Goal: Task Accomplishment & Management: Use online tool/utility

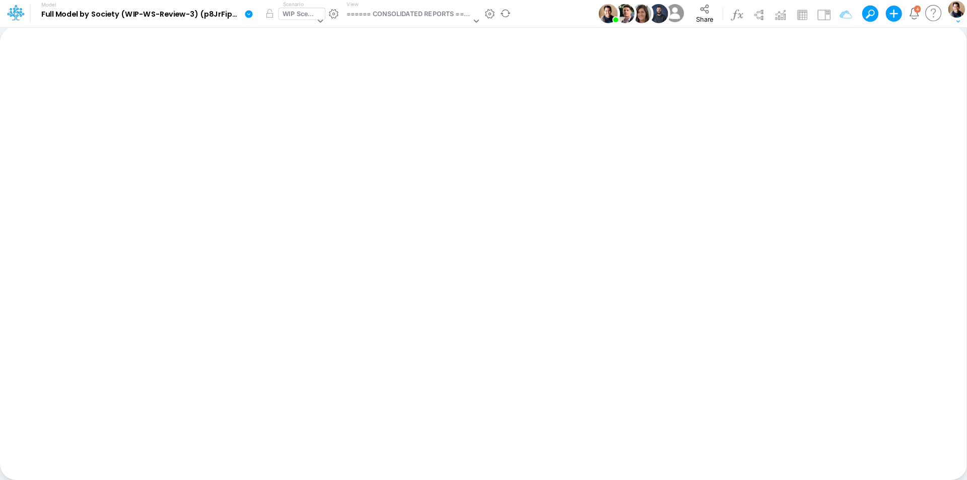
click at [296, 14] on div "WIP Scenario" at bounding box center [299, 15] width 33 height 12
click at [712, 14] on button "Share" at bounding box center [705, 13] width 33 height 25
click at [298, 15] on div "WIP Scenario" at bounding box center [299, 15] width 33 height 12
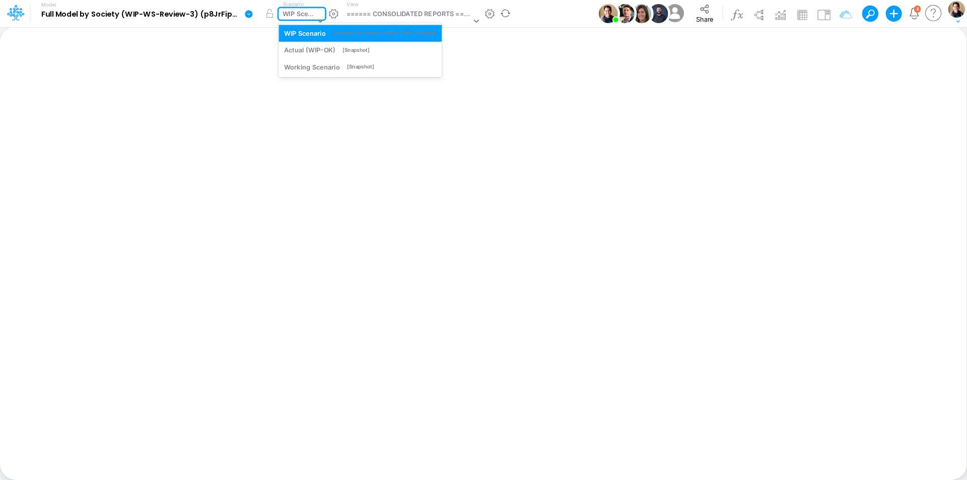
click at [252, 15] on icon at bounding box center [249, 14] width 8 height 8
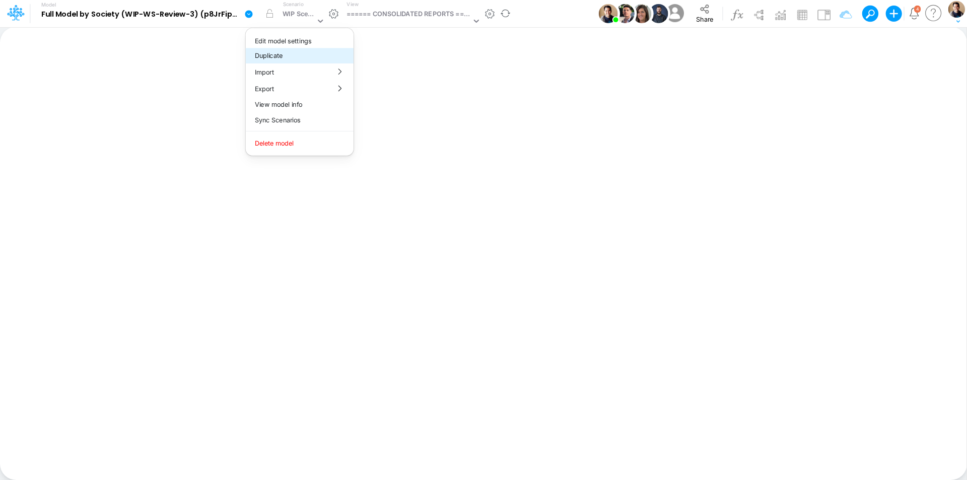
click at [294, 54] on button "Duplicate" at bounding box center [300, 56] width 108 height 16
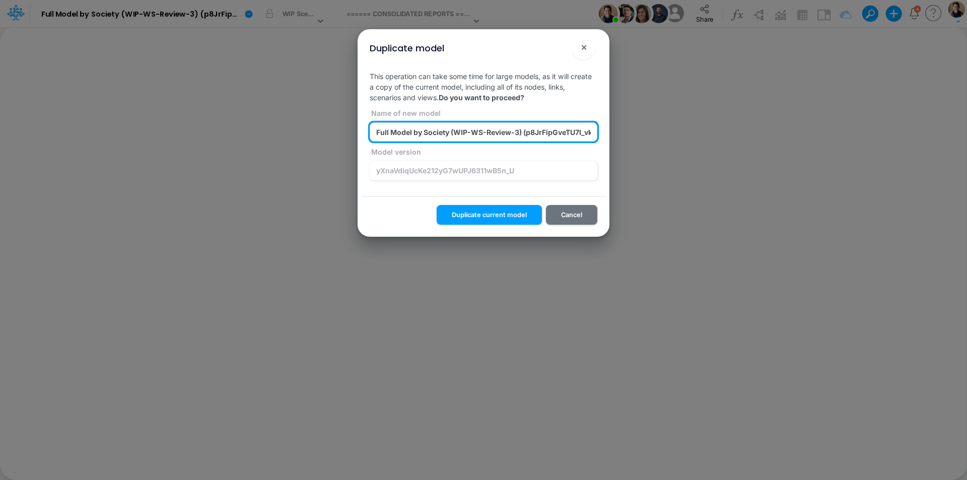
click at [518, 130] on input "Full Model by Society (WIP-WS-Review-3) (p8JrFipGveTU7I_vk960F.EPc.b3Teyw) 2025…" at bounding box center [484, 131] width 228 height 19
type input "z_test_Full Model by Society (WIP-WS-Review-3) (p8JrFipGveTU7I_vk960F.EPc.b3Tey…"
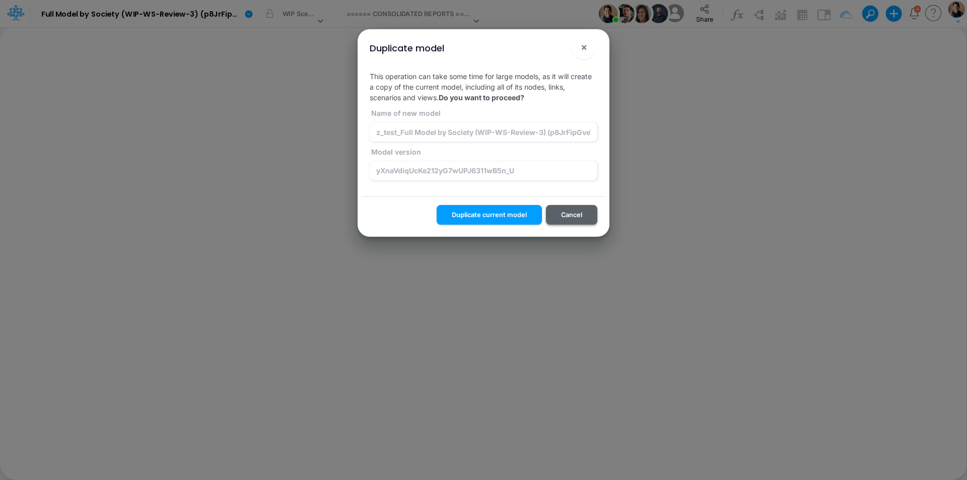
click at [585, 212] on button "Cancel" at bounding box center [571, 215] width 51 height 20
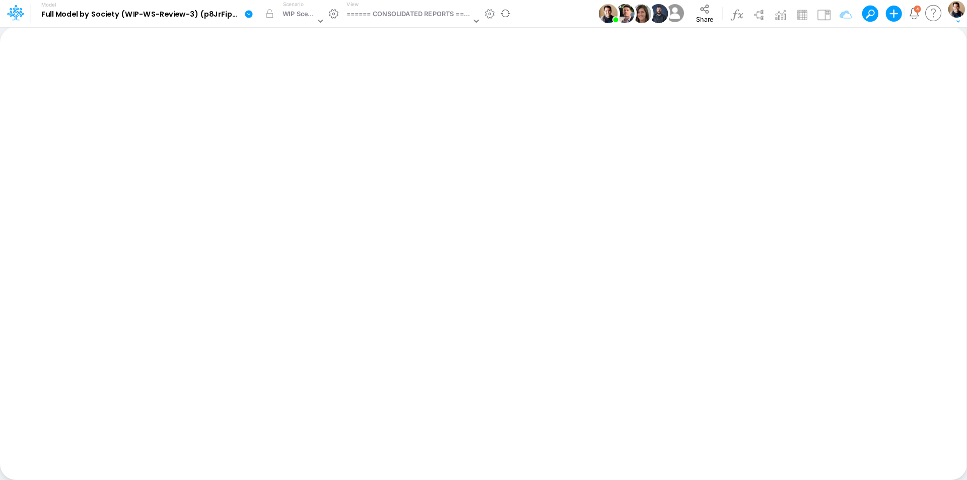
click at [249, 15] on icon at bounding box center [249, 14] width 8 height 8
click at [284, 105] on button "View model info" at bounding box center [300, 105] width 108 height 16
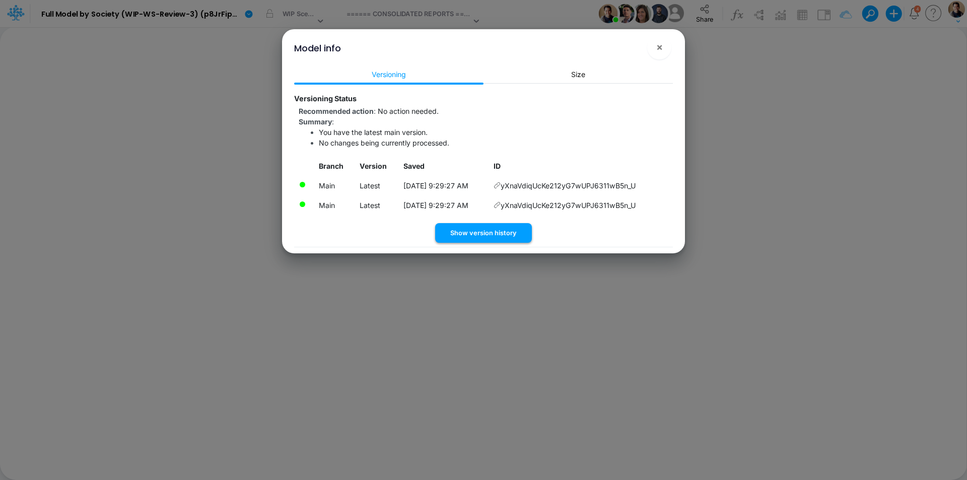
click at [512, 228] on button "Show version history" at bounding box center [483, 233] width 97 height 20
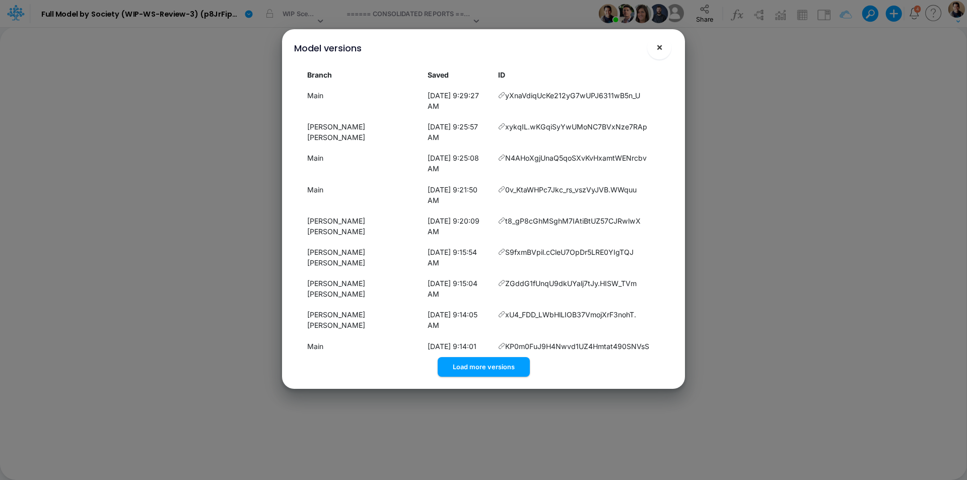
click at [665, 47] on button "×" at bounding box center [659, 47] width 24 height 24
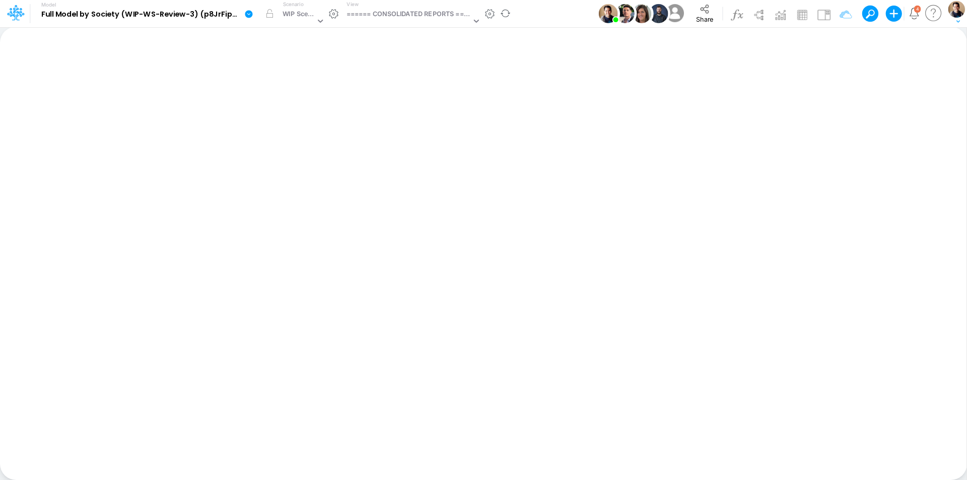
click at [250, 13] on icon at bounding box center [249, 14] width 8 height 8
click at [291, 54] on button "Duplicate" at bounding box center [300, 56] width 108 height 16
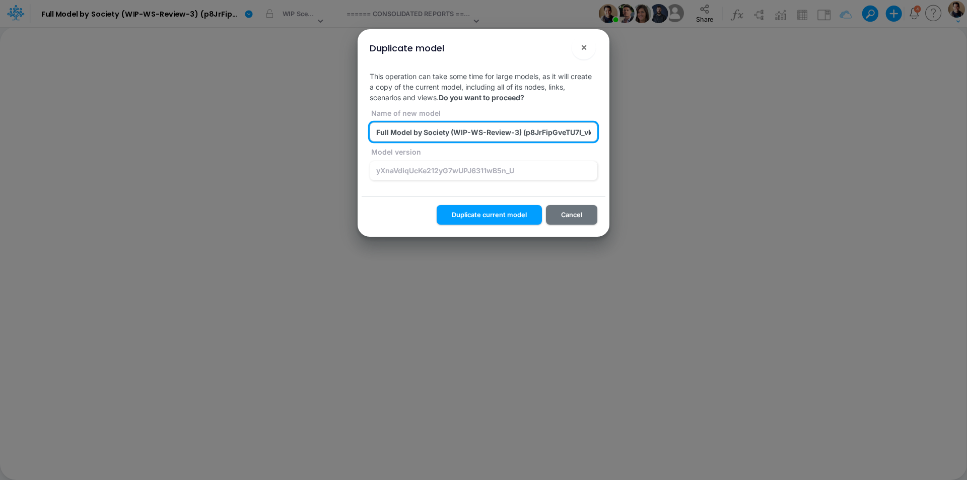
click at [390, 133] on input "Full Model by Society (WIP-WS-Review-3) (p8JrFipGveTU7I_vk960F.EPc.b3Teyw) 2025…" at bounding box center [484, 131] width 228 height 19
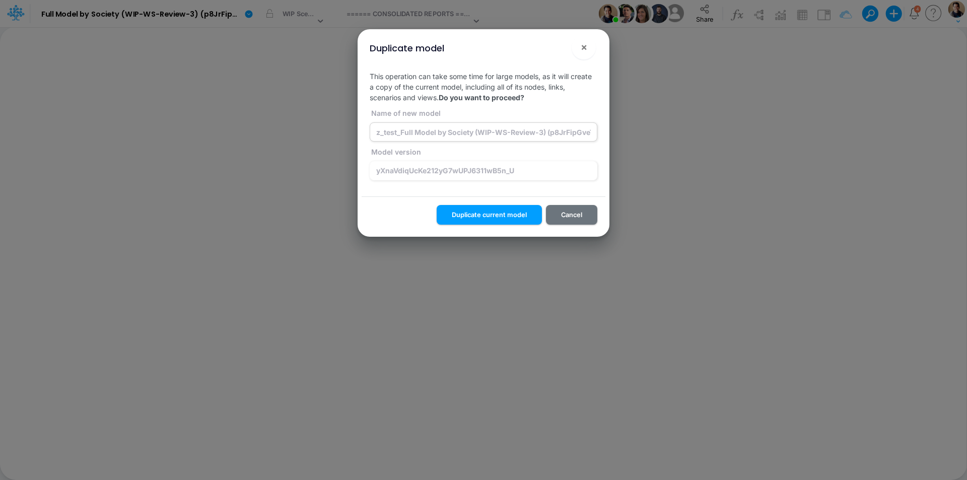
drag, startPoint x: 519, startPoint y: 220, endPoint x: 400, endPoint y: 131, distance: 148.3
click at [403, 132] on div "Duplicate model ! × This operation can take some time for large models, as it w…" at bounding box center [484, 133] width 244 height 208
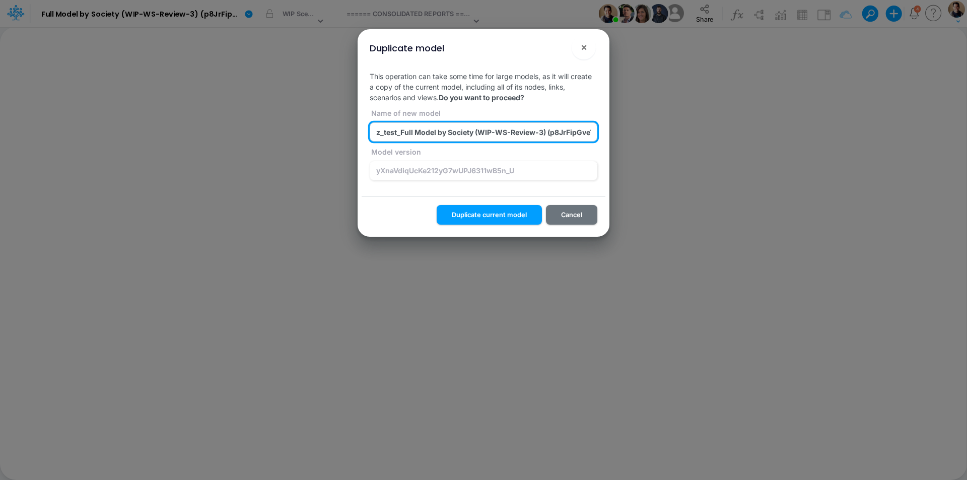
click at [400, 131] on input "z_test_Full Model by Society (WIP-WS-Review-3) (p8JrFipGveTU7I_vk960F.EPc.b3Tey…" at bounding box center [484, 131] width 228 height 19
type input "z_test_re-sync_Full Model by Society (WIP-WS-Review-3) (p8JrFipGveTU7I_vk960F.E…"
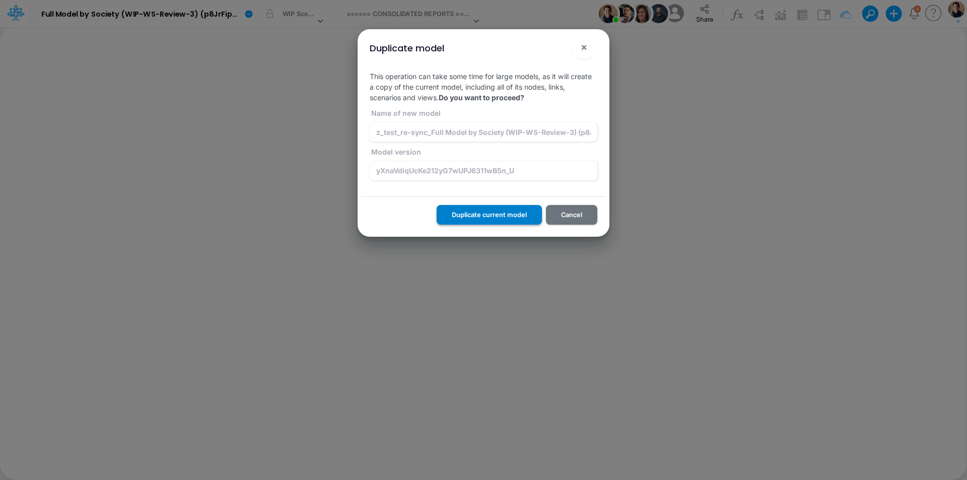
click at [491, 212] on button "Duplicate current model" at bounding box center [489, 215] width 105 height 20
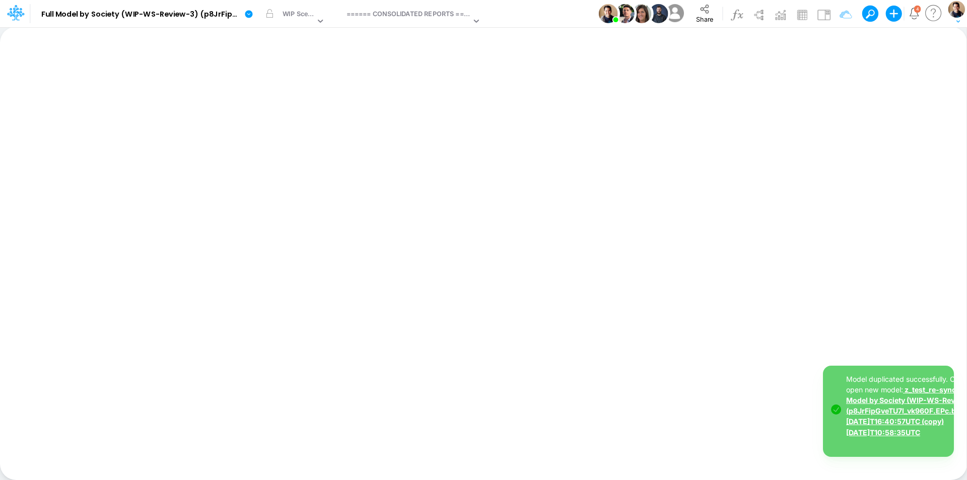
click at [893, 420] on link "z_test_re-sync_Full Model by Society (WIP-WS-Review-3) (p8JrFipGveTU7I_vk960F.E…" at bounding box center [913, 410] width 135 height 51
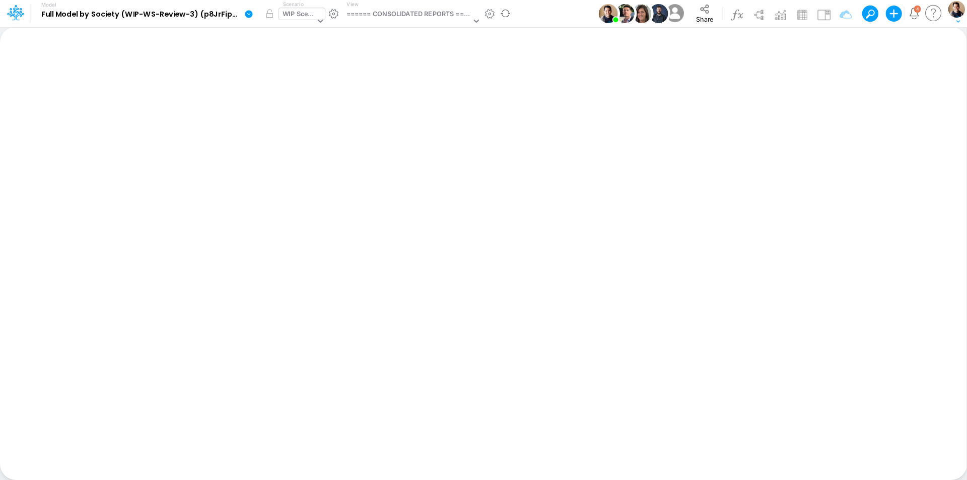
click at [294, 20] on div "WIP Scenario" at bounding box center [302, 14] width 46 height 12
click at [686, 9] on img at bounding box center [675, 13] width 23 height 23
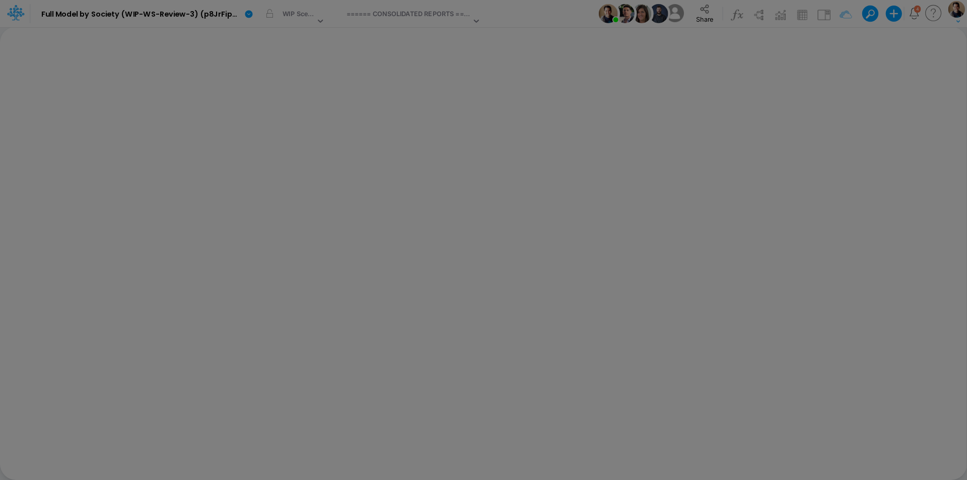
click at [691, 10] on div "Share model ! × Editor Add Allow model export: Contributors Viewers Model Acces…" at bounding box center [483, 240] width 967 height 480
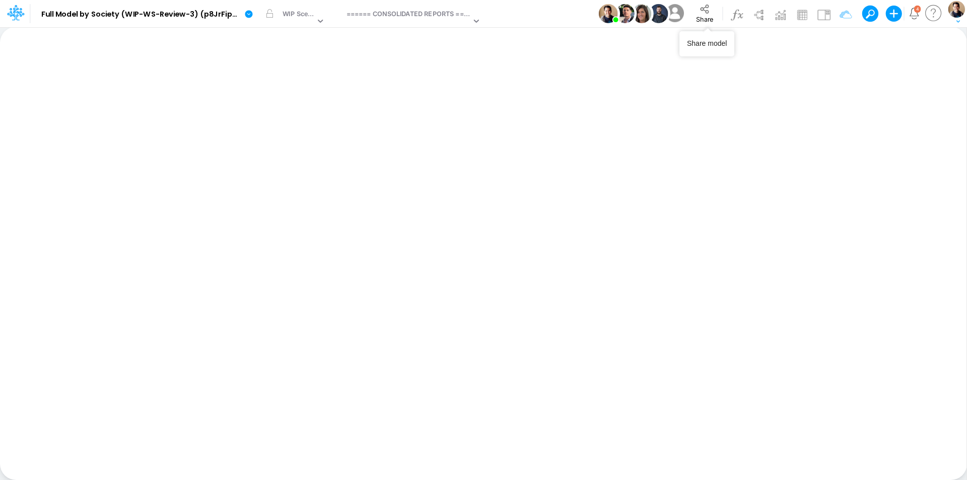
click at [691, 10] on button "Share" at bounding box center [705, 13] width 33 height 25
click at [713, 16] on span "Share" at bounding box center [704, 19] width 17 height 8
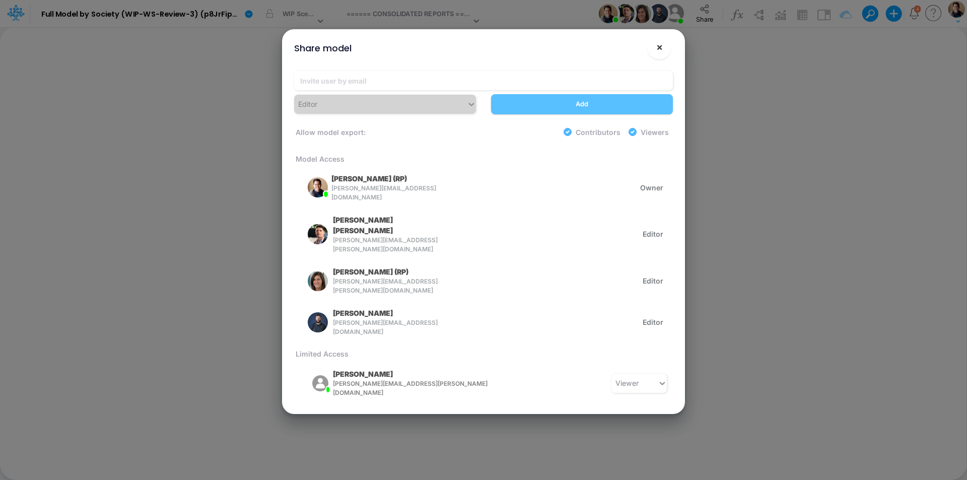
click at [657, 47] on span "×" at bounding box center [659, 47] width 7 height 12
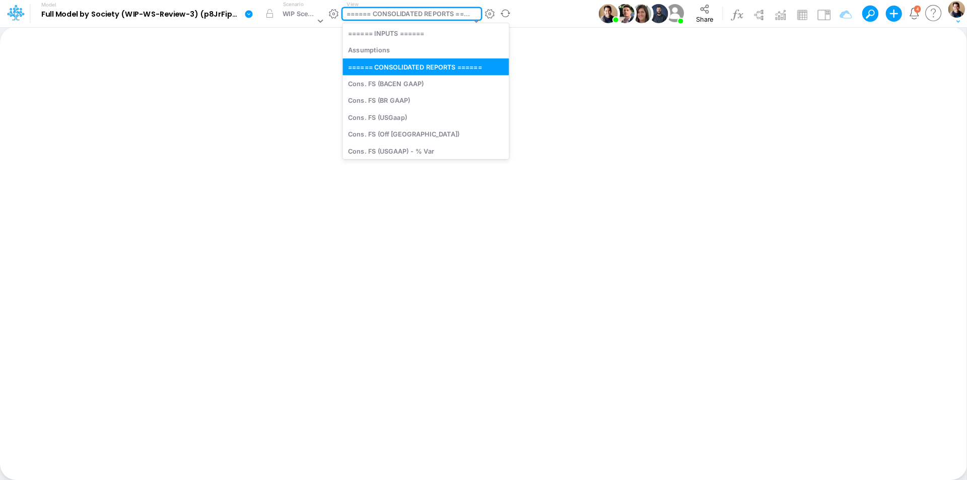
click at [417, 16] on div "====== CONSOLIDATED REPORTS ======" at bounding box center [409, 15] width 125 height 12
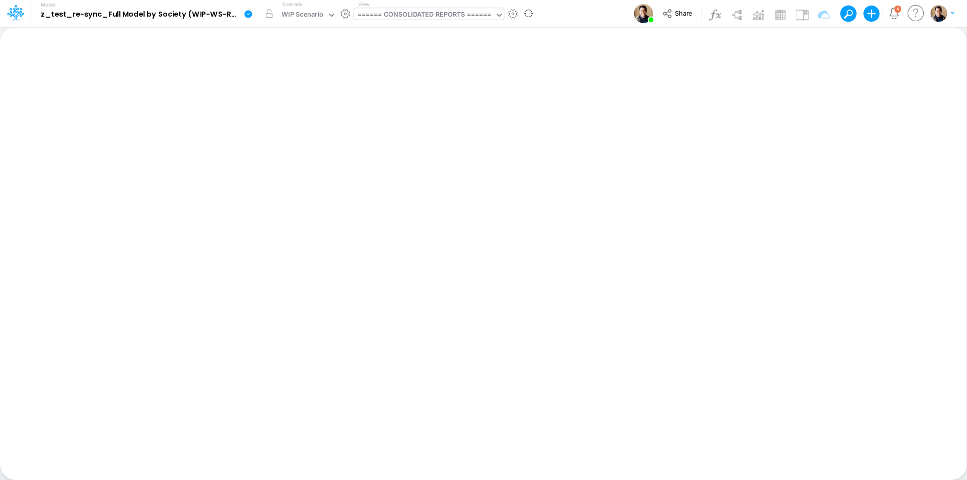
click at [411, 22] on div "View ====== CONSOLIDATED REPORTS ======" at bounding box center [429, 14] width 150 height 26
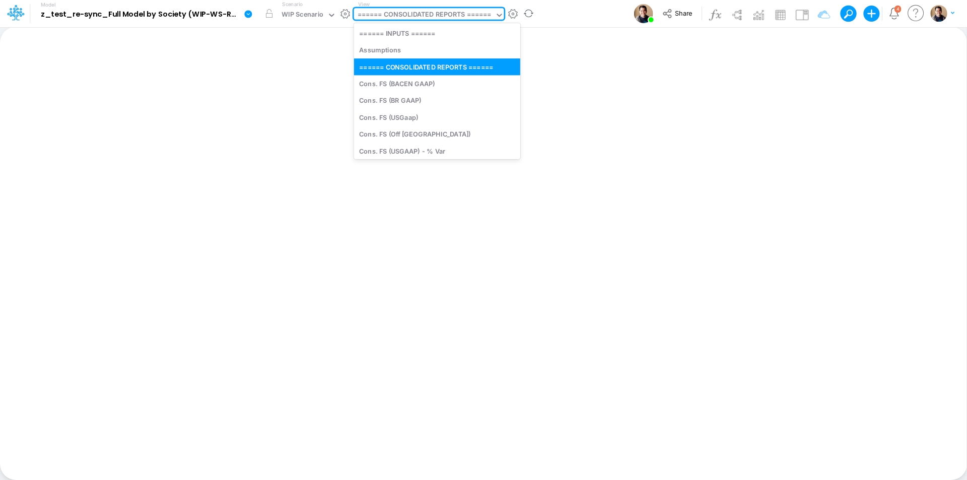
click at [418, 12] on div "====== CONSOLIDATED REPORTS ======" at bounding box center [425, 16] width 134 height 12
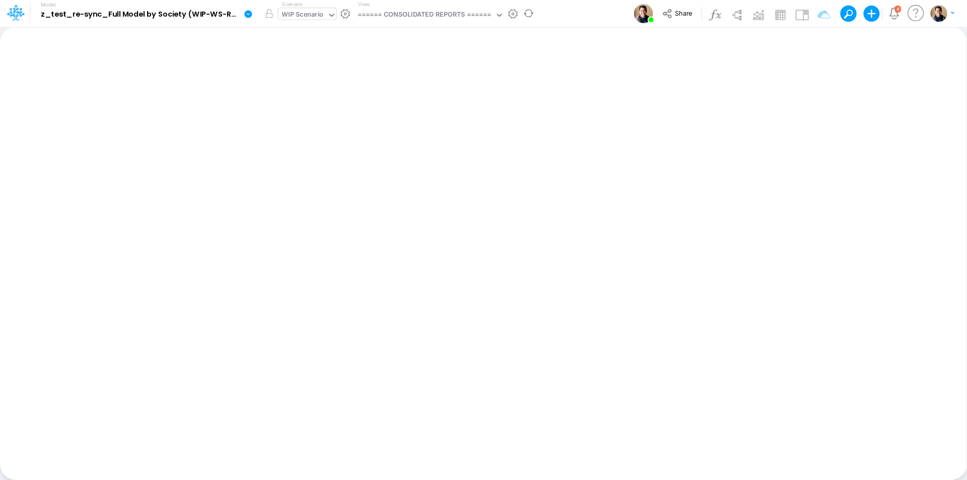
click at [286, 15] on div "WIP Scenario" at bounding box center [303, 16] width 42 height 12
click at [289, 13] on div "WIP Scenario" at bounding box center [303, 16] width 42 height 12
click at [251, 14] on icon at bounding box center [248, 14] width 8 height 8
click at [302, 17] on div "WIP Scenario" at bounding box center [303, 16] width 42 height 12
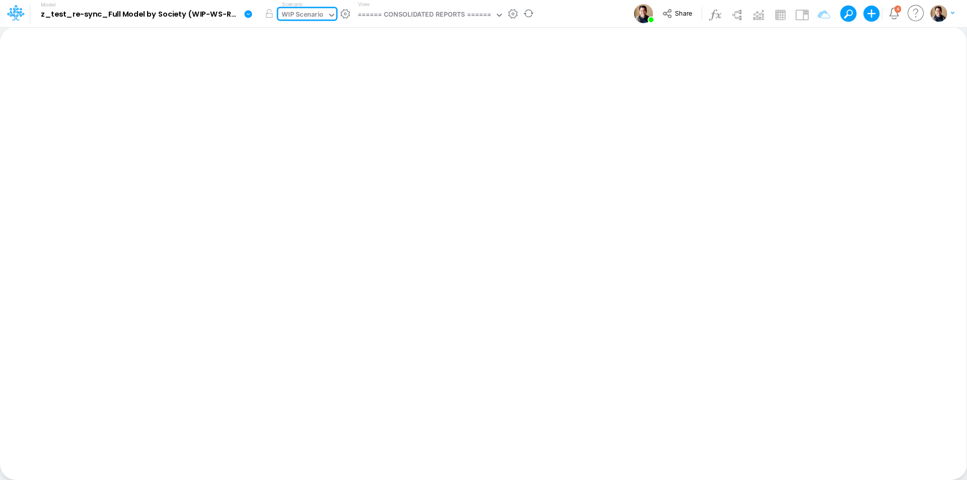
click at [302, 17] on div "WIP Scenario" at bounding box center [303, 16] width 42 height 12
click at [304, 13] on div "WIP Scenario" at bounding box center [303, 16] width 42 height 12
click at [308, 14] on div "WIP Scenario" at bounding box center [303, 16] width 42 height 12
click at [308, 18] on div "WIP Scenario" at bounding box center [303, 16] width 42 height 12
click at [315, 12] on div "WIP Scenario" at bounding box center [303, 16] width 42 height 12
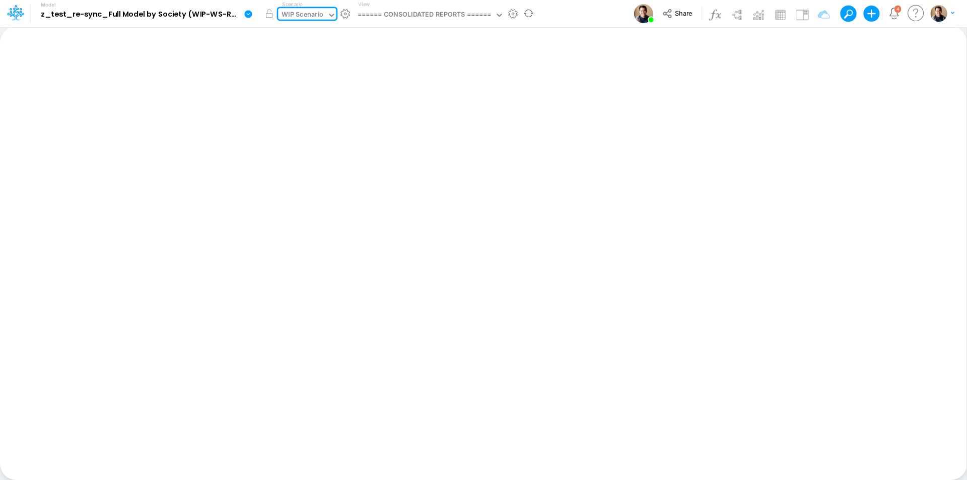
click at [315, 12] on div "WIP Scenario" at bounding box center [303, 16] width 42 height 12
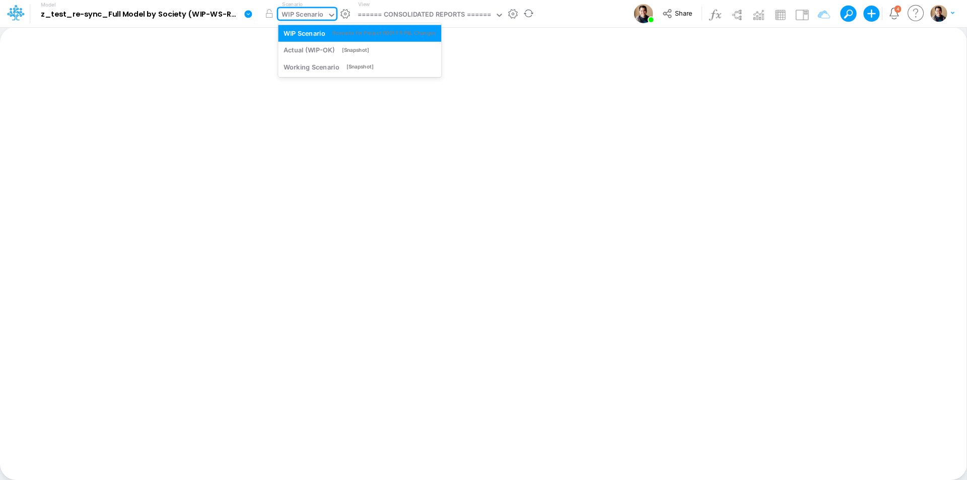
click at [298, 12] on div "WIP Scenario" at bounding box center [303, 16] width 42 height 12
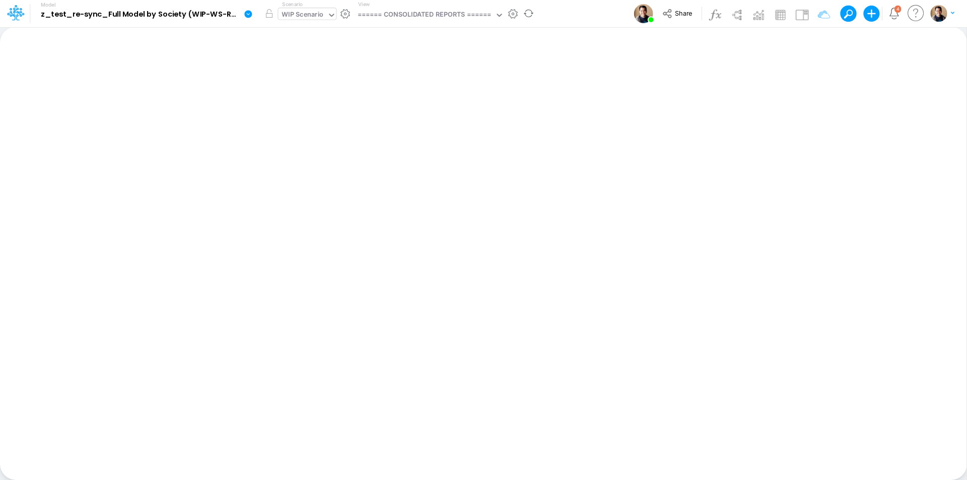
click at [314, 21] on div "WIP Scenario" at bounding box center [303, 16] width 42 height 12
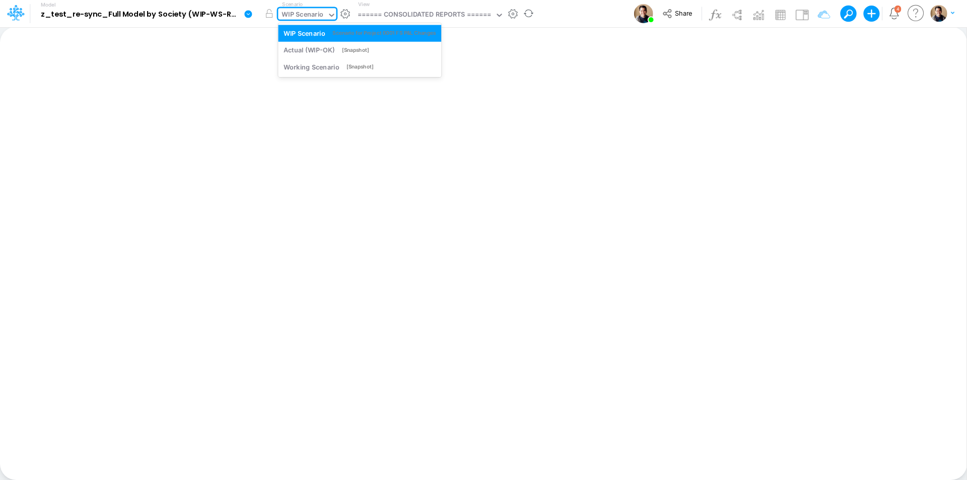
click at [314, 21] on div "WIP Scenario" at bounding box center [303, 16] width 42 height 12
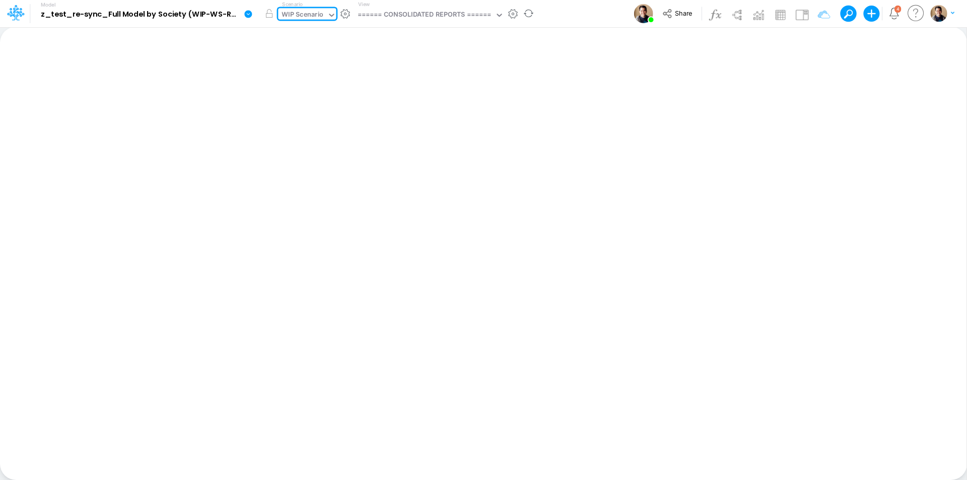
click at [312, 14] on div "WIP Scenario" at bounding box center [303, 16] width 42 height 12
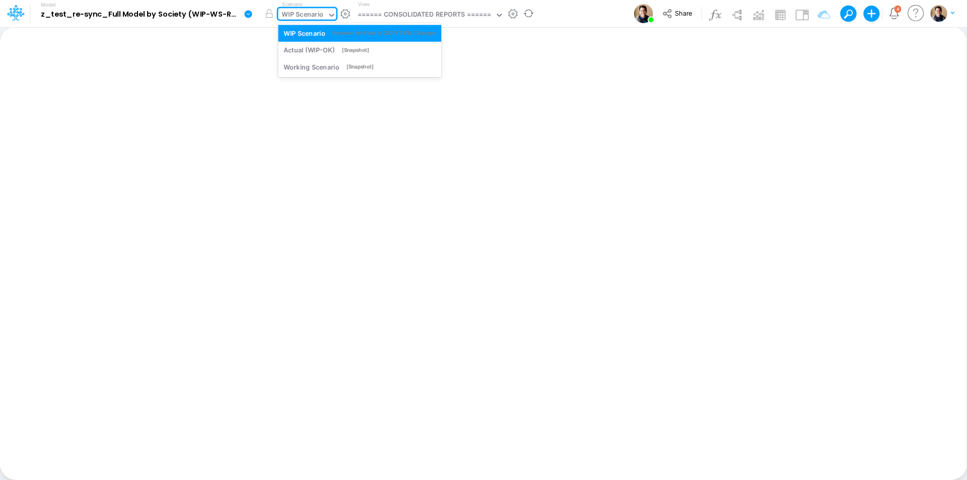
click at [312, 14] on div "WIP Scenario" at bounding box center [303, 16] width 42 height 12
click at [320, 12] on div "WIP Scenario" at bounding box center [303, 16] width 42 height 12
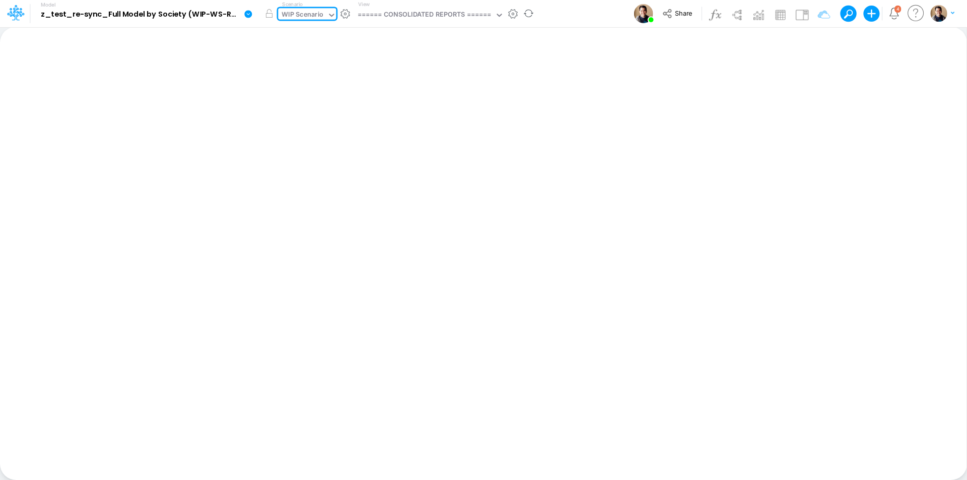
click at [320, 12] on div "WIP Scenario" at bounding box center [303, 16] width 42 height 12
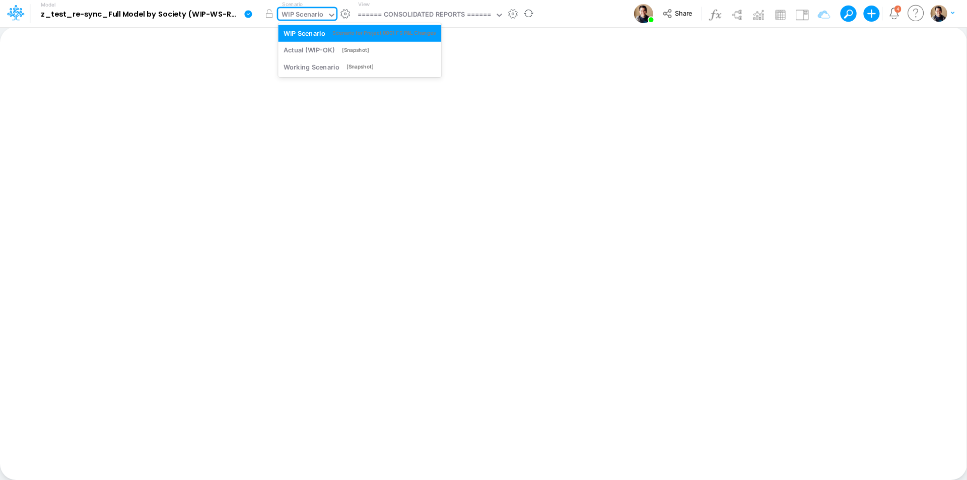
click at [301, 13] on div "WIP Scenario" at bounding box center [303, 16] width 42 height 12
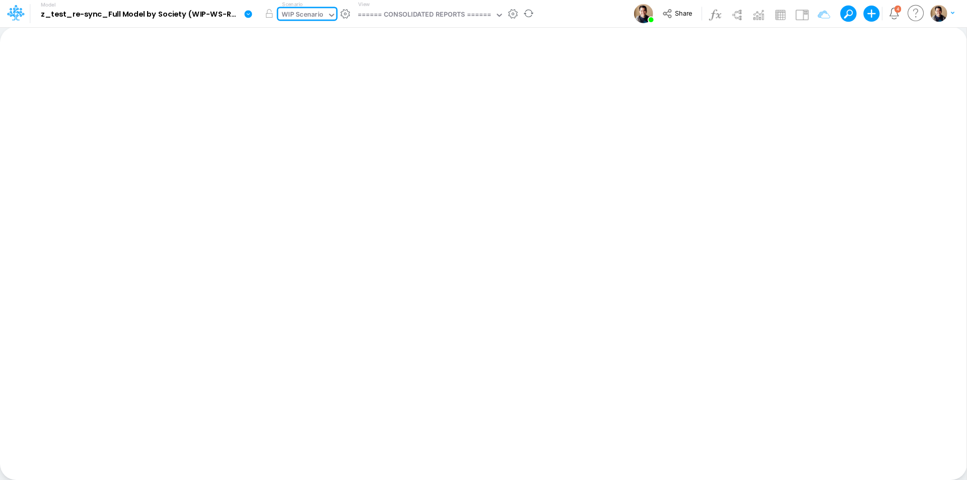
click at [311, 15] on div "WIP Scenario" at bounding box center [303, 16] width 42 height 12
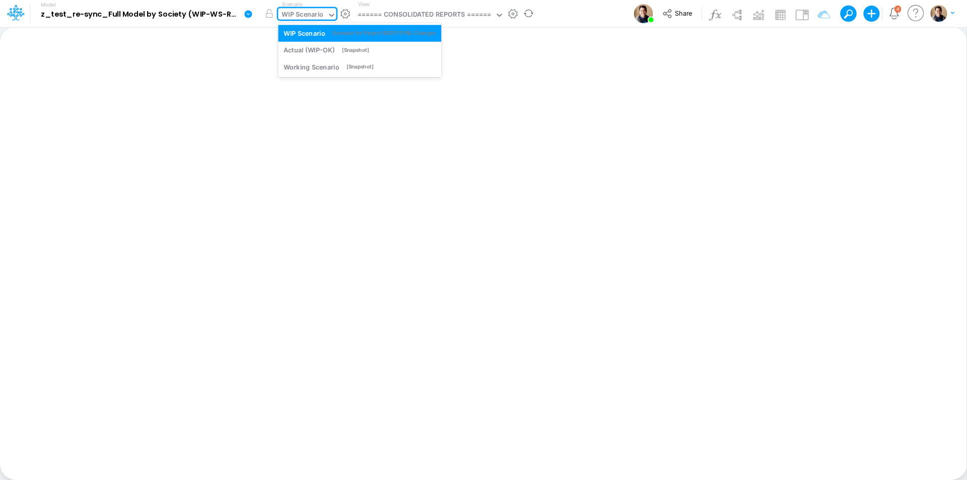
click at [304, 19] on div "WIP Scenario" at bounding box center [303, 16] width 42 height 12
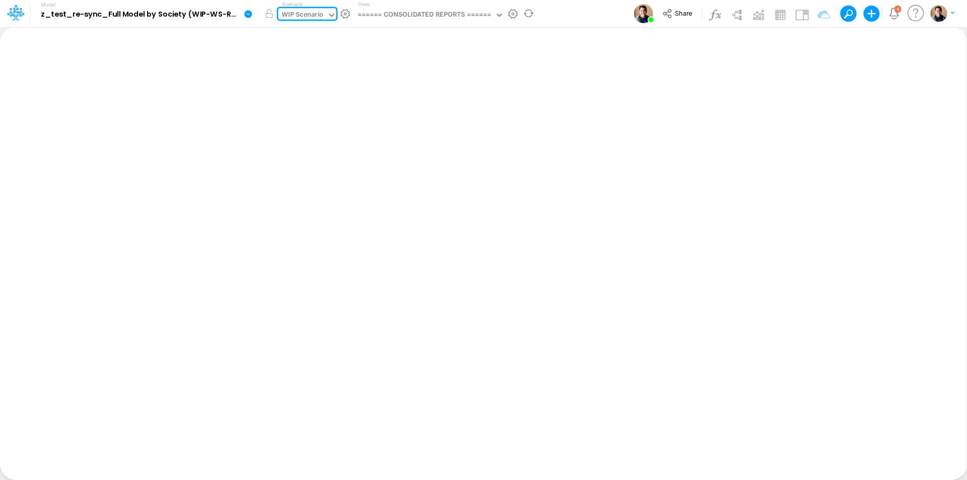
click at [305, 15] on div "WIP Scenario" at bounding box center [303, 16] width 42 height 12
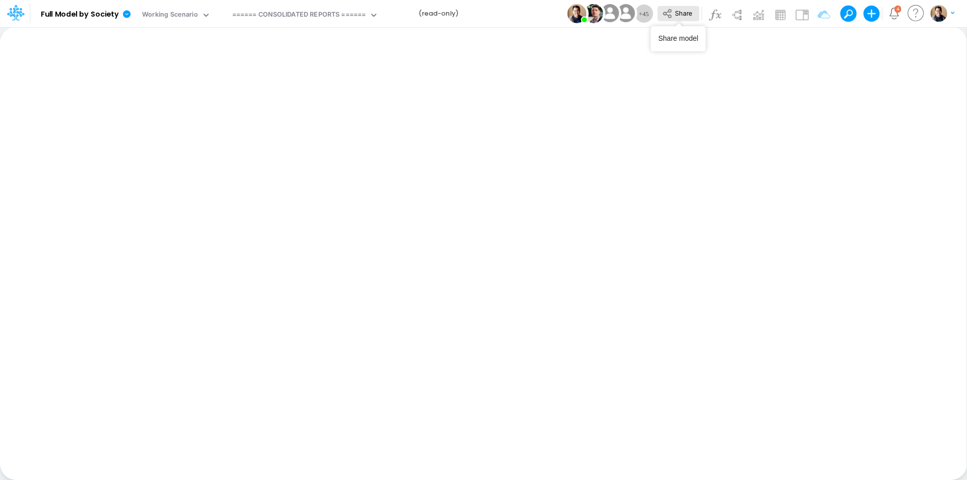
click at [697, 11] on button "Share" at bounding box center [678, 14] width 42 height 16
click at [122, 14] on icon at bounding box center [126, 14] width 9 height 9
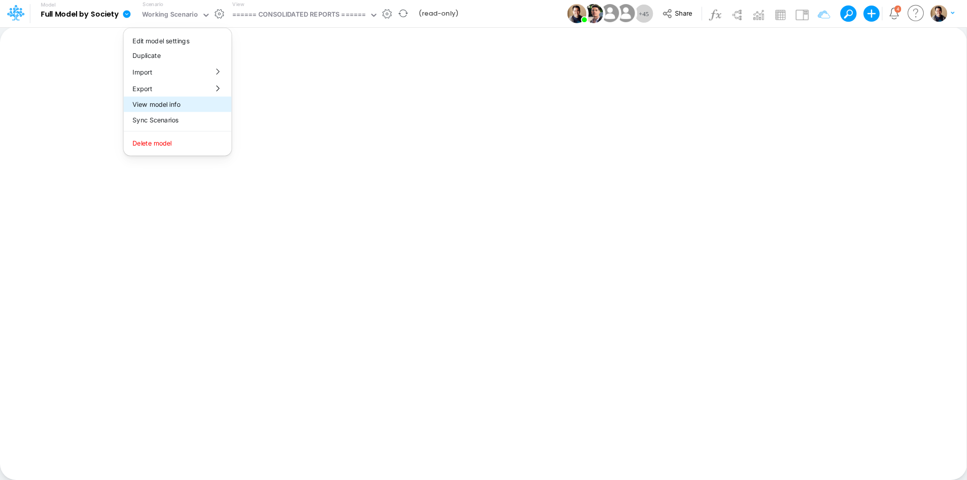
click at [170, 101] on button "View model info" at bounding box center [177, 105] width 108 height 16
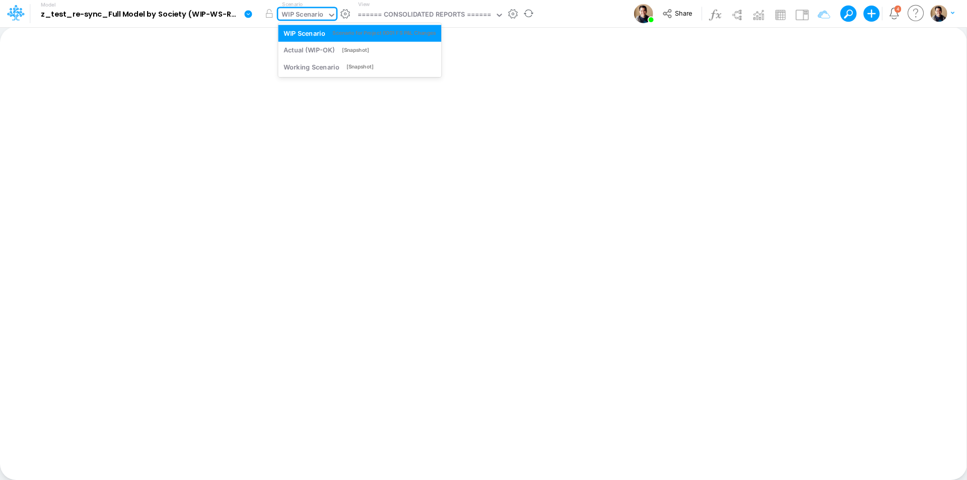
click at [308, 14] on div "WIP Scenario" at bounding box center [303, 16] width 42 height 12
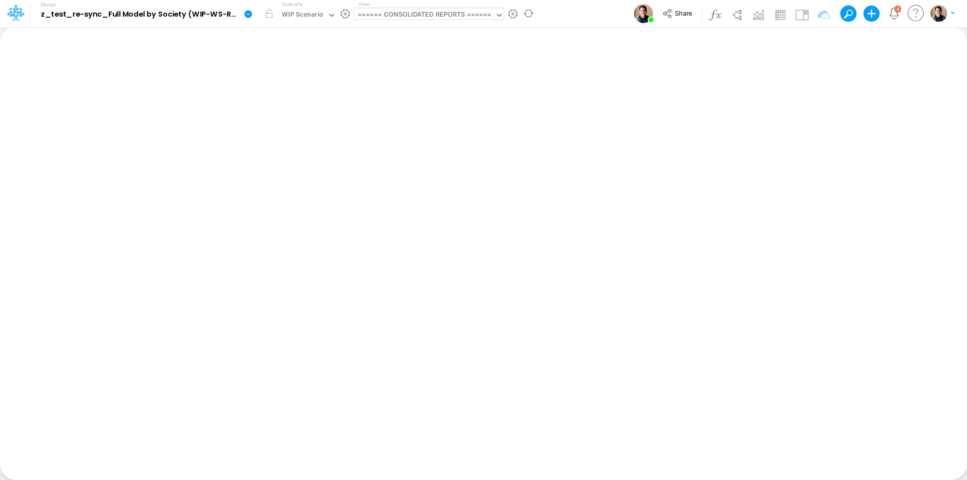
click at [413, 21] on div "====== CONSOLIDATED REPORTS ======" at bounding box center [425, 16] width 134 height 12
click at [288, 16] on div "WIP Scenario" at bounding box center [303, 16] width 42 height 12
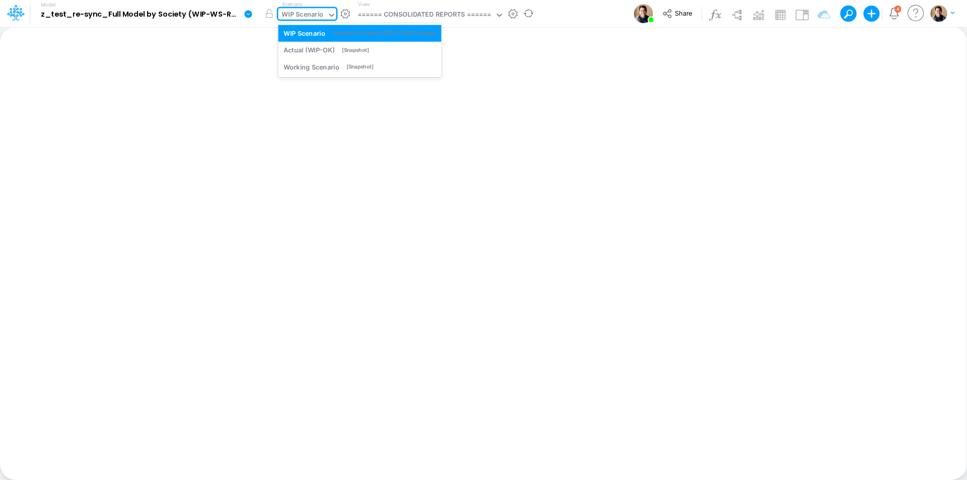
click at [288, 16] on div "WIP Scenario" at bounding box center [303, 16] width 42 height 12
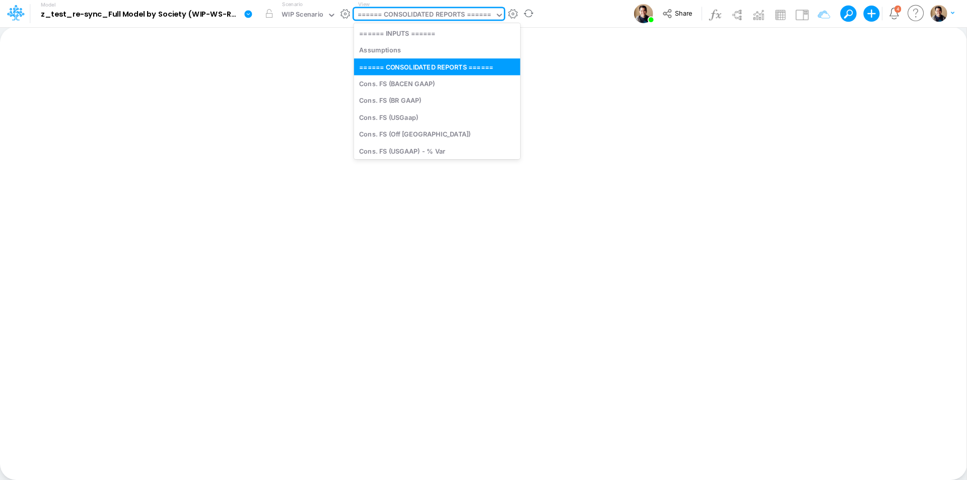
click at [432, 12] on div "====== CONSOLIDATED REPORTS ======" at bounding box center [425, 16] width 134 height 12
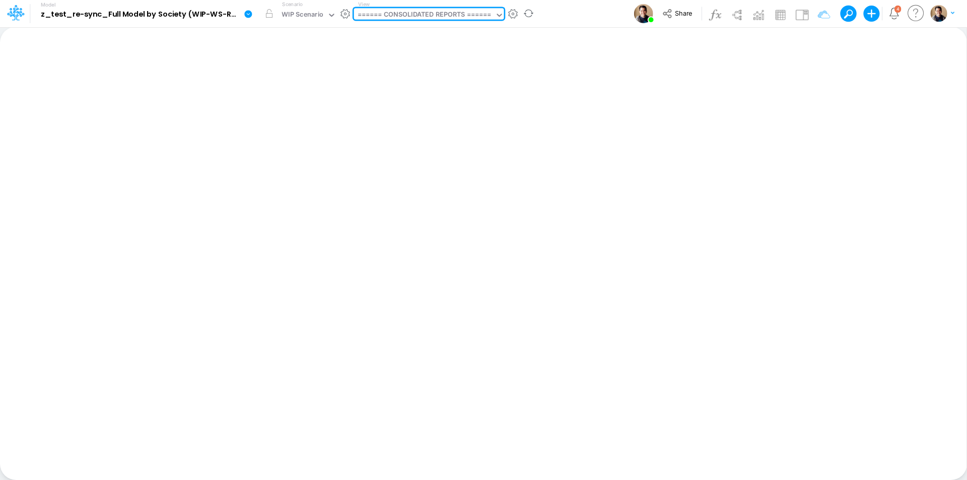
click at [245, 17] on icon at bounding box center [248, 14] width 9 height 9
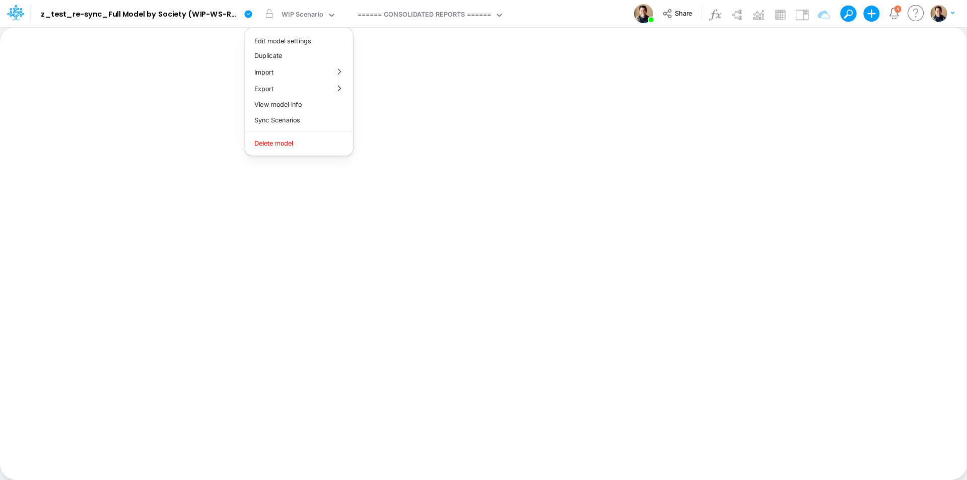
click at [573, 20] on div "Model z_test_re-sync_Full Model by Society (WIP-WS-Review-3) (p8JrFipGveTU7I_vk…" at bounding box center [483, 13] width 870 height 27
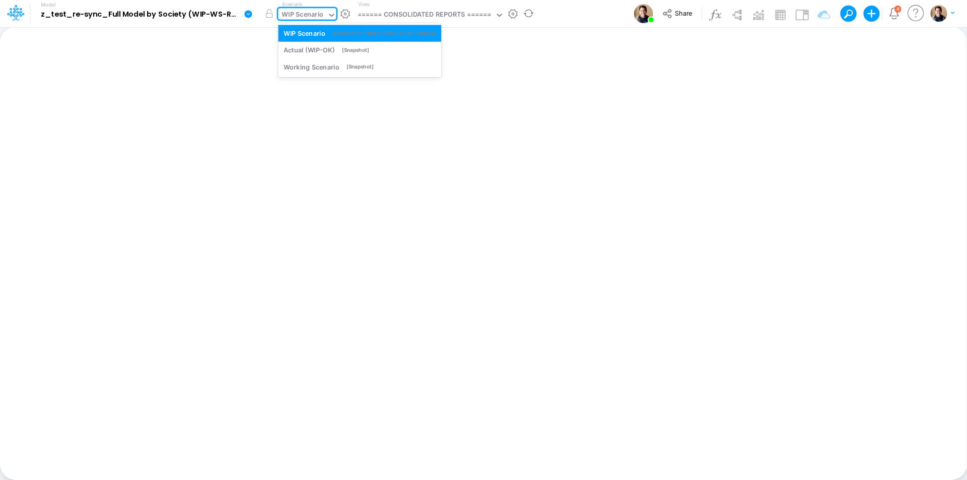
click at [302, 13] on div "WIP Scenario" at bounding box center [303, 16] width 42 height 12
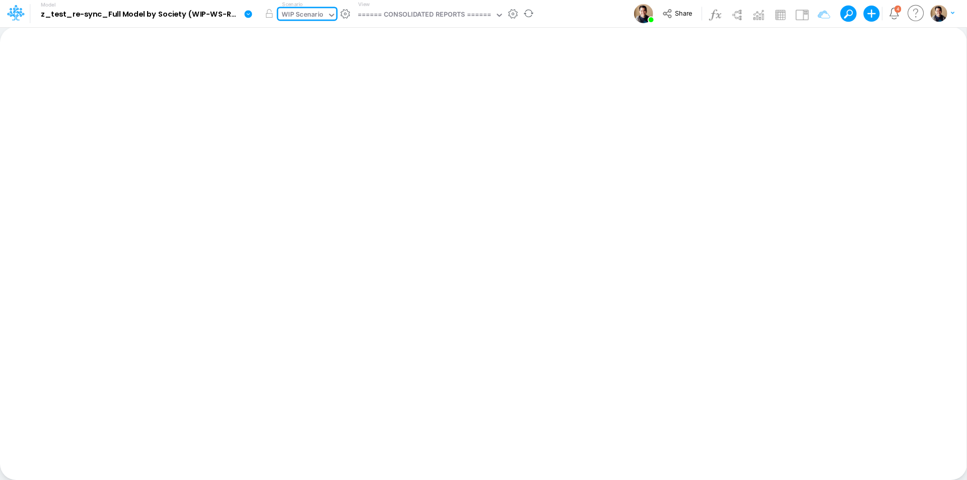
click at [302, 13] on div "WIP Scenario" at bounding box center [303, 16] width 42 height 12
click at [304, 20] on div "WIP Scenario" at bounding box center [303, 16] width 42 height 12
click at [250, 14] on icon at bounding box center [248, 14] width 8 height 8
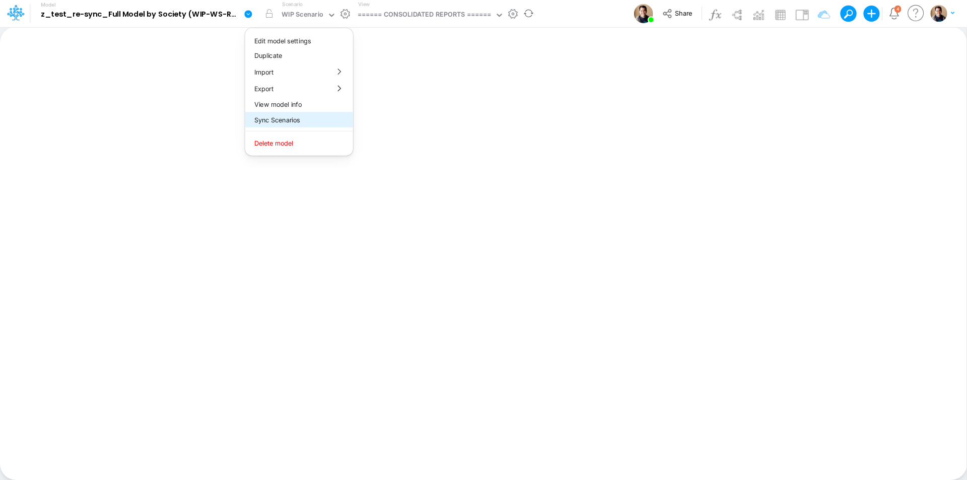
click at [306, 118] on button "Sync Scenarios" at bounding box center [299, 120] width 108 height 16
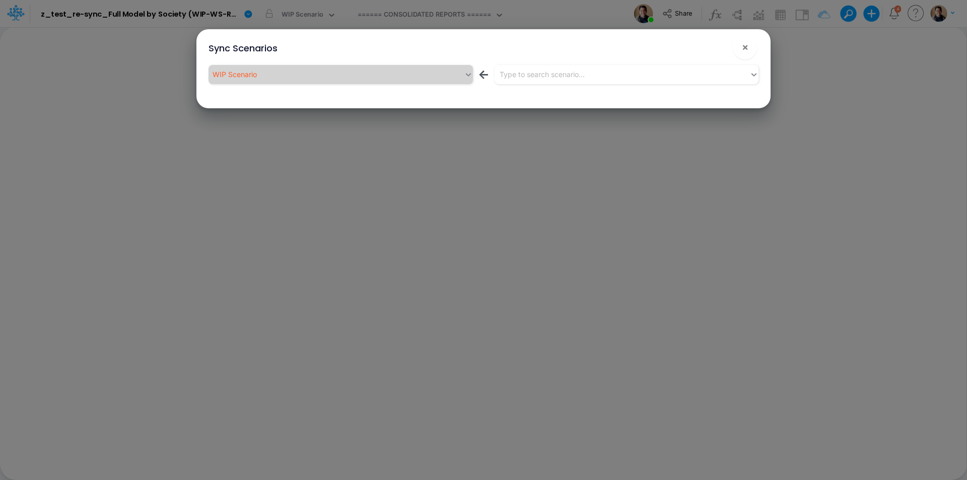
click at [593, 86] on div "WIP Scenario ← Type to search scenario..." at bounding box center [484, 76] width 550 height 23
click at [591, 76] on div "Type to search scenario..." at bounding box center [622, 74] width 255 height 17
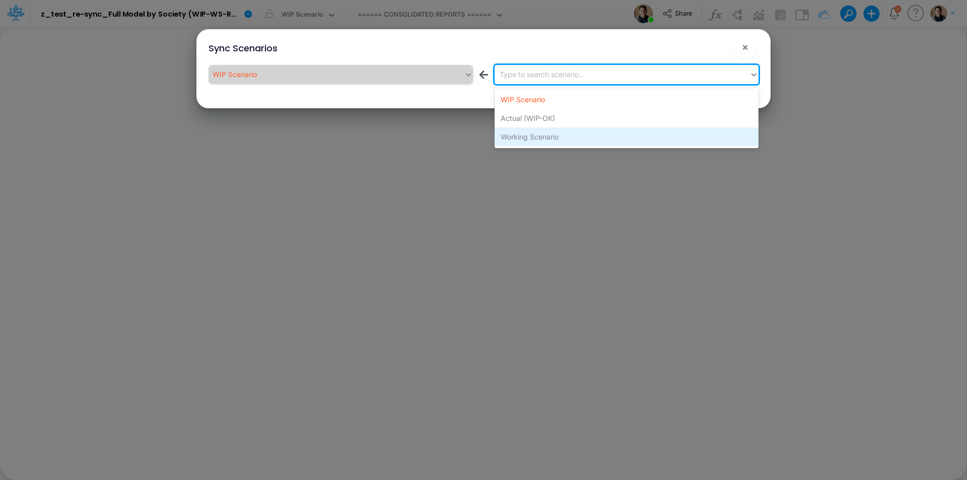
click at [590, 136] on div "Working Scenario" at bounding box center [627, 136] width 264 height 19
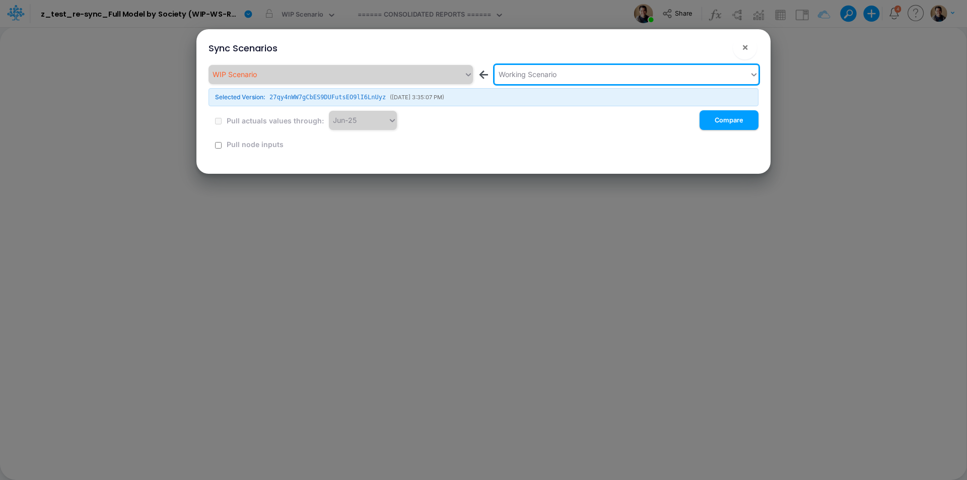
click at [710, 48] on button "!" at bounding box center [713, 49] width 12 height 12
click at [219, 147] on input "checkbox" at bounding box center [218, 145] width 7 height 7
checkbox input "true"
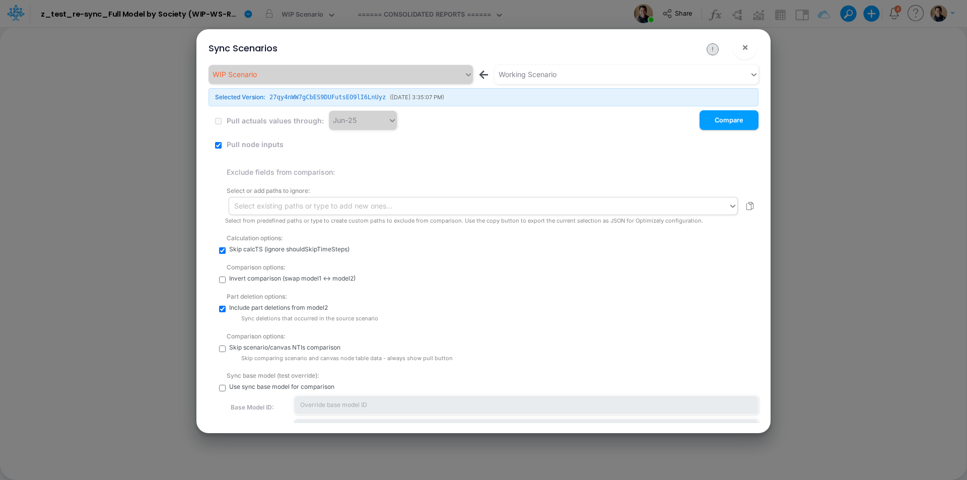
click at [402, 207] on div "Select existing paths or type to add new ones..." at bounding box center [478, 205] width 499 height 17
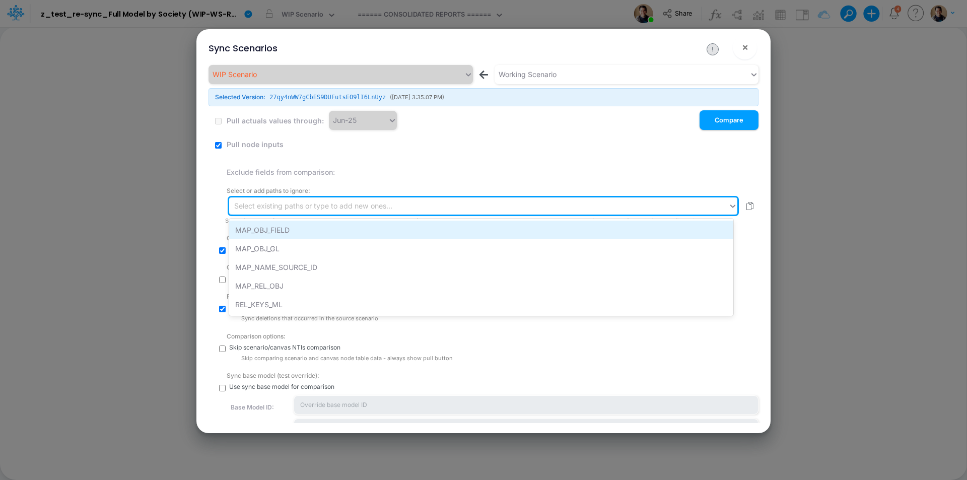
click at [393, 224] on div "MAP_OBJ_FIELD" at bounding box center [481, 230] width 504 height 19
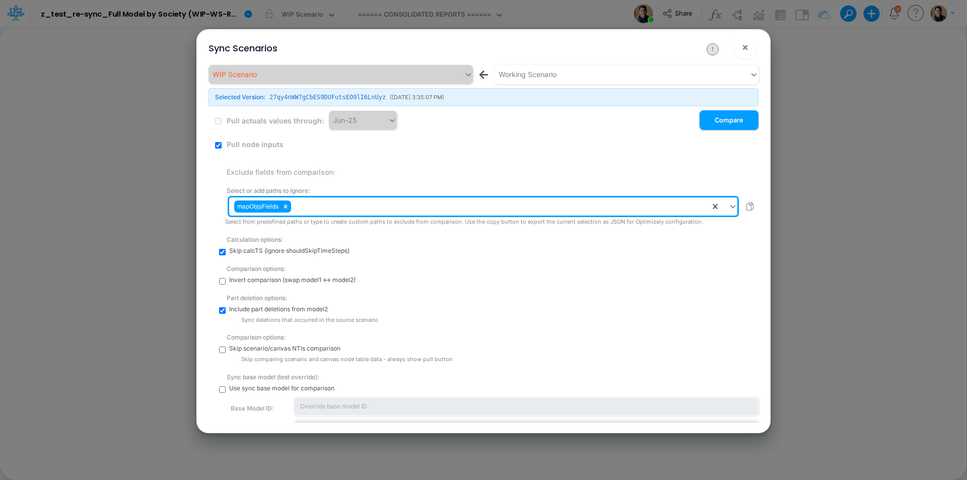
click at [394, 204] on div "mapObjsFields" at bounding box center [469, 206] width 481 height 17
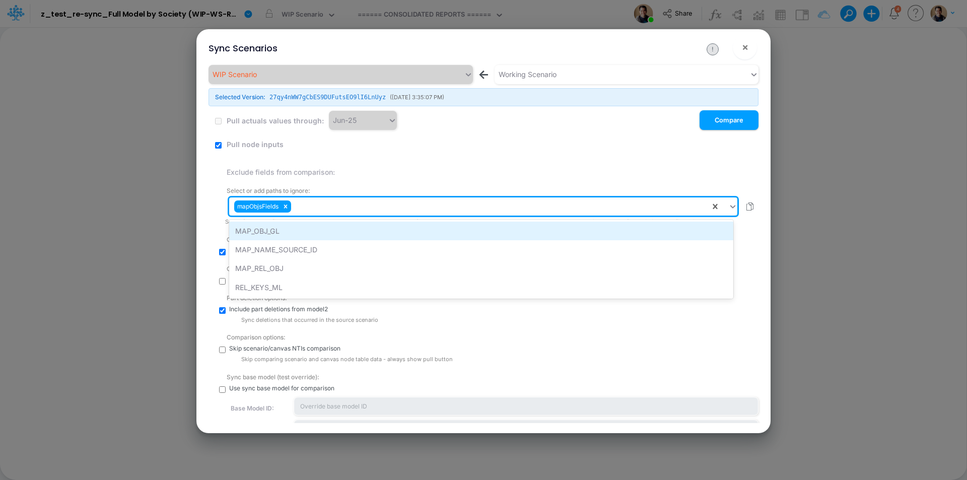
click at [390, 222] on div "MAP_OBJ_GL" at bounding box center [481, 231] width 504 height 19
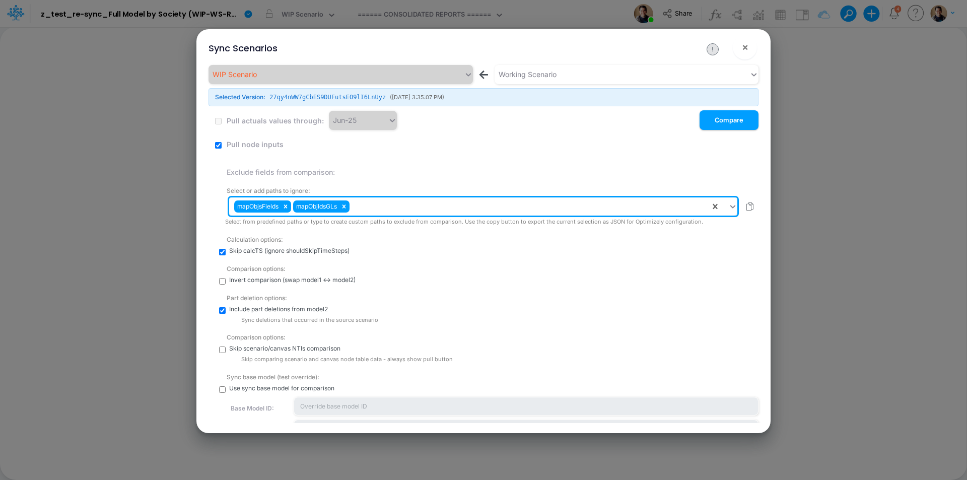
click at [392, 211] on div "mapObjsFields mapObjIdsGLs" at bounding box center [469, 206] width 481 height 17
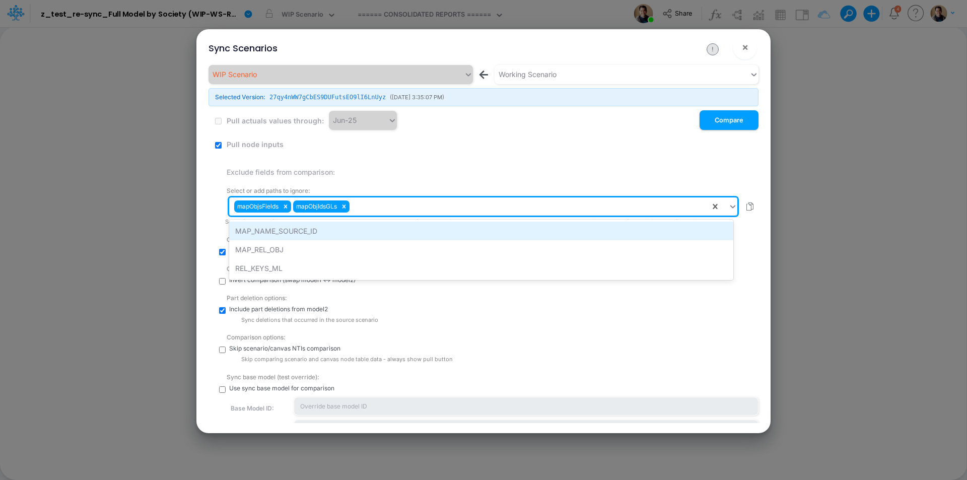
click at [392, 223] on div "MAP_NAME_SOURCE_ID" at bounding box center [481, 231] width 504 height 19
click at [497, 205] on div "mapObjsFields mapObjIdsGLs mapNamesToSourceId" at bounding box center [469, 206] width 481 height 17
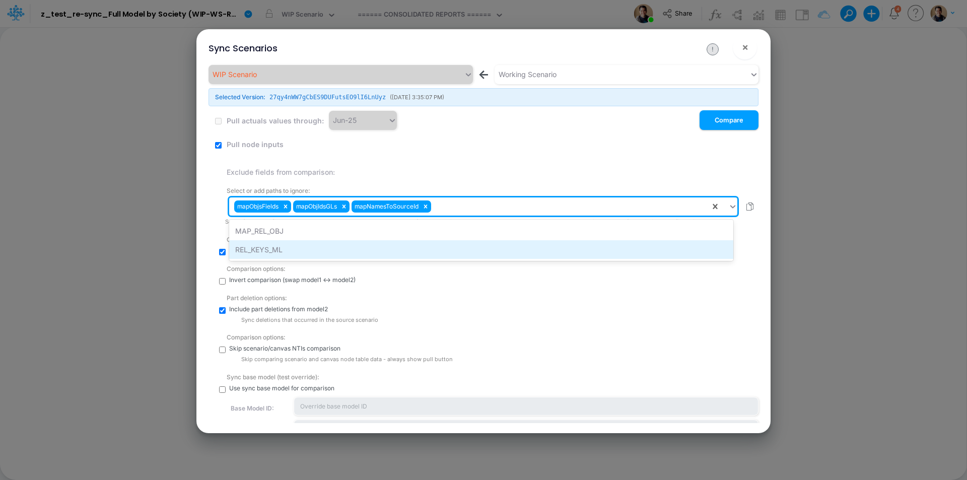
click at [488, 246] on div "REL_KEYS_ML" at bounding box center [481, 249] width 504 height 19
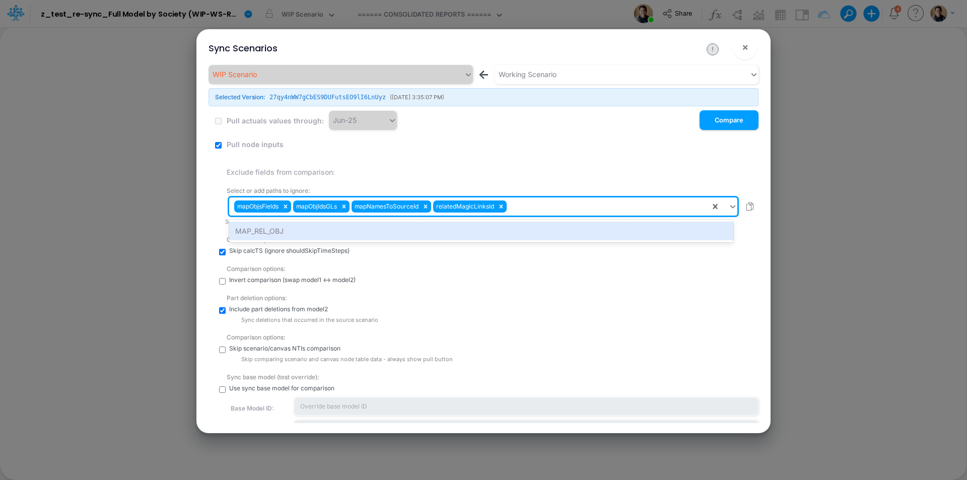
click at [582, 212] on div "mapObjsFields mapObjIdsGLs mapNamesToSourceId relatedMagicLinksId" at bounding box center [469, 206] width 481 height 17
click at [546, 227] on div "MAP_REL_OBJ" at bounding box center [481, 231] width 504 height 19
type input "sortedMembers"
click at [589, 230] on div "Create "sortedMembers"" at bounding box center [481, 231] width 504 height 19
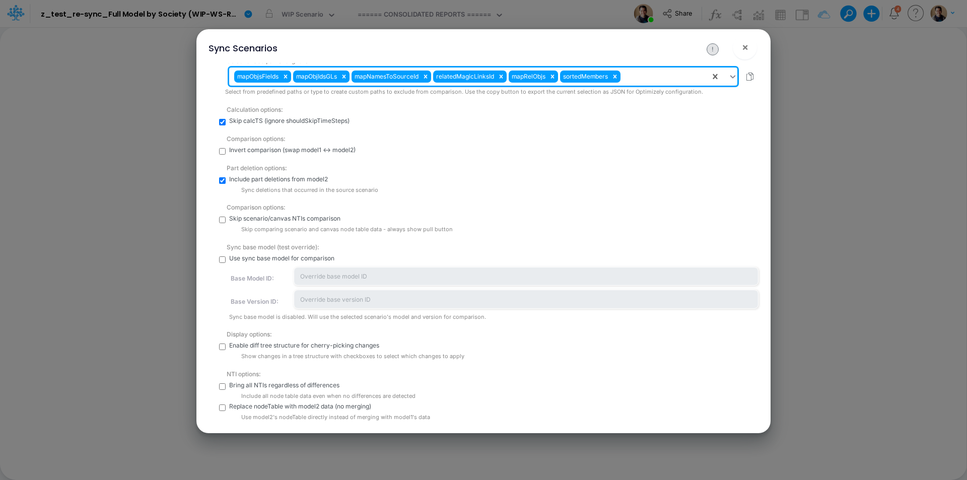
scroll to position [139, 0]
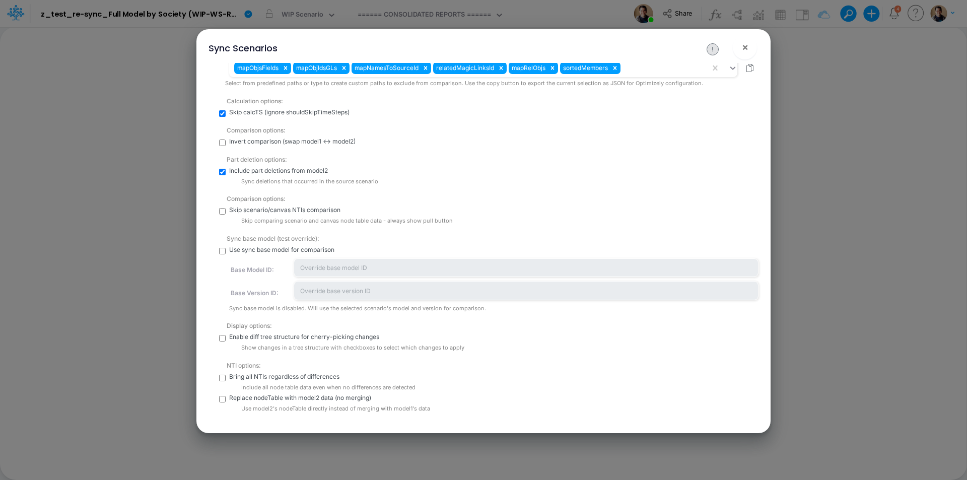
click at [223, 339] on input "checkbox" at bounding box center [222, 338] width 7 height 7
checkbox input "true"
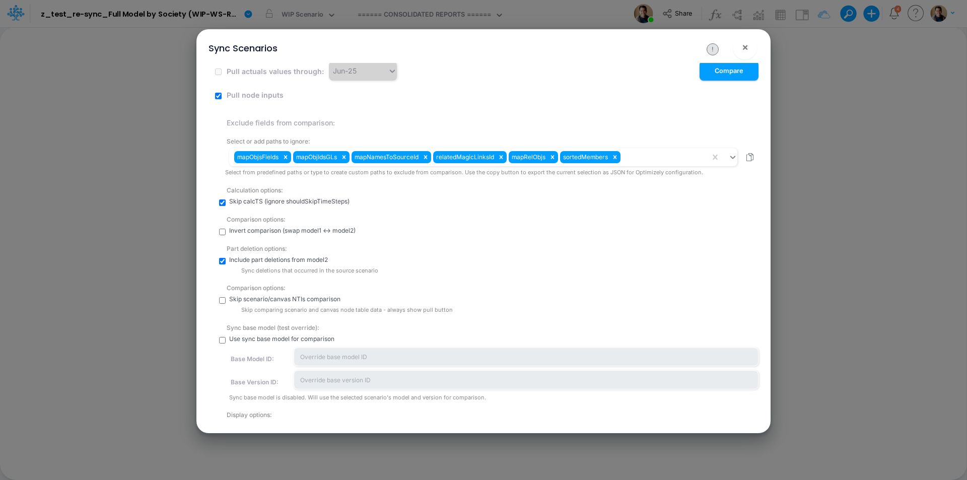
scroll to position [38, 0]
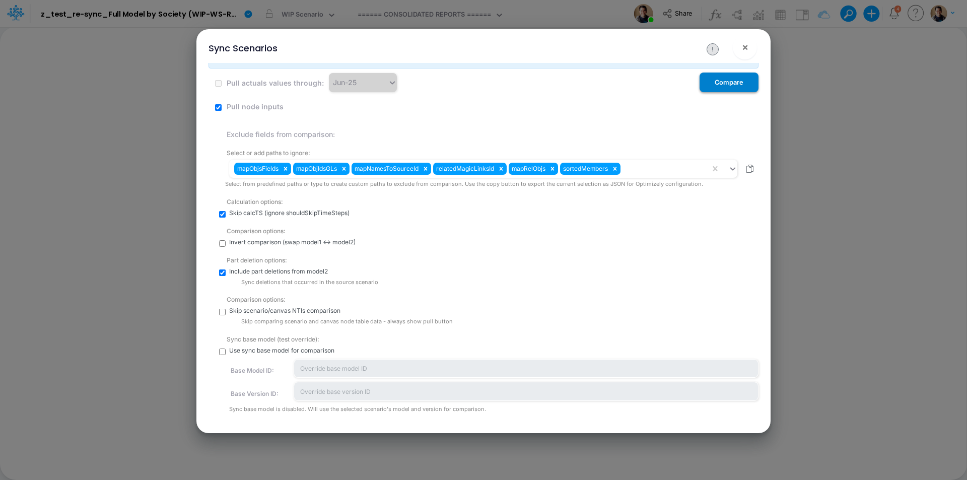
click at [729, 82] on button "Compare" at bounding box center [729, 83] width 59 height 20
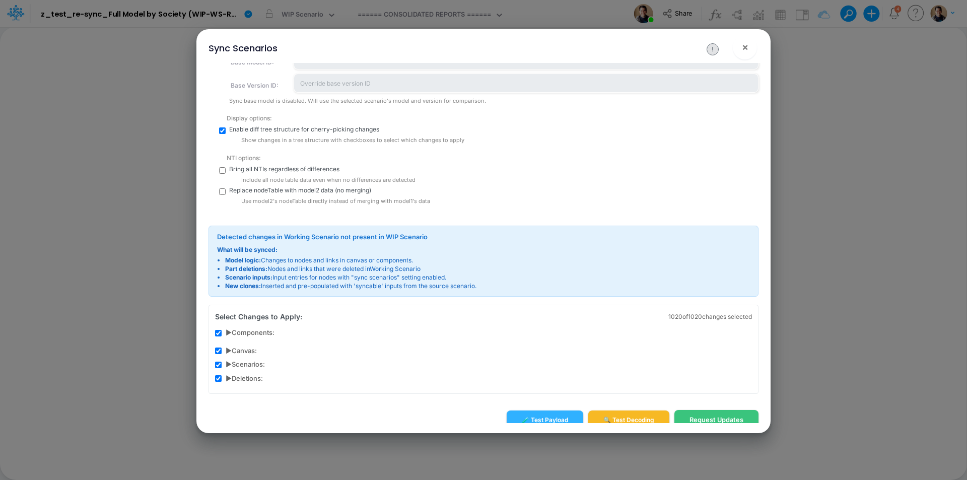
scroll to position [355, 0]
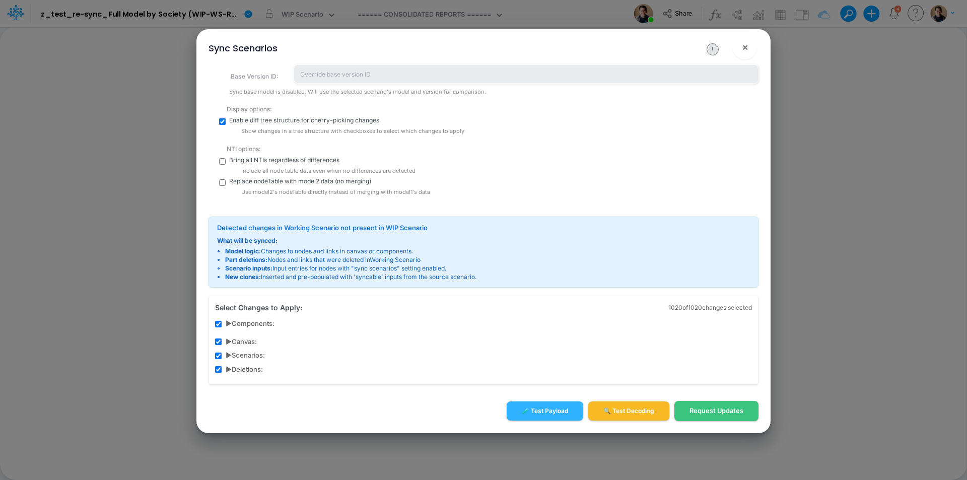
click at [229, 370] on span "▶ Deletions:" at bounding box center [244, 370] width 37 height 10
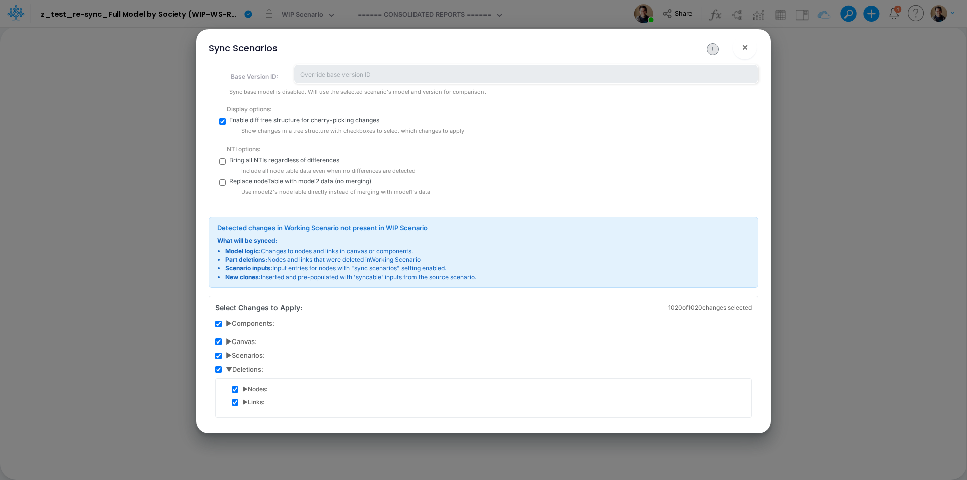
click at [246, 390] on span "▶ Nodes:" at bounding box center [255, 389] width 26 height 9
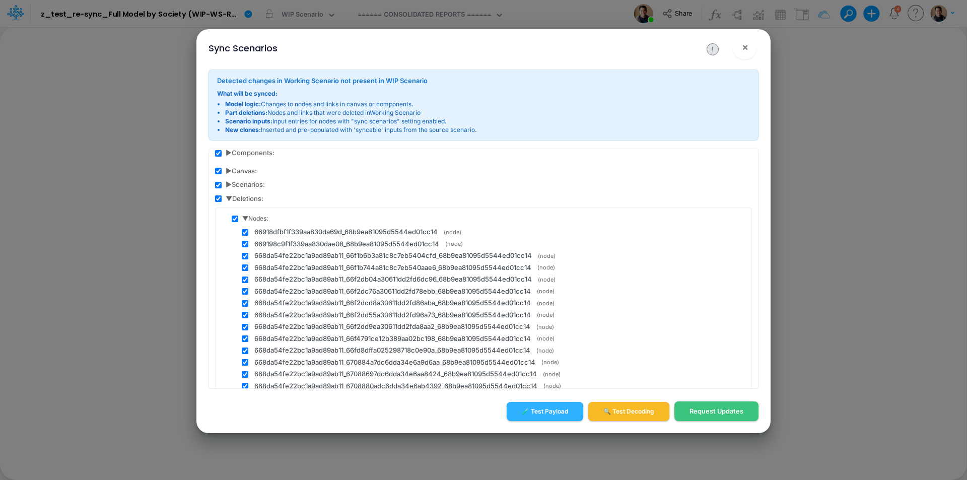
scroll to position [74, 0]
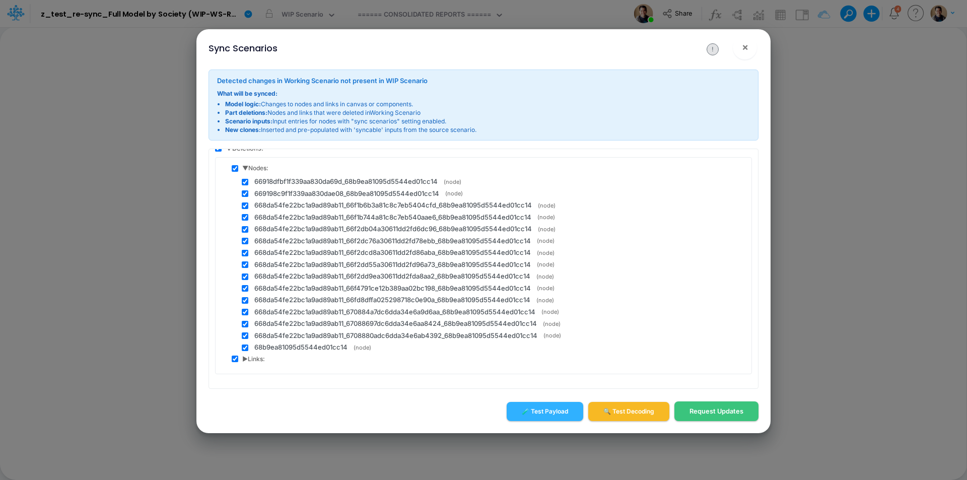
drag, startPoint x: 245, startPoint y: 358, endPoint x: 269, endPoint y: 347, distance: 26.4
click at [245, 358] on span "▶ Links:" at bounding box center [253, 359] width 23 height 9
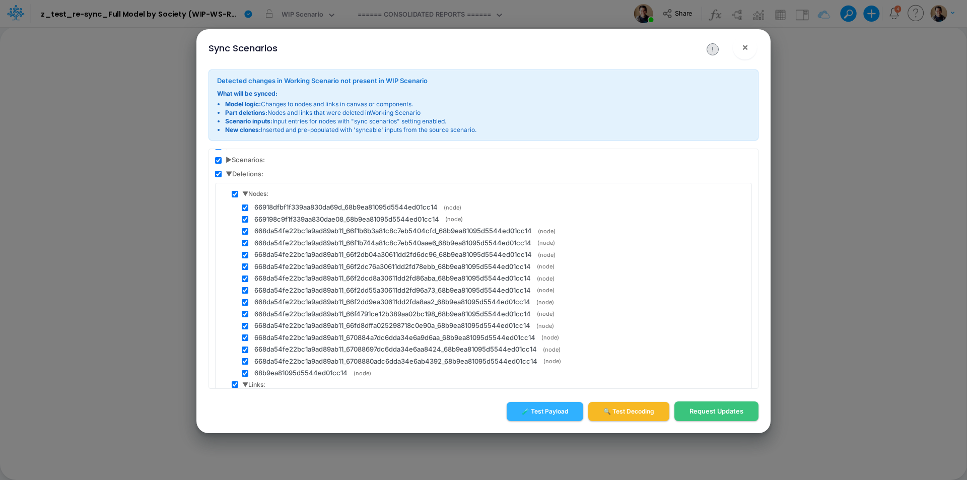
scroll to position [24, 0]
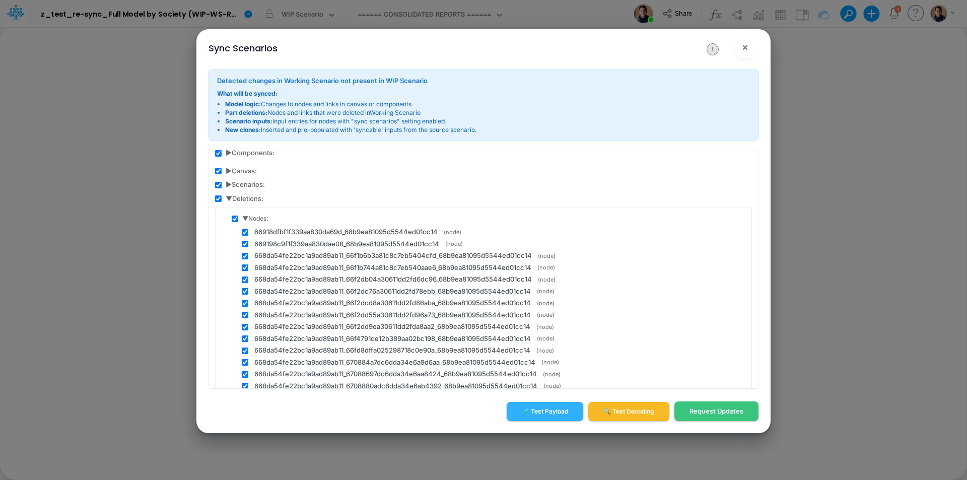
click at [246, 217] on span "▼ Nodes:" at bounding box center [255, 218] width 26 height 9
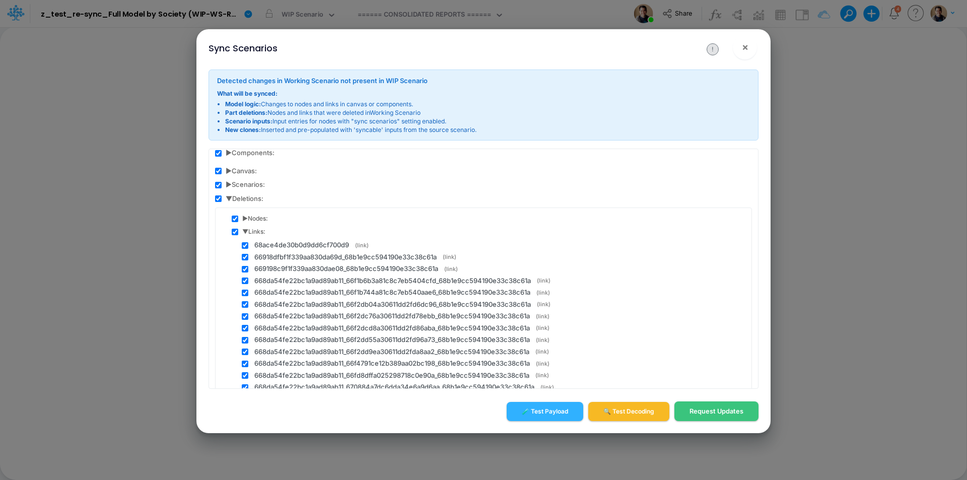
click at [245, 231] on span "▼ Links:" at bounding box center [253, 231] width 23 height 9
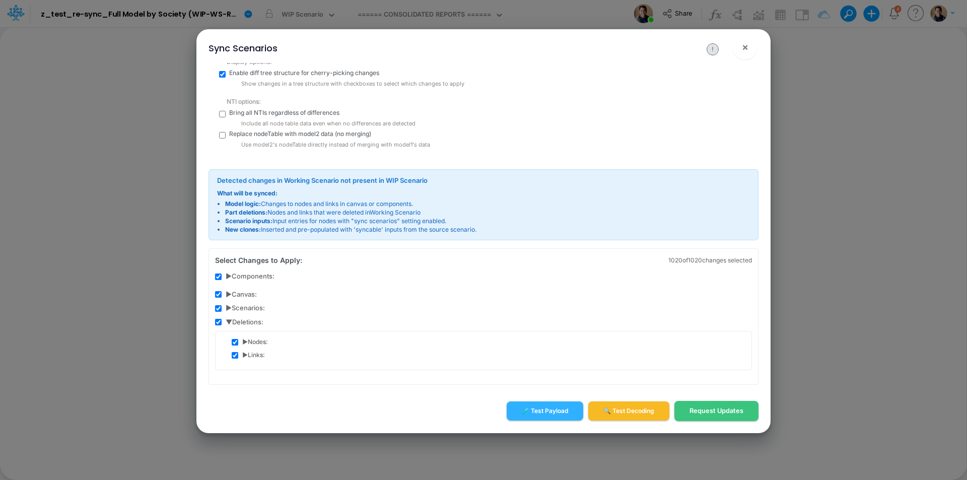
scroll to position [402, 0]
click at [229, 308] on span "▶ Scenarios:" at bounding box center [245, 308] width 39 height 10
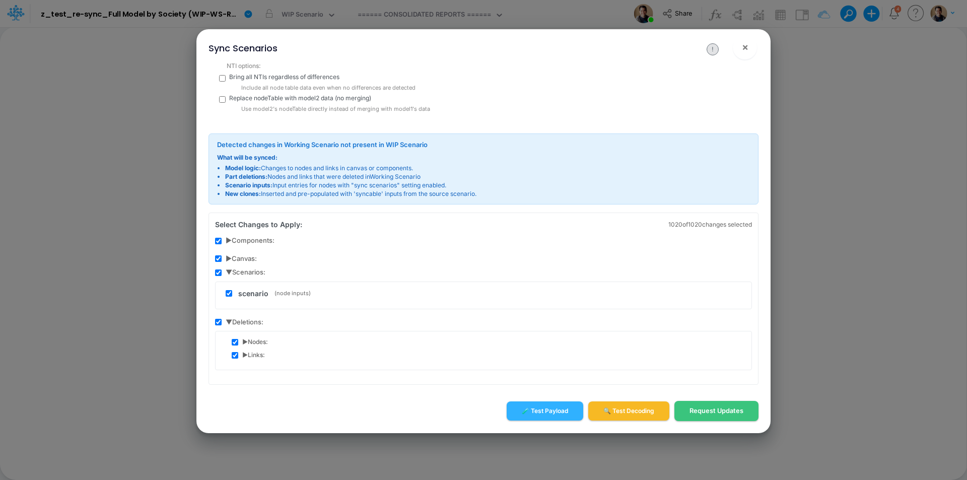
click at [228, 258] on span "▶ Canvas:" at bounding box center [241, 259] width 31 height 10
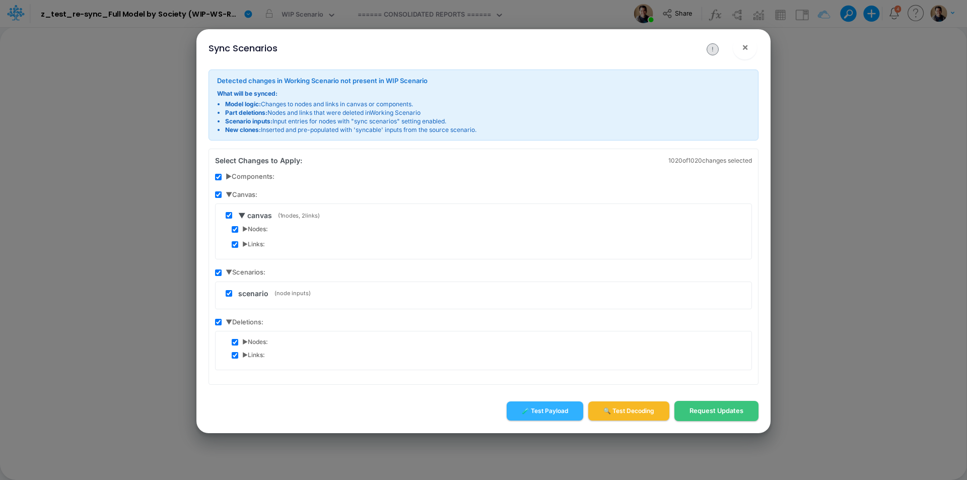
click at [231, 175] on span "▶ Components:" at bounding box center [250, 177] width 49 height 10
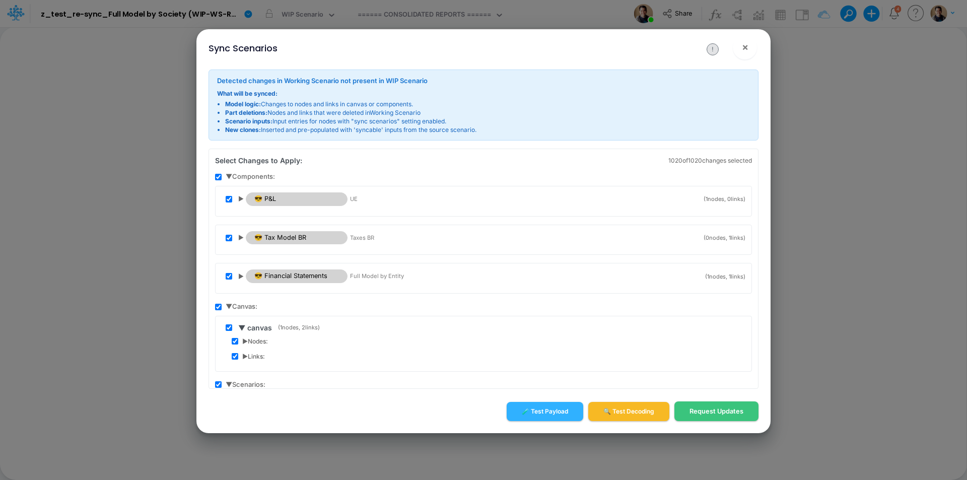
click at [231, 175] on span "▼ Components:" at bounding box center [250, 177] width 49 height 10
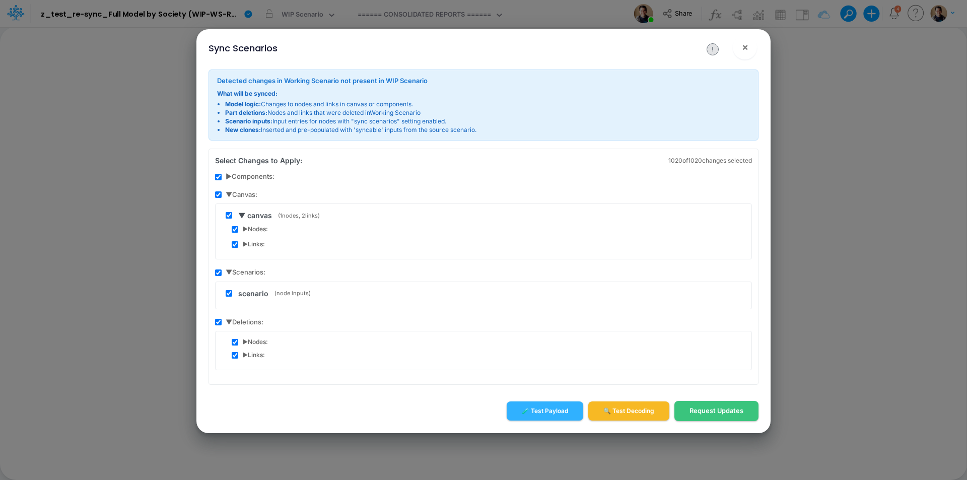
click at [246, 244] on span "▶ Links:" at bounding box center [253, 244] width 23 height 9
click at [242, 215] on span "▼ canvas" at bounding box center [255, 215] width 34 height 11
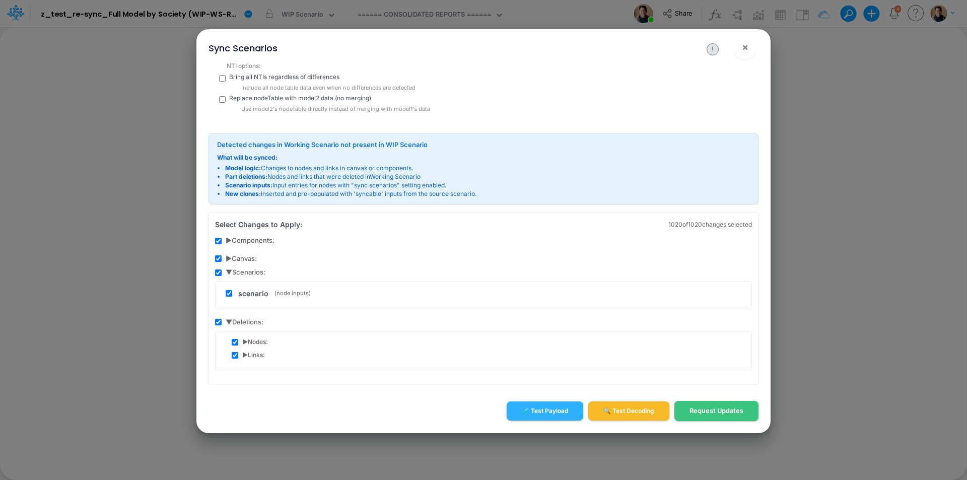
click at [231, 258] on span "▶ Canvas:" at bounding box center [241, 259] width 31 height 10
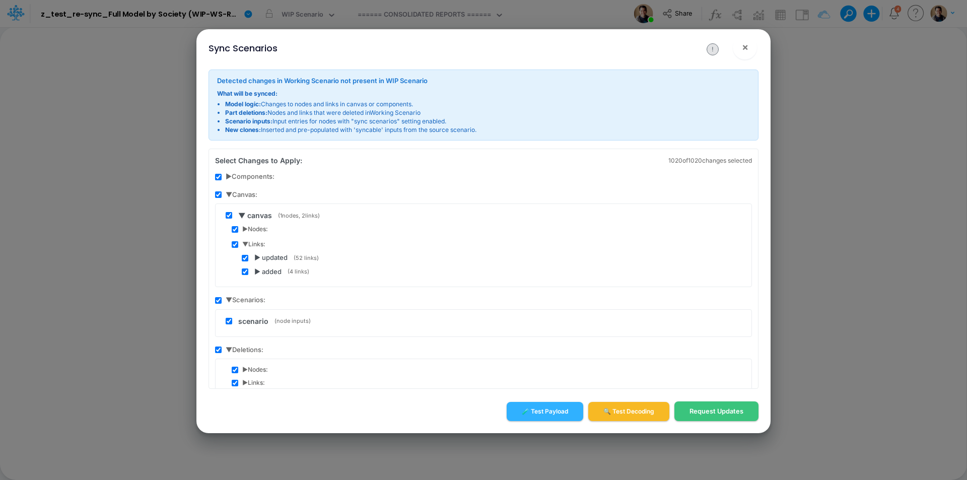
click at [244, 230] on span "▶ Nodes:" at bounding box center [255, 229] width 26 height 9
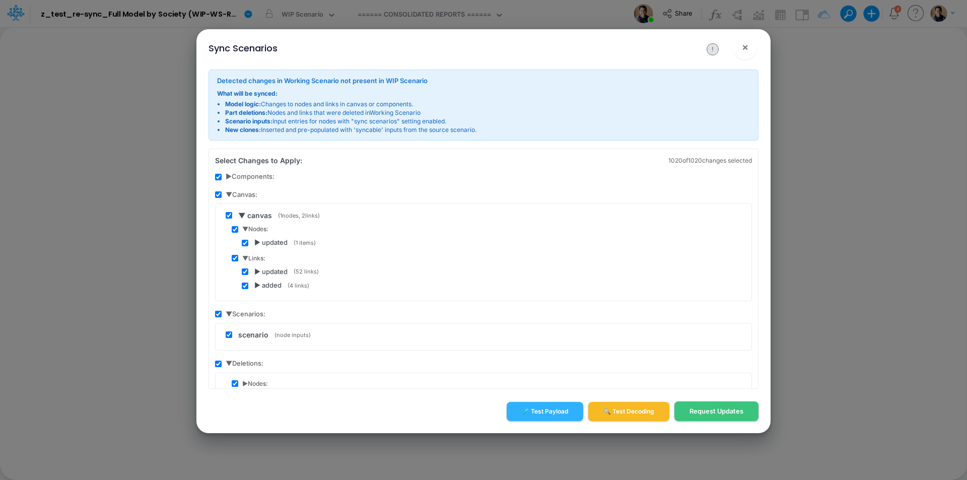
click at [258, 242] on span "▶ updated" at bounding box center [270, 243] width 33 height 10
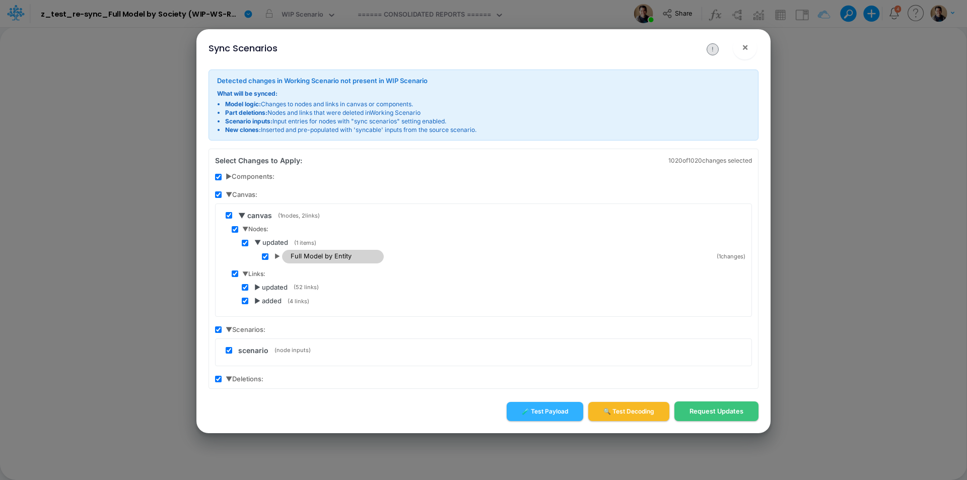
click at [248, 229] on span "▼ Nodes:" at bounding box center [255, 229] width 26 height 9
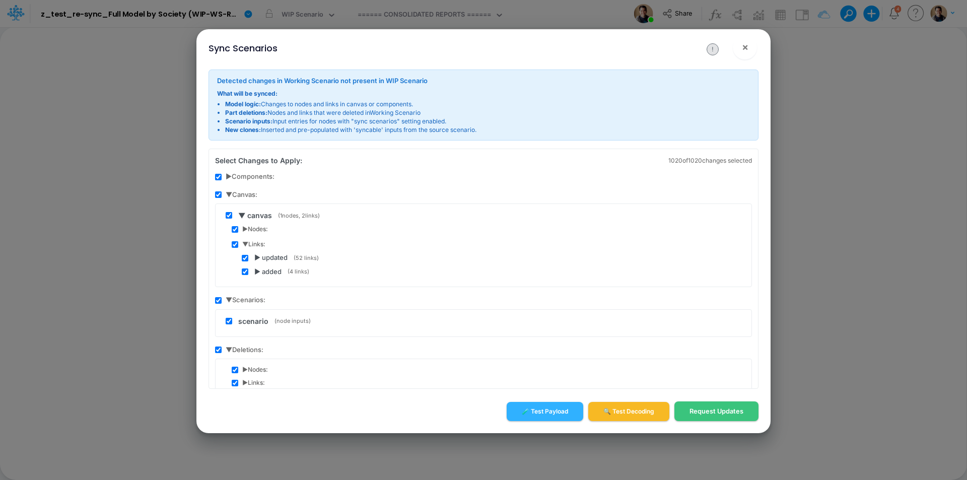
click at [254, 271] on span "▶ added" at bounding box center [267, 272] width 27 height 10
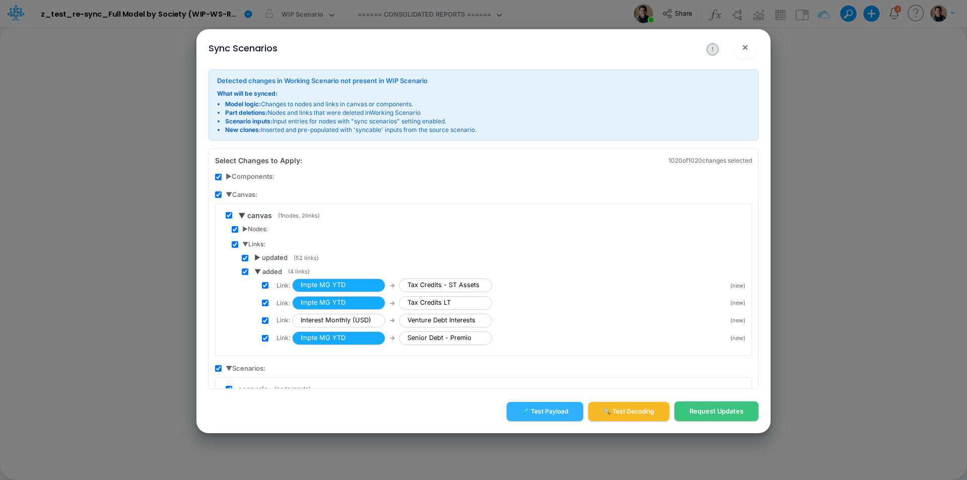
click at [258, 257] on span "▶ updated" at bounding box center [270, 258] width 33 height 10
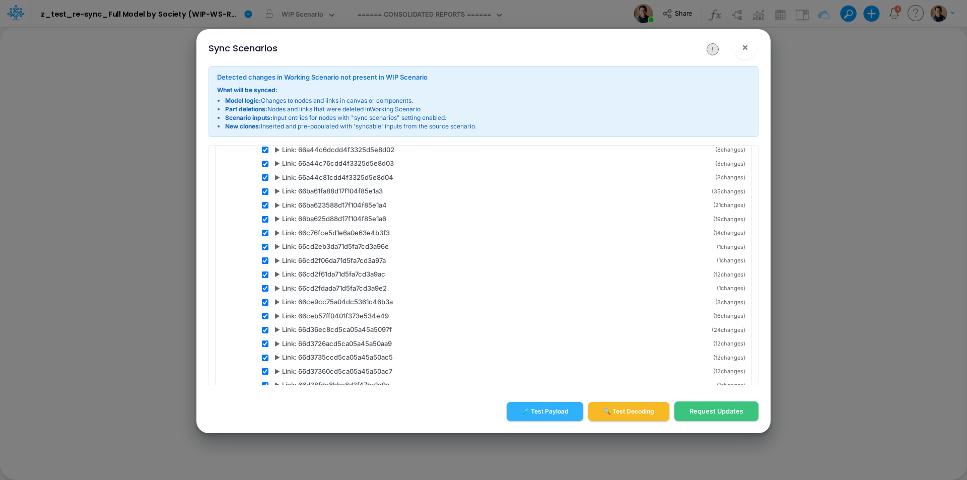
scroll to position [252, 0]
click at [275, 221] on span "▶" at bounding box center [278, 222] width 6 height 9
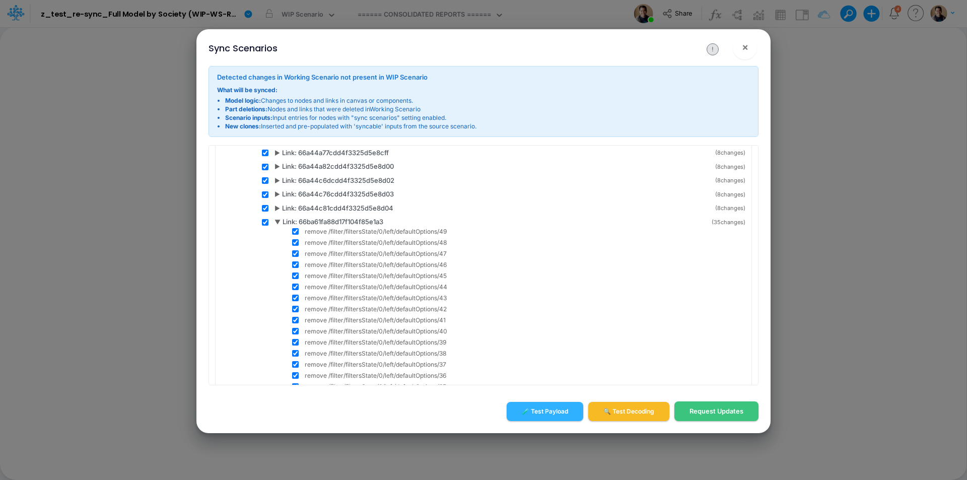
click at [279, 223] on span "▼" at bounding box center [278, 222] width 6 height 9
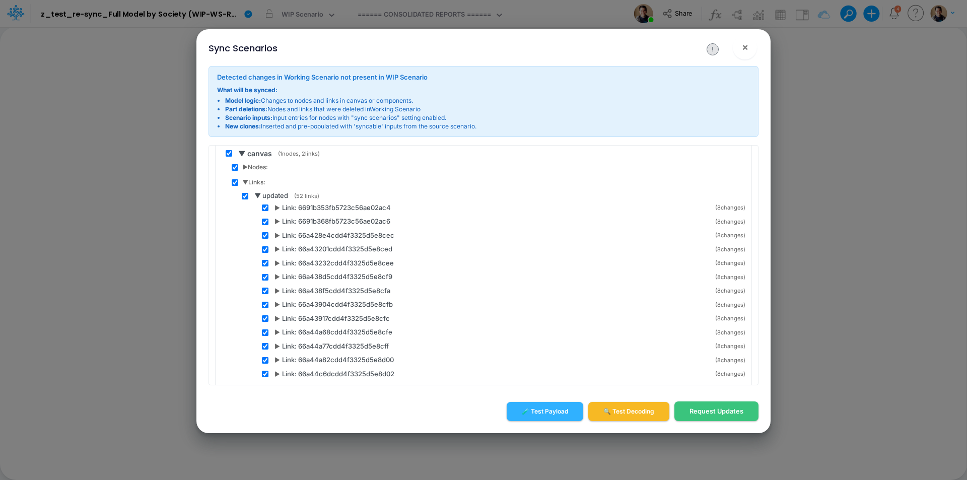
scroll to position [0, 0]
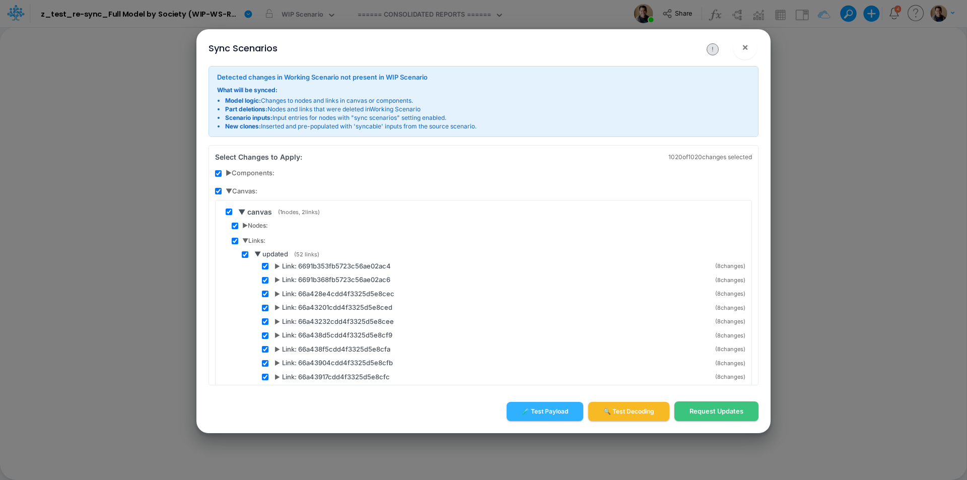
click at [246, 225] on span "▶ Nodes:" at bounding box center [255, 225] width 26 height 9
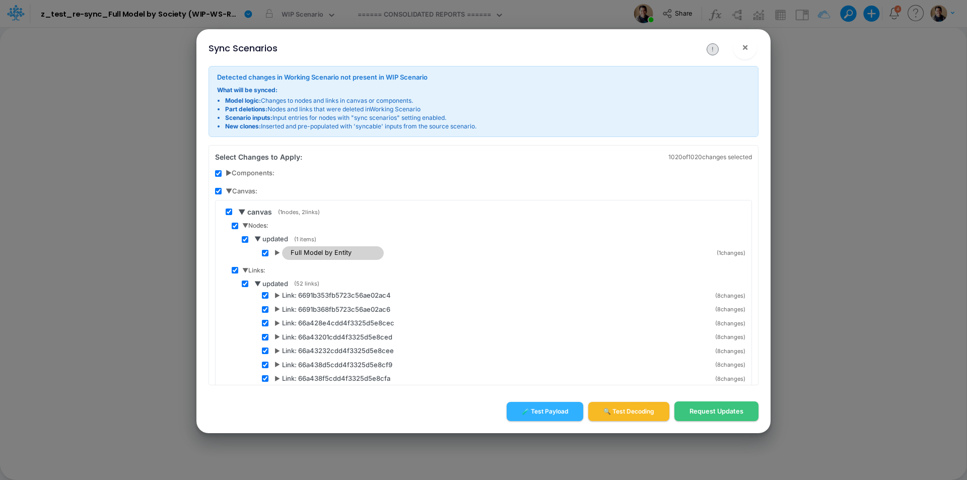
click at [279, 254] on span "▶" at bounding box center [278, 252] width 6 height 9
click at [241, 210] on span "▼ canvas" at bounding box center [255, 212] width 34 height 11
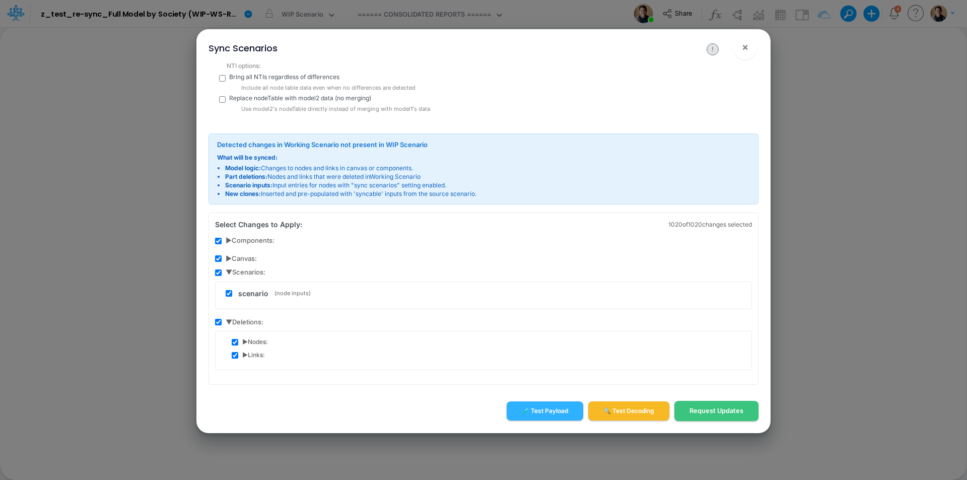
click at [229, 237] on span "▶ Components:" at bounding box center [250, 241] width 49 height 10
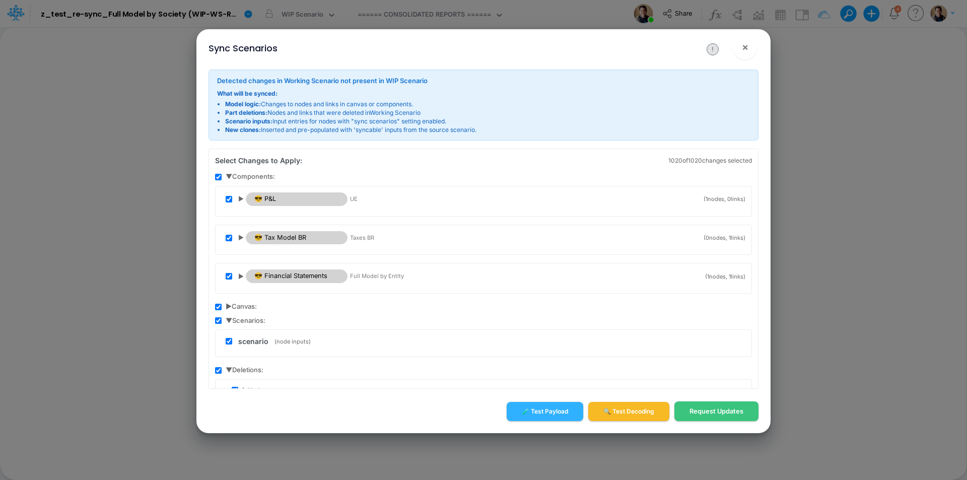
click at [239, 276] on span "▶" at bounding box center [241, 276] width 6 height 9
click at [246, 308] on span "▶ Links:" at bounding box center [253, 306] width 23 height 9
click at [257, 319] on span "▶ updated" at bounding box center [270, 320] width 33 height 10
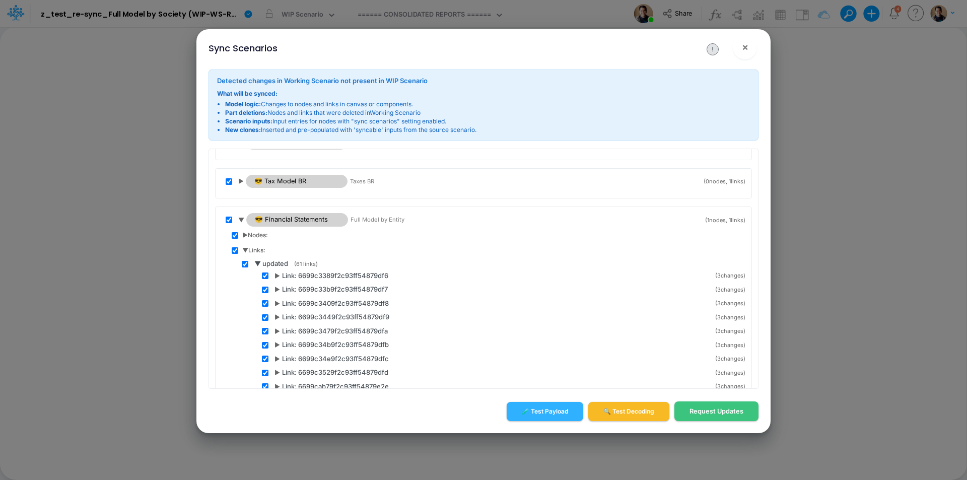
scroll to position [151, 0]
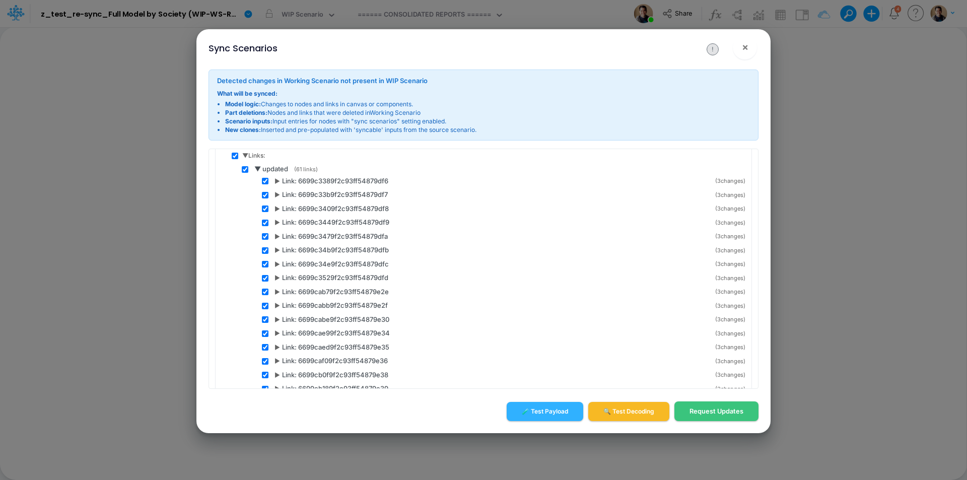
click at [277, 180] on span "▶" at bounding box center [278, 181] width 6 height 9
click at [276, 225] on span "▶" at bounding box center [278, 226] width 6 height 9
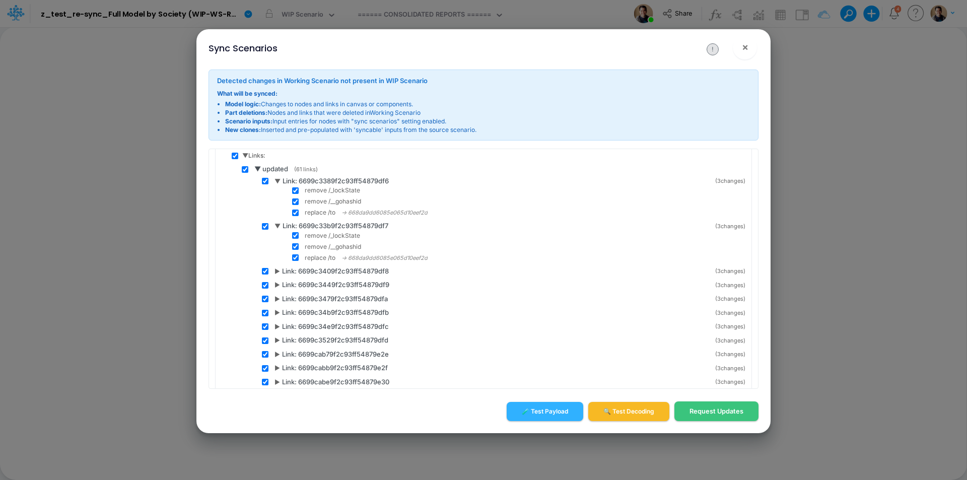
click at [277, 271] on span "▶" at bounding box center [278, 271] width 6 height 9
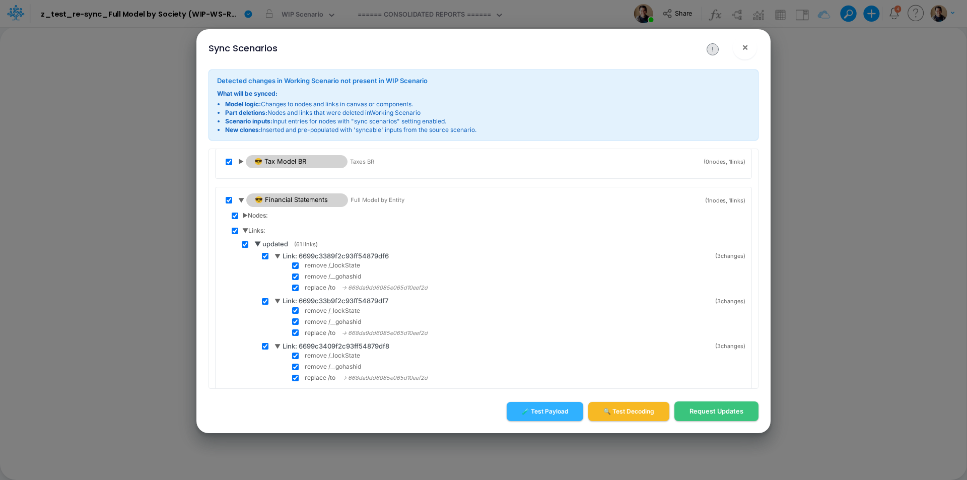
scroll to position [50, 0]
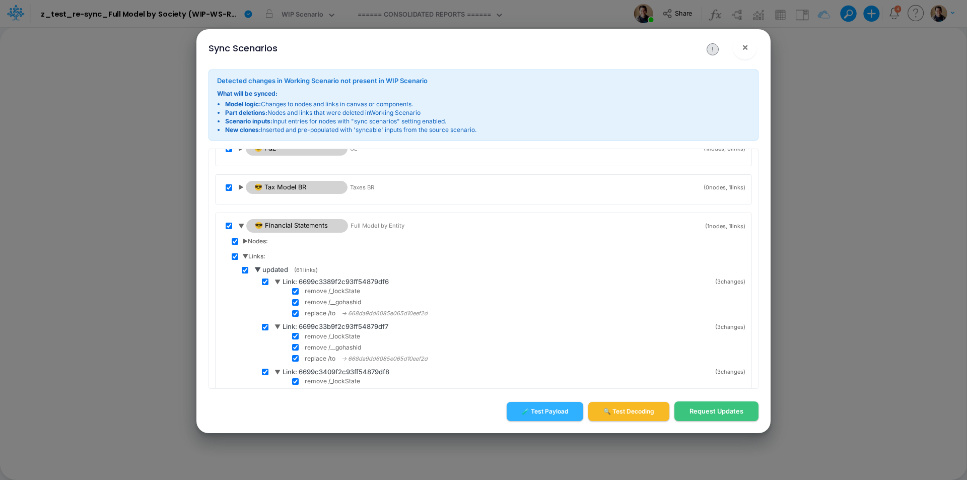
click at [240, 186] on span "▶" at bounding box center [241, 187] width 6 height 9
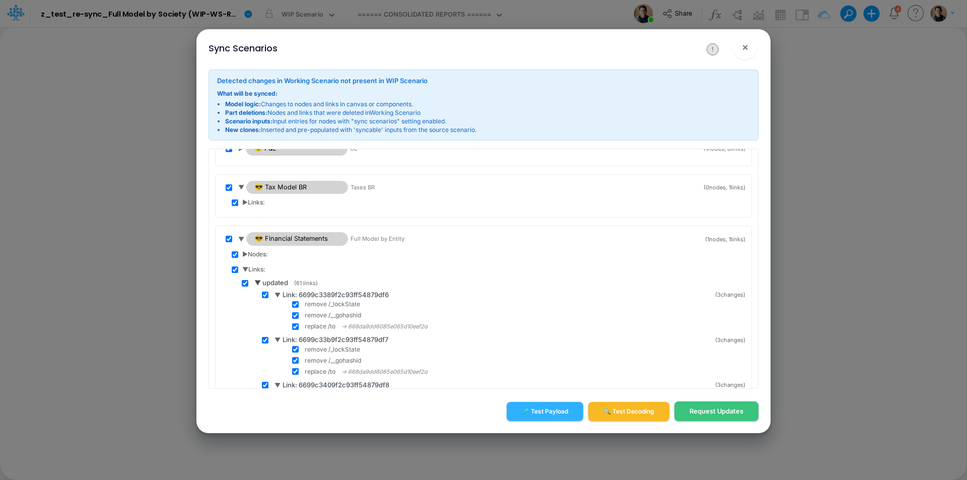
click at [245, 203] on span "▶ Links:" at bounding box center [253, 202] width 23 height 9
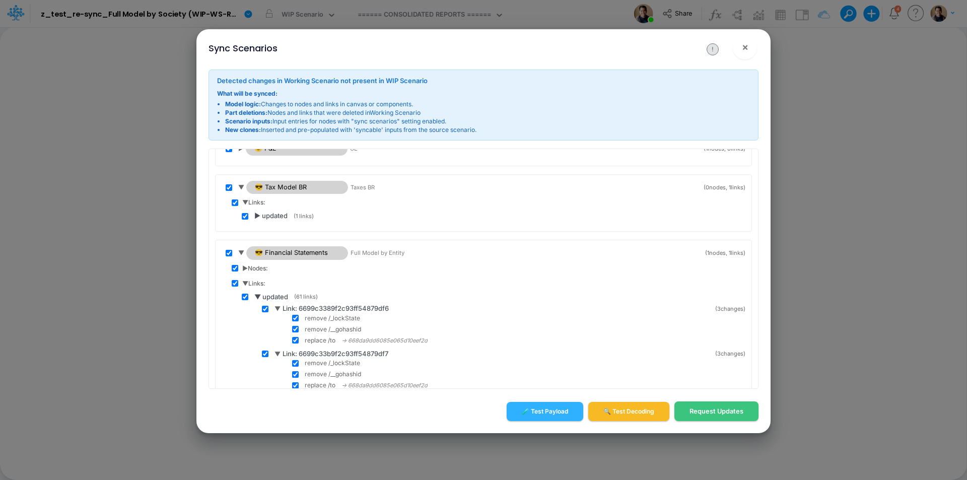
click at [259, 214] on span "▶ updated" at bounding box center [270, 216] width 33 height 10
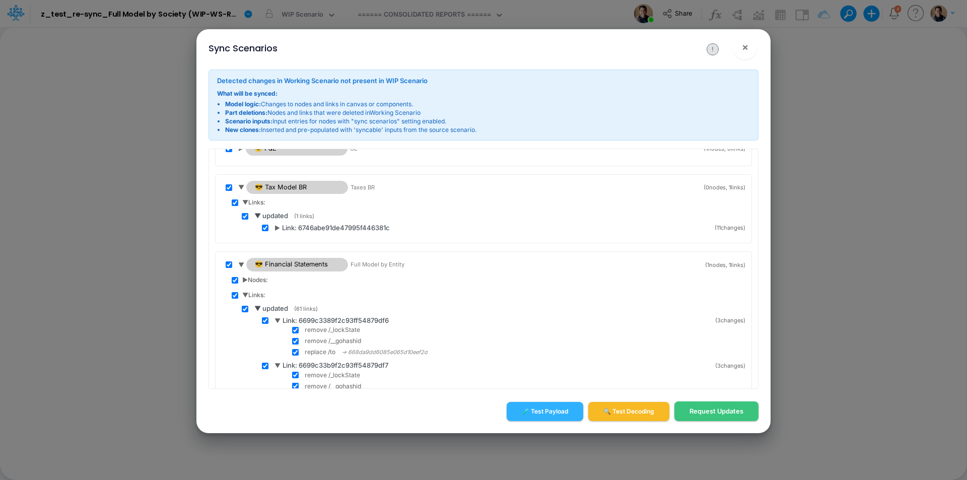
click at [277, 228] on span "▶" at bounding box center [278, 228] width 6 height 9
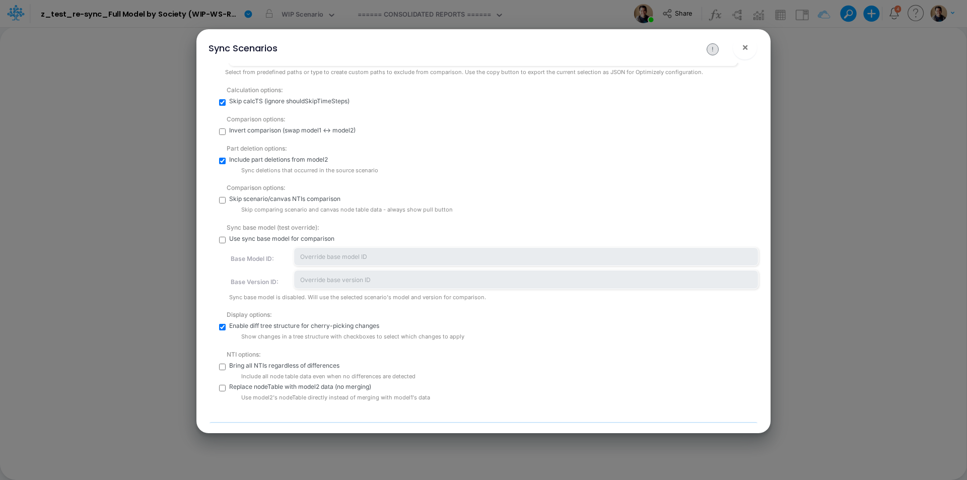
scroll to position [0, 0]
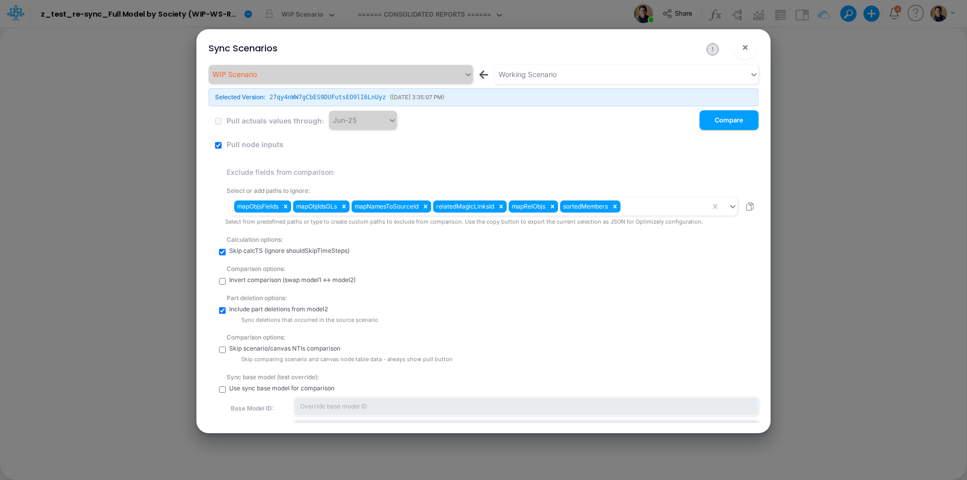
click at [217, 145] on input "checkbox" at bounding box center [218, 145] width 7 height 7
checkbox input "false"
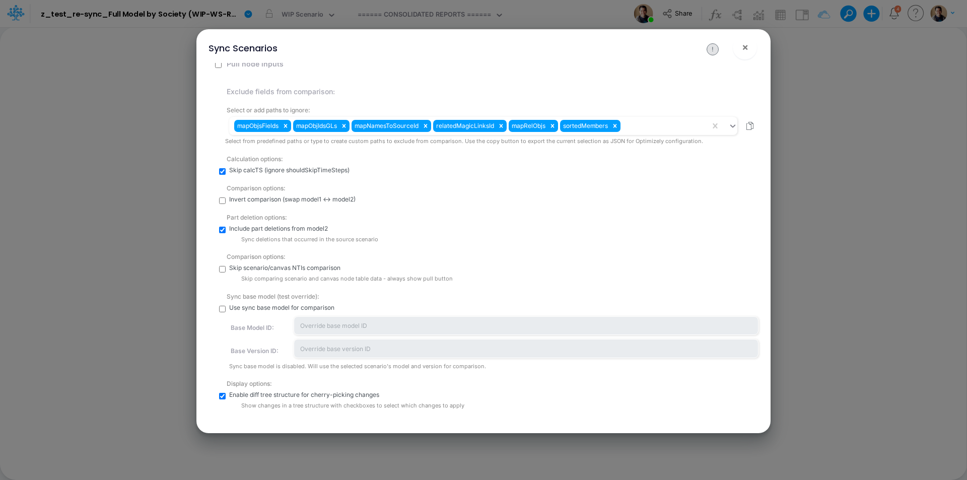
scroll to position [101, 0]
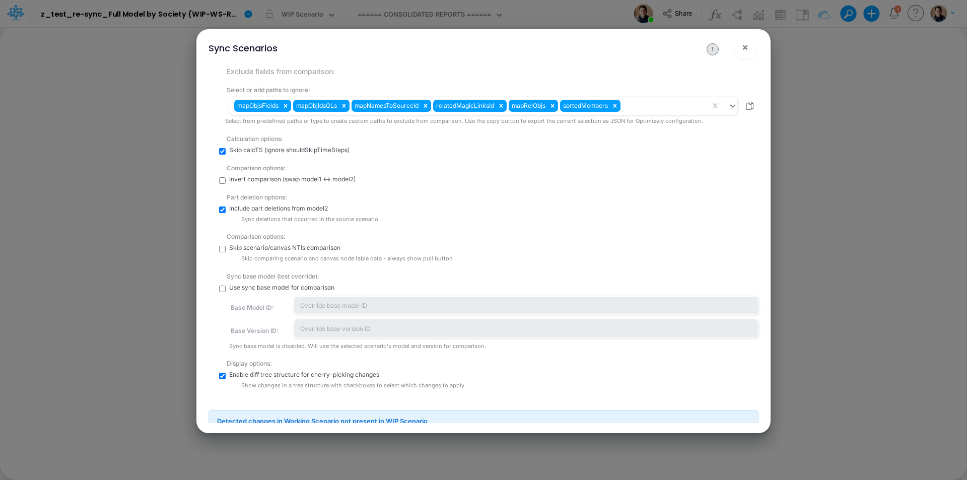
click at [224, 287] on input "checkbox" at bounding box center [222, 289] width 7 height 7
checkbox input "true"
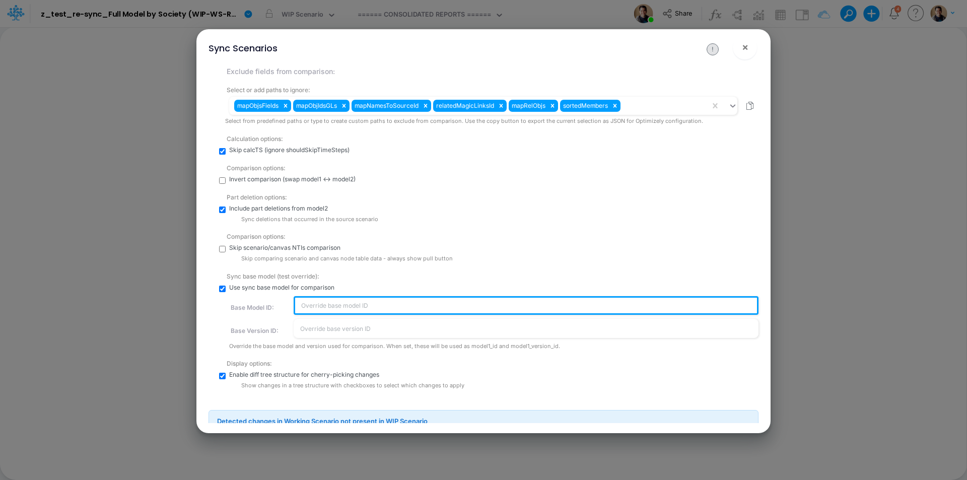
click at [345, 303] on input "text" at bounding box center [526, 305] width 465 height 19
type input "68754092930dfa5f68d977c6"
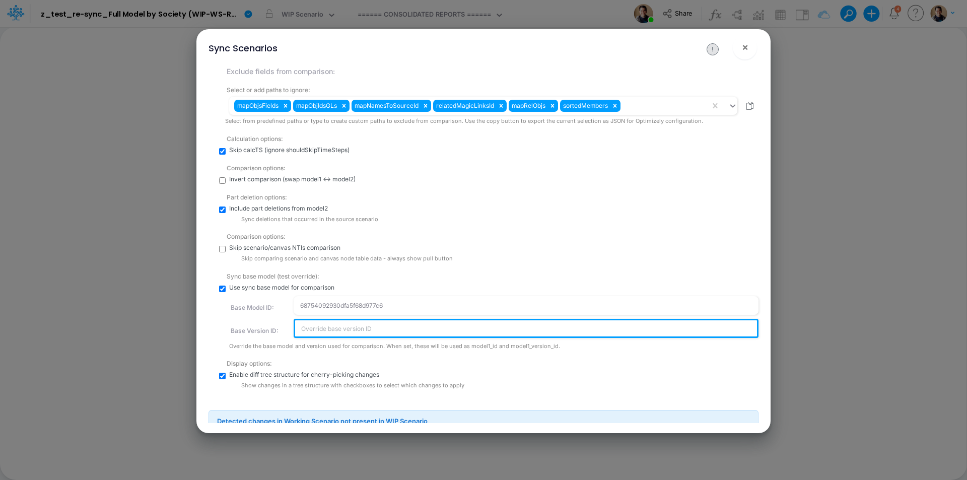
click at [327, 328] on input "text" at bounding box center [526, 328] width 465 height 19
type input "N.HowRA8bIngC2Tj5sl9D7tXfiimn912"
checkbox input "true"
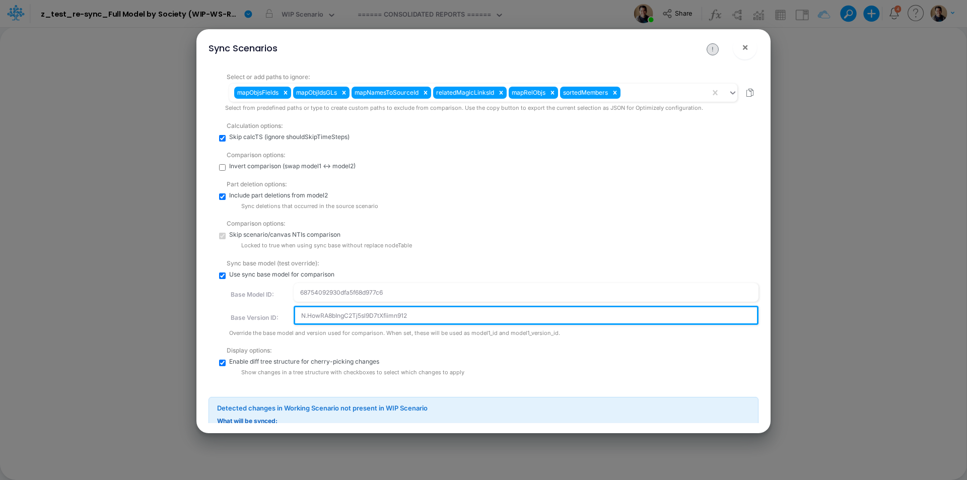
scroll to position [142, 0]
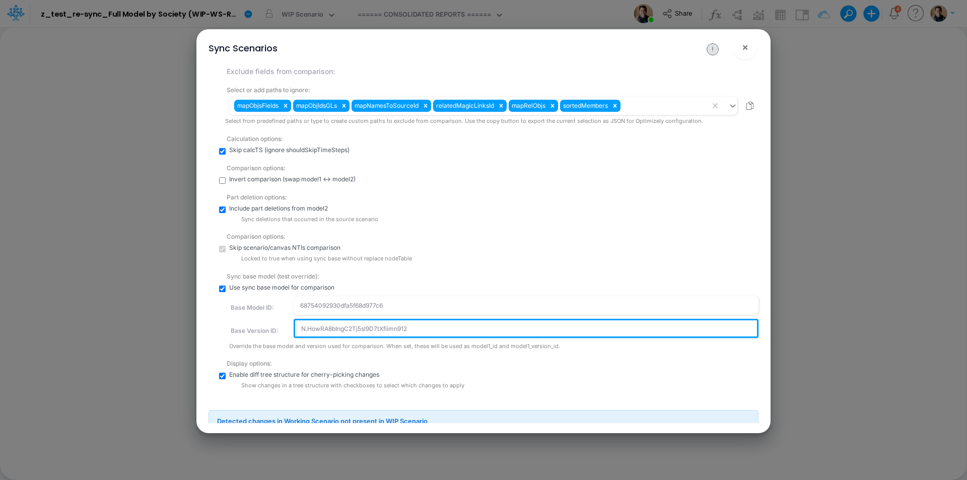
drag, startPoint x: 420, startPoint y: 328, endPoint x: 287, endPoint y: 326, distance: 133.5
click at [287, 326] on div "Base Version ID: N.HowRA8bIngC2Tj5sl9D7tXfiimn912" at bounding box center [493, 328] width 529 height 19
click at [413, 325] on input "N.HowRA8bIngC2Tj5sl9D7tXfiimn912" at bounding box center [526, 328] width 465 height 19
paste input "g8EE0yGMpeR6sZvptrZ1v1t1dOAMjZhU"
type input "g8EE0yGMpeR6sZvptrZ1v1t1dOAMjZhU"
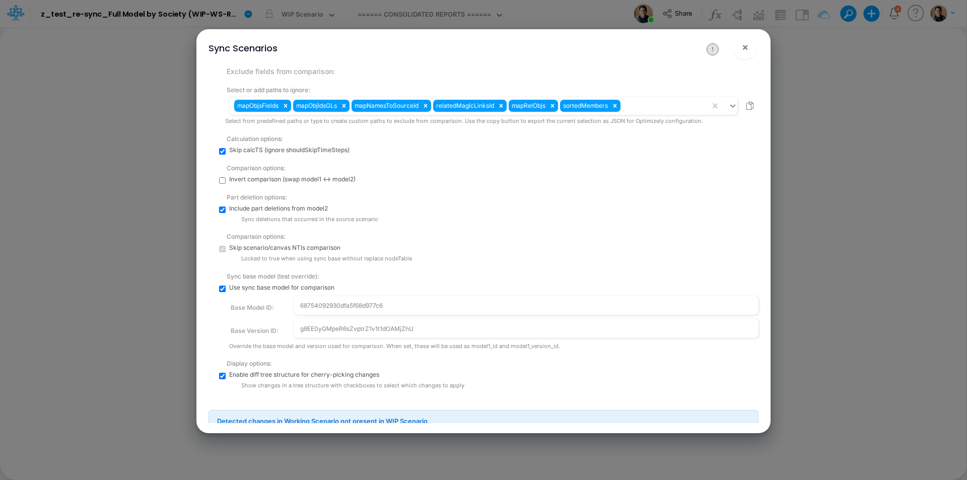
click at [593, 352] on div "Exclude fields from comparison: Select or add paths to ignore: mapObjsFields ma…" at bounding box center [491, 225] width 533 height 329
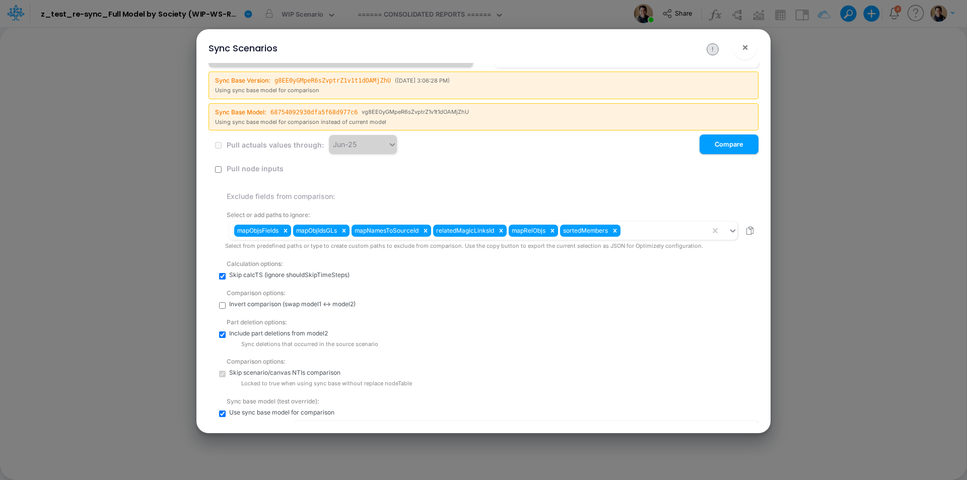
scroll to position [0, 0]
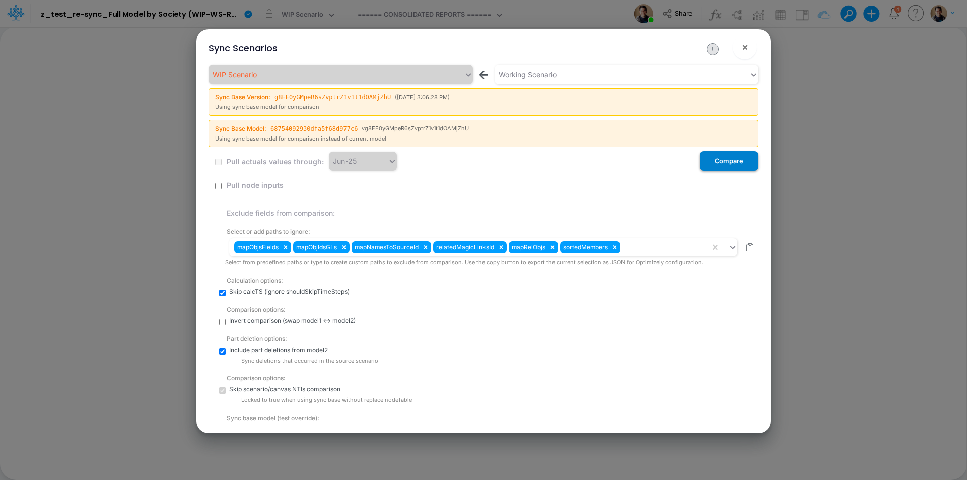
click at [727, 161] on button "Compare" at bounding box center [729, 161] width 59 height 20
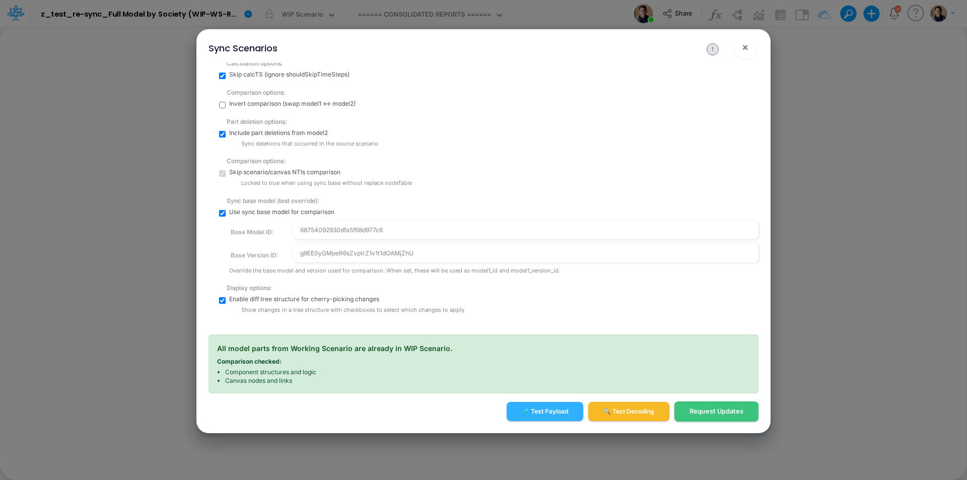
scroll to position [218, 0]
click at [748, 46] on span "×" at bounding box center [745, 47] width 7 height 12
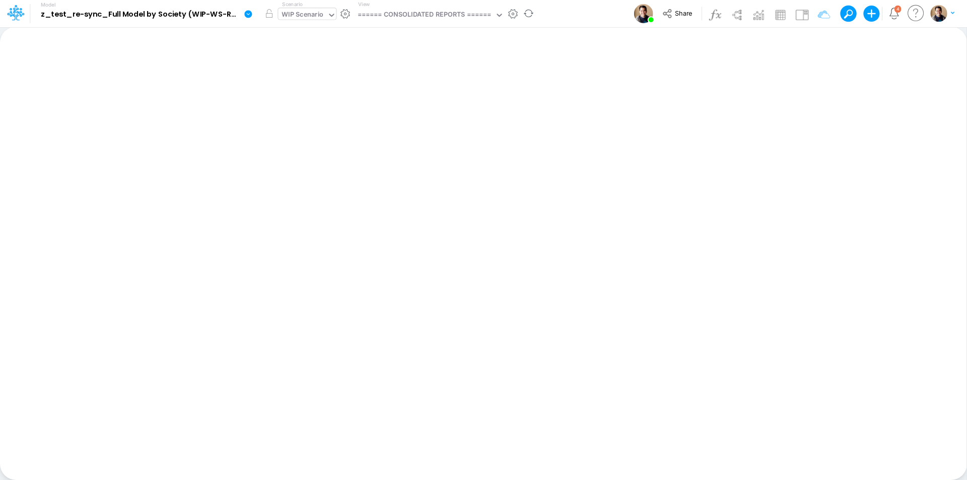
click at [311, 13] on div "WIP Scenario" at bounding box center [303, 16] width 42 height 12
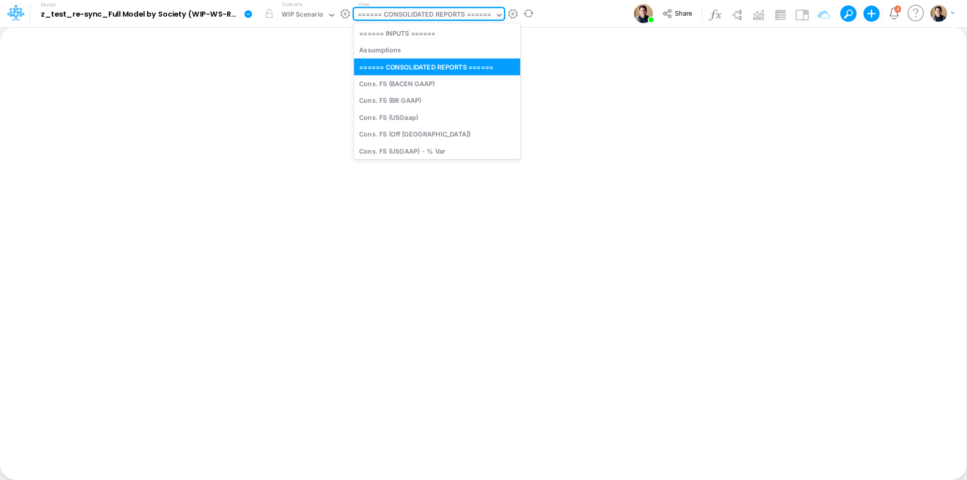
click at [438, 14] on div "====== CONSOLIDATED REPORTS ======" at bounding box center [425, 16] width 134 height 12
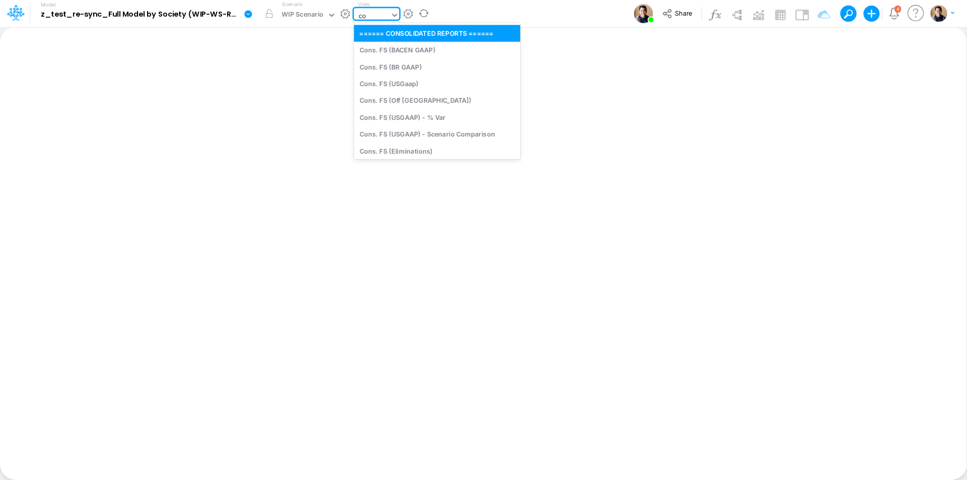
type input "con"
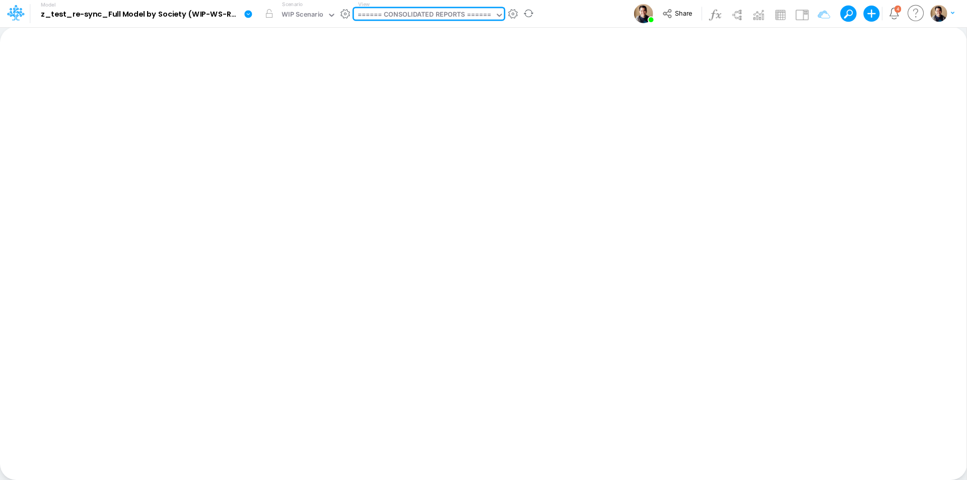
click at [379, 16] on div "====== CONSOLIDATED REPORTS ======" at bounding box center [424, 15] width 141 height 15
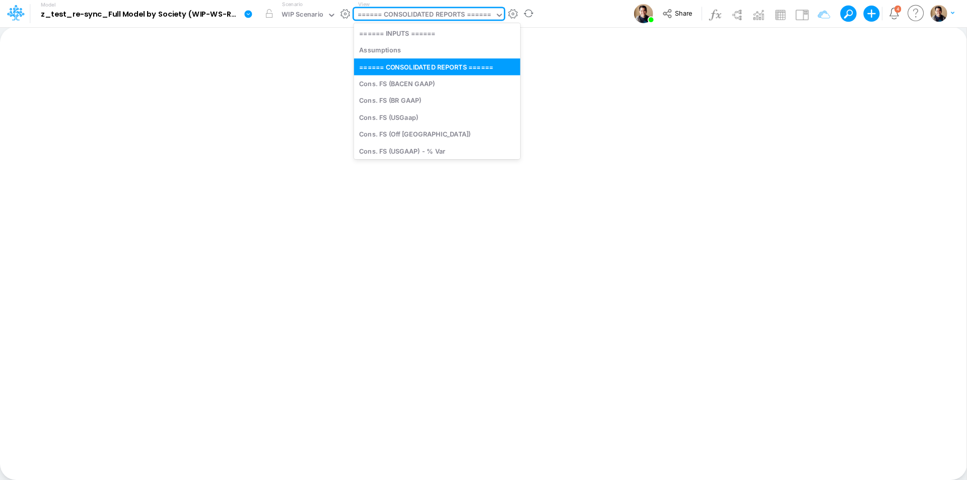
click at [379, 16] on div "====== CONSOLIDATED REPORTS ======" at bounding box center [425, 16] width 134 height 12
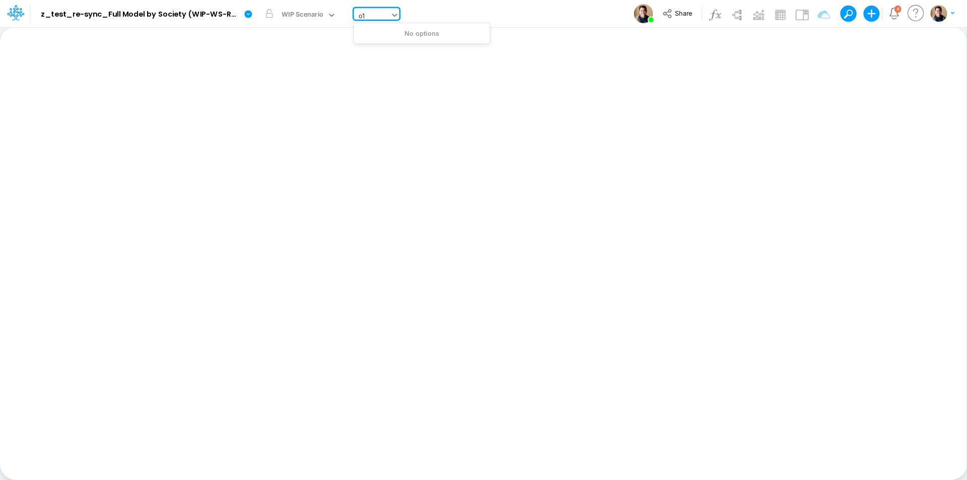
type input "o"
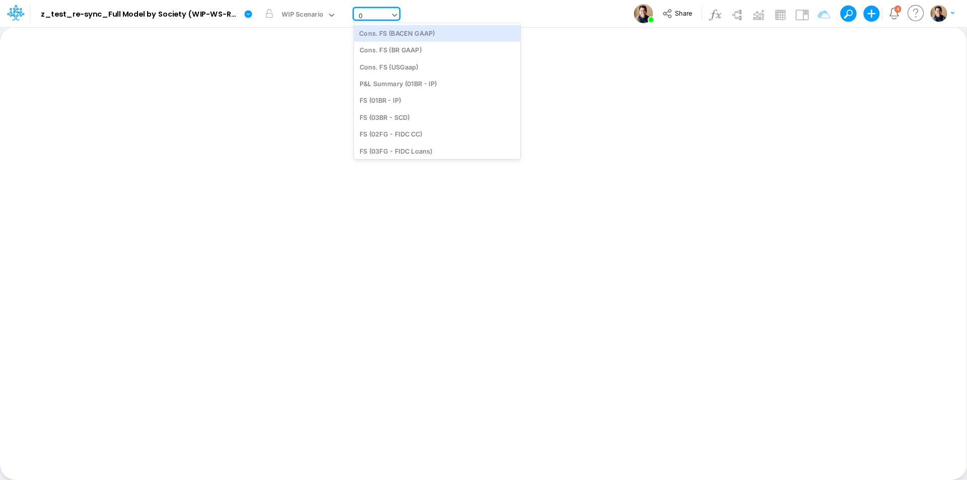
type input "01"
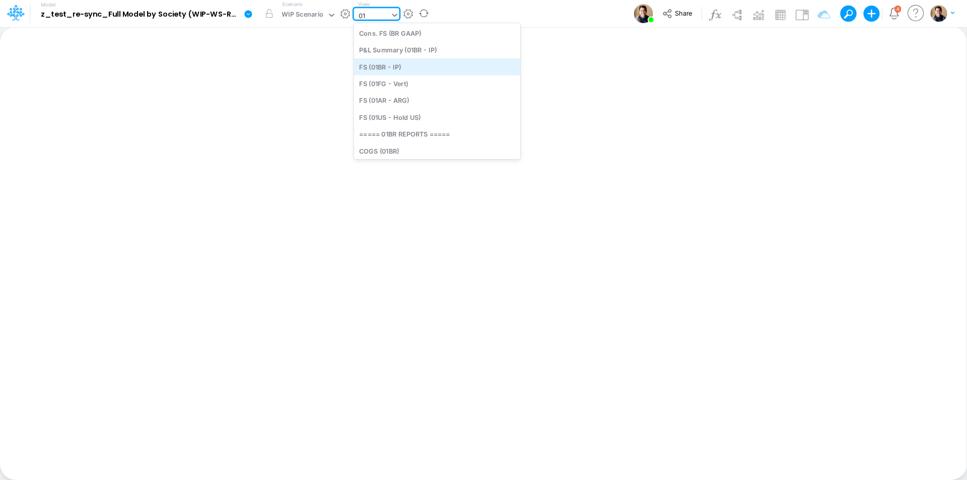
click at [431, 70] on div "FS (01BR - IP)" at bounding box center [437, 66] width 166 height 17
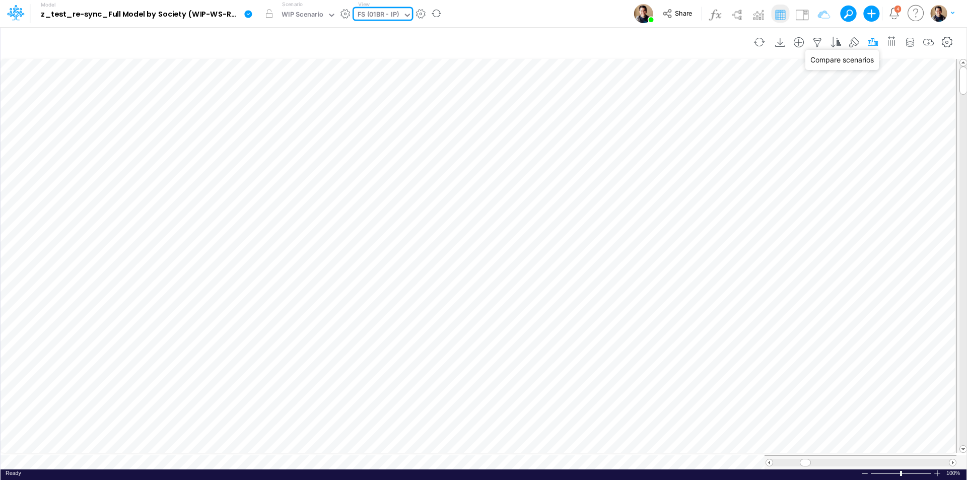
click at [875, 42] on icon "button" at bounding box center [872, 42] width 15 height 11
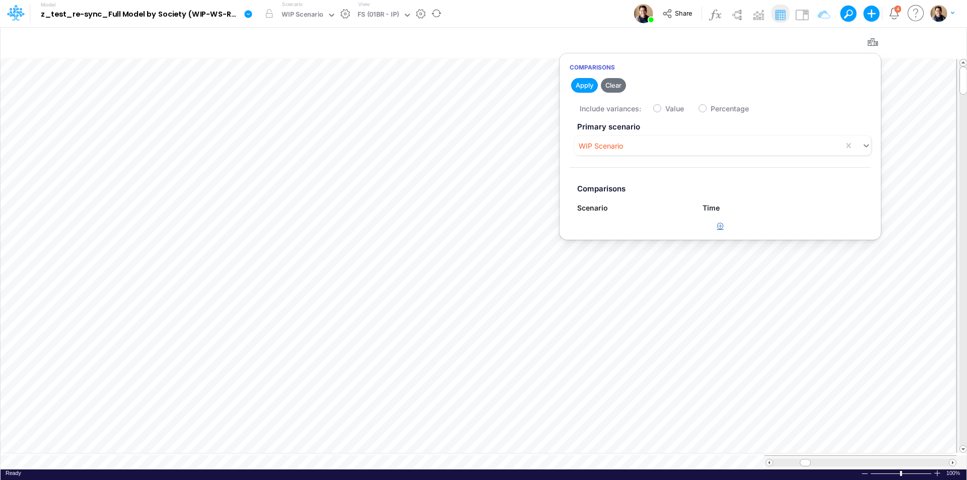
click at [720, 226] on icon "button" at bounding box center [720, 226] width 7 height 7
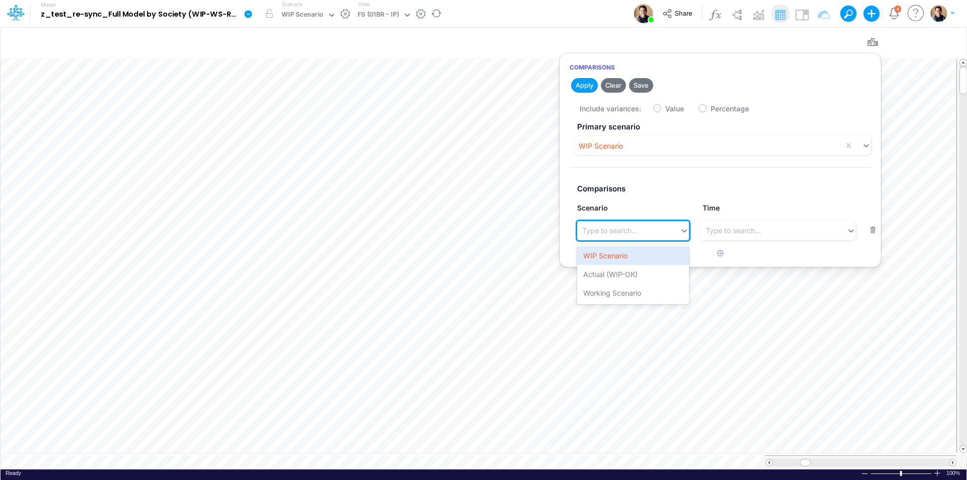
click at [622, 231] on div "Type to search..." at bounding box center [609, 230] width 55 height 11
click at [624, 292] on div "Working Scenario" at bounding box center [633, 293] width 112 height 19
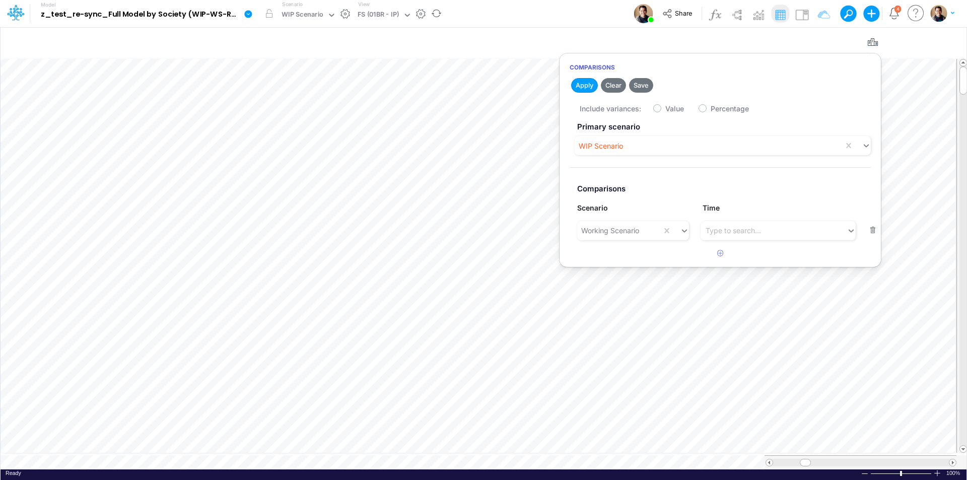
click at [665, 106] on label "Value" at bounding box center [674, 108] width 19 height 11
click at [665, 106] on input "Value" at bounding box center [668, 106] width 7 height 7
checkbox input "true"
click at [583, 86] on button "Apply" at bounding box center [584, 85] width 27 height 15
click at [573, 9] on div "Model z_test_re-sync_Full Model by Society (WIP-WS-Review-3) (p8JrFipGveTU7I_vk…" at bounding box center [483, 13] width 870 height 27
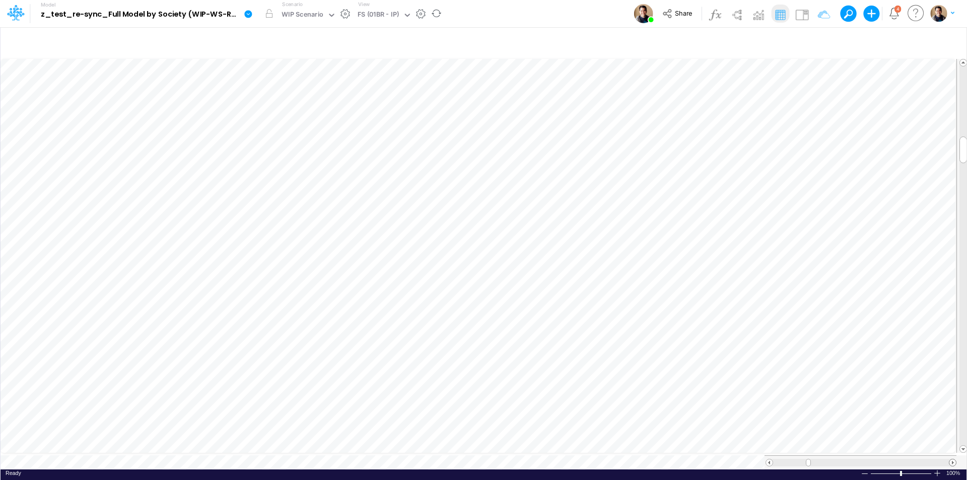
click at [954, 459] on span at bounding box center [953, 462] width 7 height 7
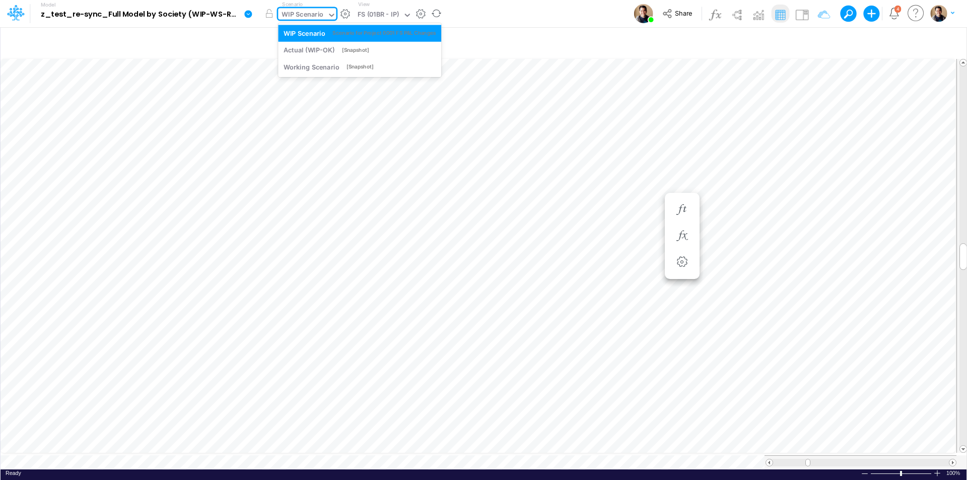
click at [308, 9] on div "WIP Scenario" at bounding box center [302, 15] width 49 height 15
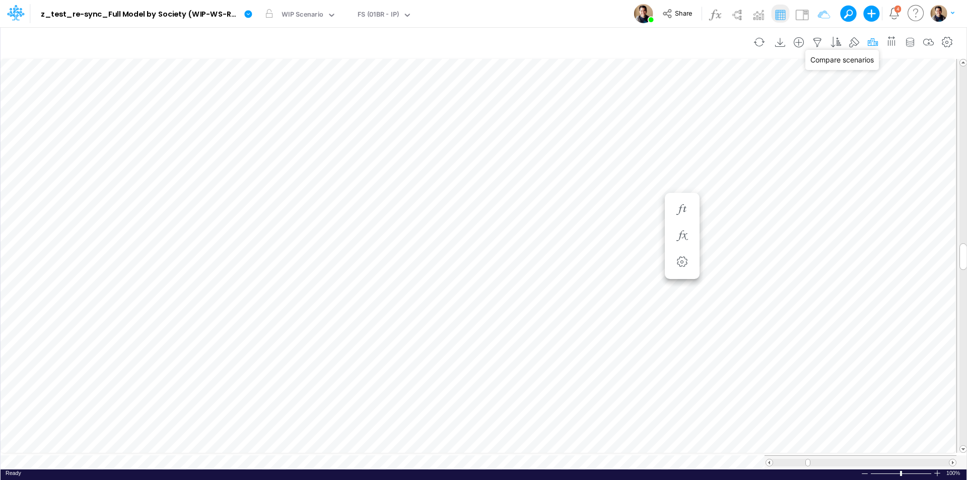
click at [874, 42] on icon "button" at bounding box center [872, 42] width 15 height 11
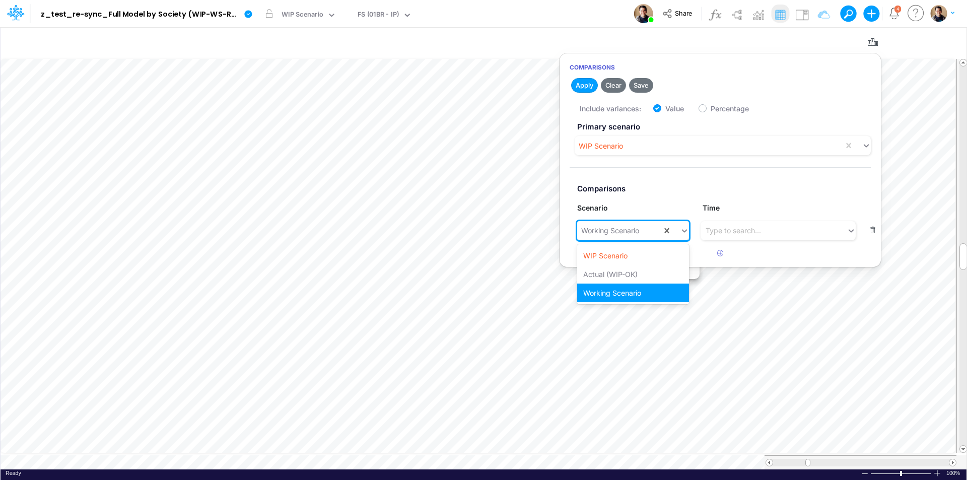
click at [616, 231] on div "Working Scenario" at bounding box center [610, 230] width 58 height 11
click at [627, 276] on div "Actual (WIP-OK)" at bounding box center [633, 274] width 112 height 19
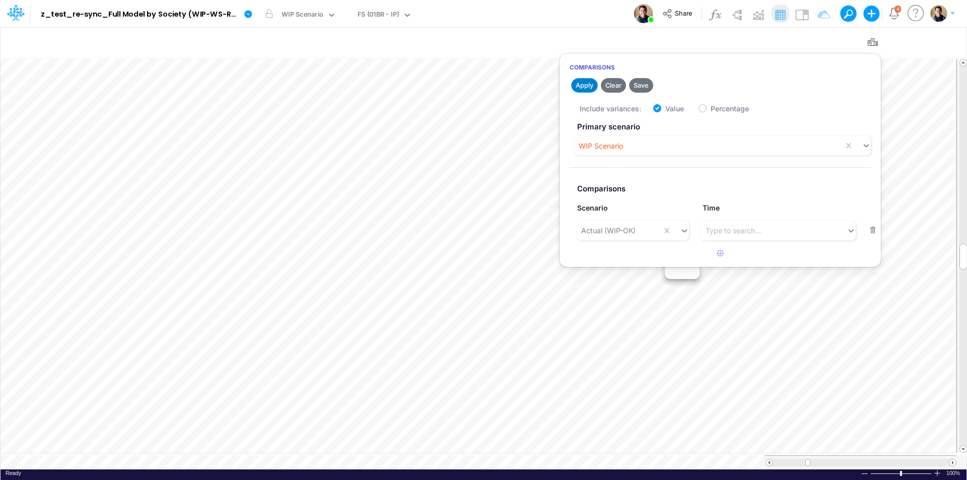
click at [584, 82] on button "Apply" at bounding box center [584, 85] width 27 height 15
click at [873, 38] on icon "button" at bounding box center [872, 42] width 15 height 11
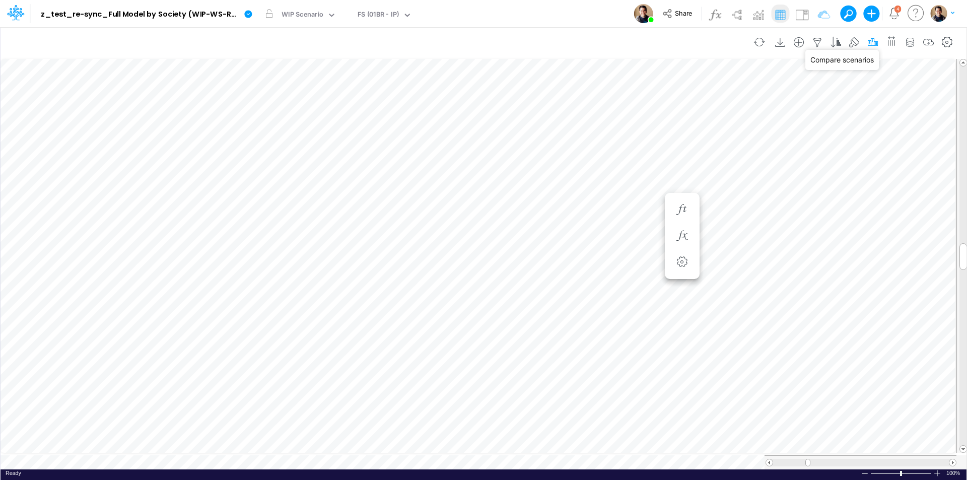
click at [873, 42] on icon "button" at bounding box center [872, 42] width 15 height 11
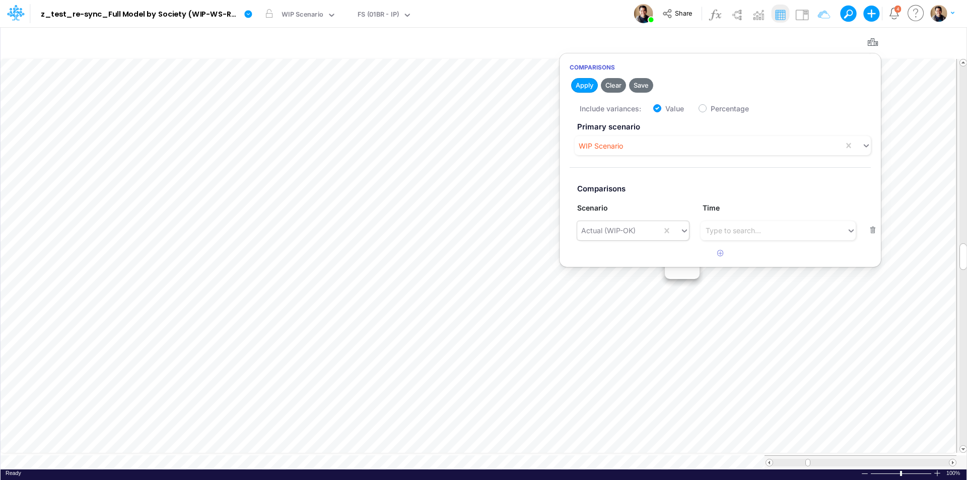
click at [656, 233] on div "Actual (WIP-OK)" at bounding box center [619, 230] width 85 height 17
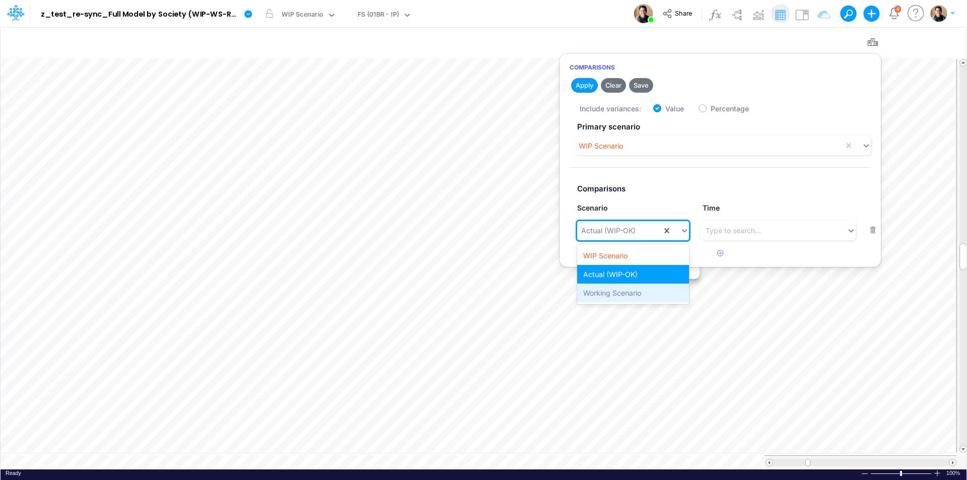
click at [637, 287] on div "Working Scenario" at bounding box center [633, 293] width 112 height 19
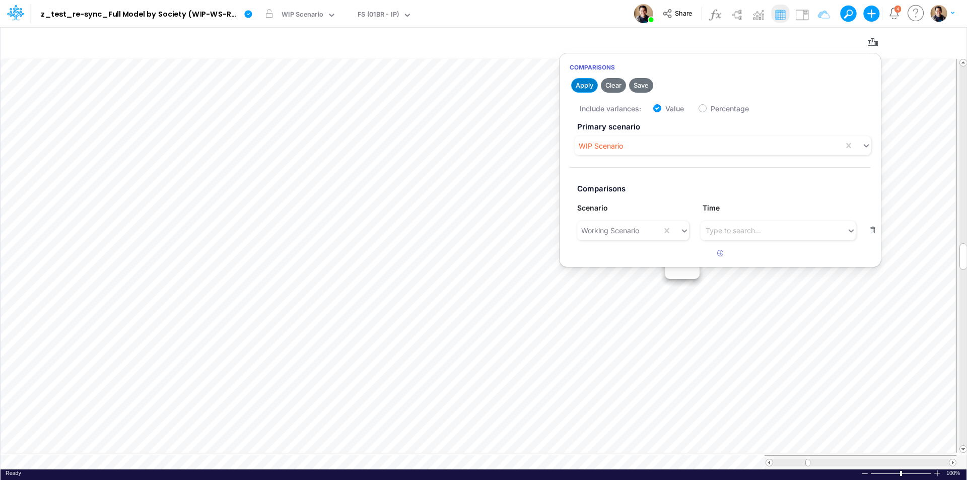
click at [581, 82] on button "Apply" at bounding box center [584, 85] width 27 height 15
click at [871, 40] on icon "button" at bounding box center [872, 42] width 15 height 11
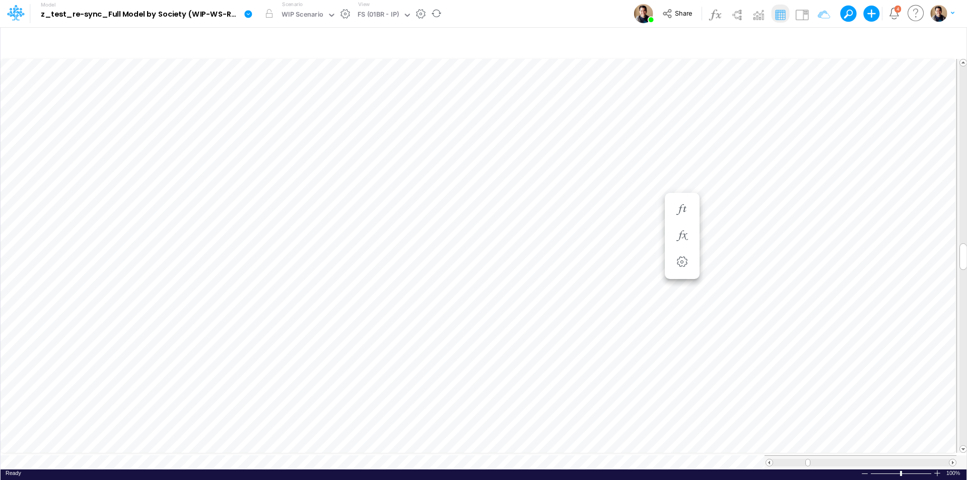
click at [249, 15] on icon at bounding box center [248, 14] width 8 height 8
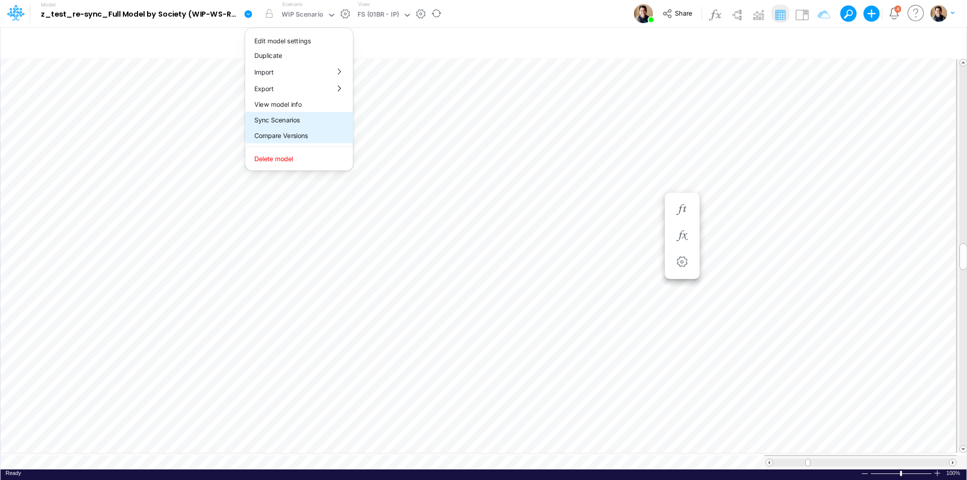
drag, startPoint x: 302, startPoint y: 130, endPoint x: 313, endPoint y: 118, distance: 16.7
click at [313, 118] on div "Edit model settings Duplicate Import QuickBooks QuickBooks Online QuickBooks En…" at bounding box center [299, 100] width 109 height 144
click at [313, 118] on button "Sync Scenarios" at bounding box center [299, 120] width 108 height 16
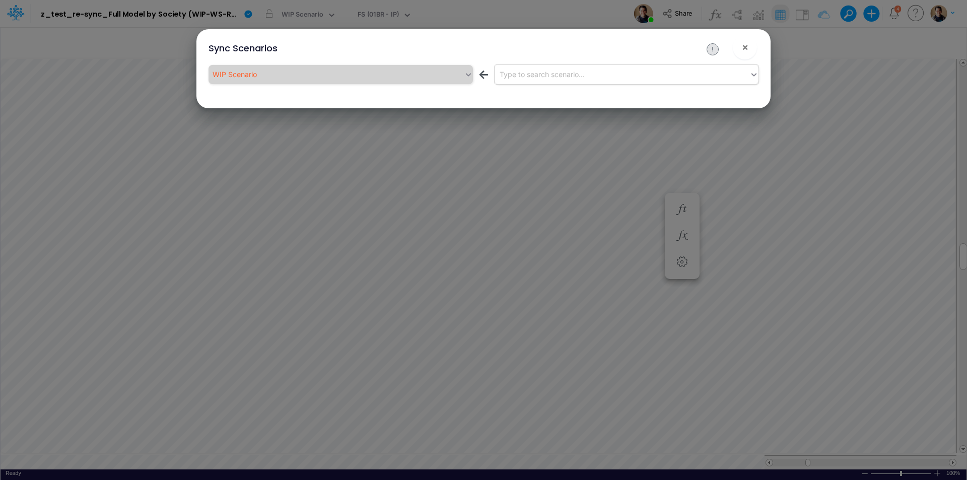
click at [535, 72] on div "Type to search scenario..." at bounding box center [542, 74] width 85 height 11
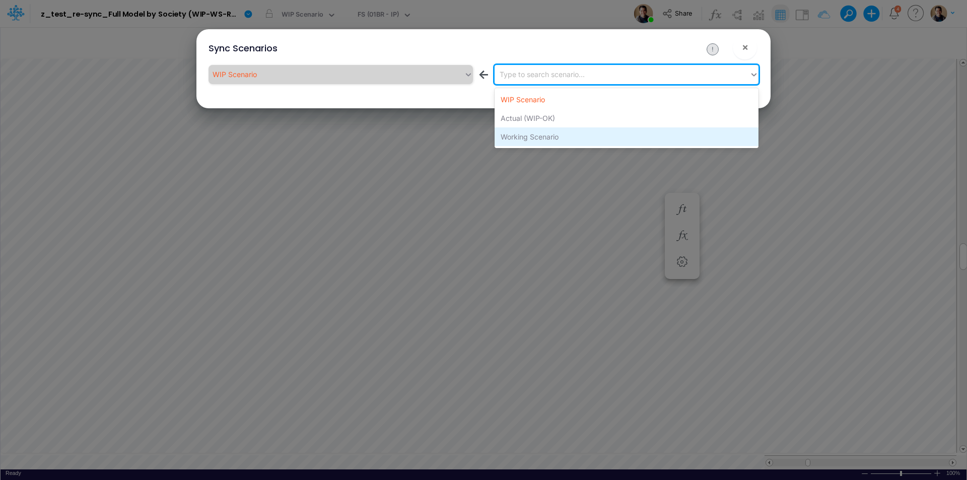
click at [557, 133] on div "Working Scenario" at bounding box center [627, 136] width 264 height 19
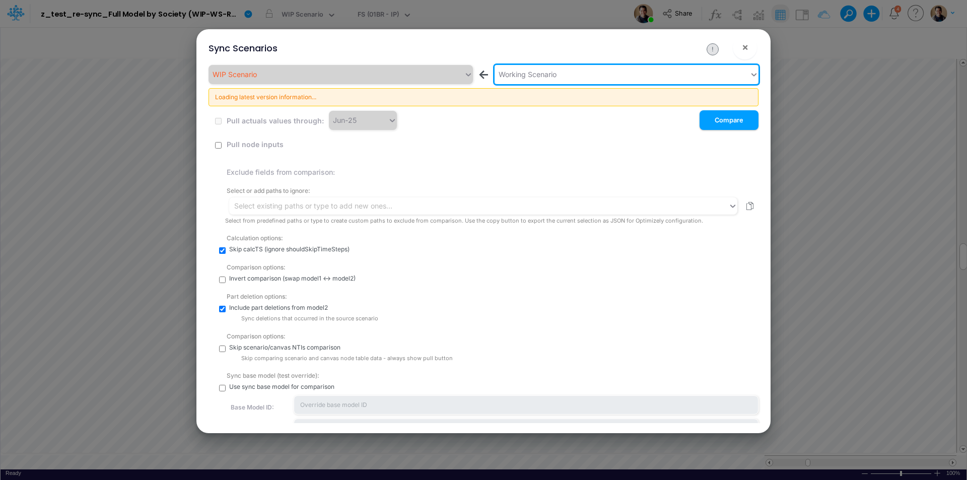
click at [221, 145] on input "checkbox" at bounding box center [218, 145] width 7 height 7
checkbox input "true"
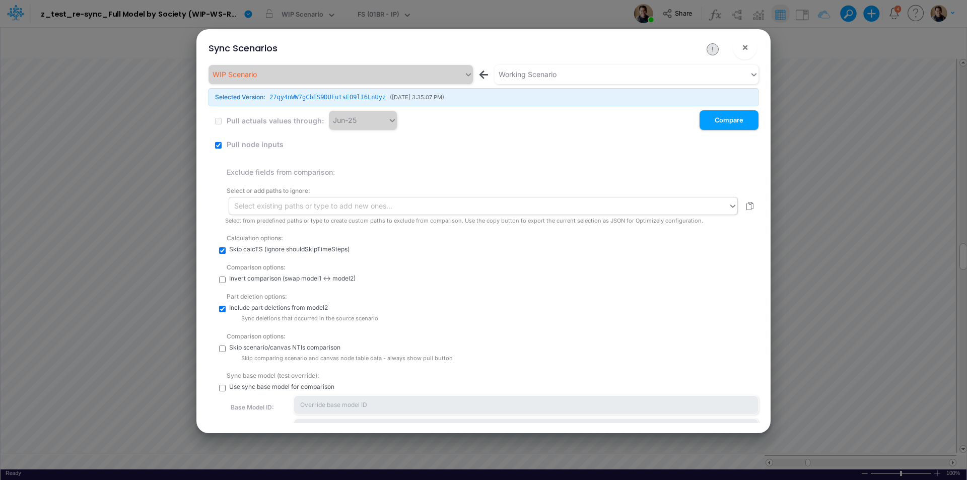
click at [294, 206] on div "Select existing paths or type to add new ones..." at bounding box center [313, 205] width 158 height 11
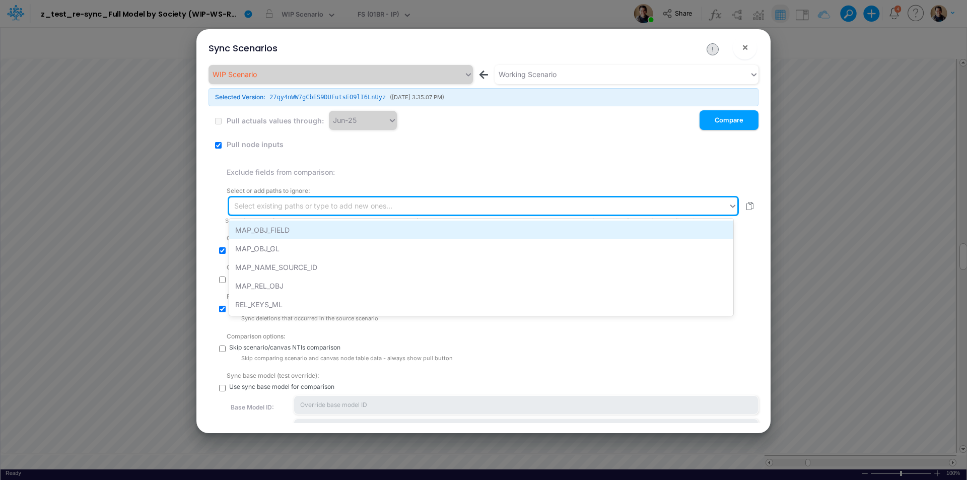
click at [292, 227] on div "MAP_OBJ_FIELD" at bounding box center [481, 230] width 504 height 19
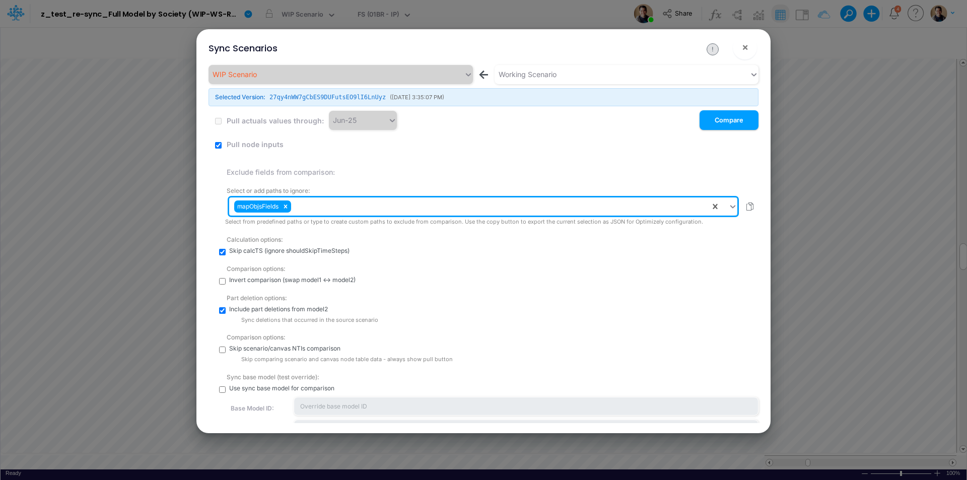
click at [303, 209] on div "mapObjsFields" at bounding box center [469, 206] width 481 height 17
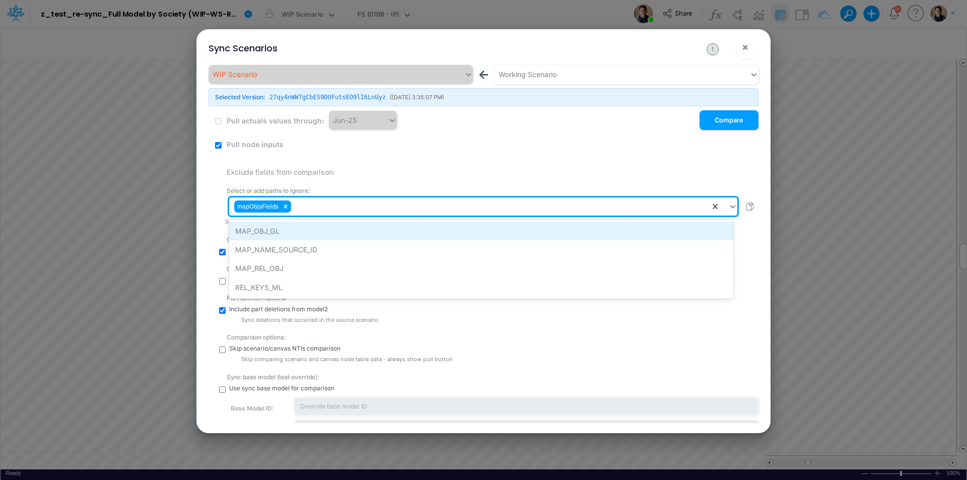
click at [308, 224] on div "MAP_OBJ_GL" at bounding box center [481, 231] width 504 height 19
click at [320, 207] on div "mapObjIdsGLs" at bounding box center [315, 206] width 45 height 12
click at [434, 211] on div "mapObjsFields mapObjIdsGLs" at bounding box center [469, 206] width 481 height 17
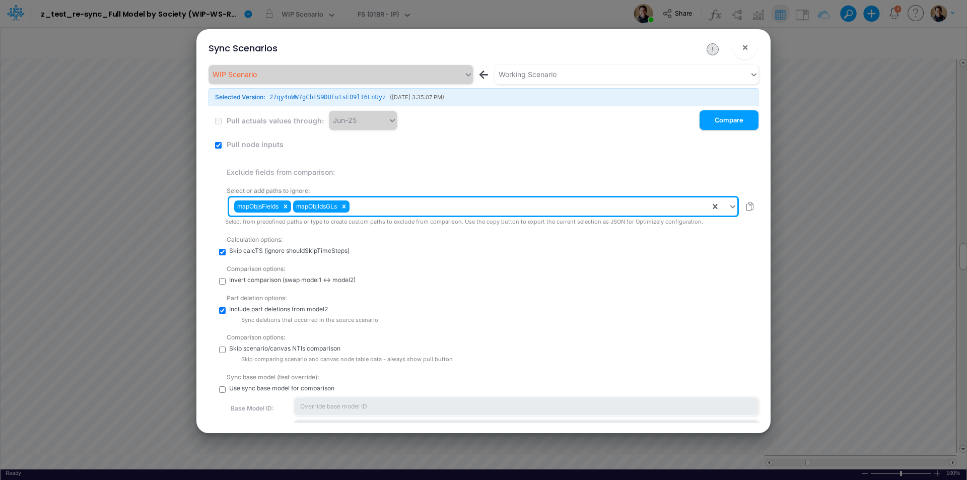
click at [432, 211] on div "mapObjsFields mapObjIdsGLs" at bounding box center [469, 206] width 481 height 17
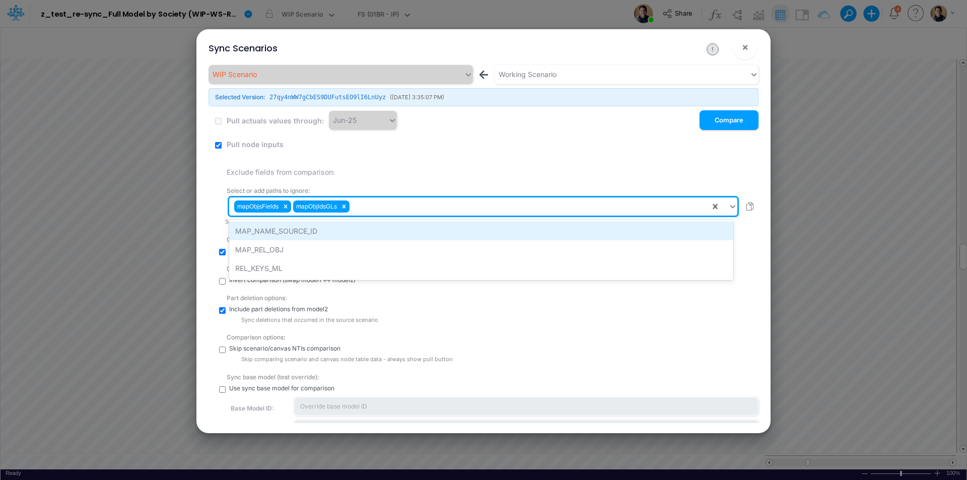
click at [398, 229] on div "MAP_NAME_SOURCE_ID" at bounding box center [481, 231] width 504 height 19
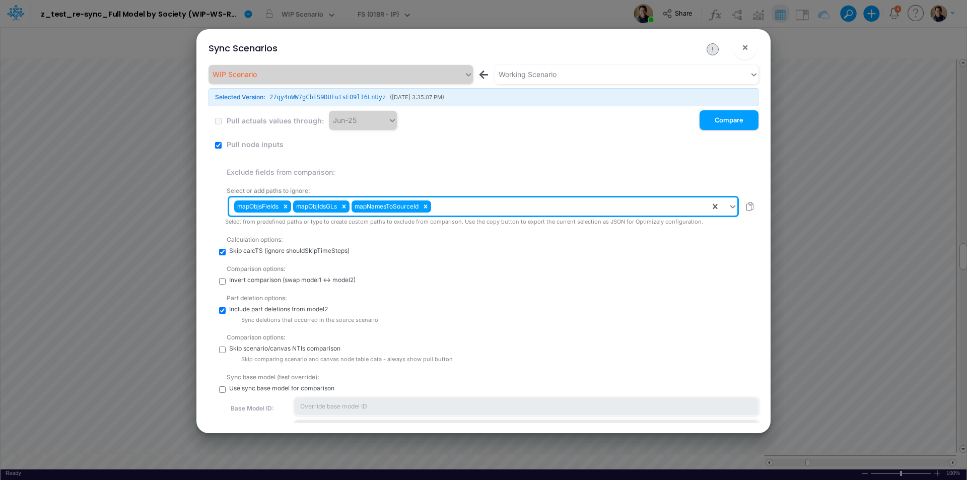
click at [475, 203] on div "mapObjsFields mapObjIdsGLs mapNamesToSourceId" at bounding box center [469, 206] width 481 height 17
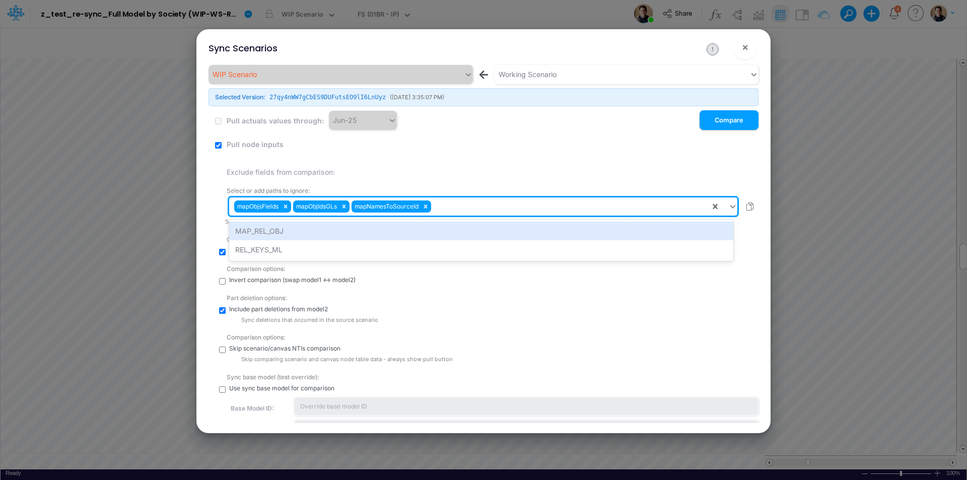
drag, startPoint x: 456, startPoint y: 227, endPoint x: 477, endPoint y: 221, distance: 21.0
click at [457, 227] on div "MAP_REL_OBJ" at bounding box center [481, 231] width 504 height 19
click at [524, 207] on div "mapObjsFields mapObjIdsGLs mapNamesToSourceId mapRelObjs" at bounding box center [469, 206] width 481 height 17
click at [525, 225] on div "REL_KEYS_ML" at bounding box center [481, 231] width 504 height 19
type input "sortedMembers"
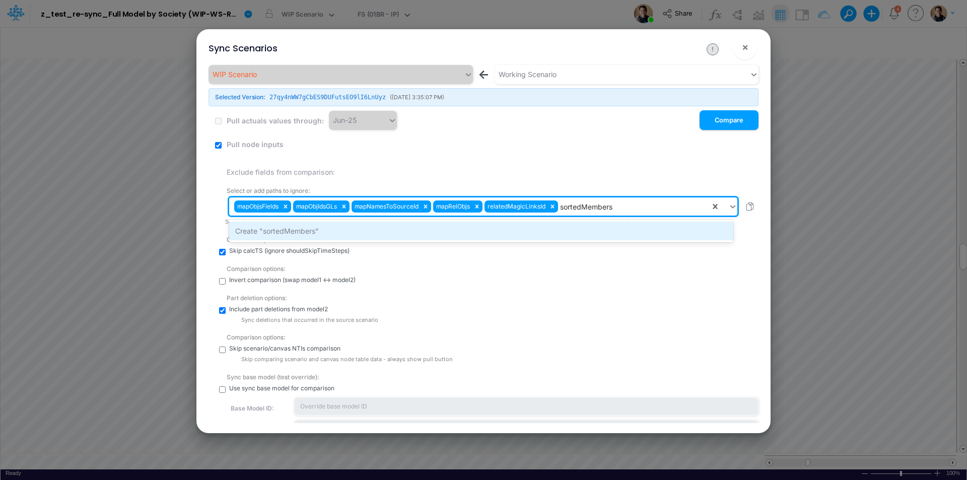
click at [528, 222] on div "Create "sortedMembers"" at bounding box center [481, 231] width 504 height 19
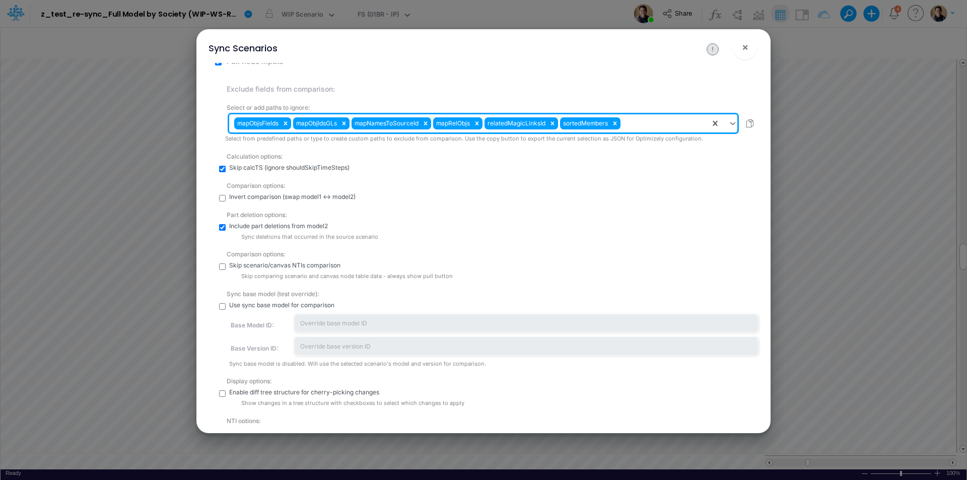
scroll to position [101, 0]
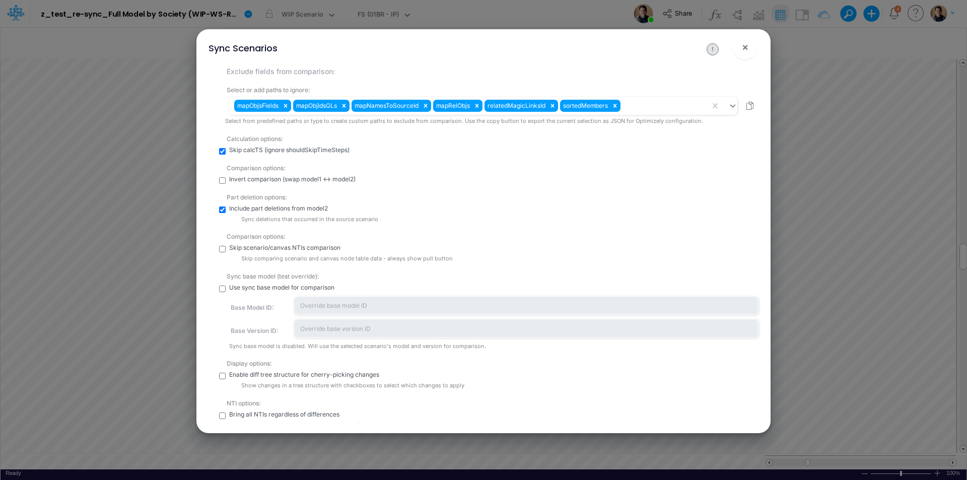
click at [223, 287] on input "checkbox" at bounding box center [222, 289] width 7 height 7
checkbox input "true"
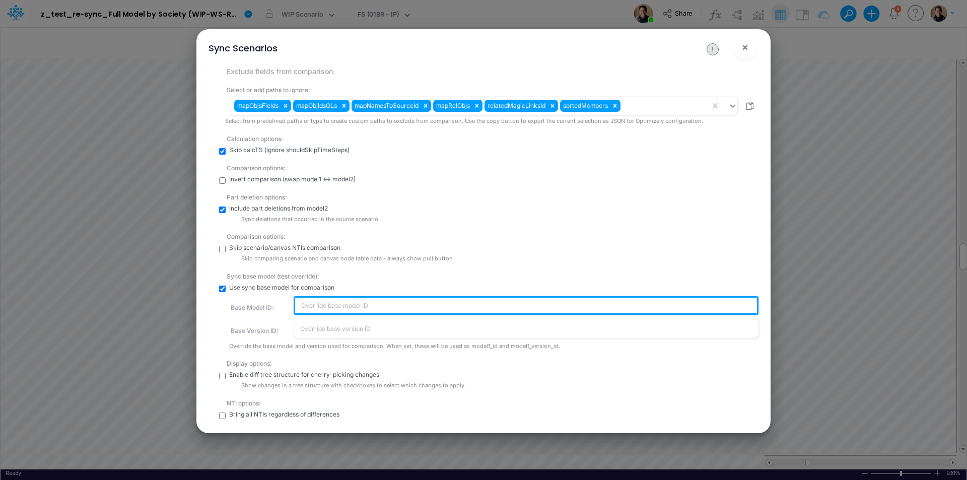
click at [327, 300] on input "text" at bounding box center [526, 305] width 465 height 19
type input "68754092930dfa5f68d977c6"
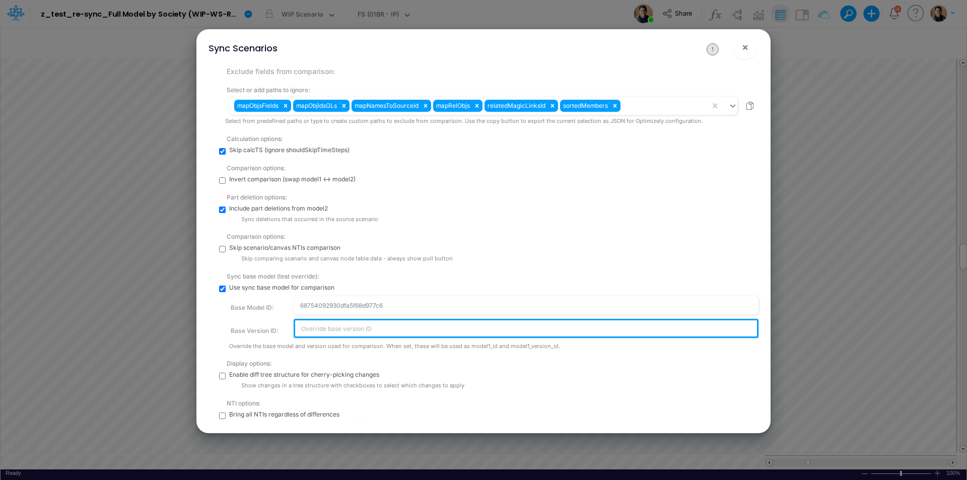
click at [335, 325] on input "text" at bounding box center [526, 328] width 465 height 19
type input "g8EE0yGMpeR6sZvptrZ1v1t1dOAMjZhU"
checkbox input "true"
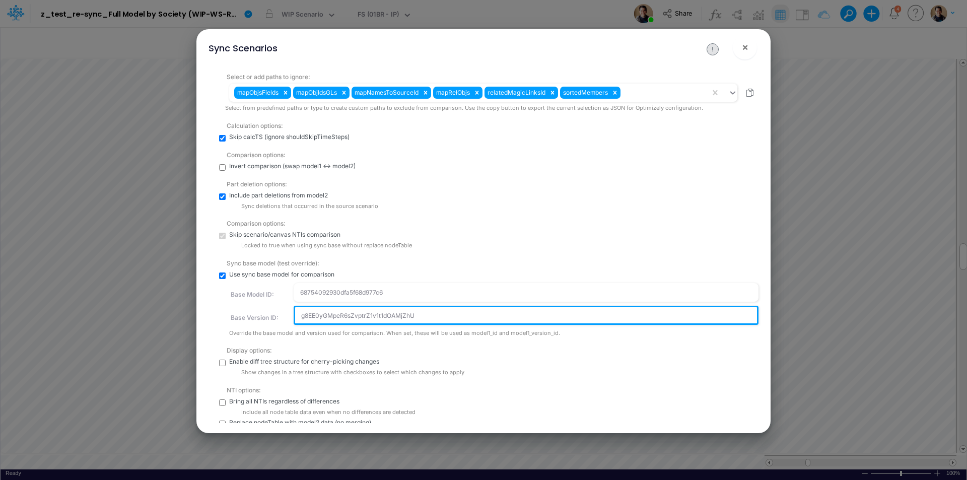
scroll to position [142, 0]
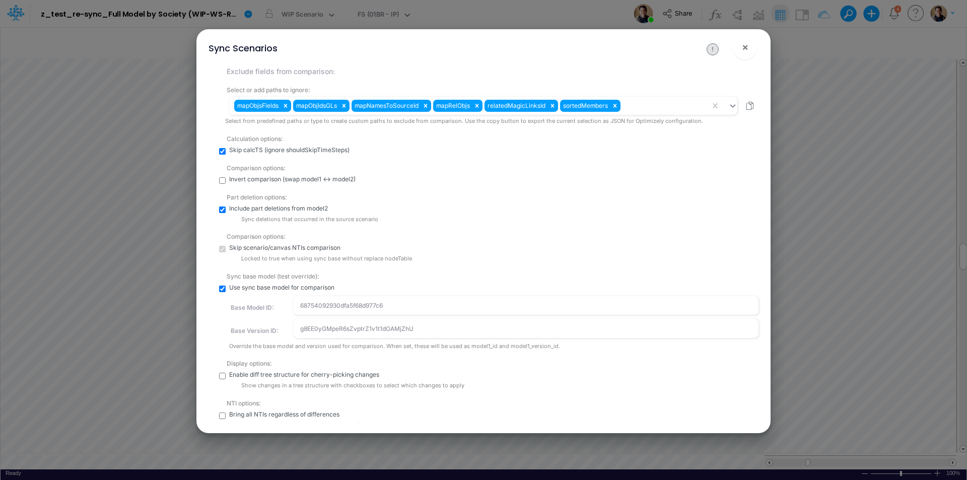
click at [220, 377] on input "checkbox" at bounding box center [222, 376] width 7 height 7
checkbox input "true"
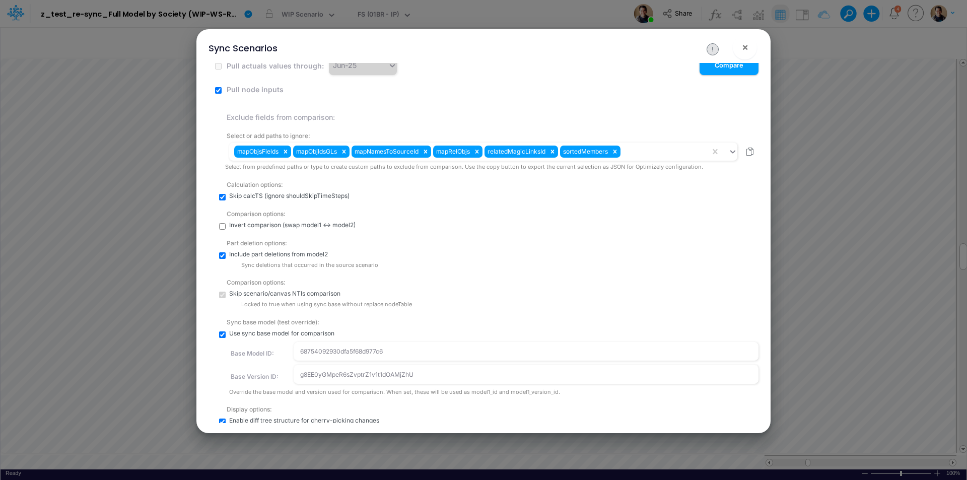
scroll to position [0, 0]
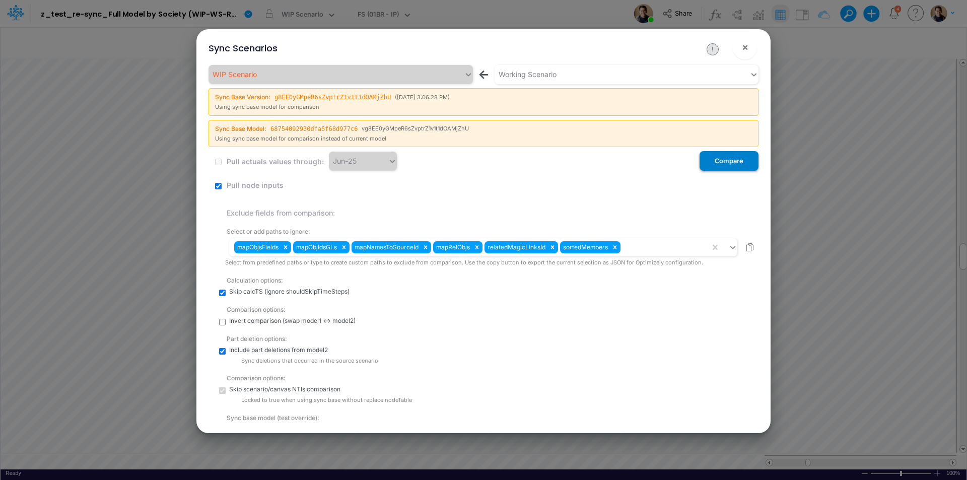
click at [713, 165] on button "Compare" at bounding box center [729, 161] width 59 height 20
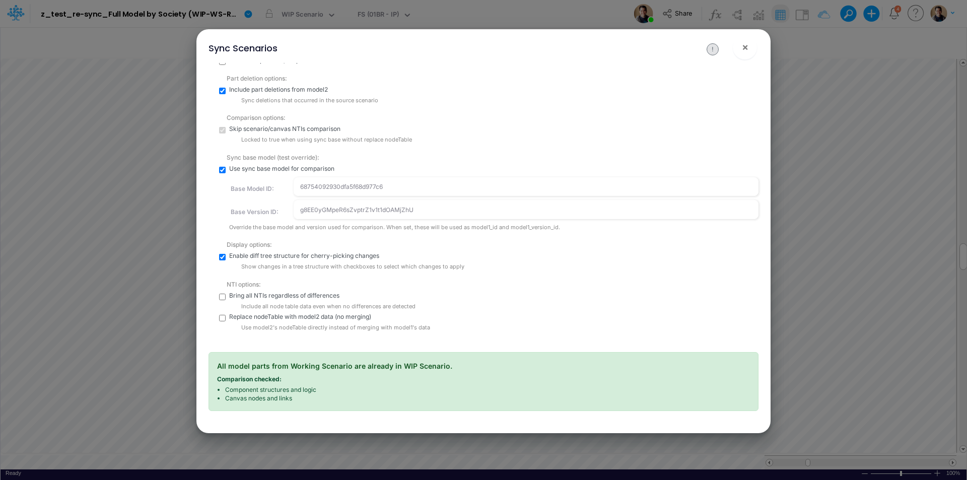
scroll to position [336, 0]
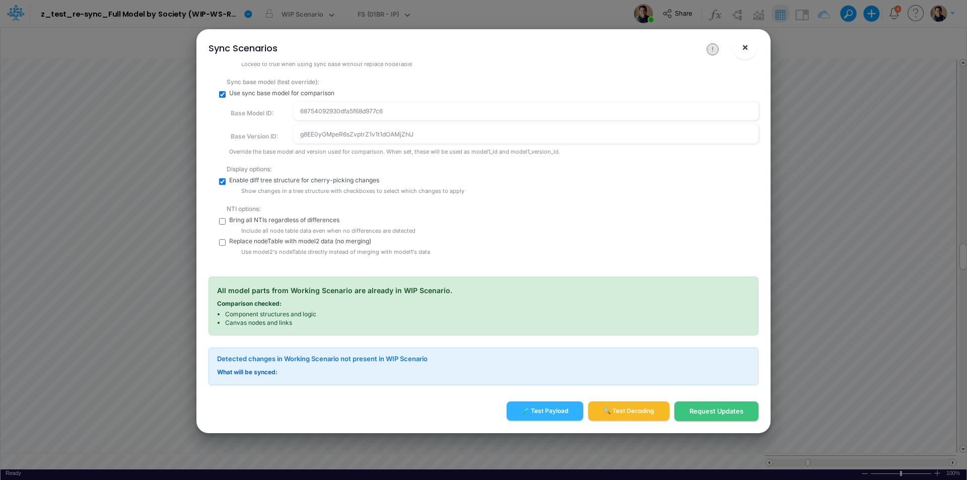
click at [747, 45] on span "×" at bounding box center [745, 47] width 7 height 12
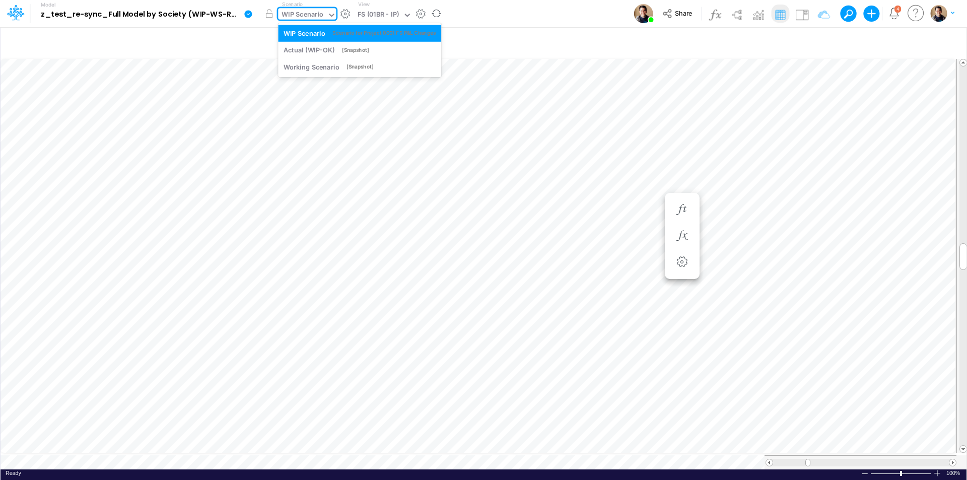
click at [309, 13] on div "WIP Scenario" at bounding box center [303, 16] width 42 height 12
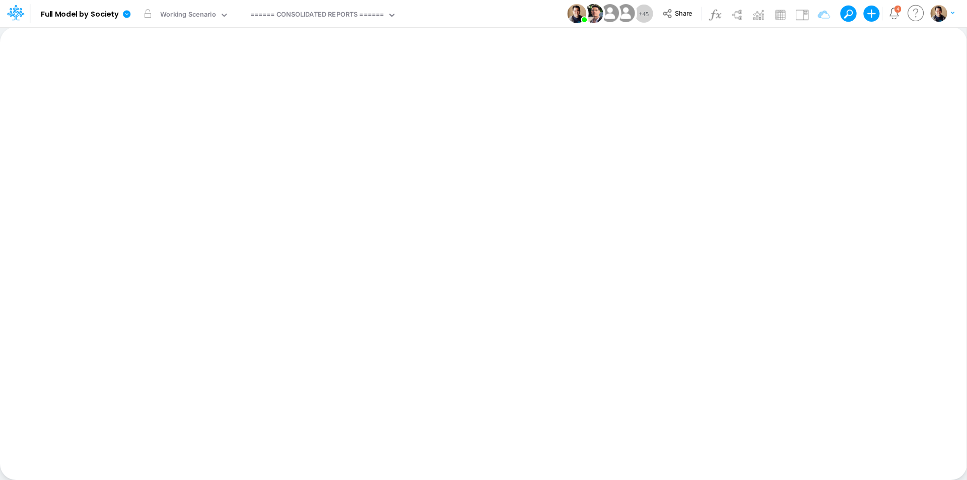
click at [682, 15] on span "Share" at bounding box center [683, 13] width 17 height 8
click at [127, 12] on icon at bounding box center [127, 14] width 8 height 8
click at [199, 103] on button "View model info" at bounding box center [177, 105] width 108 height 16
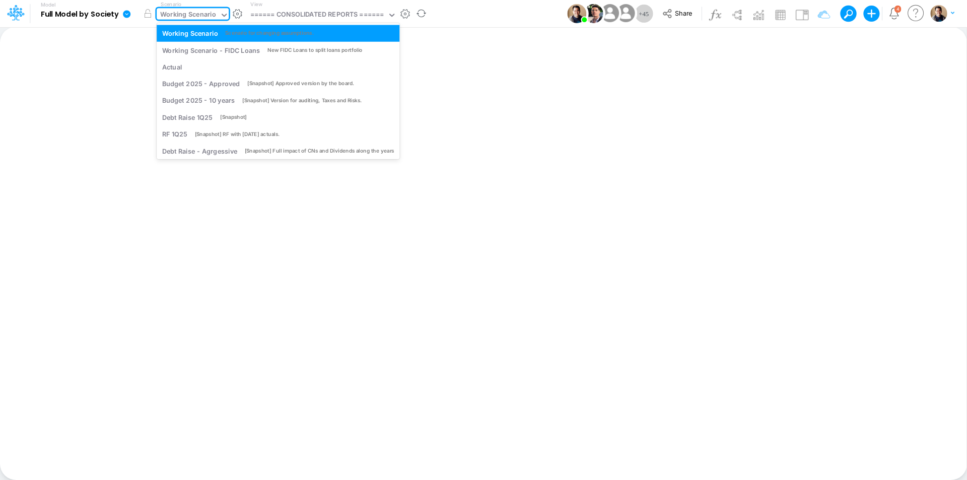
click at [195, 13] on div "Working Scenario" at bounding box center [188, 16] width 56 height 12
click at [193, 66] on div "Actual" at bounding box center [278, 67] width 232 height 10
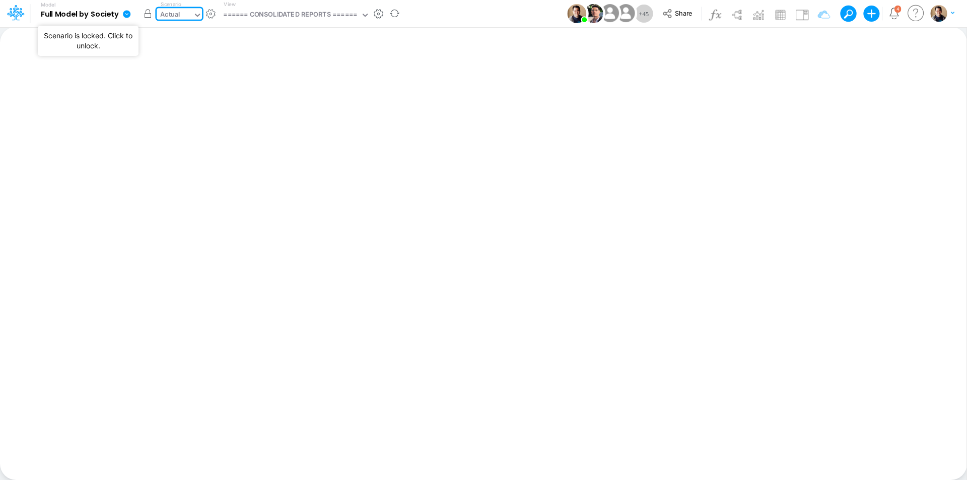
click at [149, 11] on button "button" at bounding box center [148, 14] width 18 height 18
click at [124, 13] on icon at bounding box center [127, 14] width 8 height 8
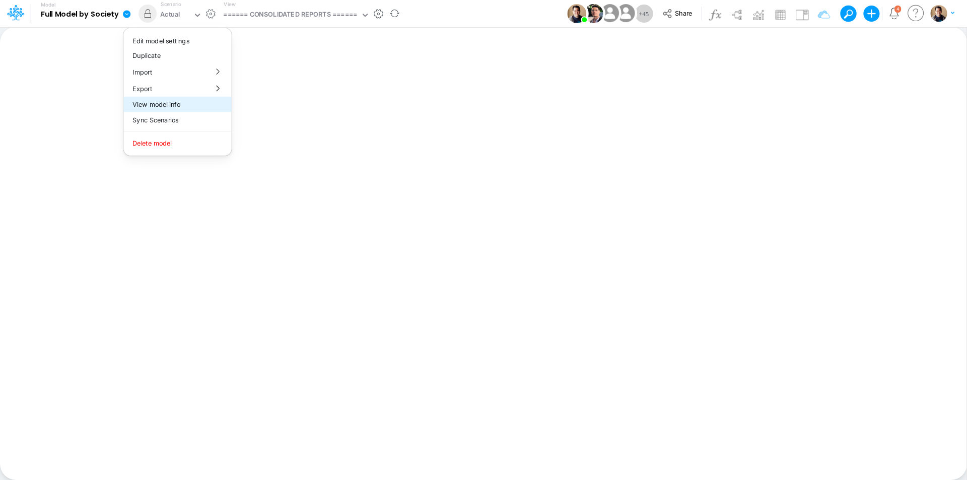
click at [186, 100] on button "View model info" at bounding box center [177, 105] width 108 height 16
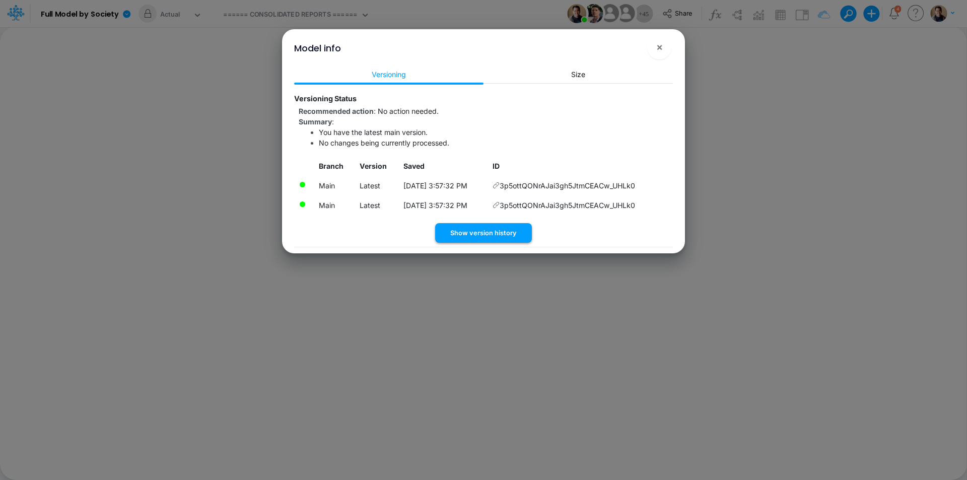
click at [506, 229] on button "Show version history" at bounding box center [483, 233] width 97 height 20
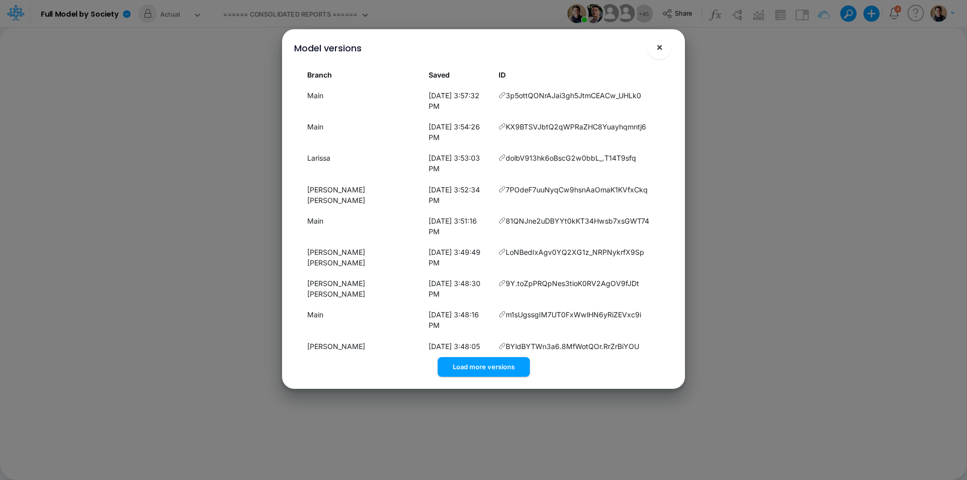
click at [663, 52] on button "×" at bounding box center [659, 47] width 24 height 24
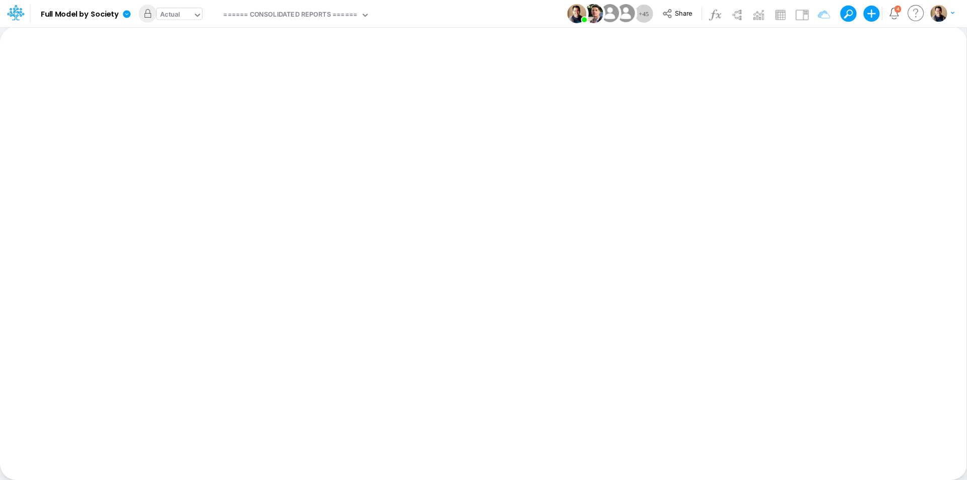
click at [172, 18] on div "Actual" at bounding box center [170, 16] width 20 height 12
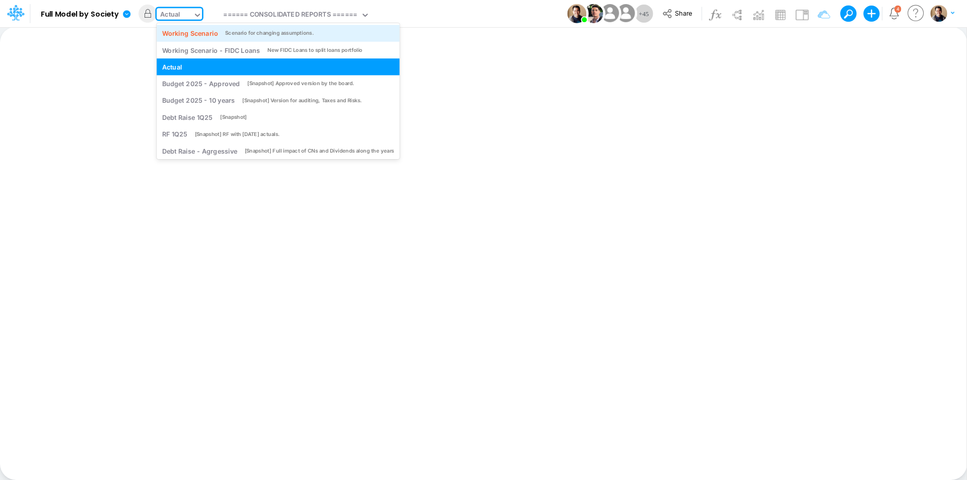
click at [180, 28] on div "Working Scenario" at bounding box center [190, 33] width 56 height 10
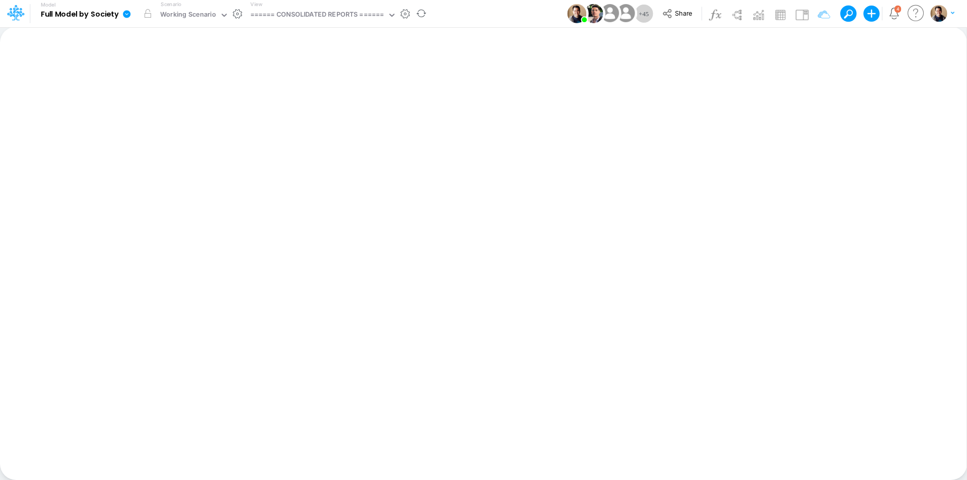
click at [125, 14] on icon at bounding box center [126, 14] width 9 height 9
click at [176, 103] on button "View model info" at bounding box center [177, 105] width 108 height 16
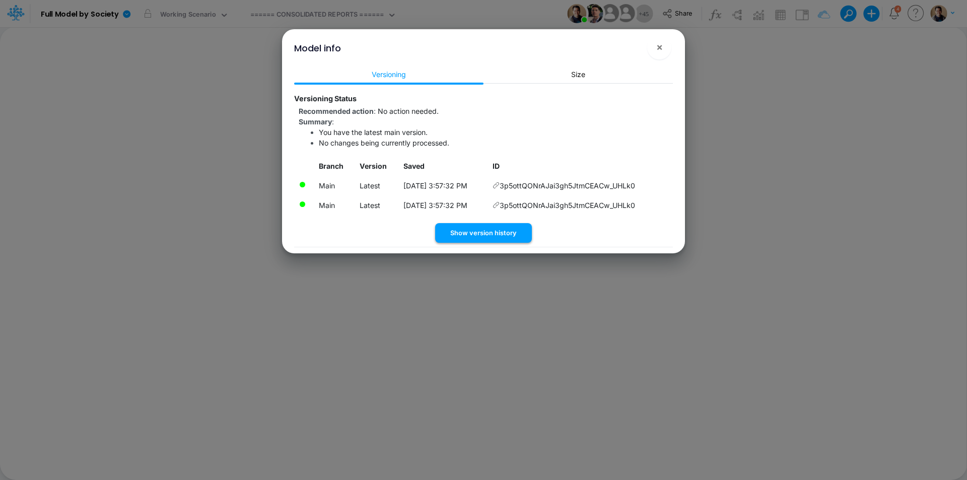
click at [498, 230] on button "Show version history" at bounding box center [483, 233] width 97 height 20
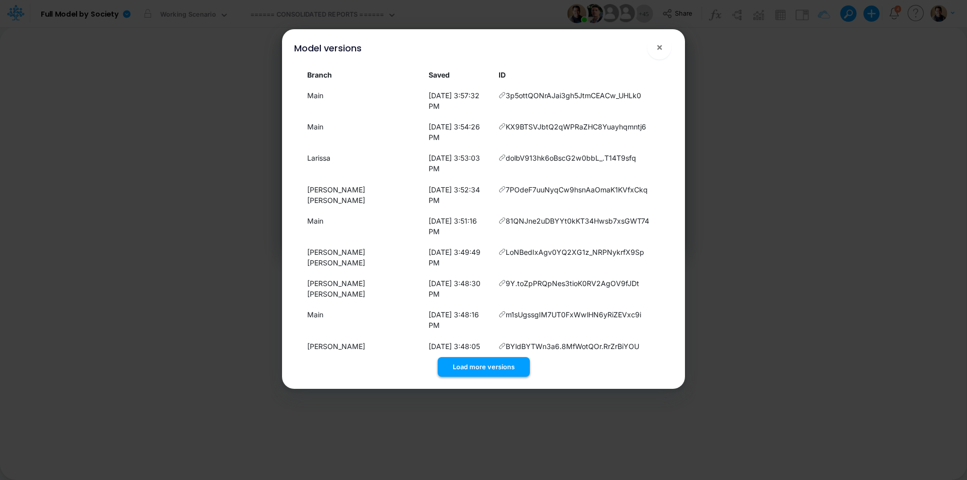
click at [504, 357] on button "Load more versions" at bounding box center [484, 367] width 92 height 20
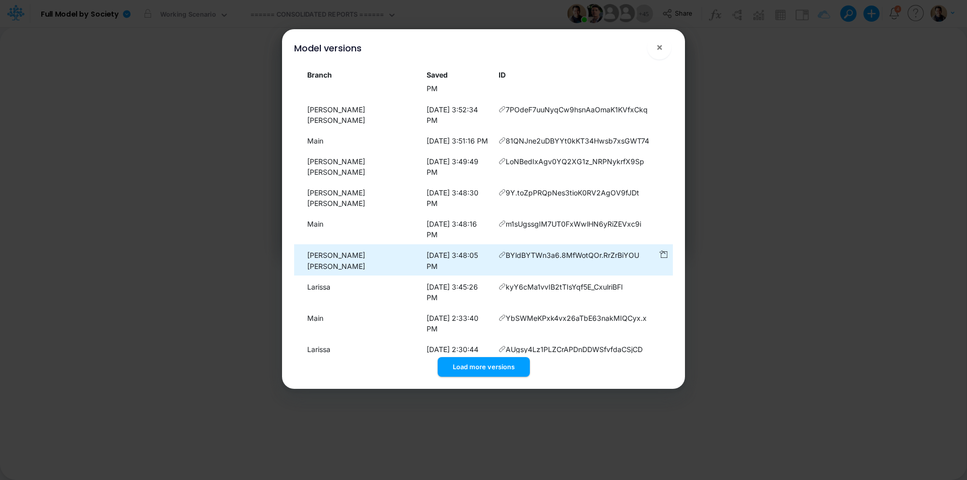
scroll to position [154, 0]
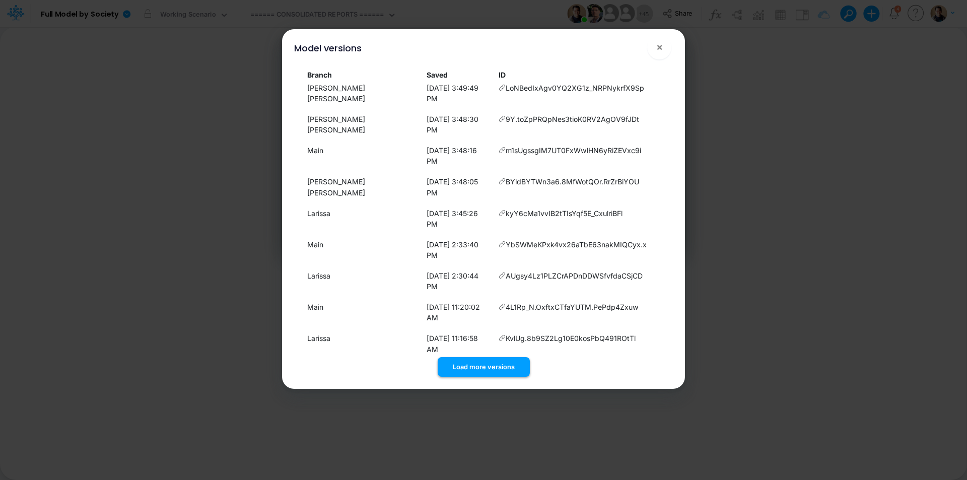
click at [480, 364] on button "Load more versions" at bounding box center [484, 367] width 92 height 20
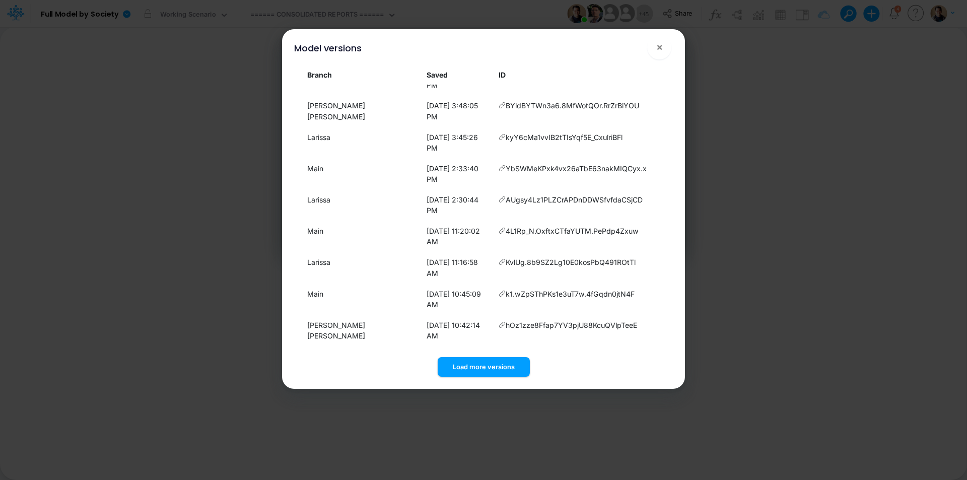
scroll to position [361, 0]
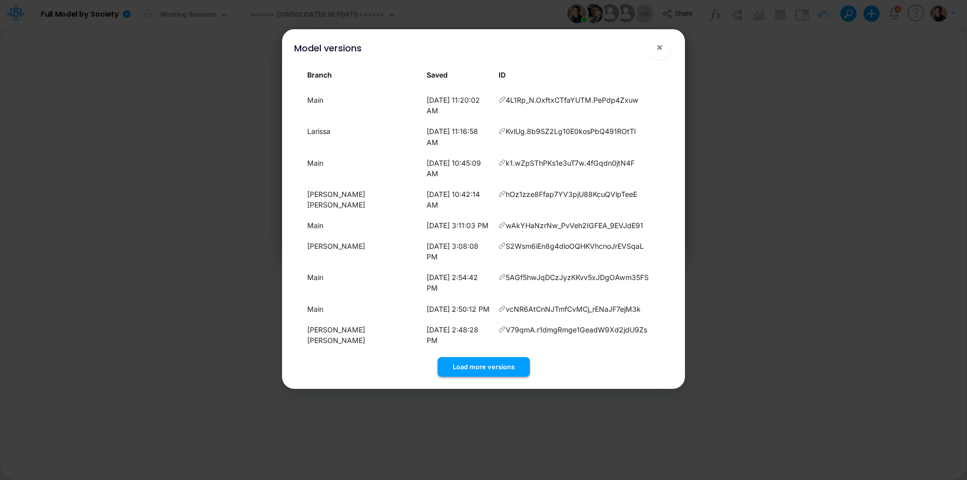
click at [498, 364] on button "Load more versions" at bounding box center [484, 367] width 92 height 20
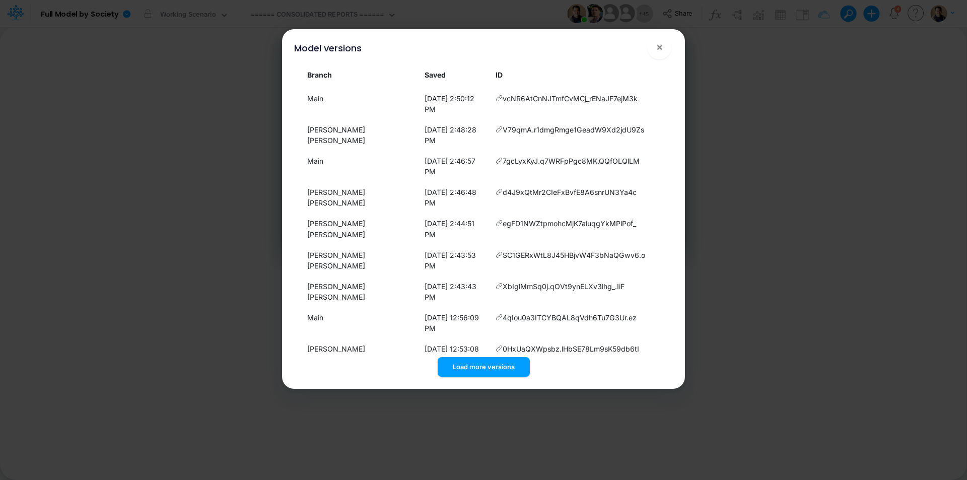
scroll to position [522, 0]
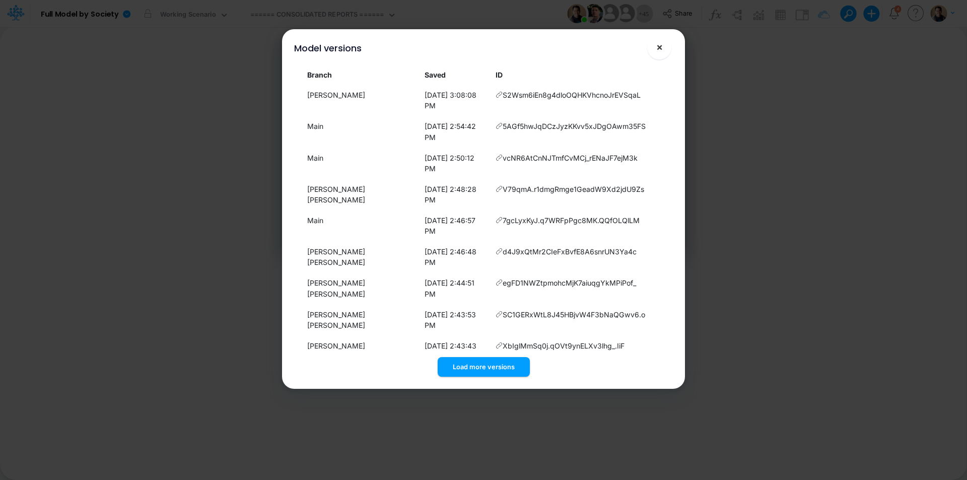
click at [661, 49] on span "×" at bounding box center [659, 47] width 7 height 12
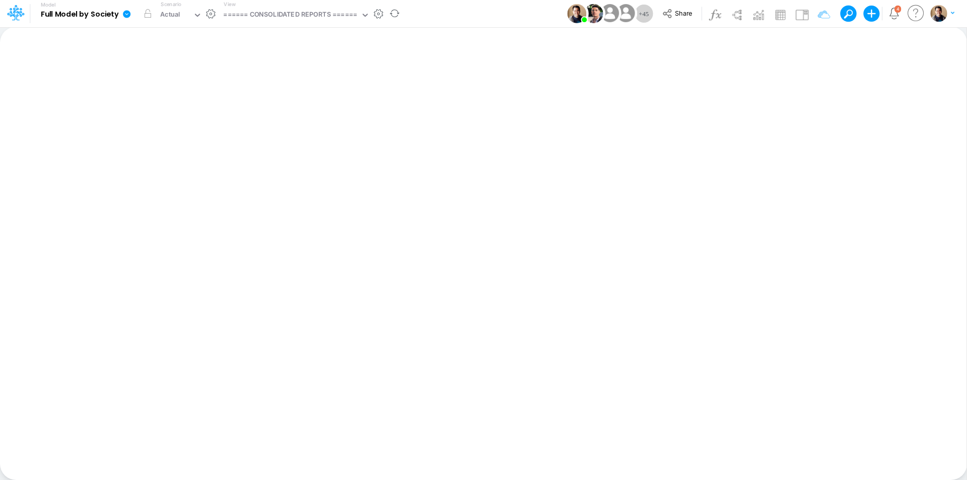
click at [130, 13] on icon at bounding box center [126, 14] width 9 height 9
click at [166, 107] on button "View model info" at bounding box center [177, 105] width 108 height 16
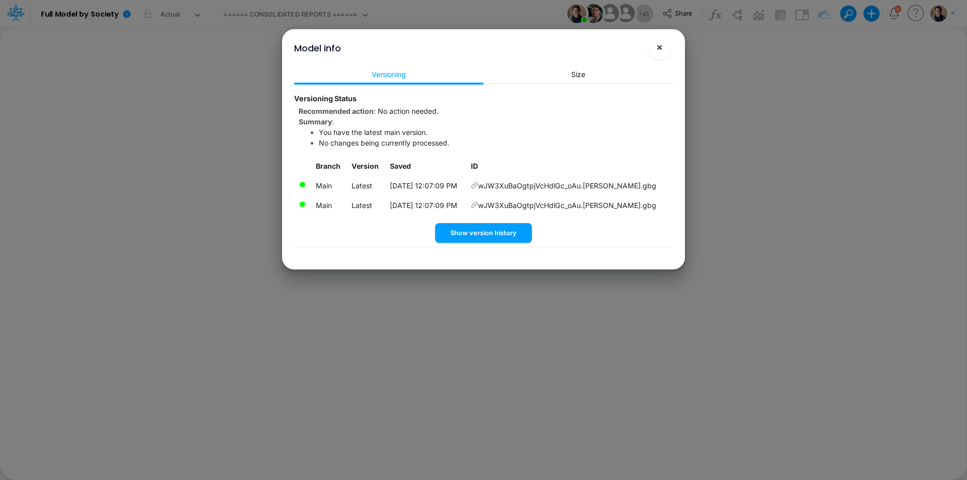
click at [661, 50] on span "×" at bounding box center [659, 47] width 7 height 12
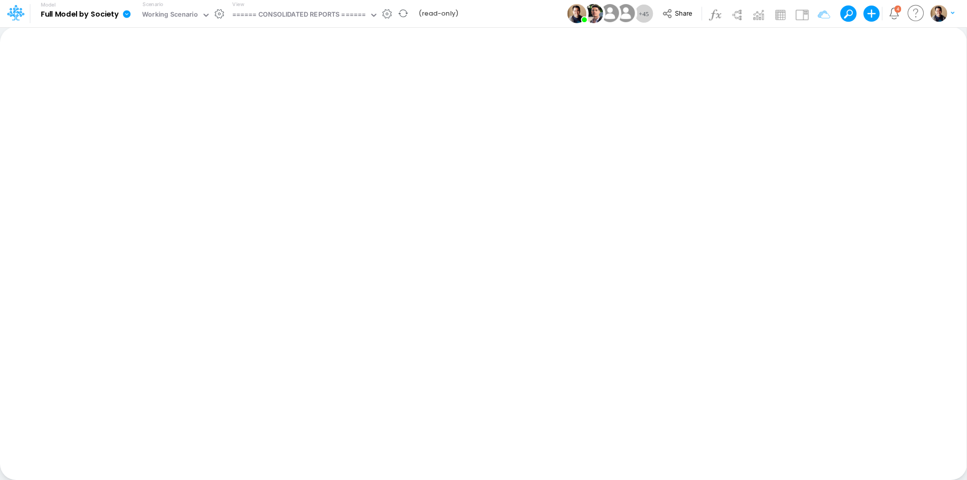
click at [123, 15] on icon at bounding box center [127, 14] width 8 height 8
click at [150, 101] on button "View model info" at bounding box center [177, 105] width 108 height 16
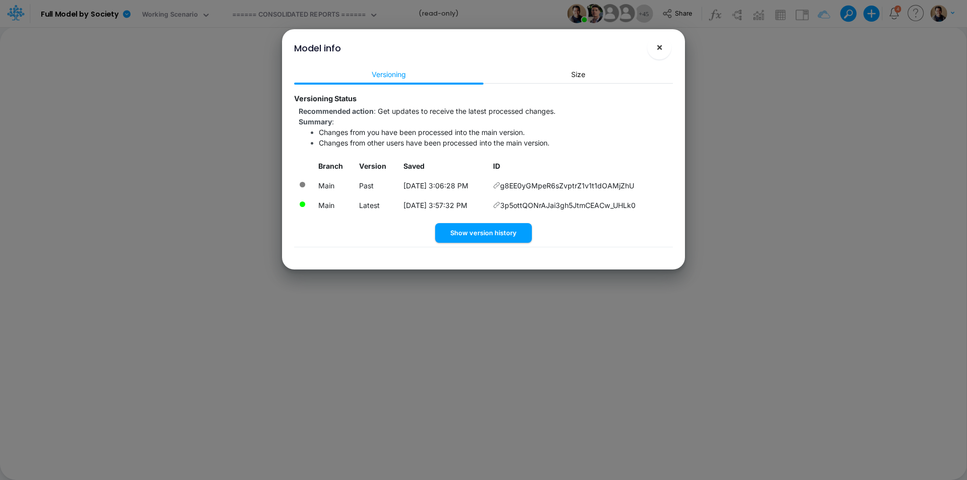
click at [660, 45] on span "×" at bounding box center [659, 47] width 7 height 12
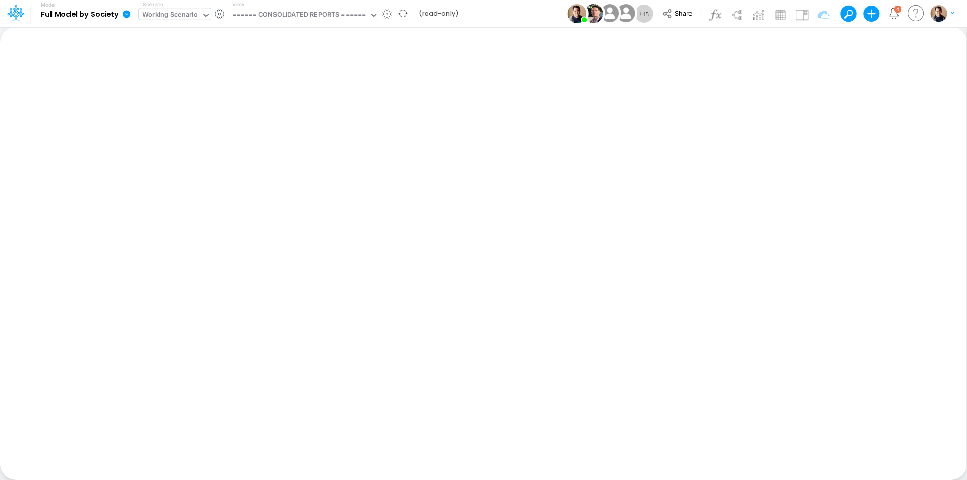
click at [186, 15] on div "Working Scenario" at bounding box center [170, 16] width 56 height 12
click at [292, 15] on div "WIP Scenario" at bounding box center [303, 16] width 42 height 12
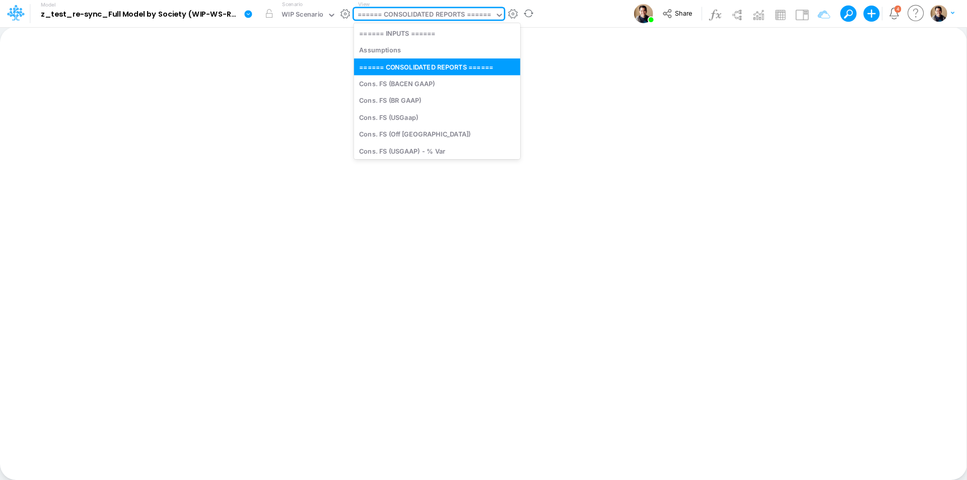
click at [392, 9] on div "====== CONSOLIDATED REPORTS ======" at bounding box center [424, 15] width 141 height 15
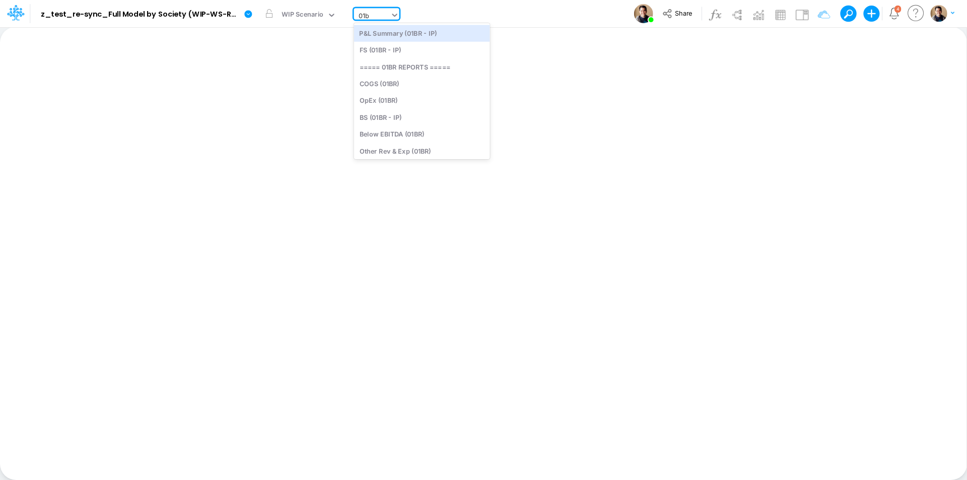
type input "01br"
click at [382, 48] on div "FS (01BR - IP)" at bounding box center [422, 50] width 136 height 17
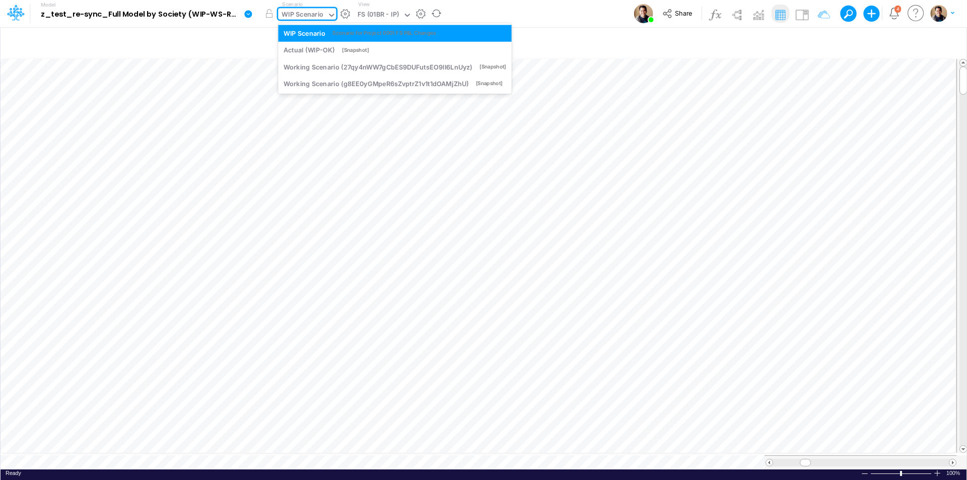
click at [290, 13] on div "WIP Scenario" at bounding box center [303, 16] width 42 height 12
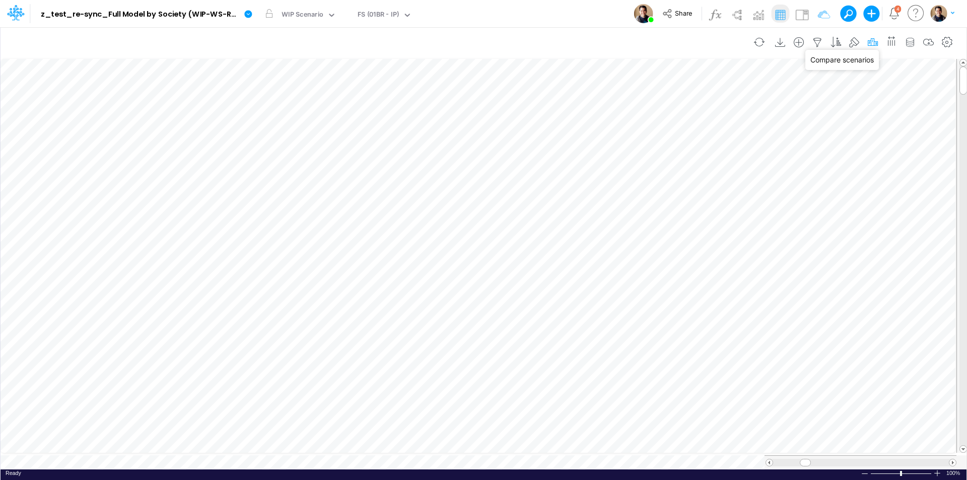
click at [878, 40] on icon "button" at bounding box center [872, 42] width 15 height 11
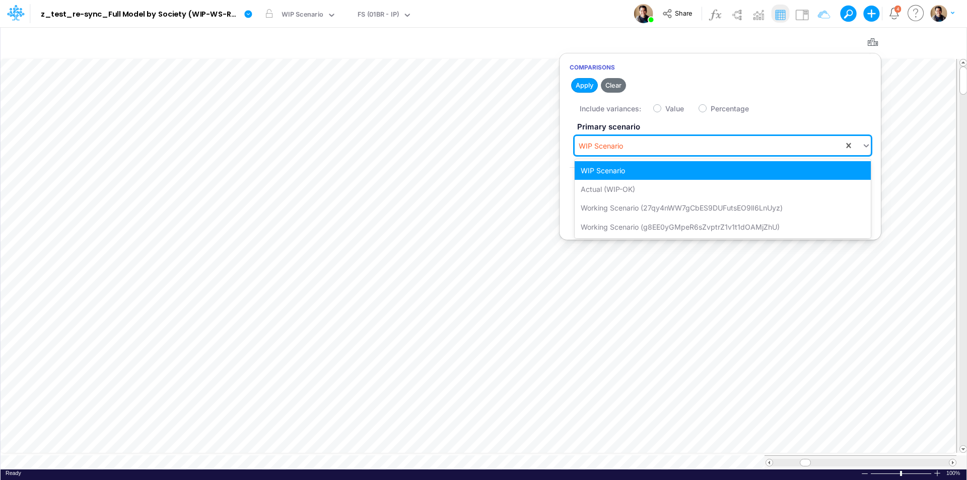
click at [626, 147] on input "text" at bounding box center [625, 146] width 1 height 11
click at [631, 210] on div "Working Scenario (27qy4nWW7gCbES9DUFutsEO9lI6LnUyz)" at bounding box center [723, 207] width 296 height 19
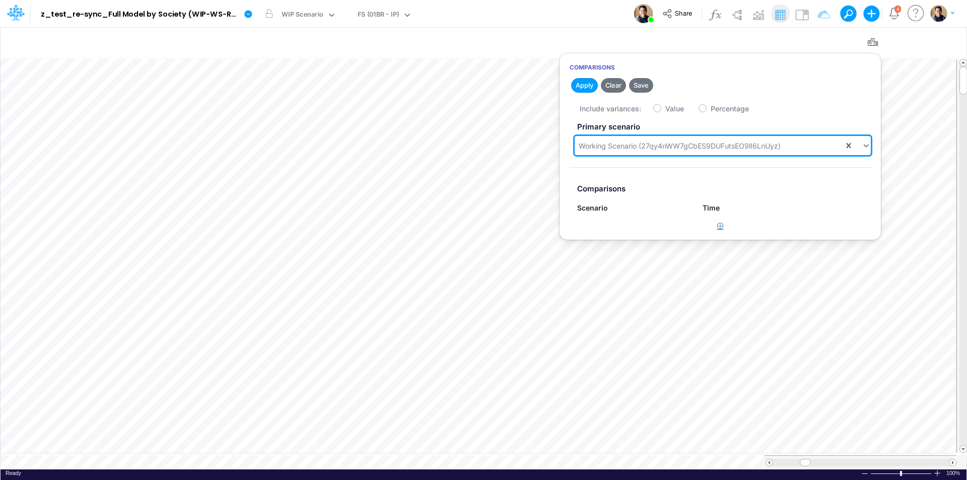
click at [713, 231] on button "button" at bounding box center [721, 226] width 20 height 17
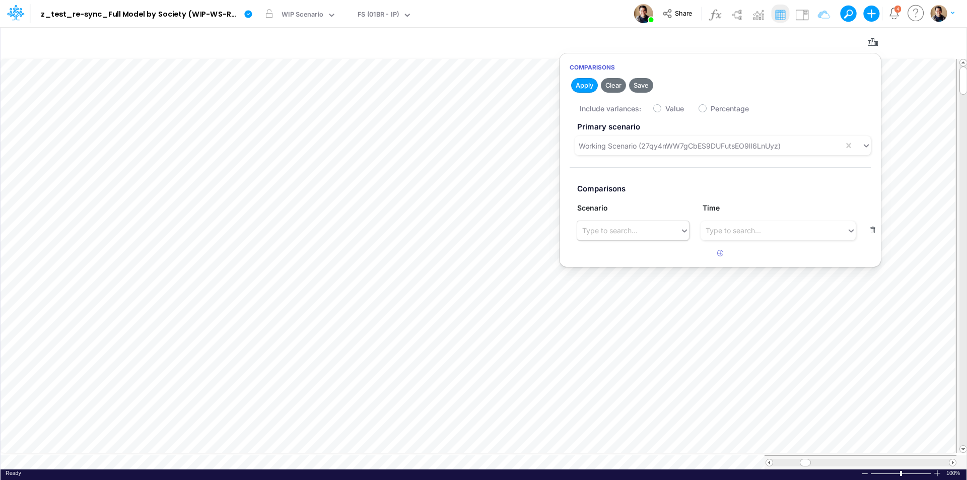
click at [602, 233] on div "Type to search..." at bounding box center [609, 230] width 55 height 11
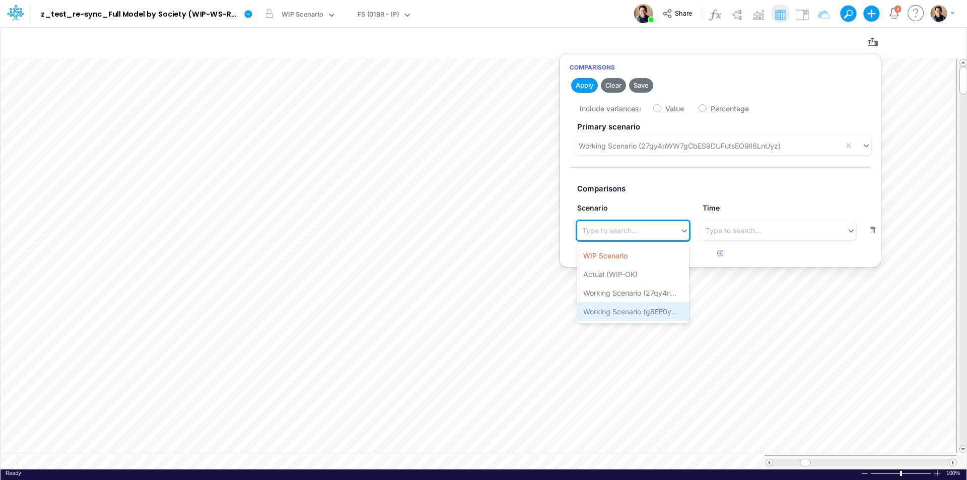
click at [625, 312] on div "Working Scenario (g8EE0yGMpeR6sZvptrZ1v1t1dOAMjZhU)" at bounding box center [633, 311] width 112 height 19
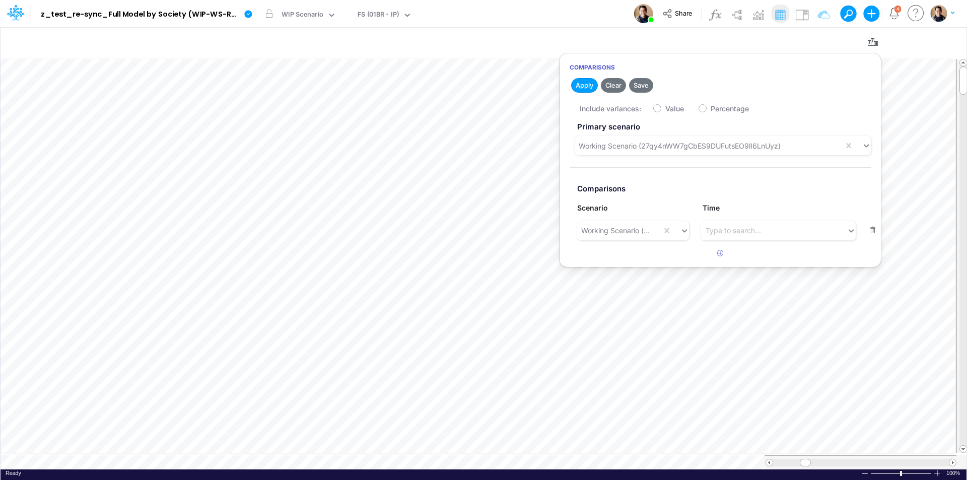
click at [665, 109] on label "Value" at bounding box center [674, 108] width 19 height 11
click at [665, 109] on input "Value" at bounding box center [668, 106] width 7 height 7
checkbox input "true"
click at [584, 87] on button "Apply" at bounding box center [584, 85] width 27 height 15
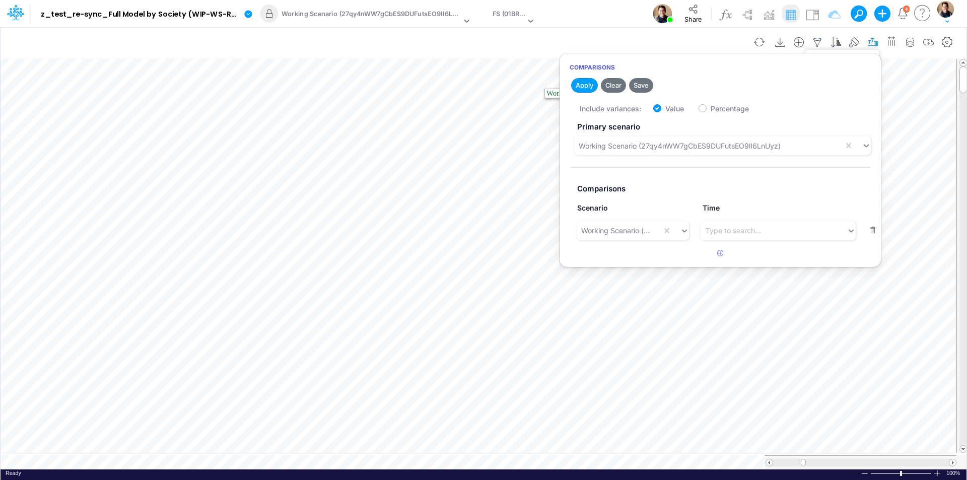
click at [875, 44] on icon "button" at bounding box center [872, 42] width 15 height 11
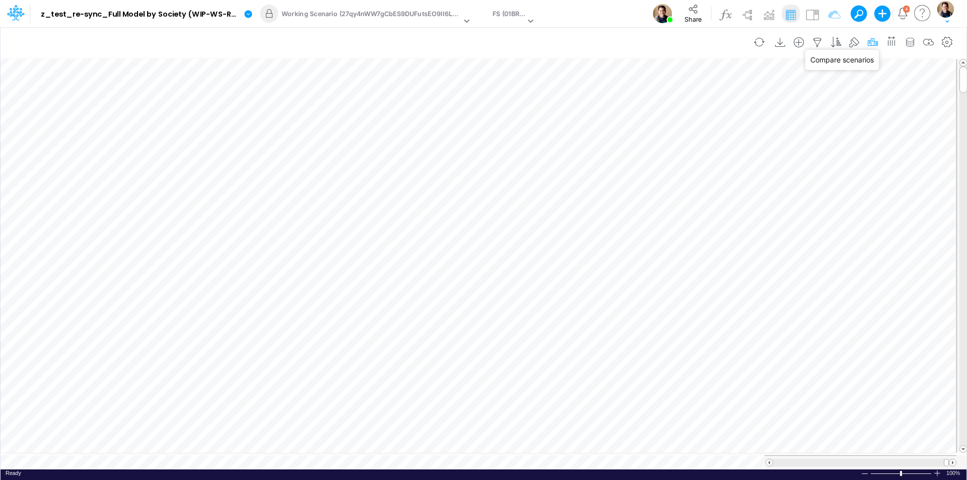
click at [874, 42] on icon "button" at bounding box center [872, 42] width 15 height 11
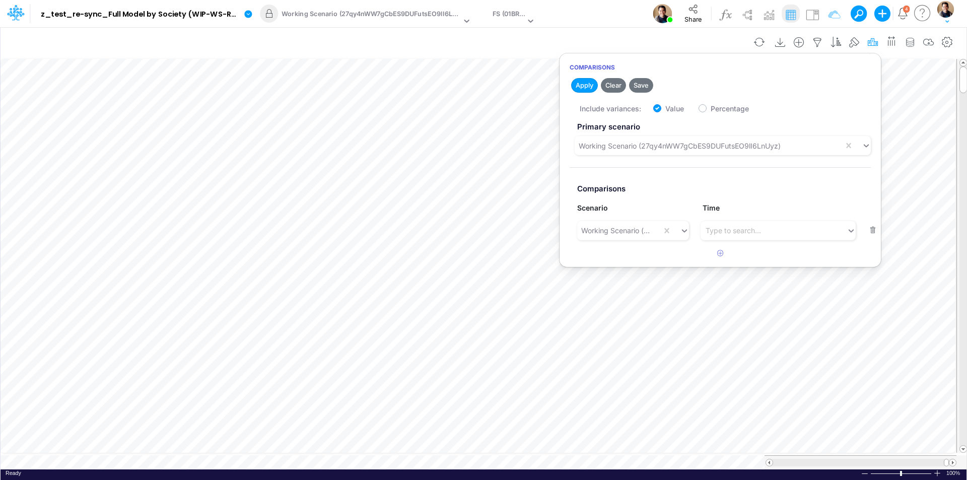
click at [874, 39] on icon "button" at bounding box center [872, 42] width 15 height 11
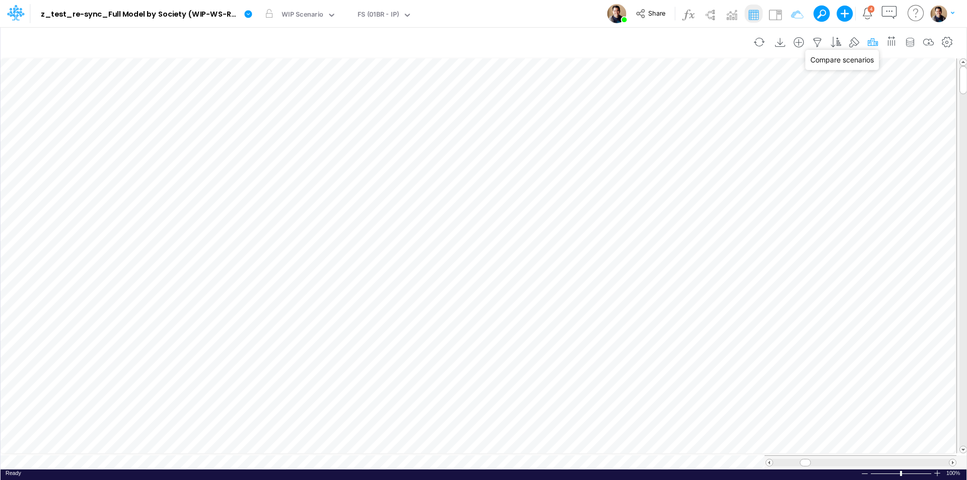
click at [877, 41] on icon "button" at bounding box center [872, 42] width 15 height 11
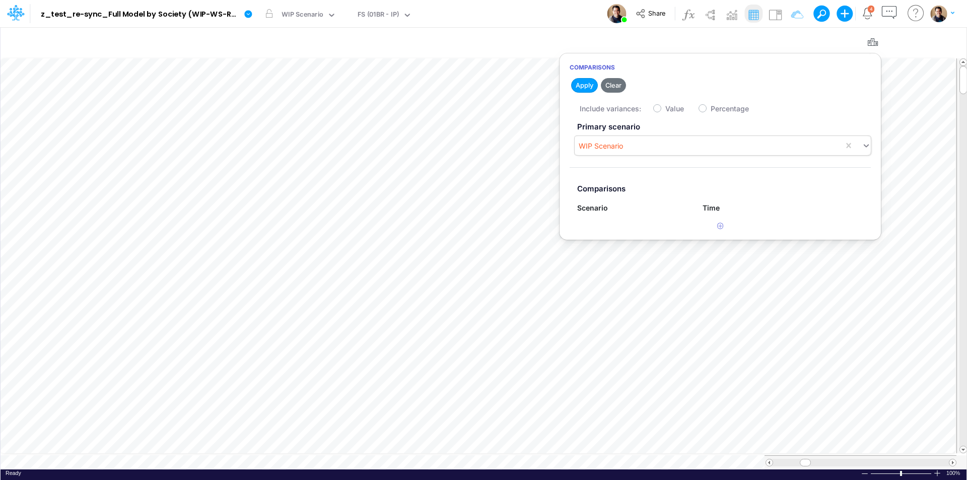
click at [632, 146] on div "WIP Scenario" at bounding box center [709, 146] width 269 height 17
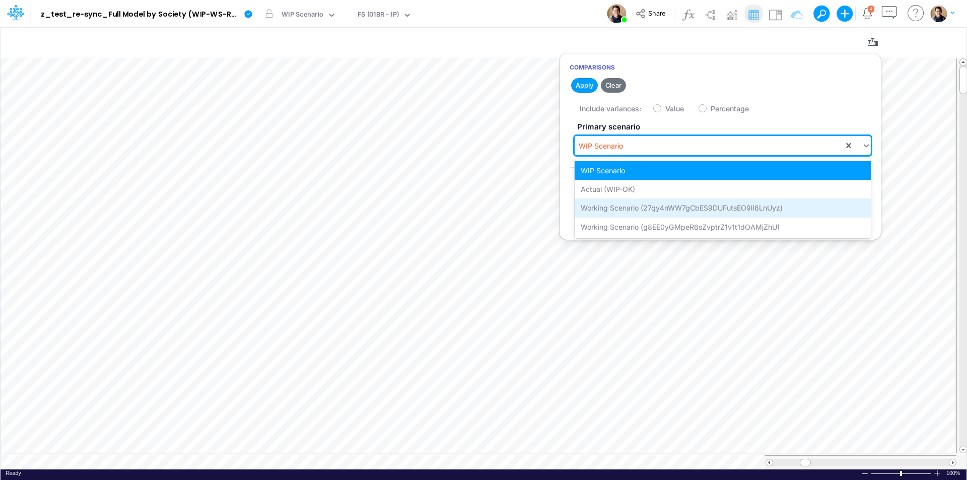
click at [638, 203] on div "Working Scenario (27qy4nWW7gCbES9DUFutsEO9lI6LnUyz)" at bounding box center [723, 207] width 296 height 19
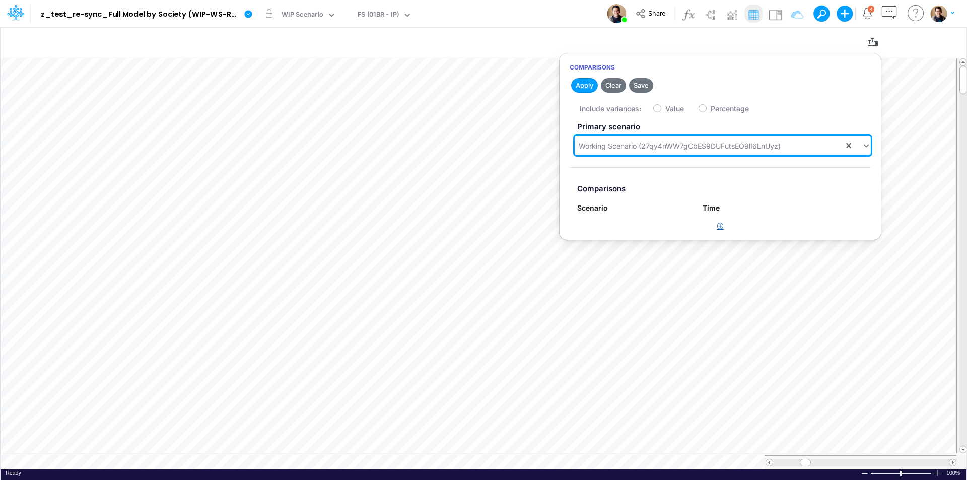
click at [718, 227] on icon "button" at bounding box center [720, 226] width 7 height 7
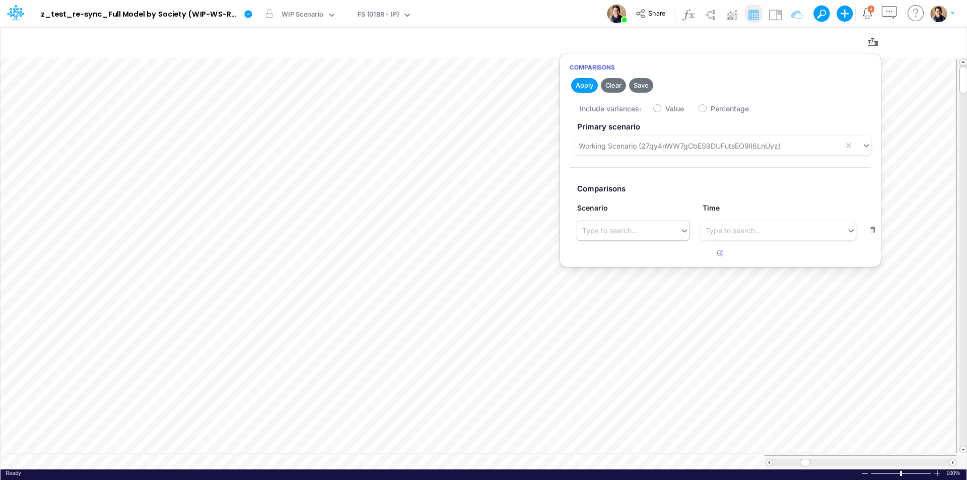
click at [625, 231] on div "Type to search..." at bounding box center [609, 230] width 55 height 11
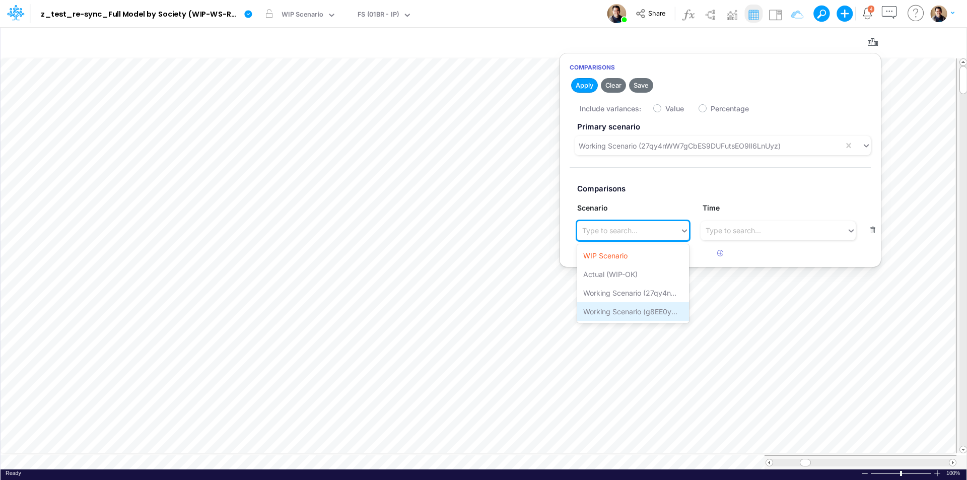
click at [631, 309] on div "Working Scenario (g8EE0yGMpeR6sZvptrZ1v1t1dOAMjZhU)" at bounding box center [633, 311] width 112 height 19
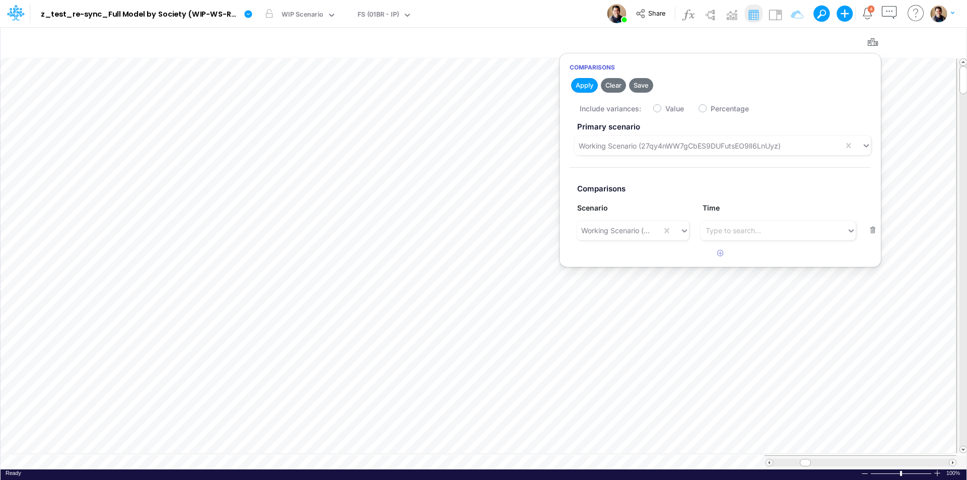
click at [665, 109] on label "Value" at bounding box center [674, 108] width 19 height 11
click at [665, 109] on input "Value" at bounding box center [668, 106] width 7 height 7
checkbox input "true"
click at [578, 86] on button "Apply" at bounding box center [584, 85] width 27 height 15
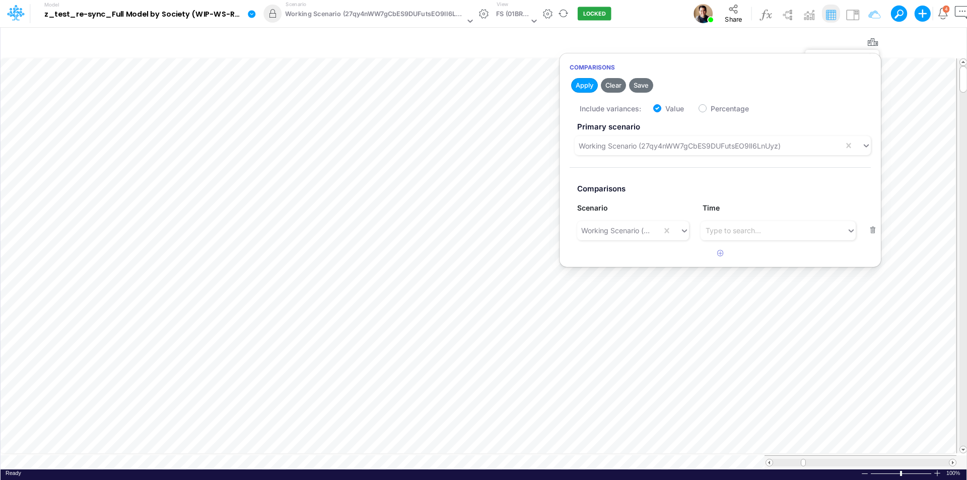
drag, startPoint x: 872, startPoint y: 41, endPoint x: 250, endPoint y: 2, distance: 623.9
click at [872, 41] on icon "button" at bounding box center [872, 42] width 15 height 11
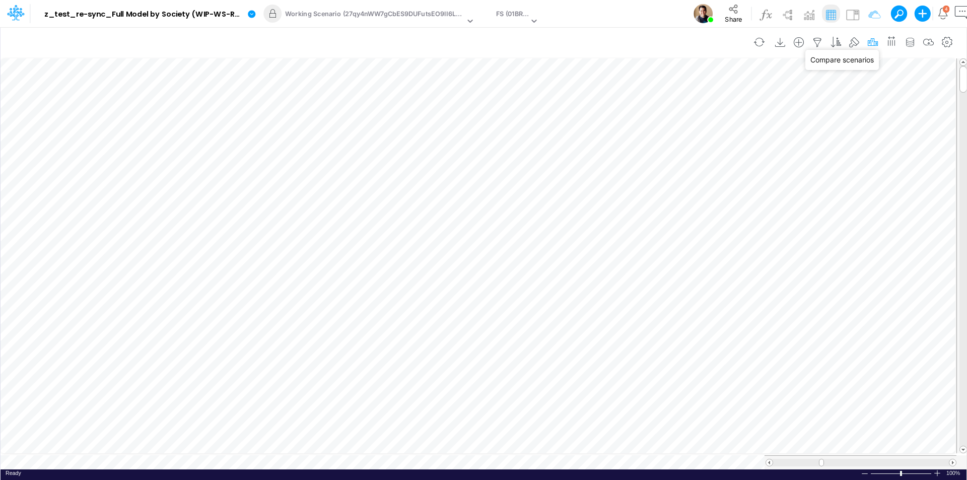
click at [873, 44] on icon "button" at bounding box center [872, 42] width 15 height 11
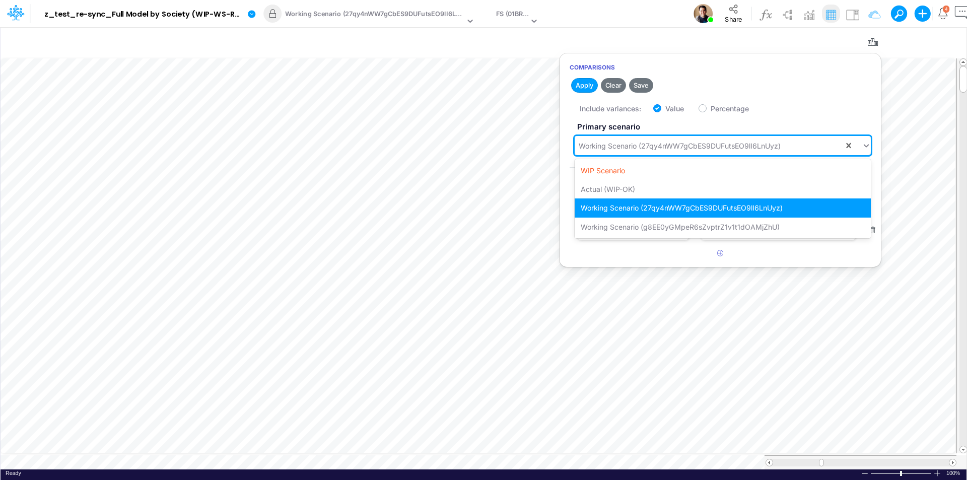
click at [649, 147] on div "Working Scenario (27qy4nWW7gCbES9DUFutsEO9lI6LnUyz)" at bounding box center [680, 146] width 202 height 11
click at [644, 169] on div "WIP Scenario" at bounding box center [723, 170] width 296 height 19
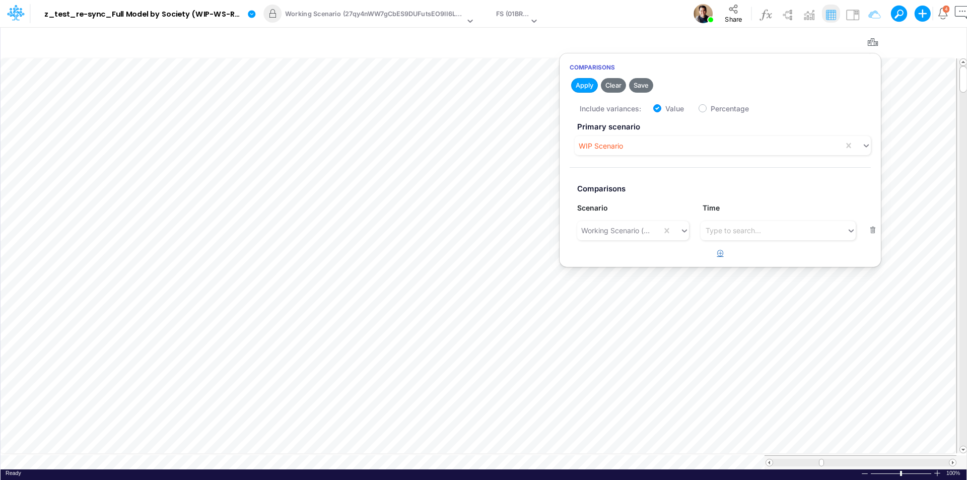
click at [717, 255] on icon "button" at bounding box center [720, 253] width 7 height 7
click at [631, 258] on div "Type to search..." at bounding box center [609, 253] width 55 height 11
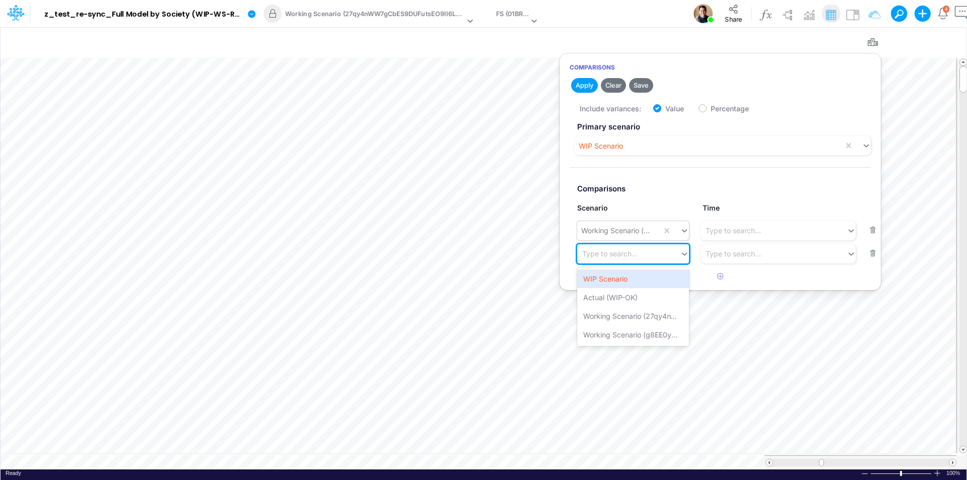
click at [637, 232] on div "Working Scenario (g8EE0yGMpeR6sZvptrZ1v1t1dOAMjZhU)" at bounding box center [617, 230] width 73 height 11
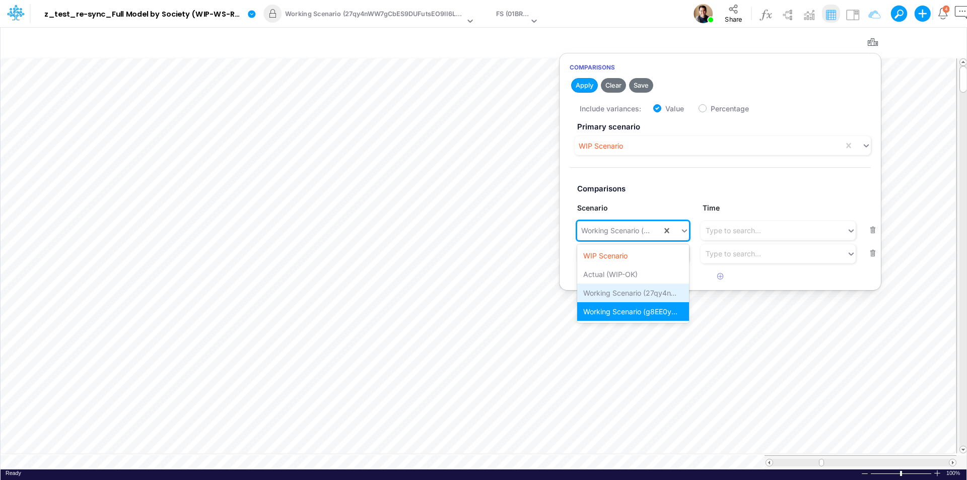
click at [634, 298] on div "Working Scenario (27qy4nWW7gCbES9DUFutsEO9lI6LnUyz)" at bounding box center [633, 293] width 112 height 19
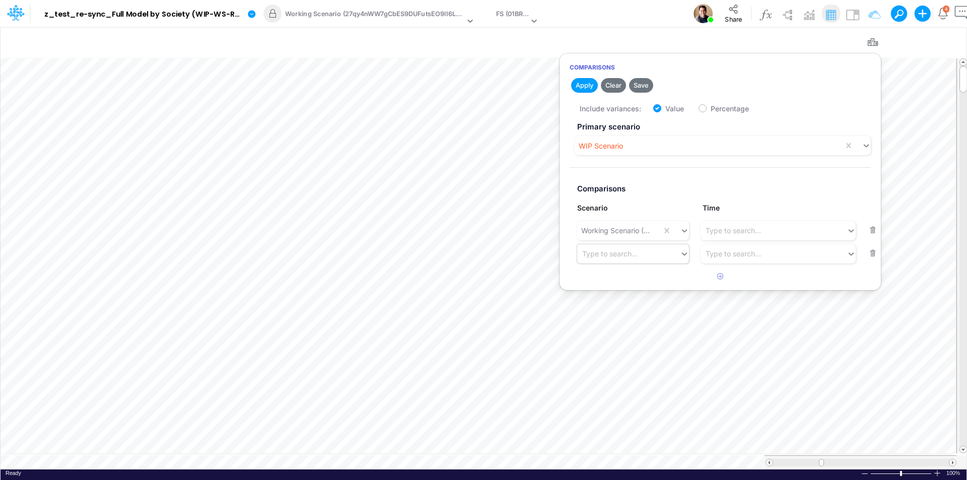
click at [628, 255] on div "Type to search..." at bounding box center [609, 253] width 55 height 11
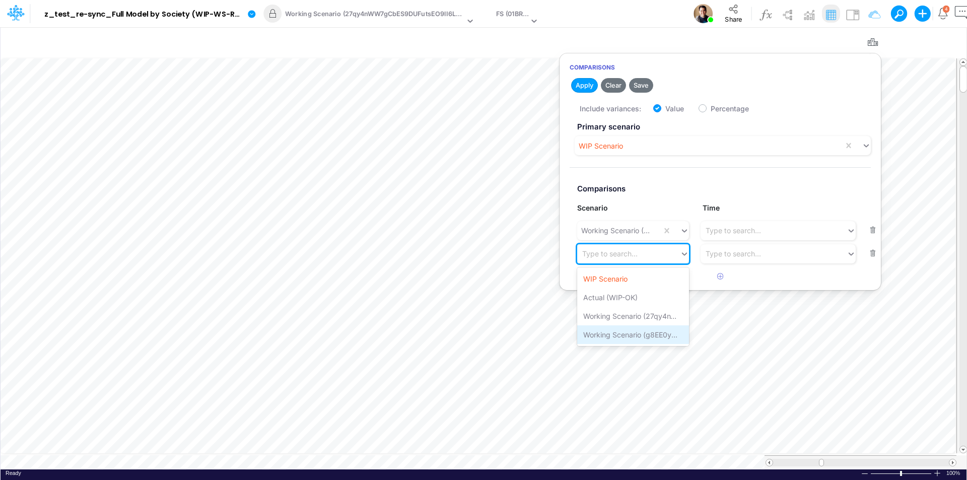
click at [650, 335] on div "Working Scenario (g8EE0yGMpeR6sZvptrZ1v1t1dOAMjZhU)" at bounding box center [633, 334] width 112 height 19
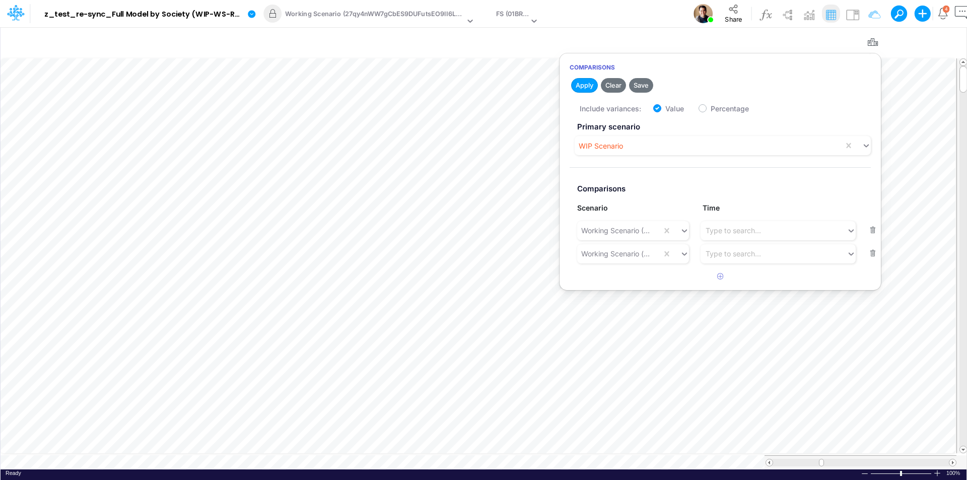
click at [665, 107] on label "Value" at bounding box center [674, 108] width 19 height 11
click at [665, 107] on input "Value" at bounding box center [668, 106] width 7 height 7
checkbox input "false"
click at [578, 85] on button "Apply" at bounding box center [584, 85] width 27 height 15
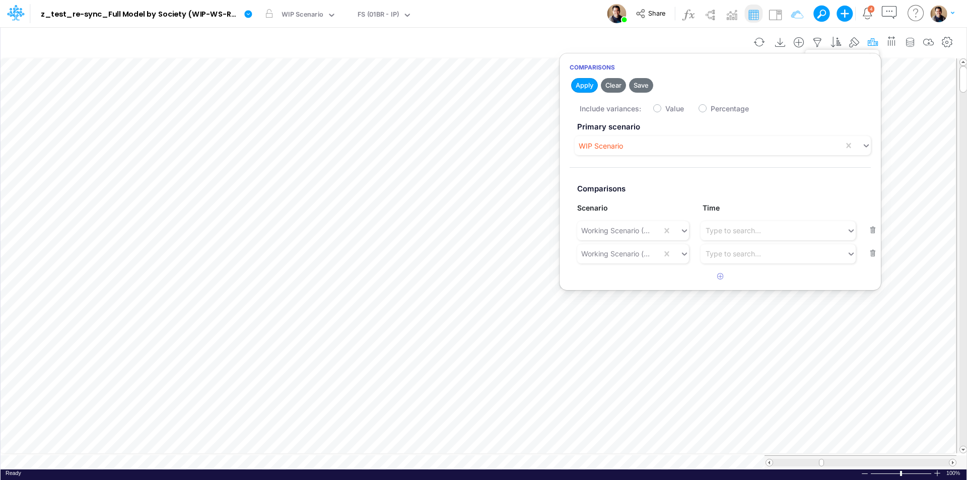
click at [874, 43] on icon "button" at bounding box center [872, 42] width 15 height 11
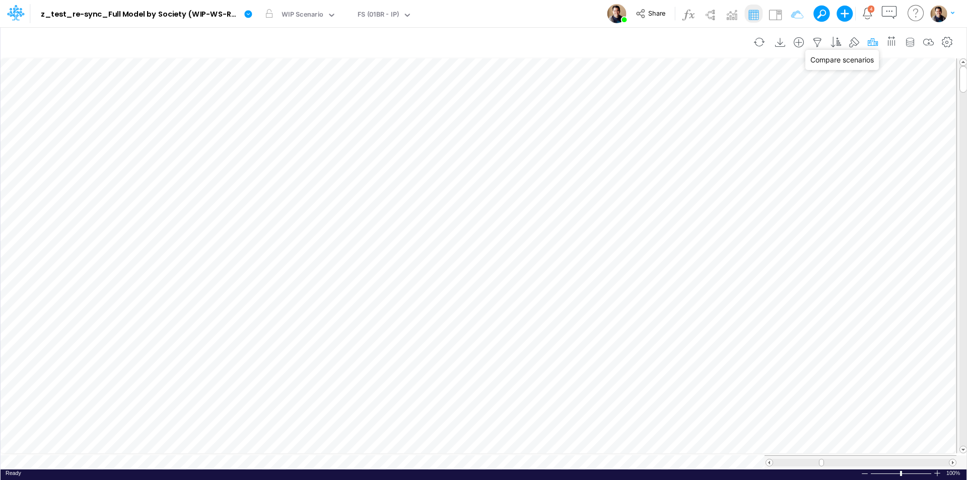
click at [875, 44] on icon "button" at bounding box center [872, 42] width 15 height 11
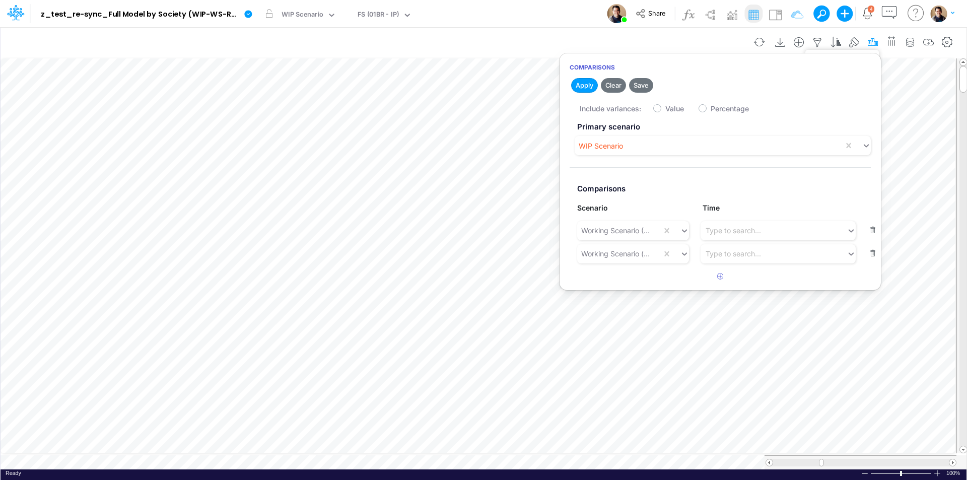
click at [875, 44] on icon "button" at bounding box center [872, 42] width 15 height 11
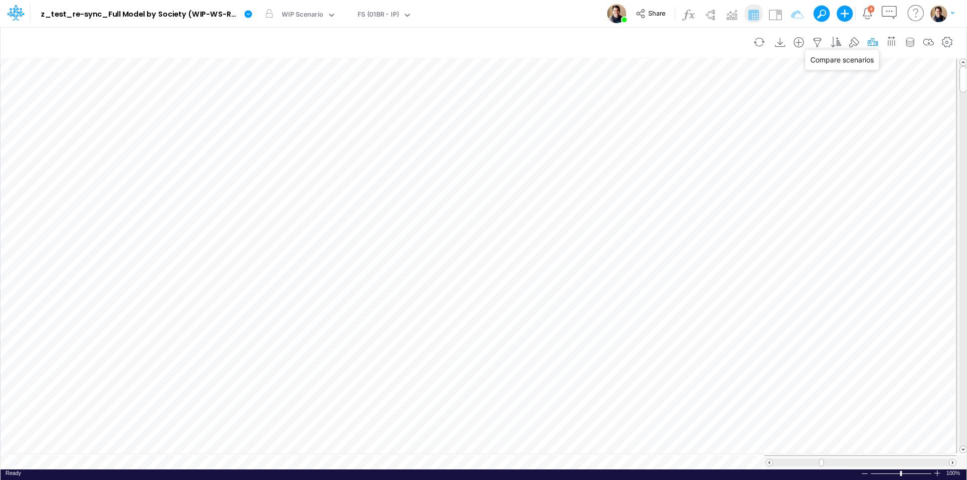
click at [872, 43] on icon "button" at bounding box center [872, 42] width 15 height 11
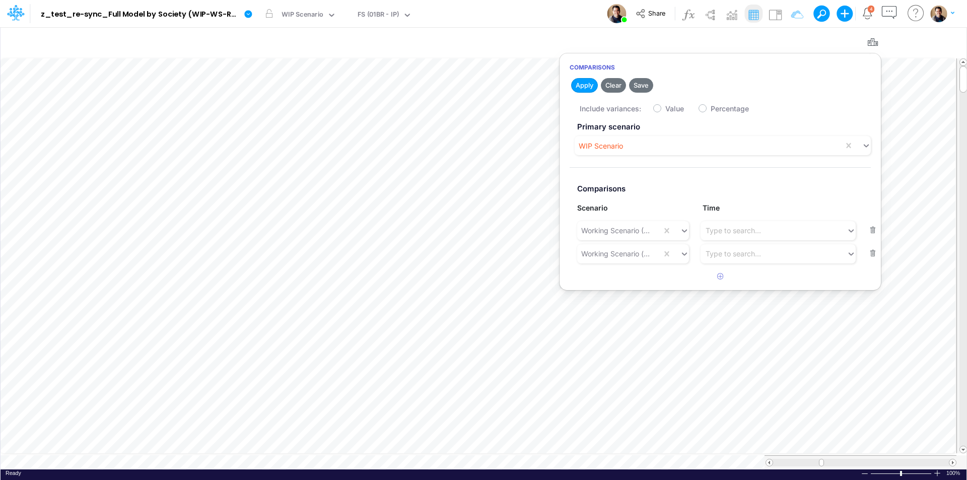
click at [873, 257] on button "button" at bounding box center [873, 254] width 20 height 14
drag, startPoint x: 874, startPoint y: 230, endPoint x: 868, endPoint y: 225, distance: 7.6
click at [873, 229] on button "button" at bounding box center [873, 231] width 20 height 14
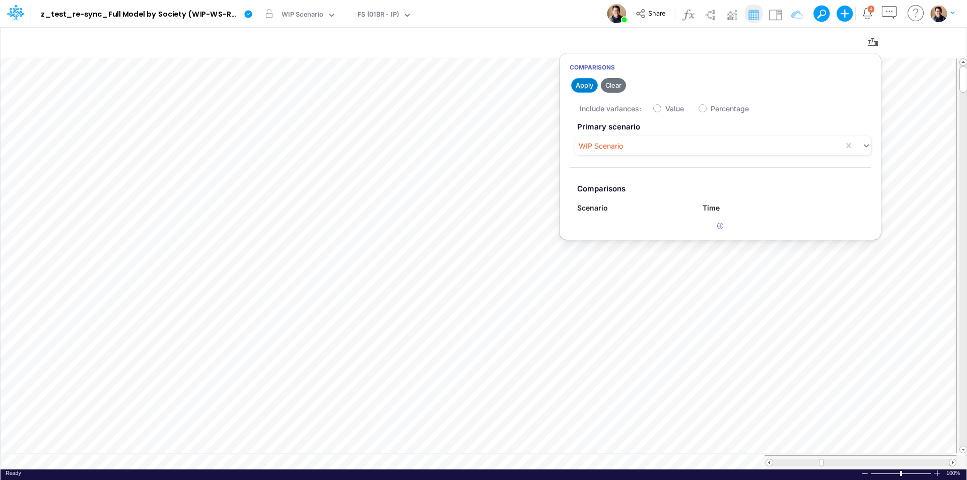
click at [576, 82] on button "Apply" at bounding box center [584, 85] width 27 height 15
click at [874, 43] on icon "button" at bounding box center [872, 42] width 15 height 11
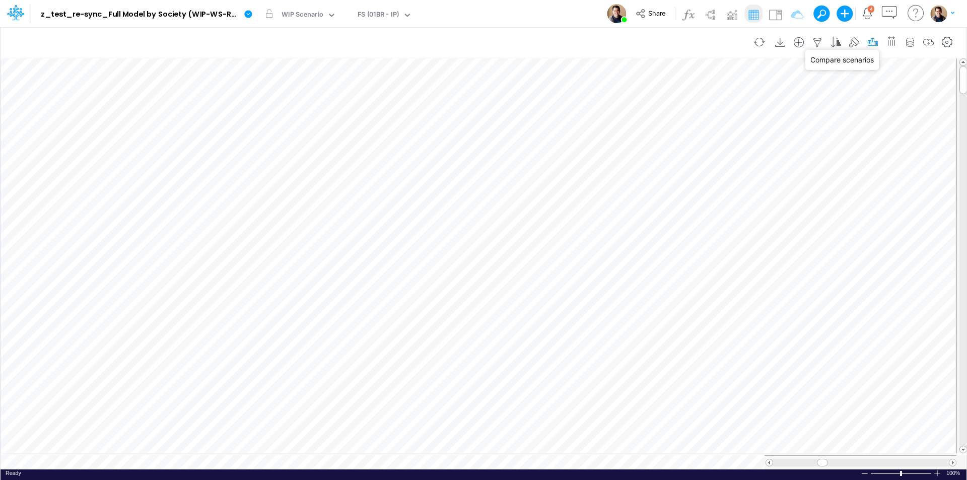
click at [875, 42] on icon "button" at bounding box center [872, 42] width 15 height 11
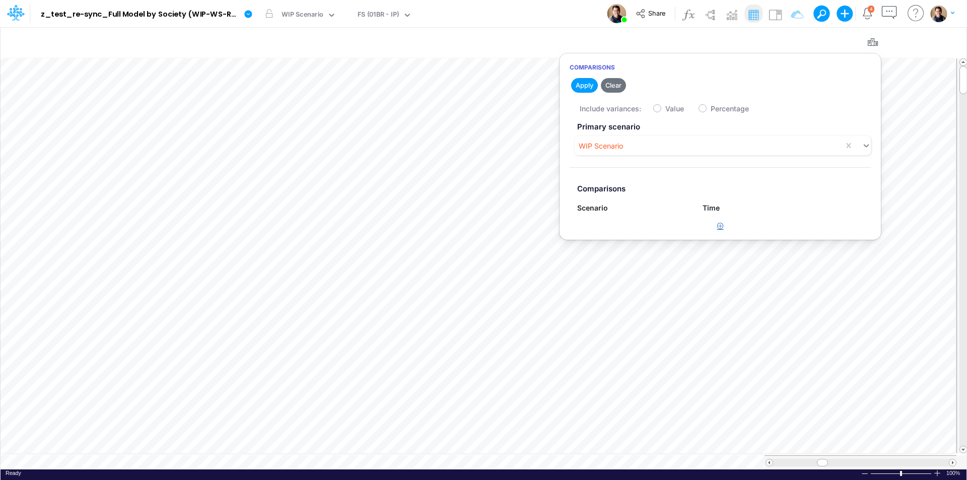
click at [723, 225] on icon "button" at bounding box center [720, 226] width 7 height 7
click at [627, 237] on div "Type to search..." at bounding box center [628, 230] width 103 height 17
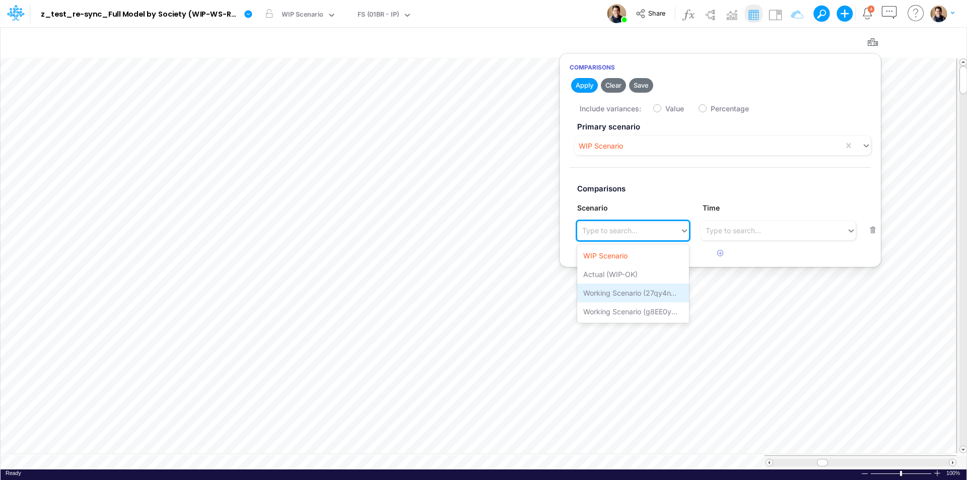
click at [630, 293] on div "Working Scenario (27qy4nWW7gCbES9DUFutsEO9lI6LnUyz)" at bounding box center [633, 293] width 112 height 19
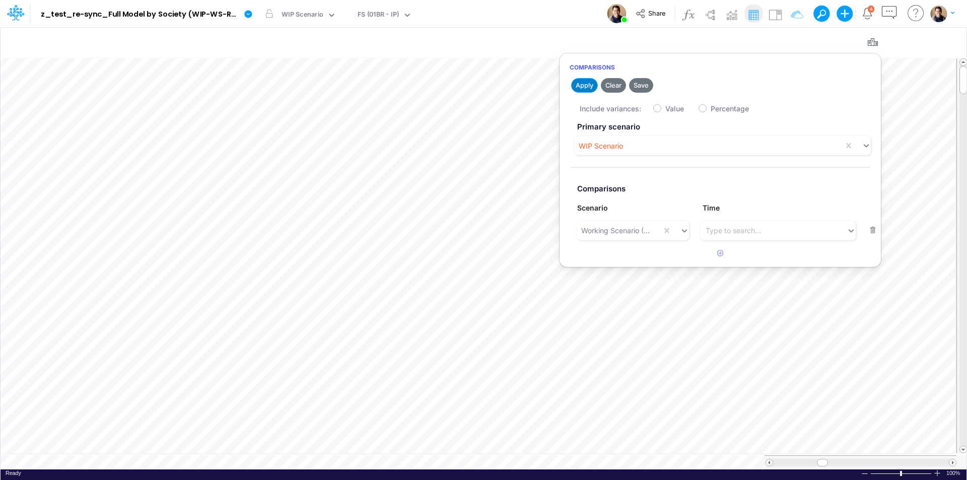
click at [580, 92] on button "Apply" at bounding box center [584, 85] width 27 height 15
click at [718, 251] on icon "button" at bounding box center [720, 253] width 7 height 7
click at [599, 259] on div "Type to search..." at bounding box center [609, 253] width 55 height 11
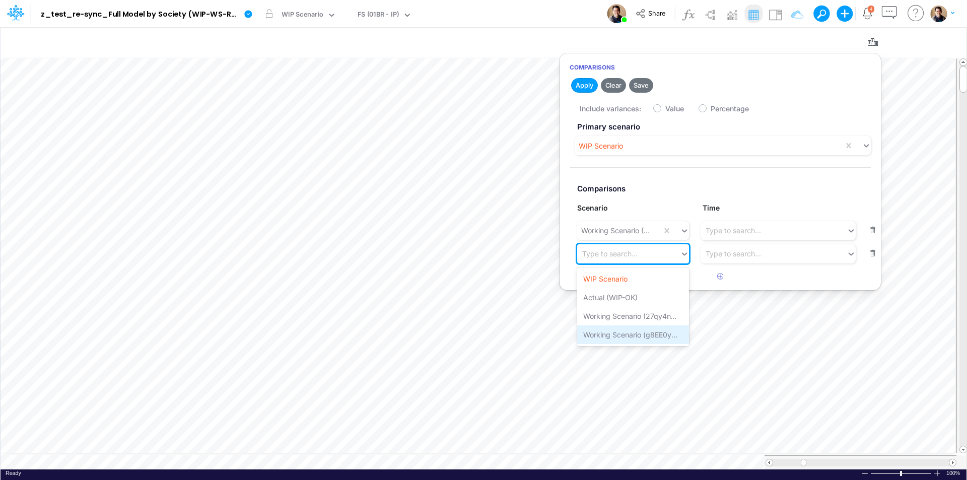
click at [623, 331] on div "Working Scenario (g8EE0yGMpeR6sZvptrZ1v1t1dOAMjZhU)" at bounding box center [633, 334] width 112 height 19
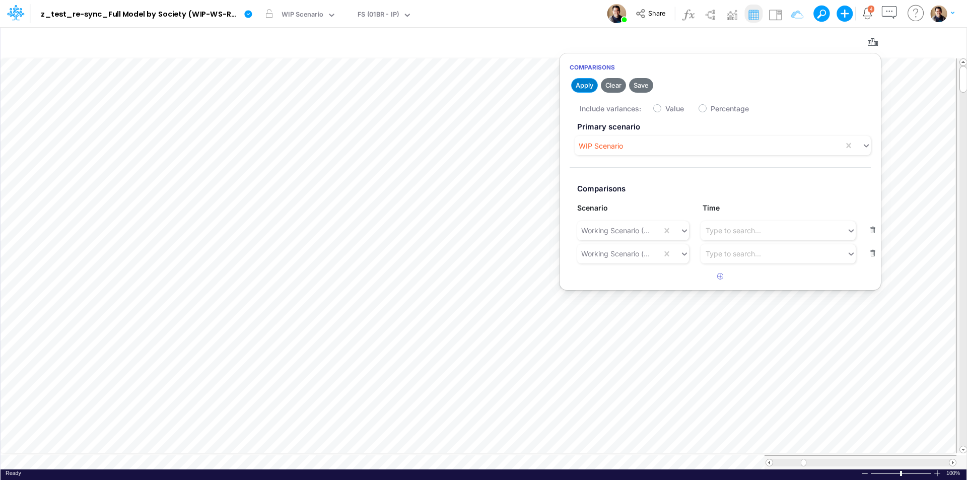
click at [581, 84] on button "Apply" at bounding box center [584, 85] width 27 height 15
click at [874, 43] on icon "button" at bounding box center [872, 42] width 15 height 11
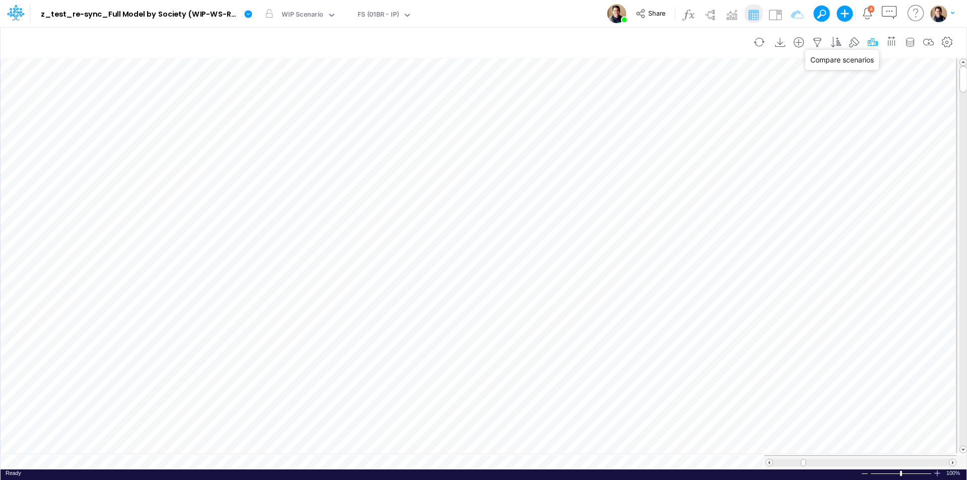
click at [877, 43] on icon "button" at bounding box center [872, 42] width 15 height 11
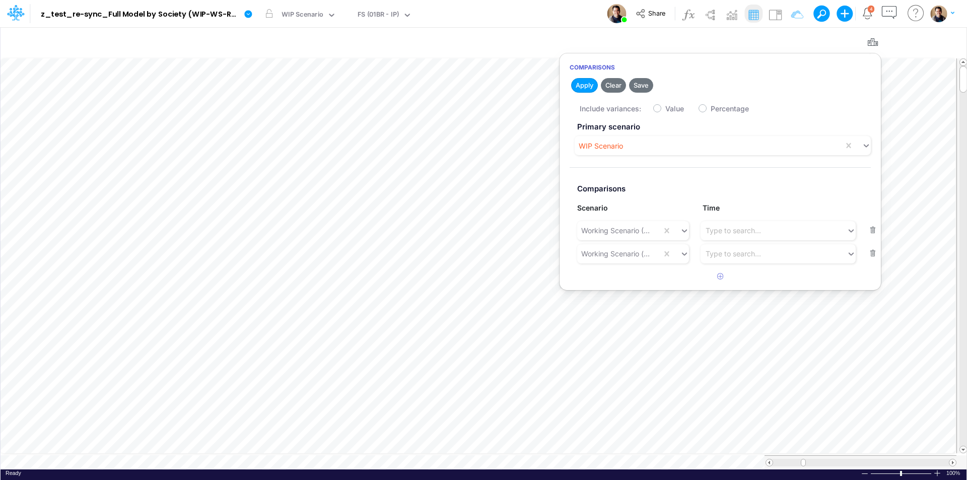
click at [870, 256] on button "button" at bounding box center [873, 254] width 20 height 14
click at [874, 233] on button "button" at bounding box center [873, 231] width 20 height 14
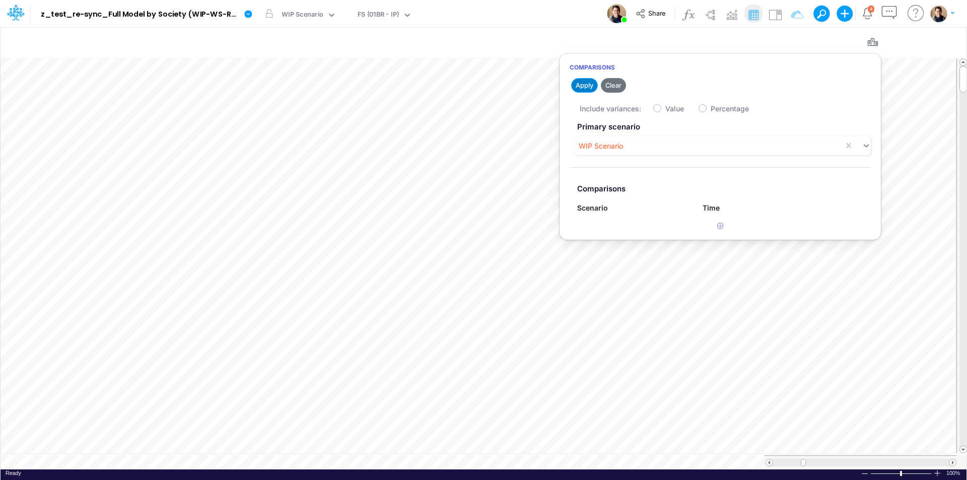
click at [586, 84] on button "Apply" at bounding box center [584, 85] width 27 height 15
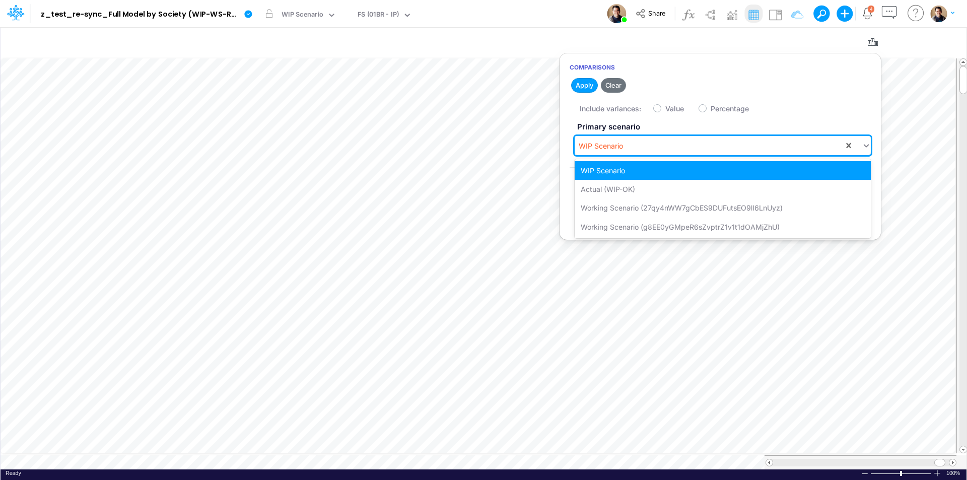
click at [756, 141] on div "WIP Scenario" at bounding box center [709, 146] width 269 height 17
click at [716, 222] on div "Working Scenario (g8EE0yGMpeR6sZvptrZ1v1t1dOAMjZhU)" at bounding box center [723, 227] width 296 height 19
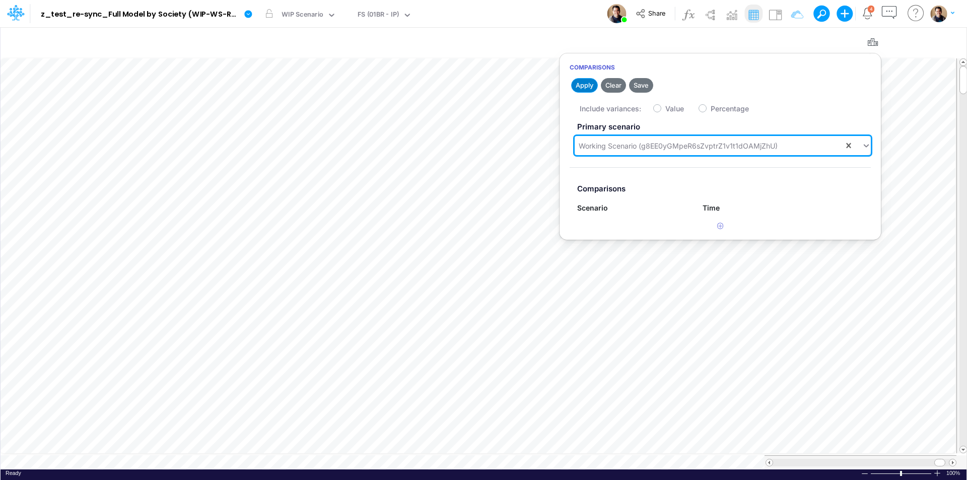
click at [586, 82] on button "Apply" at bounding box center [584, 85] width 27 height 15
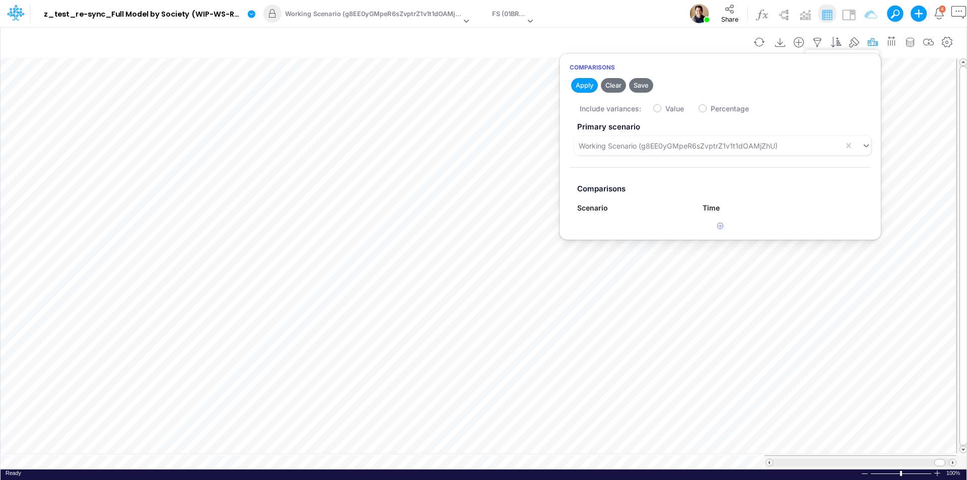
click at [871, 43] on icon "button" at bounding box center [872, 42] width 15 height 11
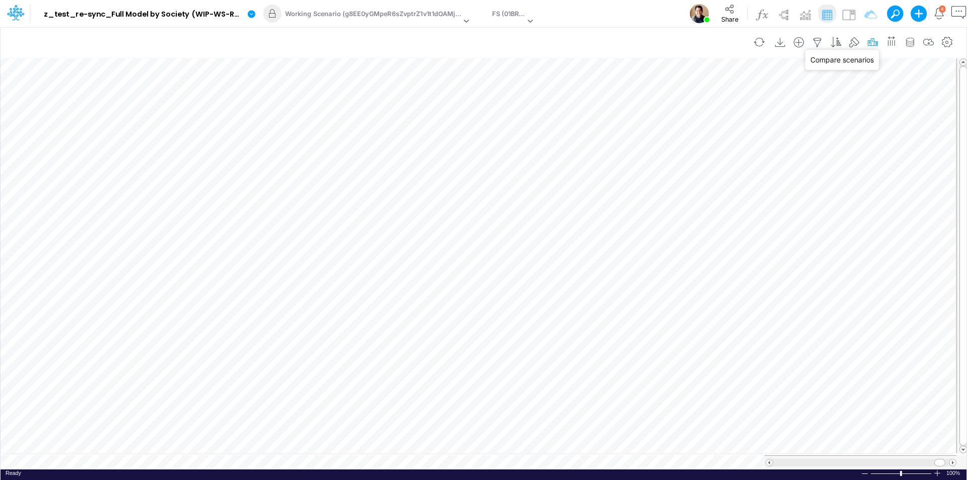
click at [871, 43] on icon "button" at bounding box center [872, 42] width 15 height 11
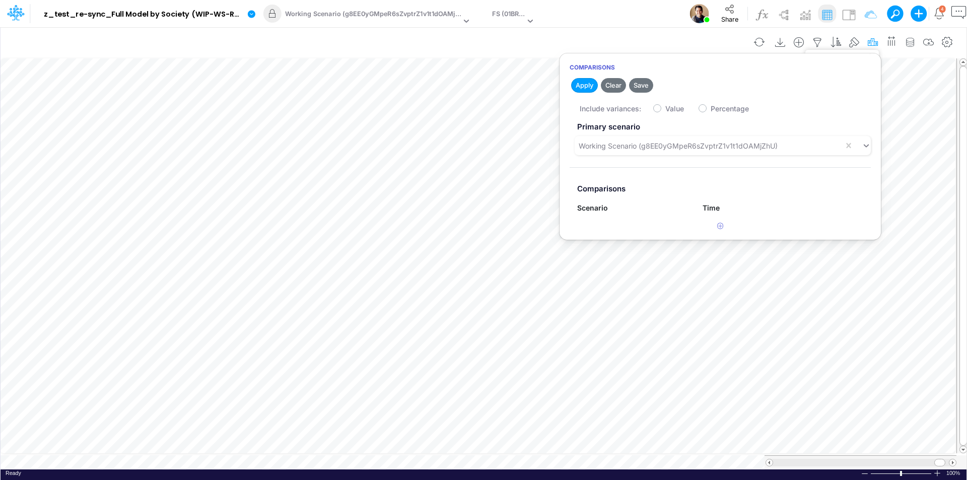
click at [874, 40] on icon "button" at bounding box center [872, 42] width 15 height 11
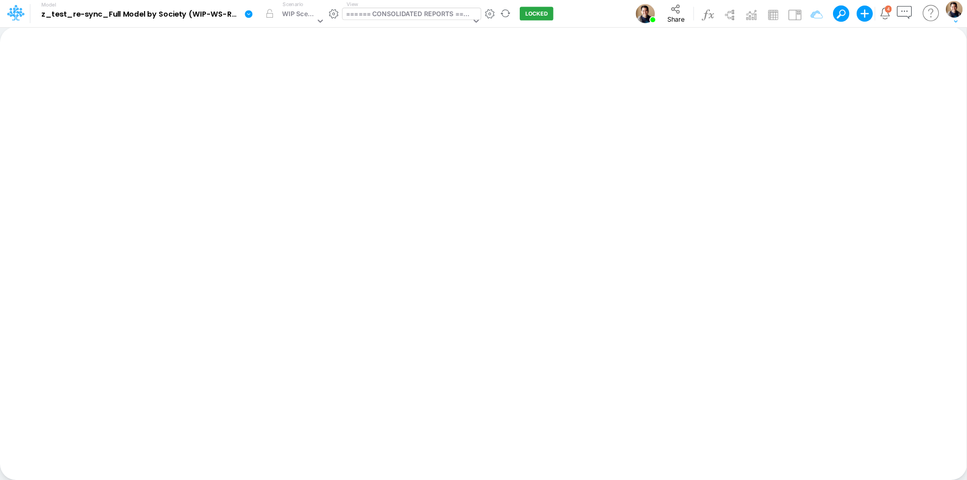
click at [432, 12] on div "====== CONSOLIDATED REPORTS ======" at bounding box center [408, 15] width 125 height 12
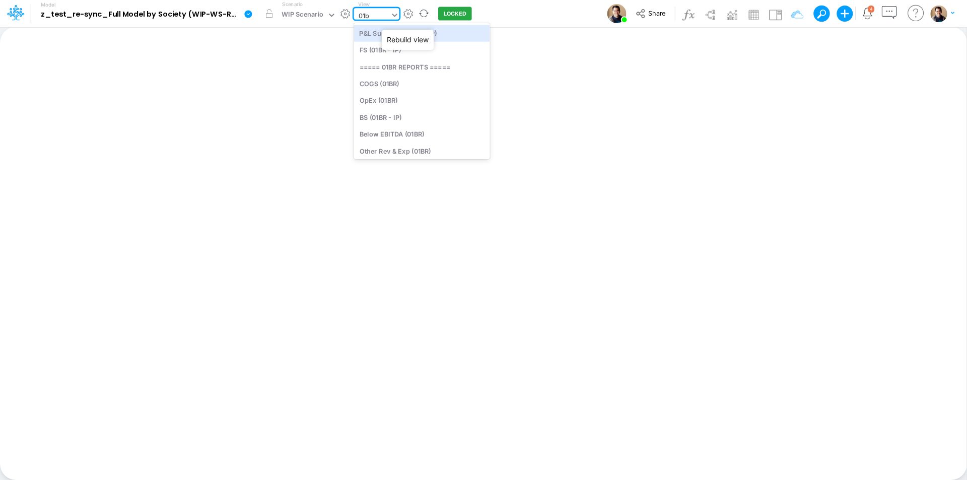
type input "01br"
click at [433, 45] on div "FS (01BR - IP)" at bounding box center [422, 50] width 136 height 17
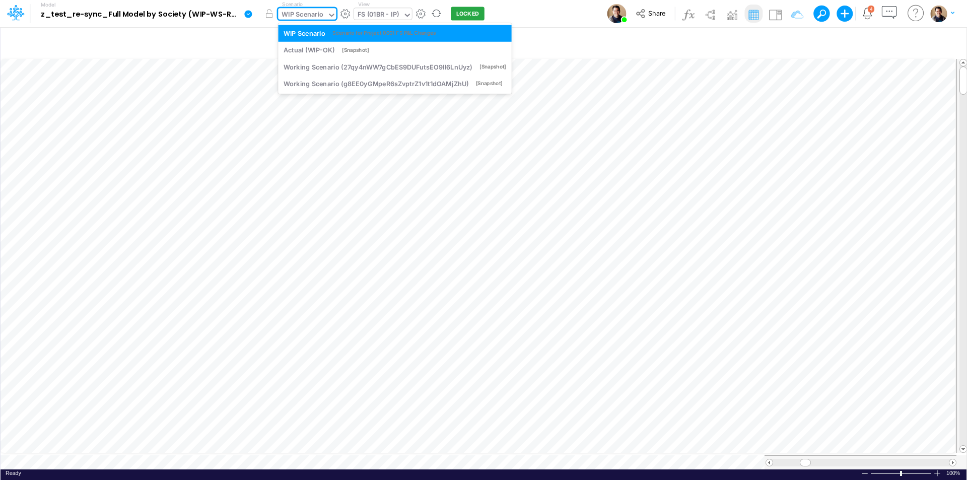
click at [315, 16] on div "WIP Scenario" at bounding box center [303, 16] width 42 height 12
click at [319, 52] on div "Actual (WIP-OK)" at bounding box center [309, 50] width 51 height 10
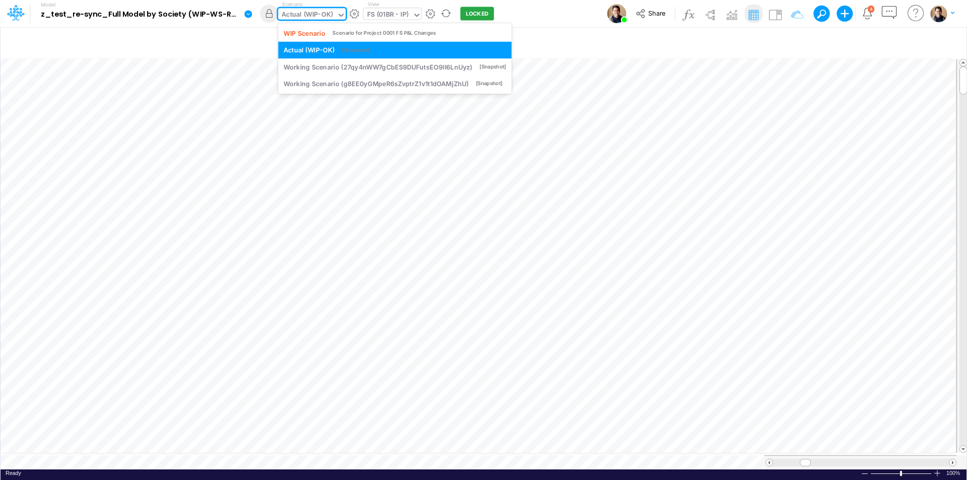
click at [301, 13] on div "Actual (WIP-OK)" at bounding box center [307, 16] width 51 height 12
click at [307, 65] on div "Working Scenario (27qy4nWW7gCbES9DUFutsEO9lI6LnUyz)" at bounding box center [378, 67] width 188 height 10
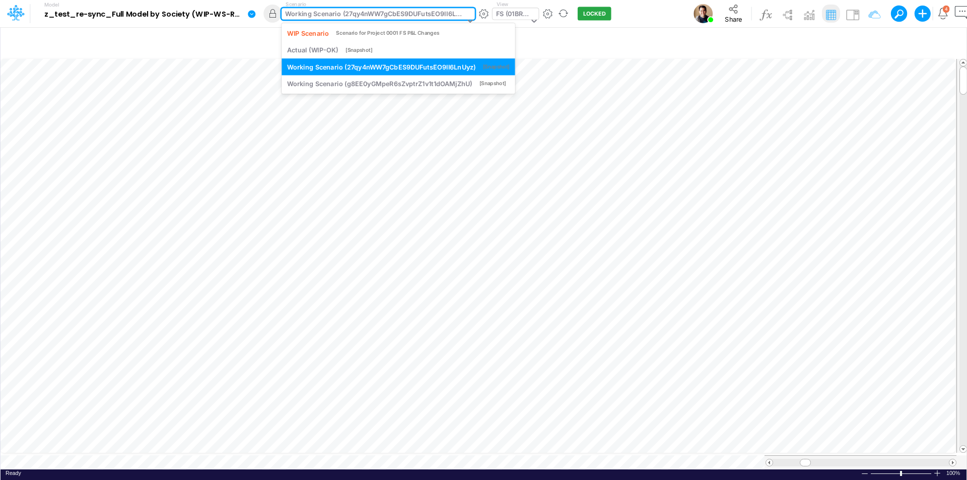
click at [311, 13] on div "Working Scenario (27qy4nWW7gCbES9DUFutsEO9lI6LnUyz)" at bounding box center [374, 15] width 179 height 12
click at [314, 83] on div "Working Scenario (g8EE0yGMpeR6sZvptrZ1v1t1dOAMjZhU)" at bounding box center [379, 84] width 185 height 10
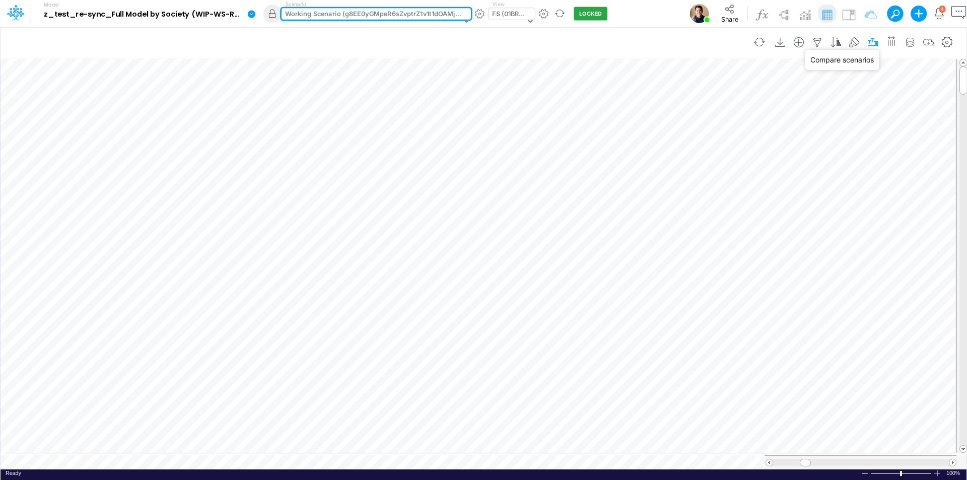
click at [873, 40] on icon "button" at bounding box center [872, 42] width 15 height 11
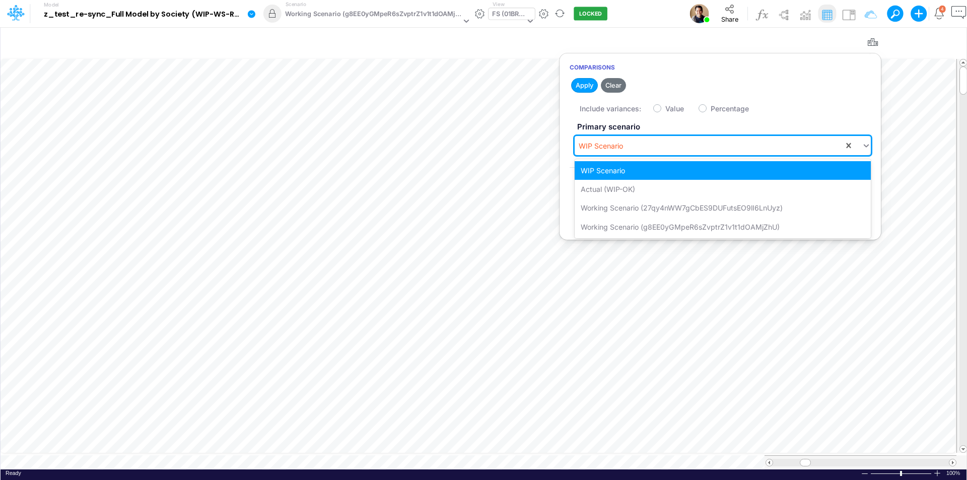
click at [637, 143] on div "WIP Scenario" at bounding box center [709, 146] width 269 height 17
click at [651, 206] on div "Working Scenario (27qy4nWW7gCbES9DUFutsEO9lI6LnUyz)" at bounding box center [723, 207] width 296 height 19
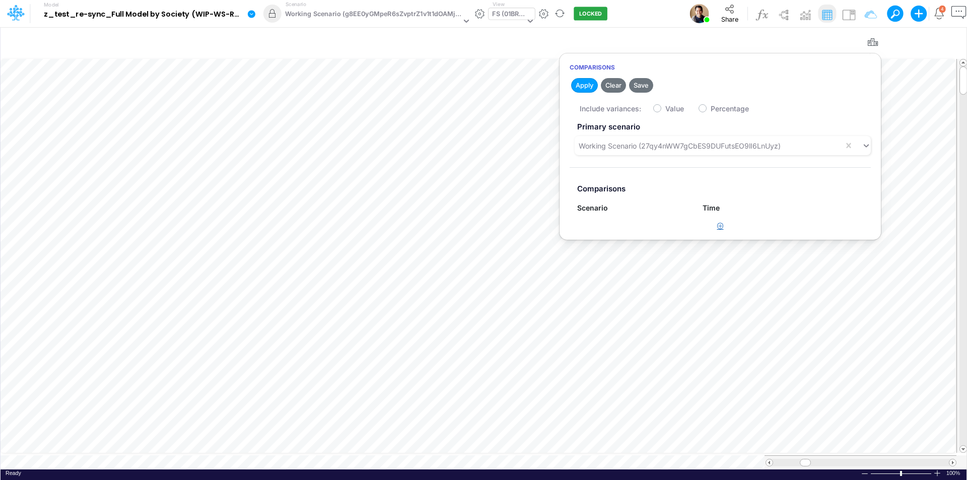
click at [723, 226] on icon "button" at bounding box center [720, 226] width 7 height 7
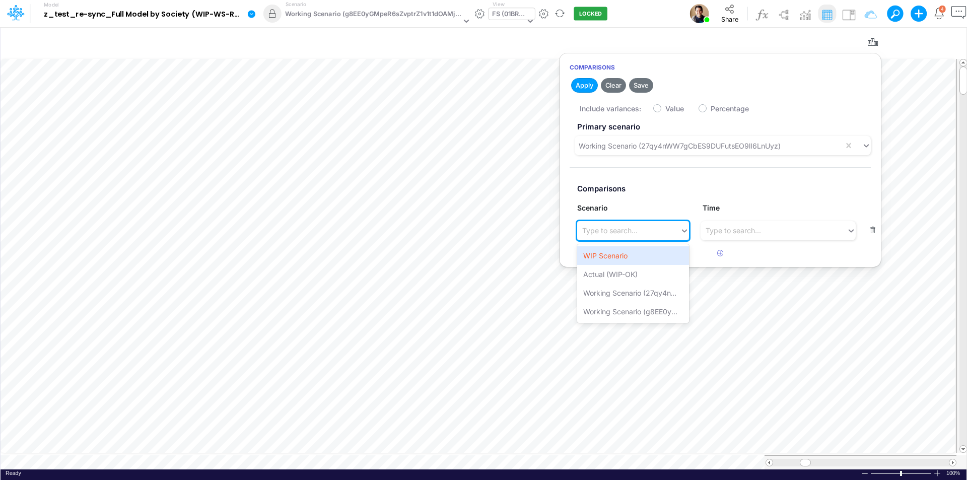
click at [637, 233] on div "Type to search..." at bounding box center [609, 230] width 55 height 11
click at [635, 311] on div "Working Scenario (g8EE0yGMpeR6sZvptrZ1v1t1dOAMjZhU)" at bounding box center [633, 311] width 112 height 19
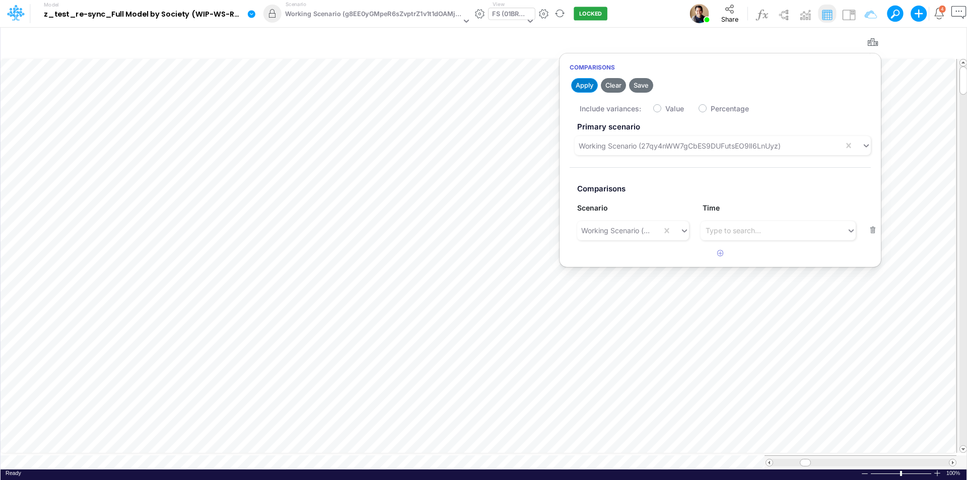
click at [579, 81] on button "Apply" at bounding box center [584, 85] width 27 height 15
click at [665, 106] on label "Value" at bounding box center [674, 108] width 19 height 11
click at [665, 106] on input "Value" at bounding box center [668, 106] width 7 height 7
checkbox input "true"
click at [585, 88] on button "Apply" at bounding box center [584, 85] width 27 height 15
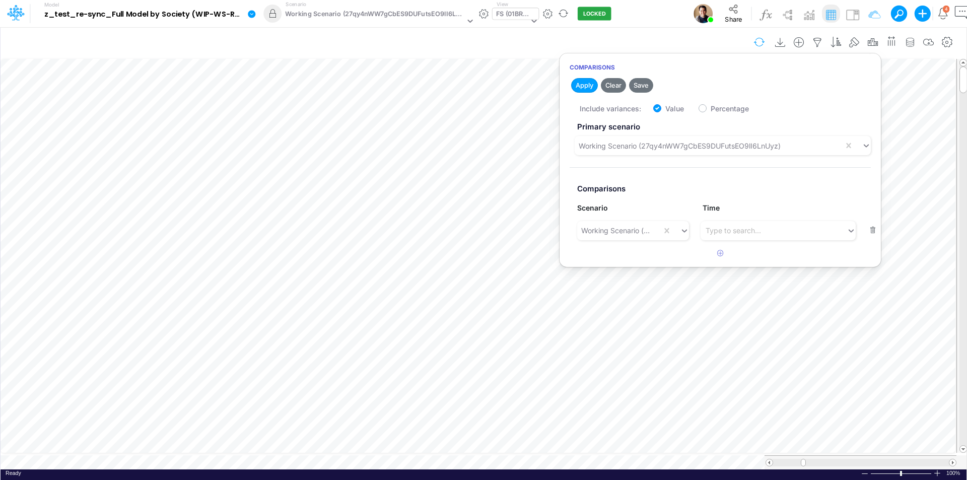
drag, startPoint x: 873, startPoint y: 44, endPoint x: 770, endPoint y: 44, distance: 103.3
click at [873, 44] on icon "button" at bounding box center [872, 42] width 15 height 11
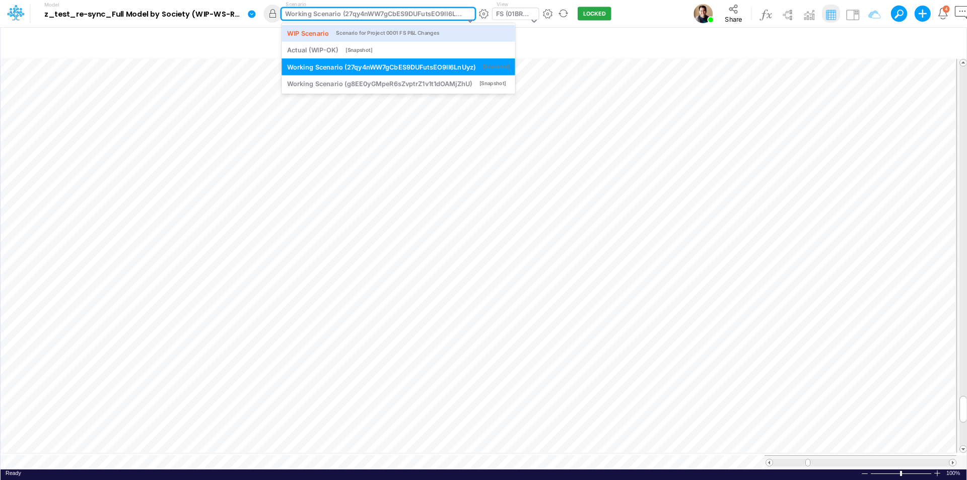
click at [343, 14] on div "Working Scenario (27qy4nWW7gCbES9DUFutsEO9lI6LnUyz)" at bounding box center [374, 15] width 179 height 12
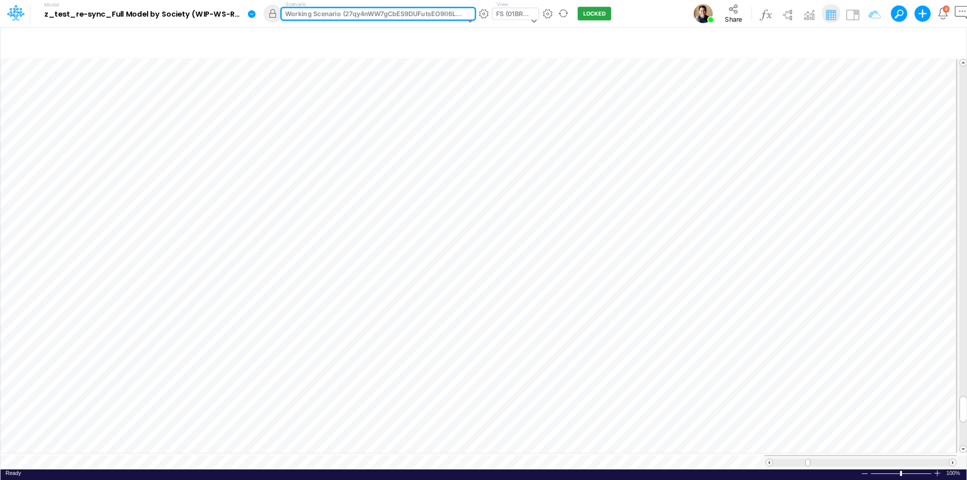
click at [352, 12] on div "Working Scenario (27qy4nWW7gCbES9DUFutsEO9lI6LnUyz)" at bounding box center [374, 15] width 179 height 12
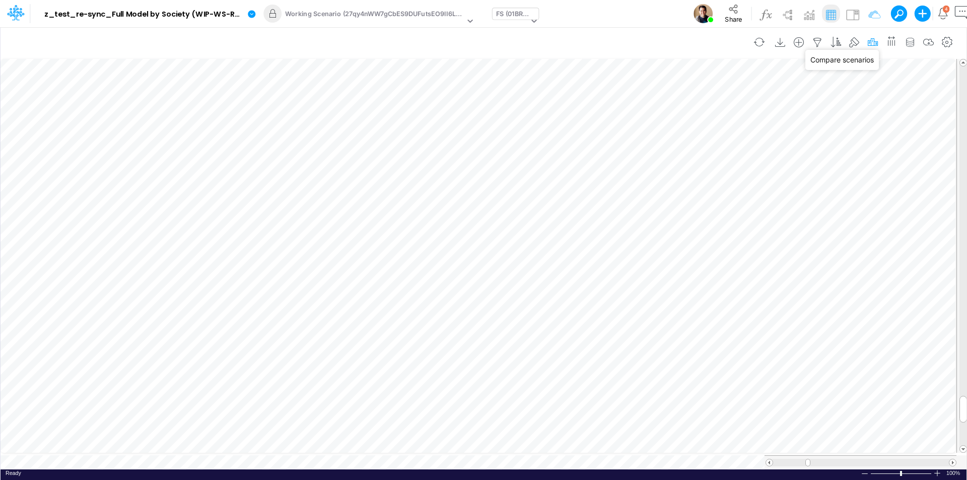
click at [874, 41] on icon "button" at bounding box center [872, 42] width 15 height 11
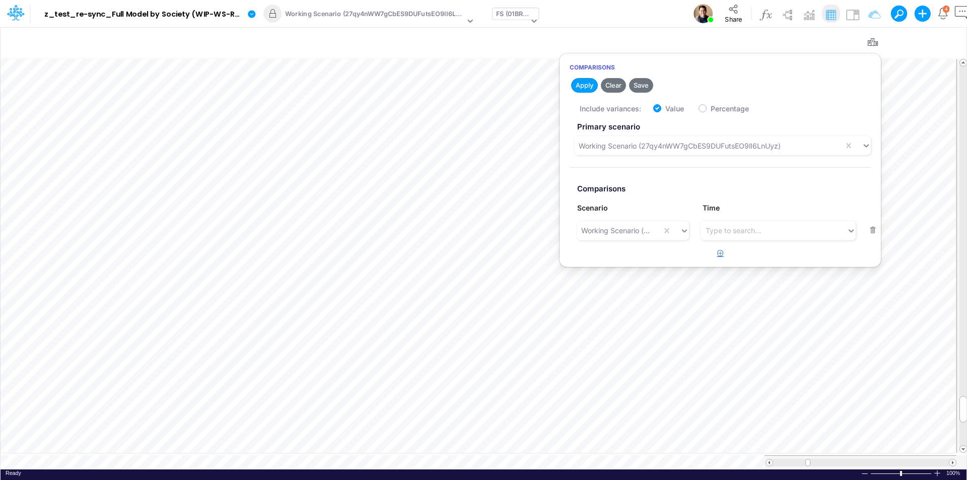
click at [720, 256] on button "button" at bounding box center [721, 253] width 20 height 17
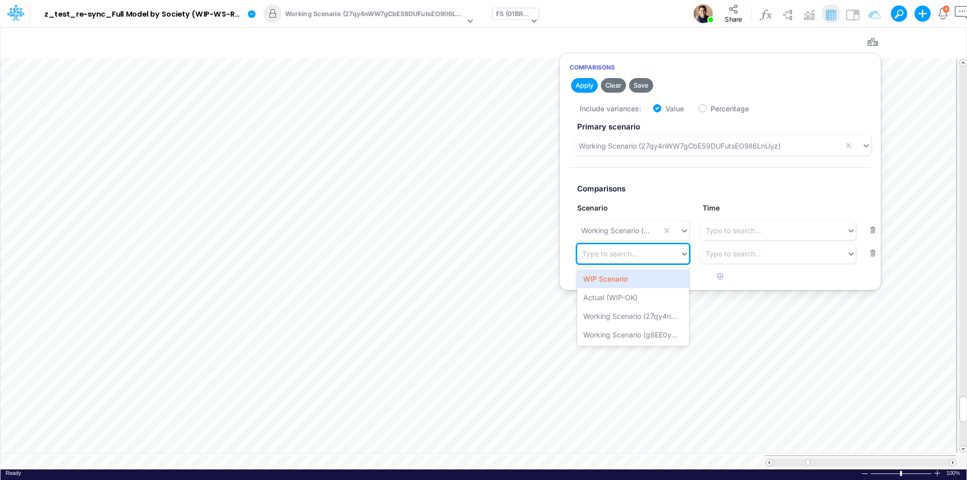
click at [627, 258] on div "Type to search..." at bounding box center [609, 253] width 55 height 11
click at [633, 297] on div "Actual (WIP-OK)" at bounding box center [633, 297] width 112 height 19
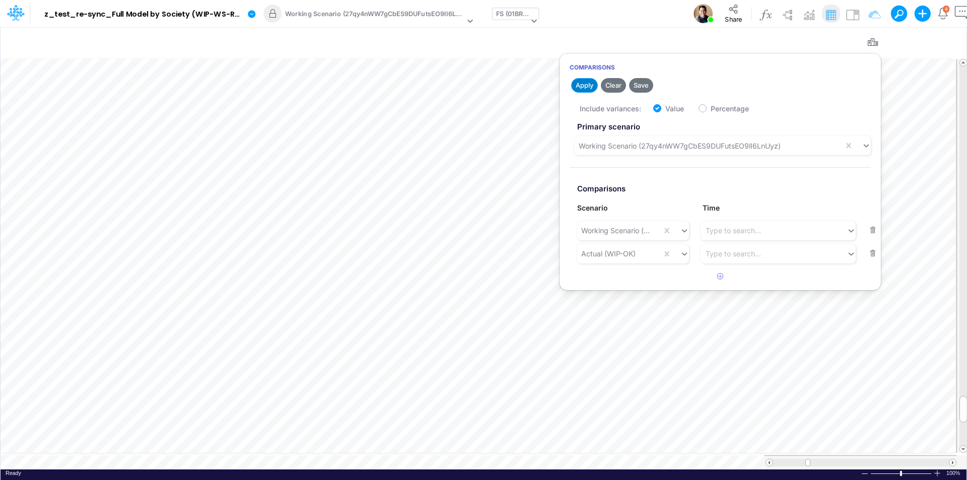
click at [584, 88] on button "Apply" at bounding box center [584, 85] width 27 height 15
click at [619, 5] on div "Model z_test_re-sync_Full Model by Society (WIP-WS-Review-3) (p8JrFipGveTU7I_vk…" at bounding box center [518, 13] width 933 height 27
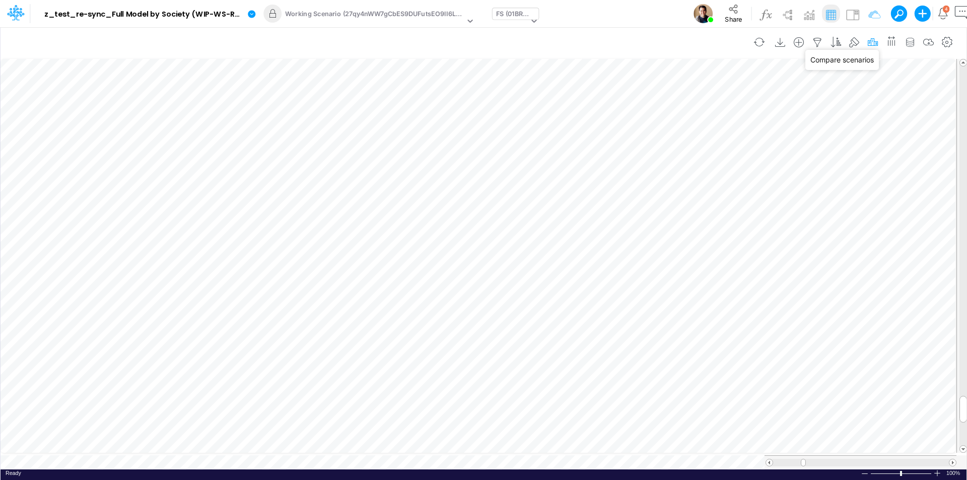
click at [869, 43] on icon "button" at bounding box center [872, 42] width 15 height 11
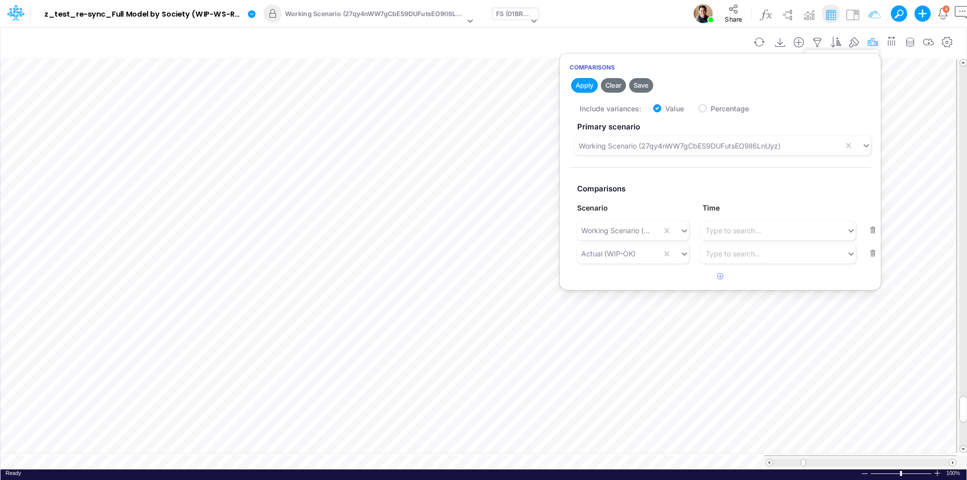
click at [875, 40] on icon "button" at bounding box center [872, 42] width 15 height 11
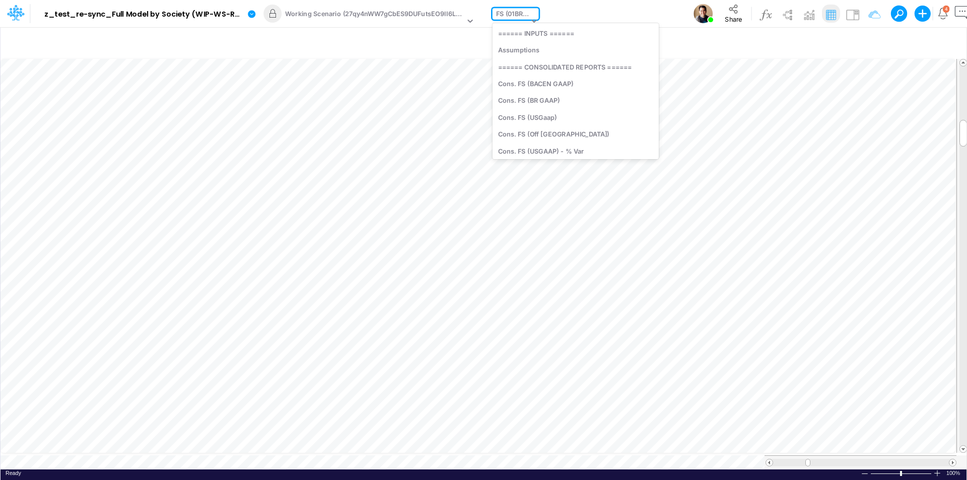
click at [512, 18] on div "FS (01BR - IP)" at bounding box center [512, 15] width 33 height 12
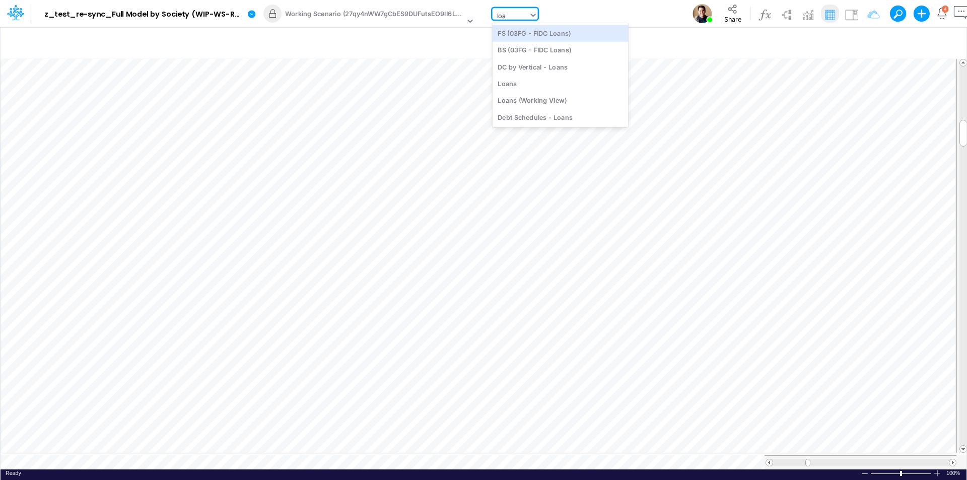
type input "loan"
click at [512, 18] on div "FS (01BR - IP)" at bounding box center [511, 21] width 37 height 27
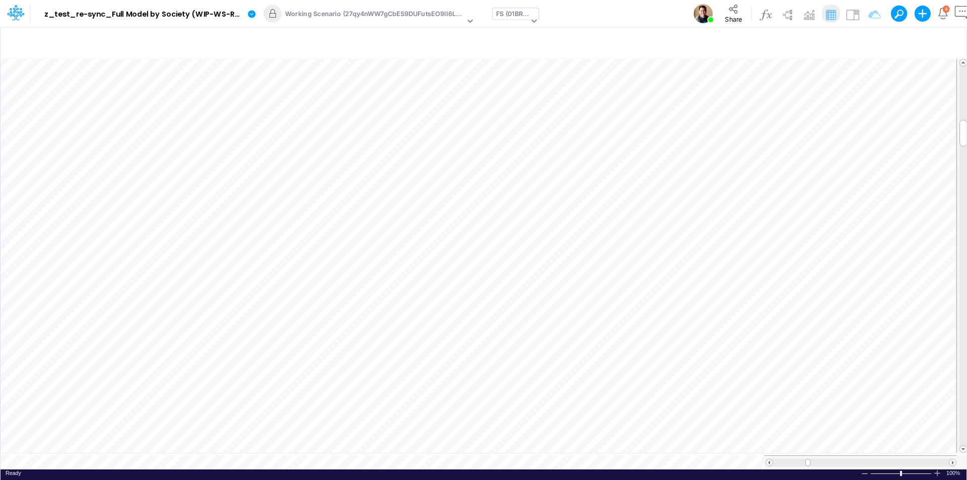
click at [677, 12] on div "Model z_test_re-sync_Full Model by Society (WIP-WS-Review-3) (p8JrFipGveTU7I_vk…" at bounding box center [518, 13] width 933 height 27
click at [874, 42] on icon "button" at bounding box center [872, 42] width 15 height 11
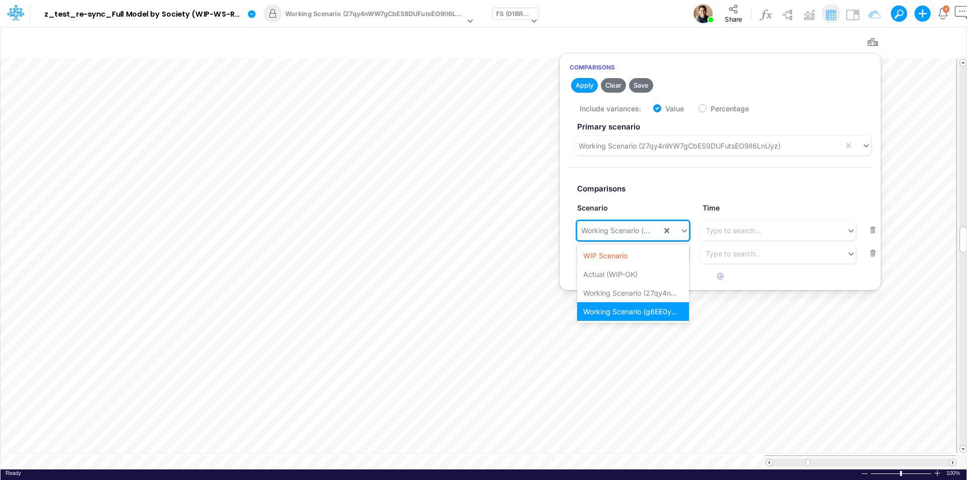
click at [624, 229] on div "Working Scenario (g8EE0yGMpeR6sZvptrZ1v1t1dOAMjZhU)" at bounding box center [617, 230] width 73 height 11
click at [616, 258] on div "WIP Scenario" at bounding box center [633, 255] width 112 height 19
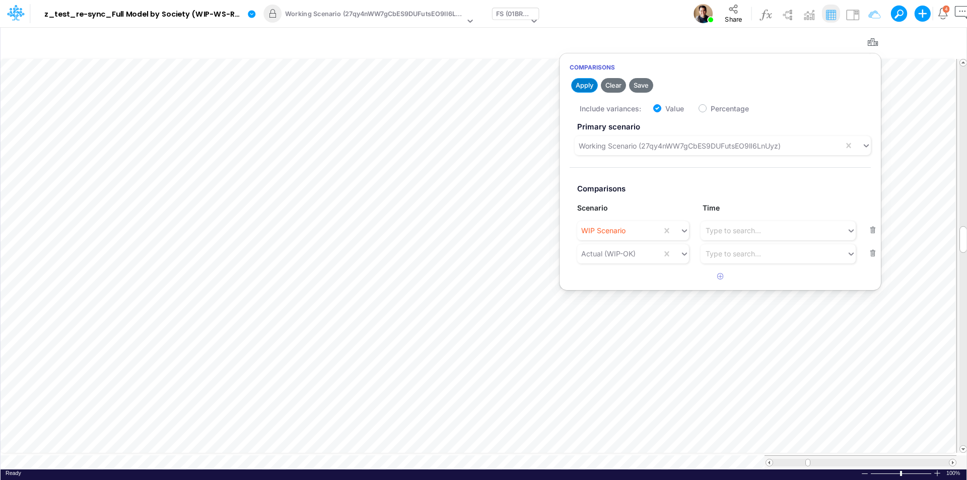
click at [581, 87] on button "Apply" at bounding box center [584, 85] width 27 height 15
click at [872, 39] on icon "button" at bounding box center [872, 42] width 15 height 11
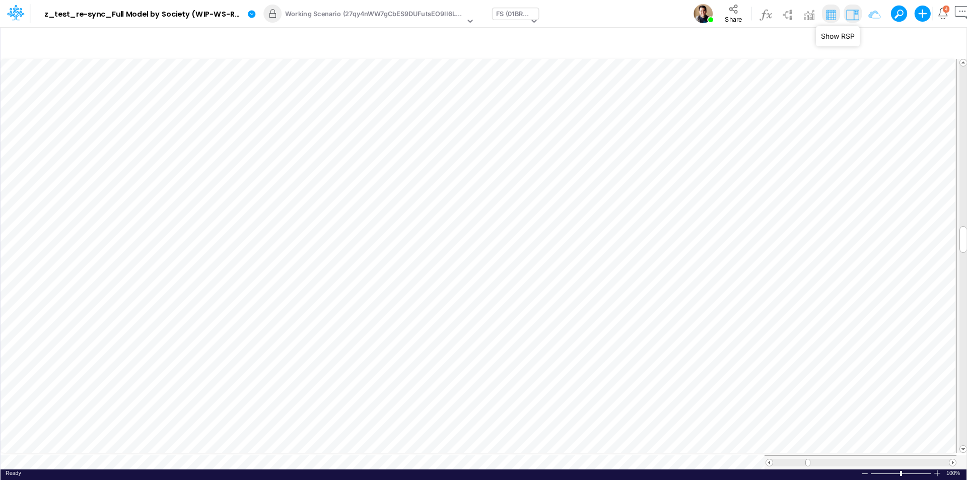
click at [853, 14] on img at bounding box center [853, 15] width 16 height 16
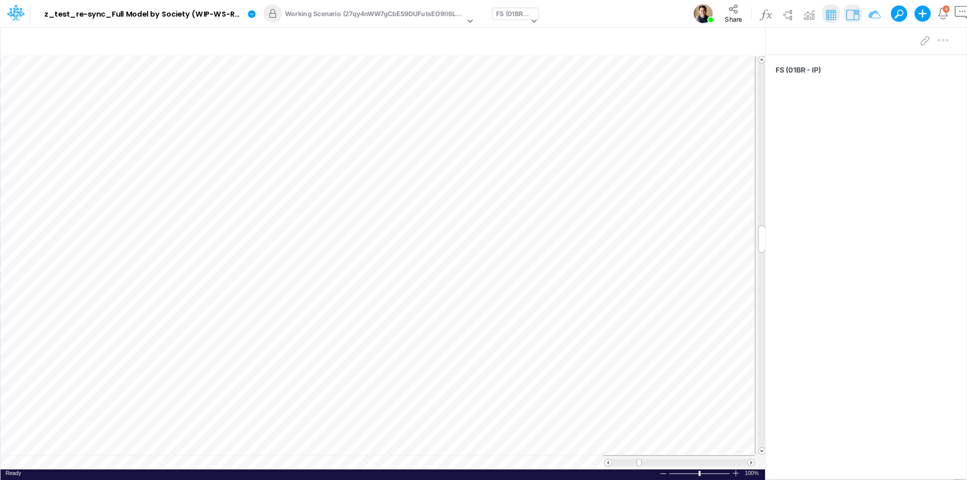
scroll to position [5, 0]
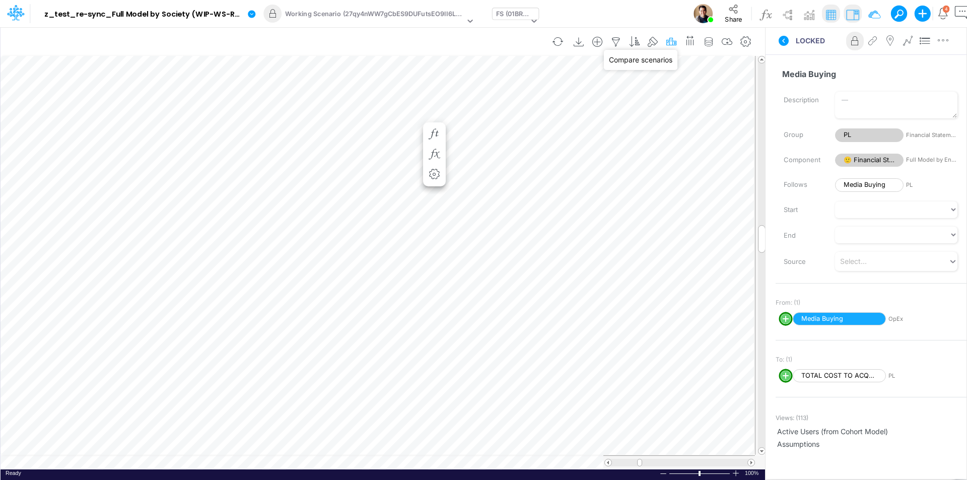
click at [671, 42] on icon "button" at bounding box center [671, 42] width 15 height 11
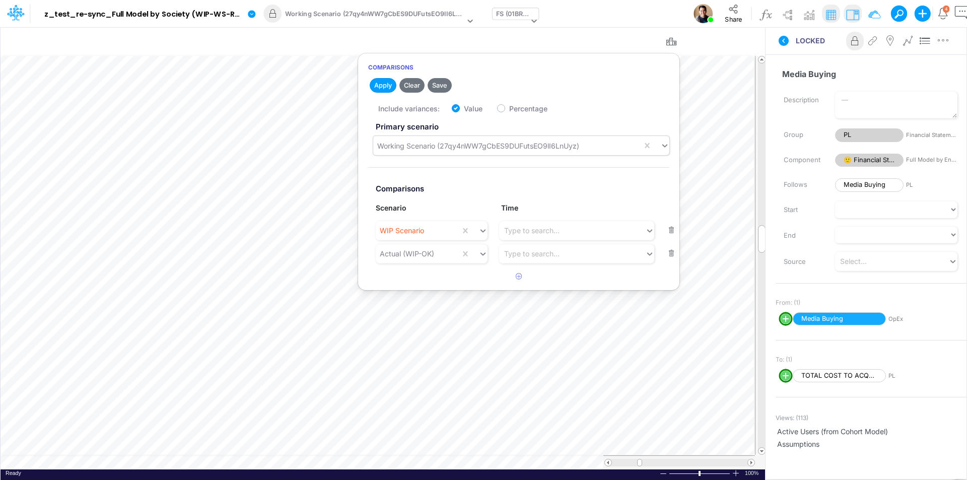
click at [454, 149] on div "Working Scenario (27qy4nWW7gCbES9DUFutsEO9lI6LnUyz)" at bounding box center [478, 146] width 202 height 11
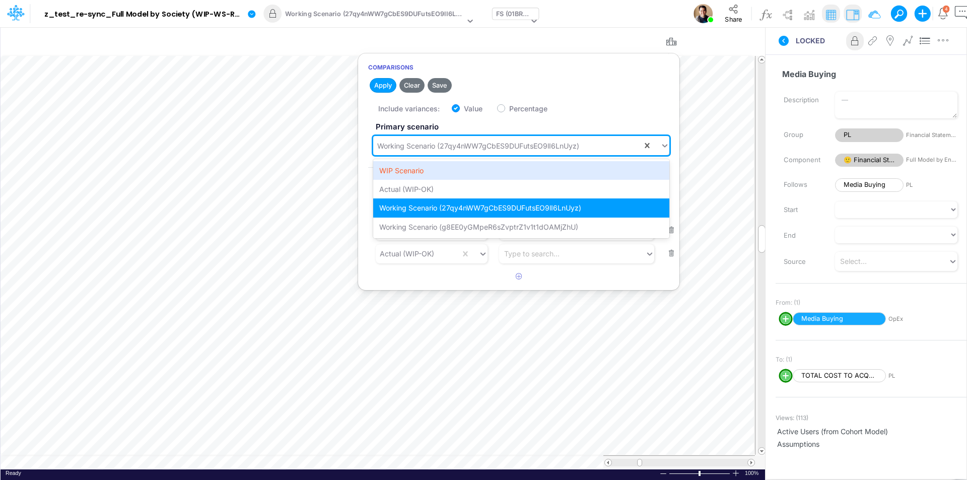
drag, startPoint x: 443, startPoint y: 171, endPoint x: 440, endPoint y: 177, distance: 7.2
click at [443, 171] on div "WIP Scenario" at bounding box center [521, 170] width 296 height 19
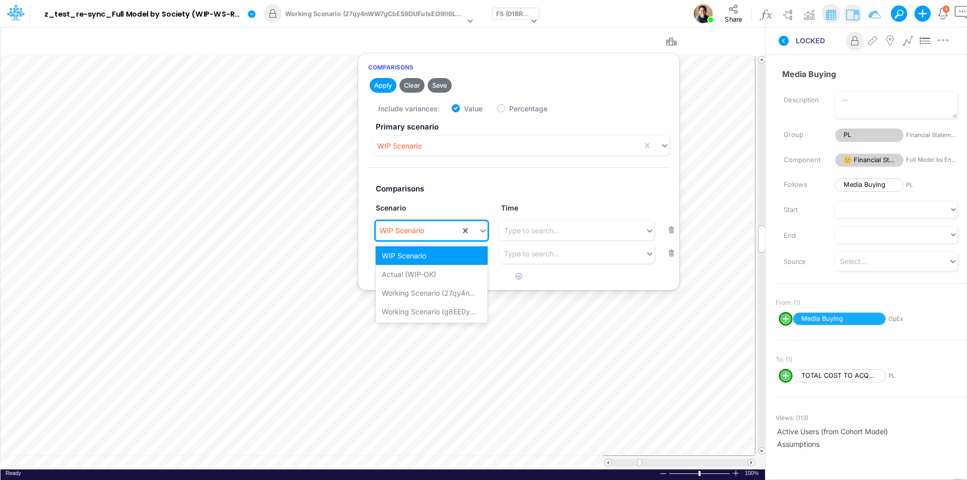
click at [414, 229] on div "WIP Scenario" at bounding box center [402, 230] width 44 height 11
click at [443, 297] on div "Working Scenario (27qy4nWW7gCbES9DUFutsEO9lI6LnUyz)" at bounding box center [432, 293] width 112 height 19
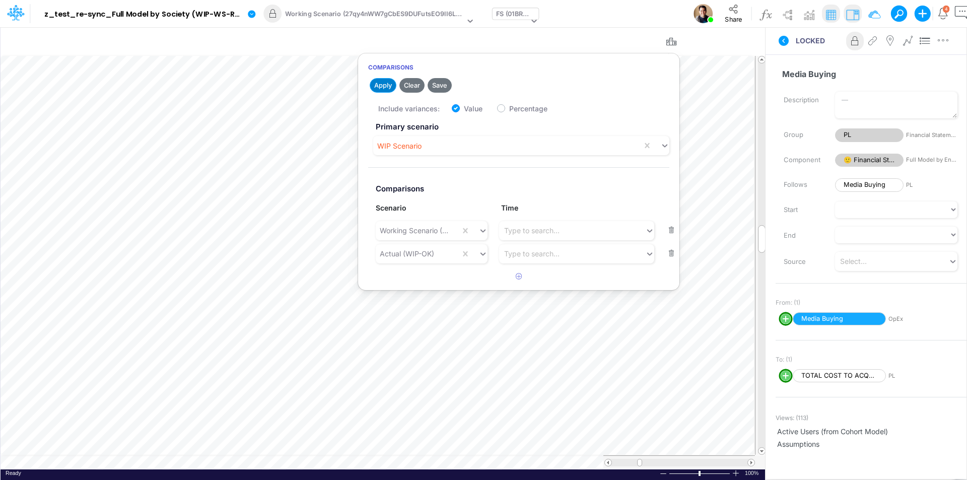
click at [380, 83] on button "Apply" at bounding box center [383, 85] width 27 height 15
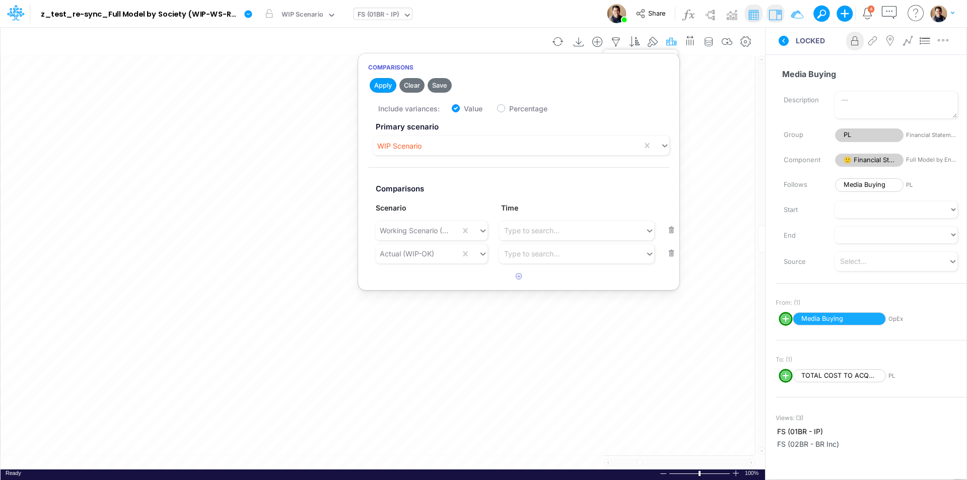
click at [671, 42] on icon "button" at bounding box center [671, 42] width 15 height 11
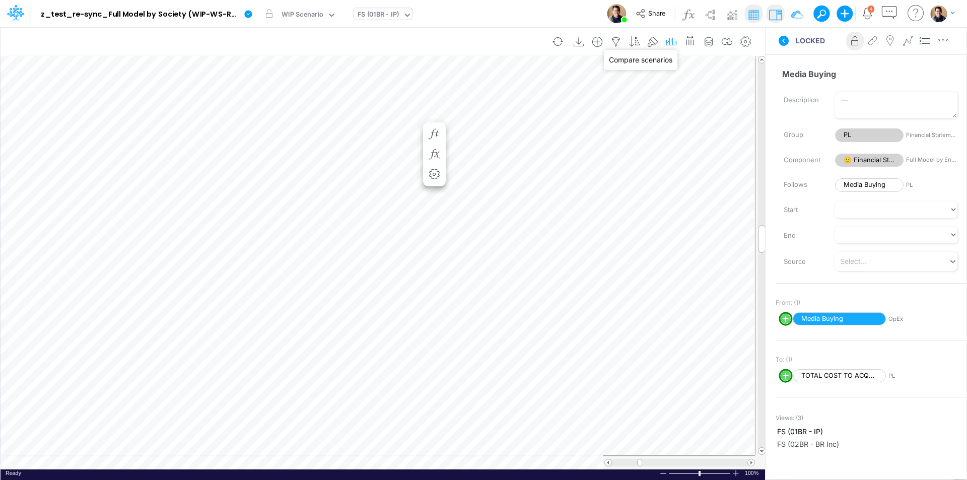
click at [670, 41] on icon "button" at bounding box center [671, 42] width 15 height 11
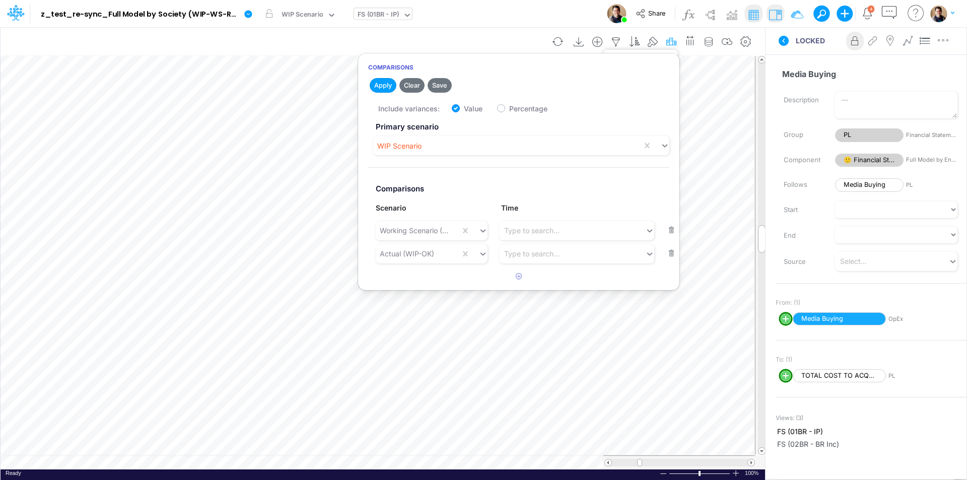
click at [670, 41] on icon "button" at bounding box center [671, 42] width 15 height 11
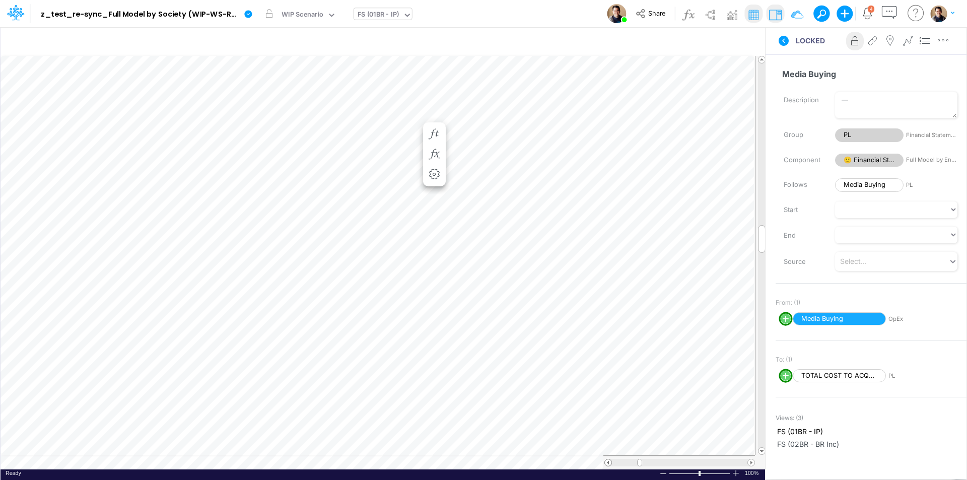
click at [607, 465] on span at bounding box center [608, 462] width 7 height 7
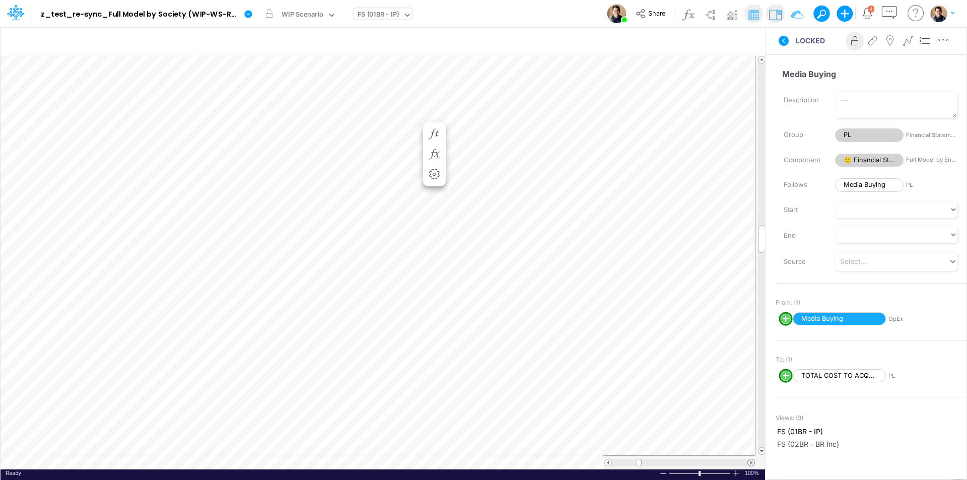
click at [753, 466] on div at bounding box center [752, 463] width 8 height 8
click at [777, 18] on img at bounding box center [775, 15] width 16 height 16
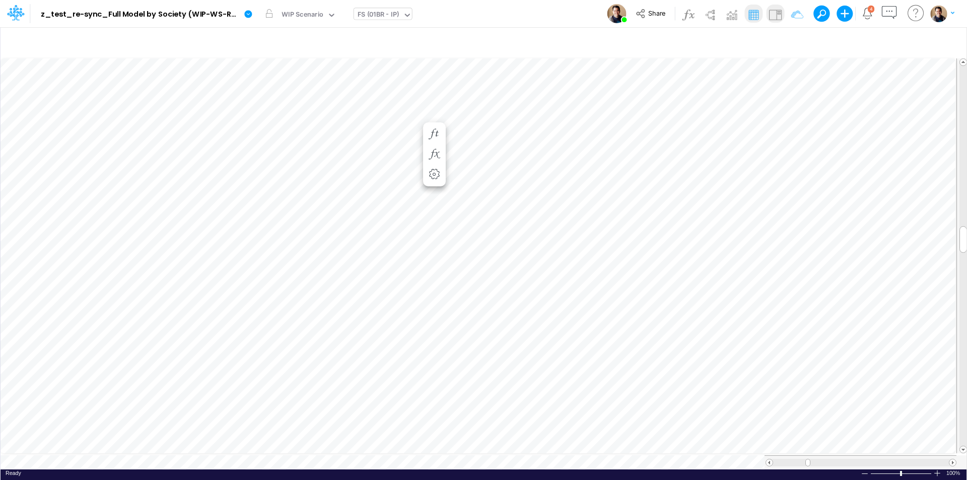
scroll to position [5, 1]
click at [387, 13] on div "FS (01BR - IP)" at bounding box center [379, 16] width 42 height 12
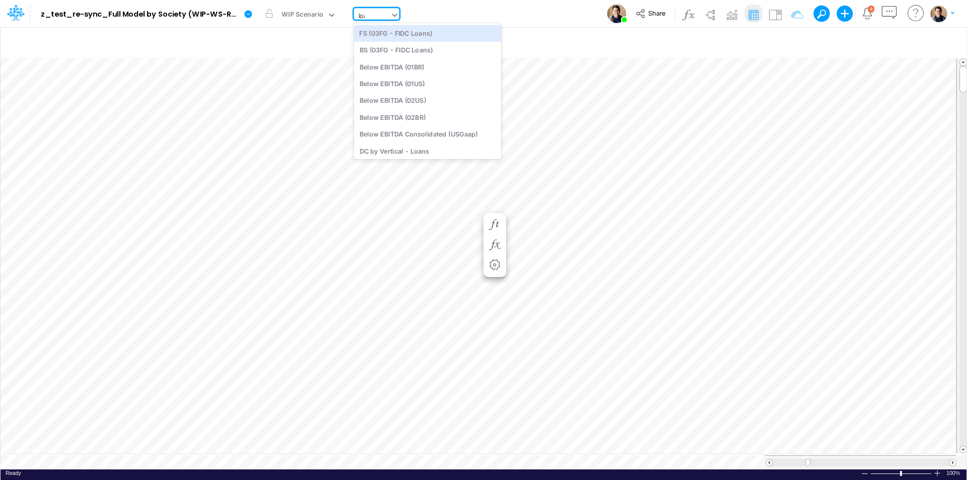
type input "loan"
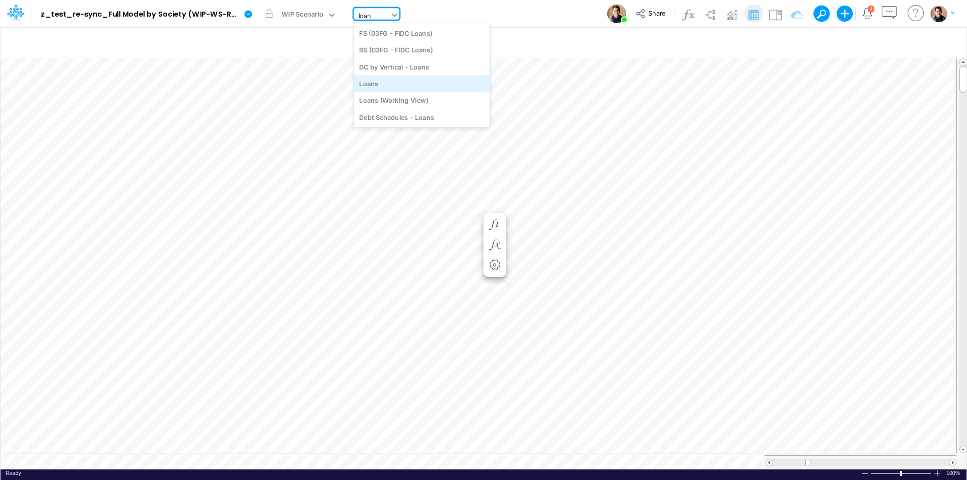
click at [390, 83] on div "Loans" at bounding box center [422, 83] width 136 height 17
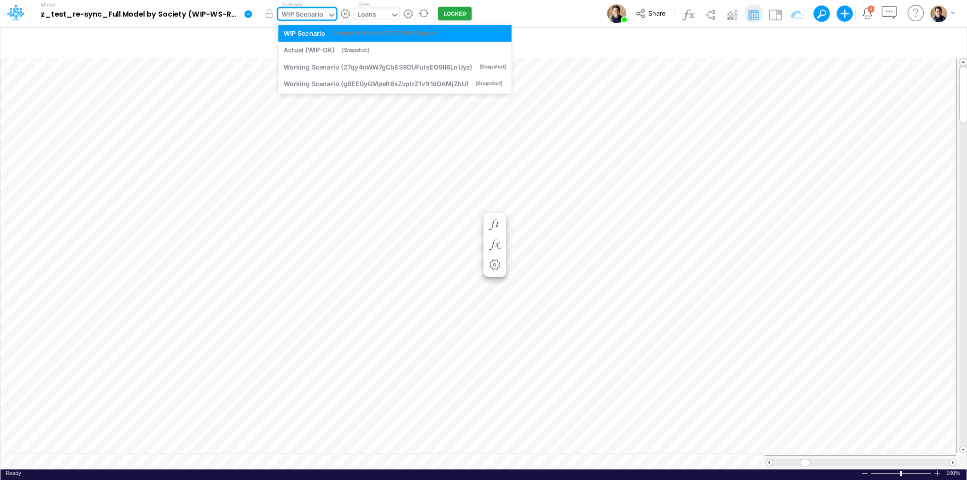
click at [310, 11] on div "WIP Scenario" at bounding box center [303, 16] width 42 height 12
click at [299, 49] on div "Actual (WIP-OK)" at bounding box center [309, 50] width 51 height 10
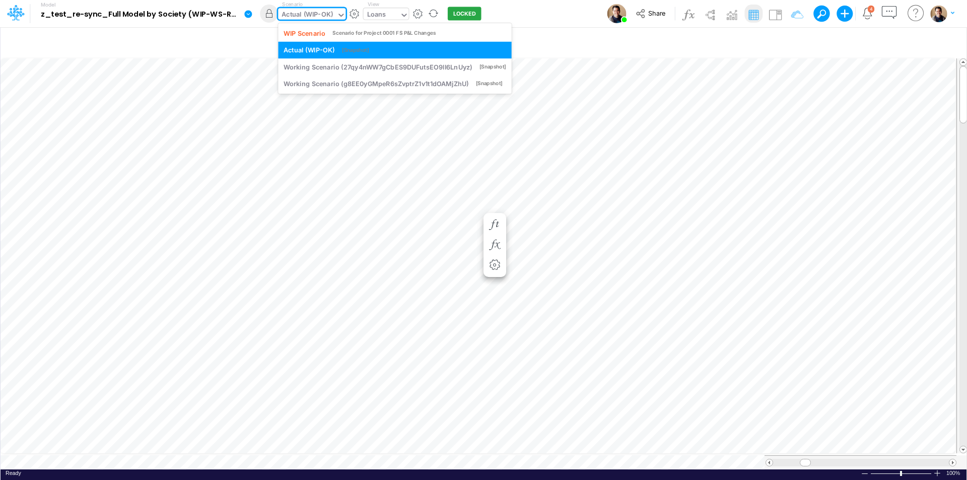
click at [310, 11] on div "Actual (WIP-OK)" at bounding box center [307, 16] width 51 height 12
drag, startPoint x: 311, startPoint y: 66, endPoint x: 302, endPoint y: 8, distance: 59.6
click at [311, 66] on div "Working Scenario (27qy4nWW7gCbES9DUFutsEO9lI6LnUyz)" at bounding box center [378, 67] width 188 height 10
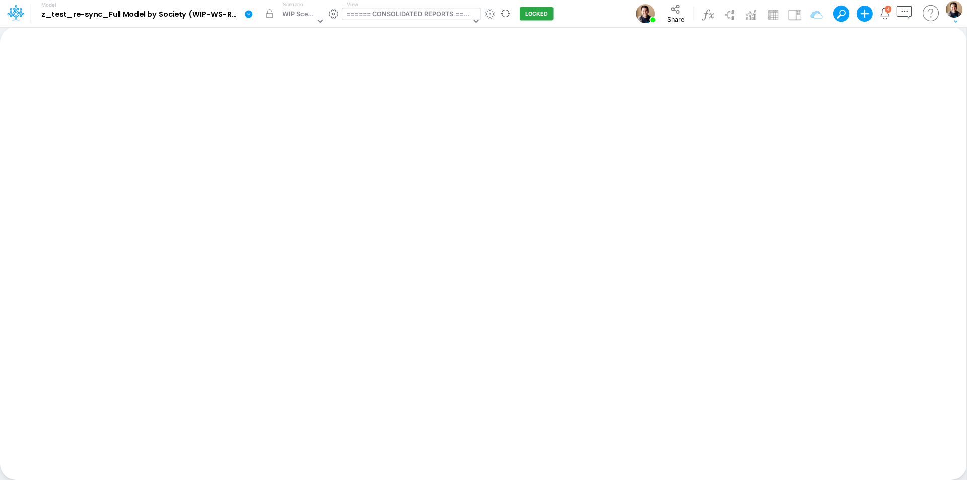
click at [382, 14] on div "====== CONSOLIDATED REPORTS ======" at bounding box center [408, 15] width 125 height 12
click at [413, 14] on div "====== CONSOLIDATED REPORTS ======" at bounding box center [408, 15] width 125 height 12
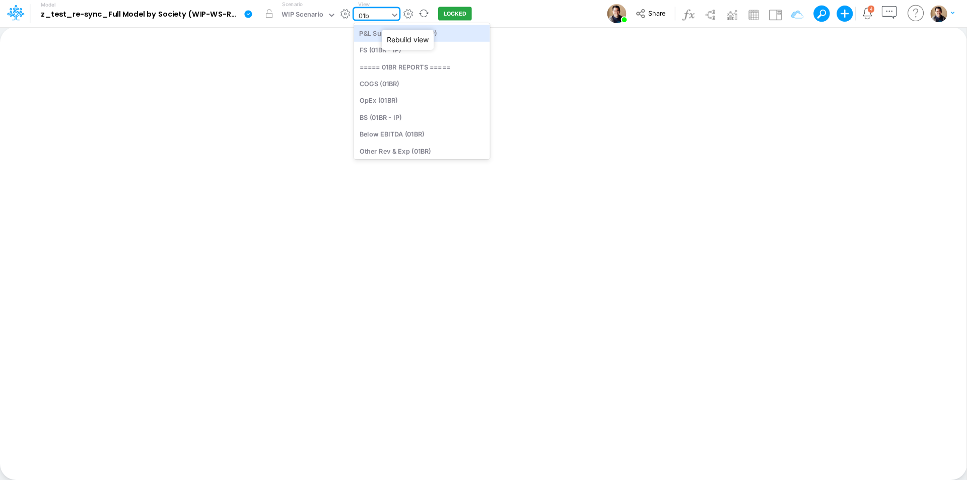
type input "01br"
click at [416, 53] on div "FS (01BR - IP)" at bounding box center [422, 50] width 136 height 17
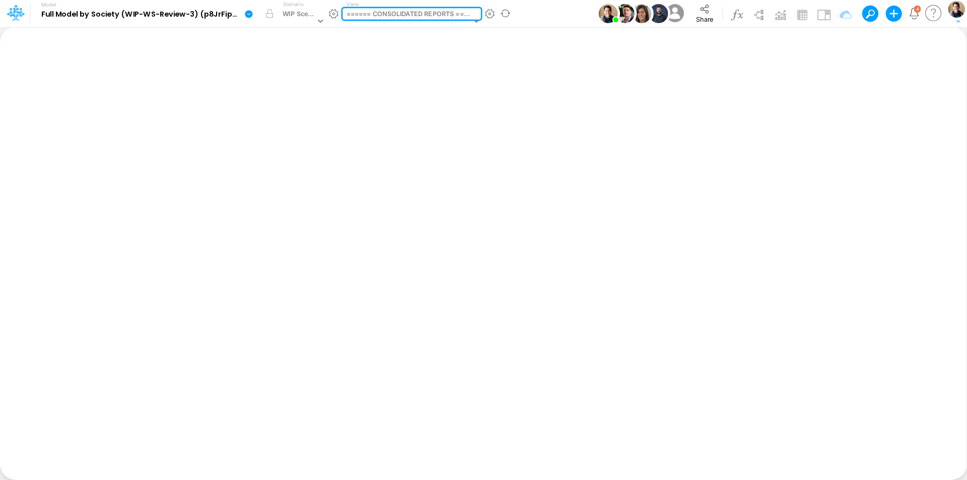
click at [407, 17] on div "====== CONSOLIDATED REPORTS ======" at bounding box center [409, 15] width 125 height 12
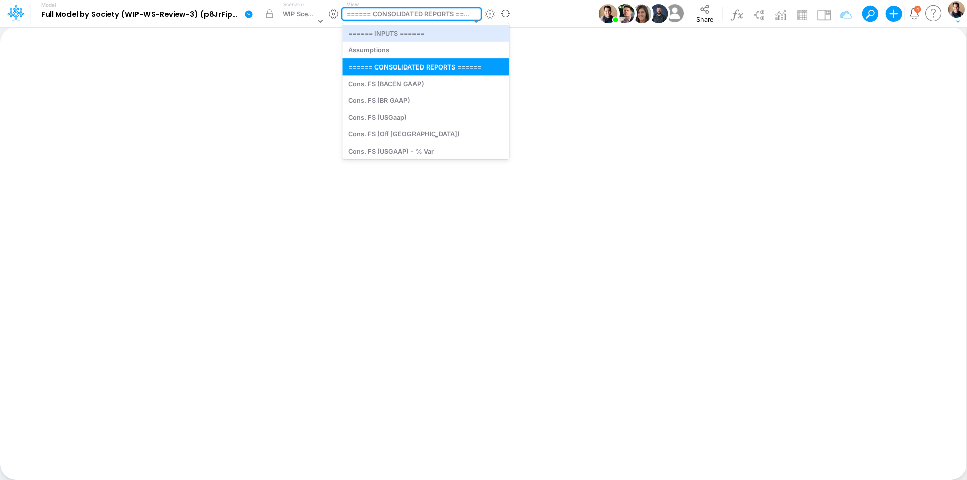
type input "o"
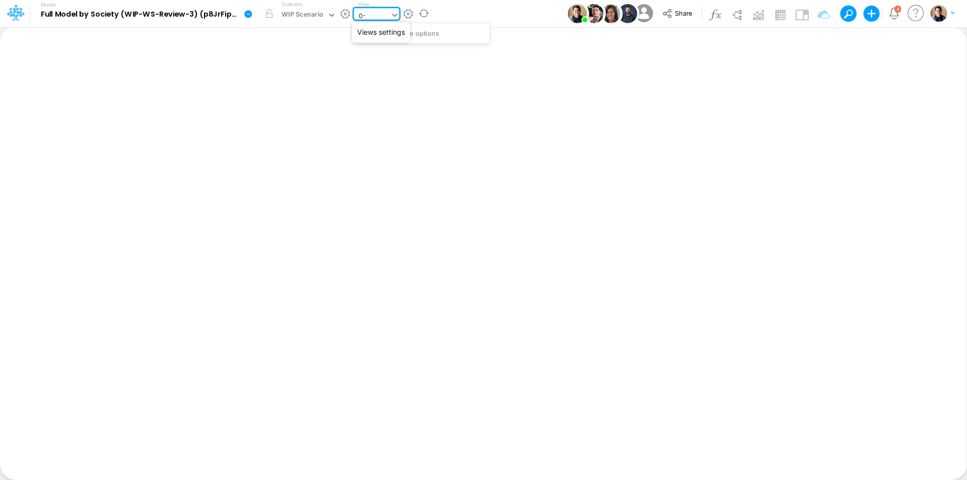
type input "0"
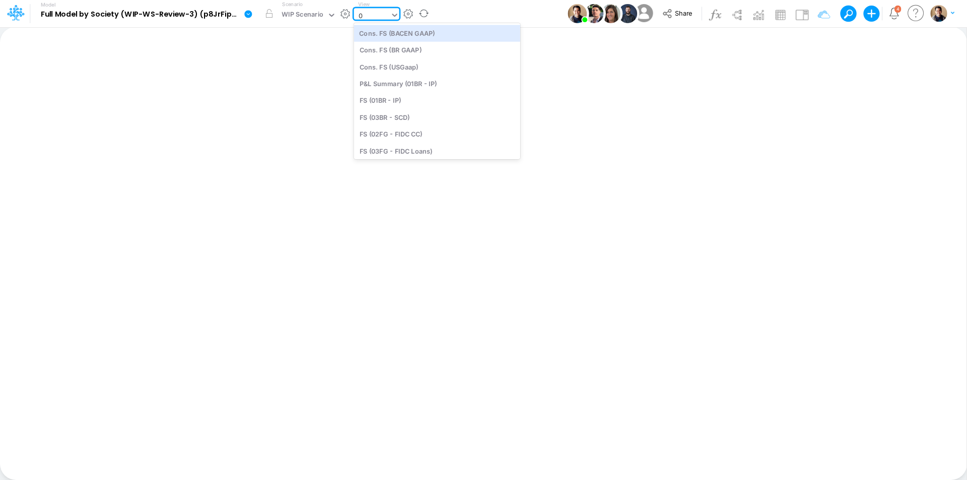
type input "01"
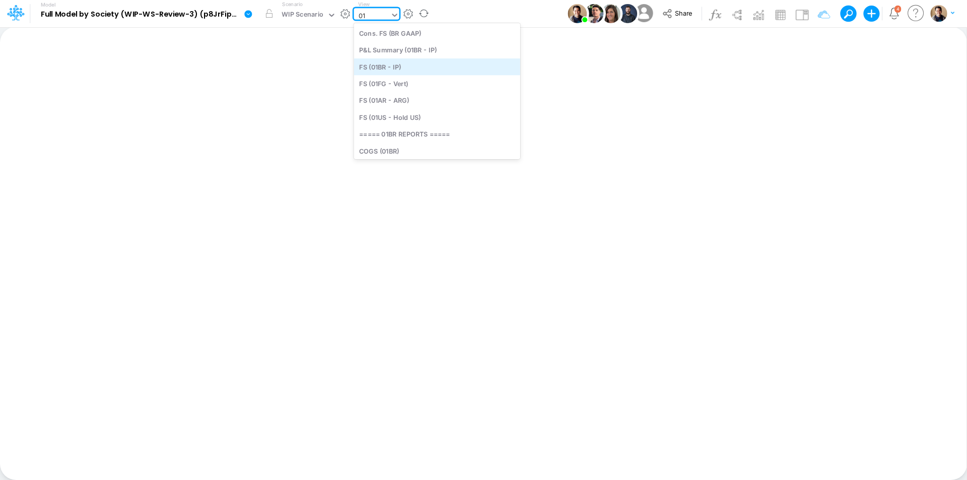
click at [419, 66] on div "FS (01BR - IP)" at bounding box center [437, 66] width 166 height 17
